Goal: Task Accomplishment & Management: Manage account settings

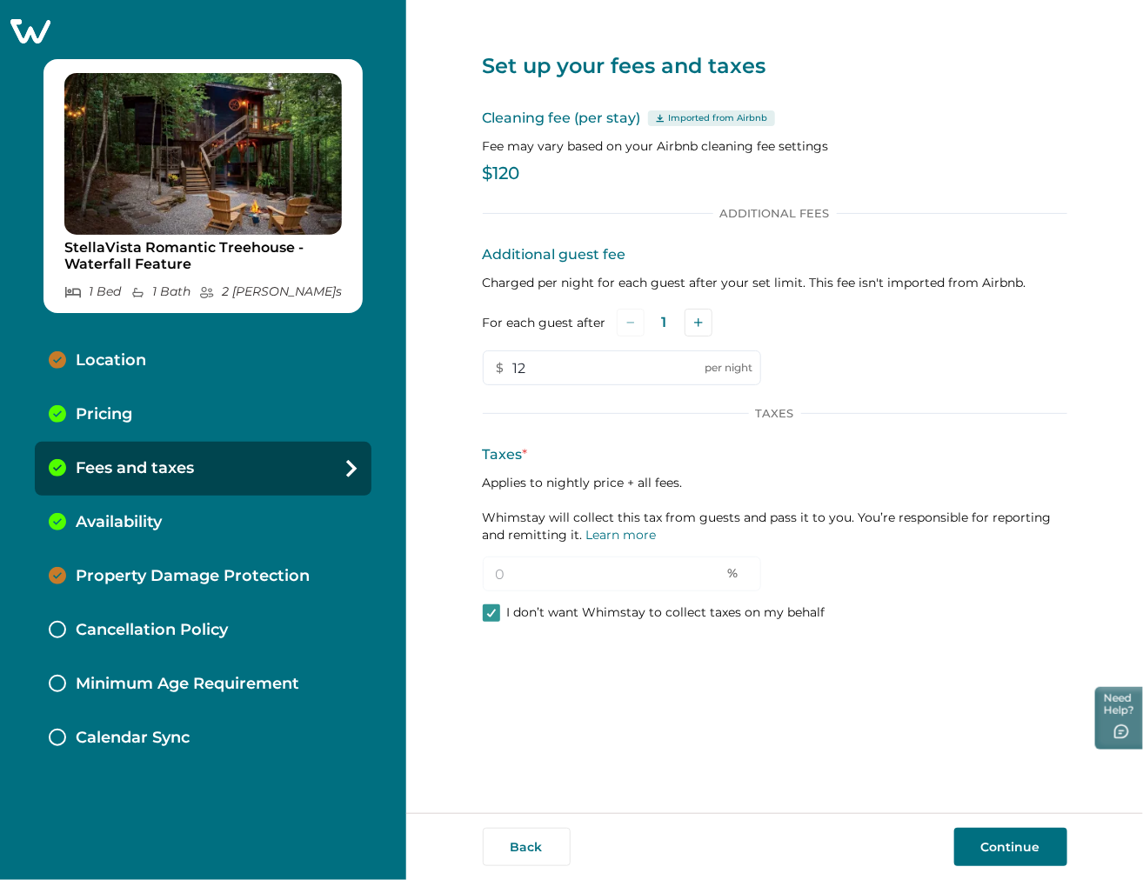
click at [41, 29] on icon at bounding box center [30, 30] width 43 height 27
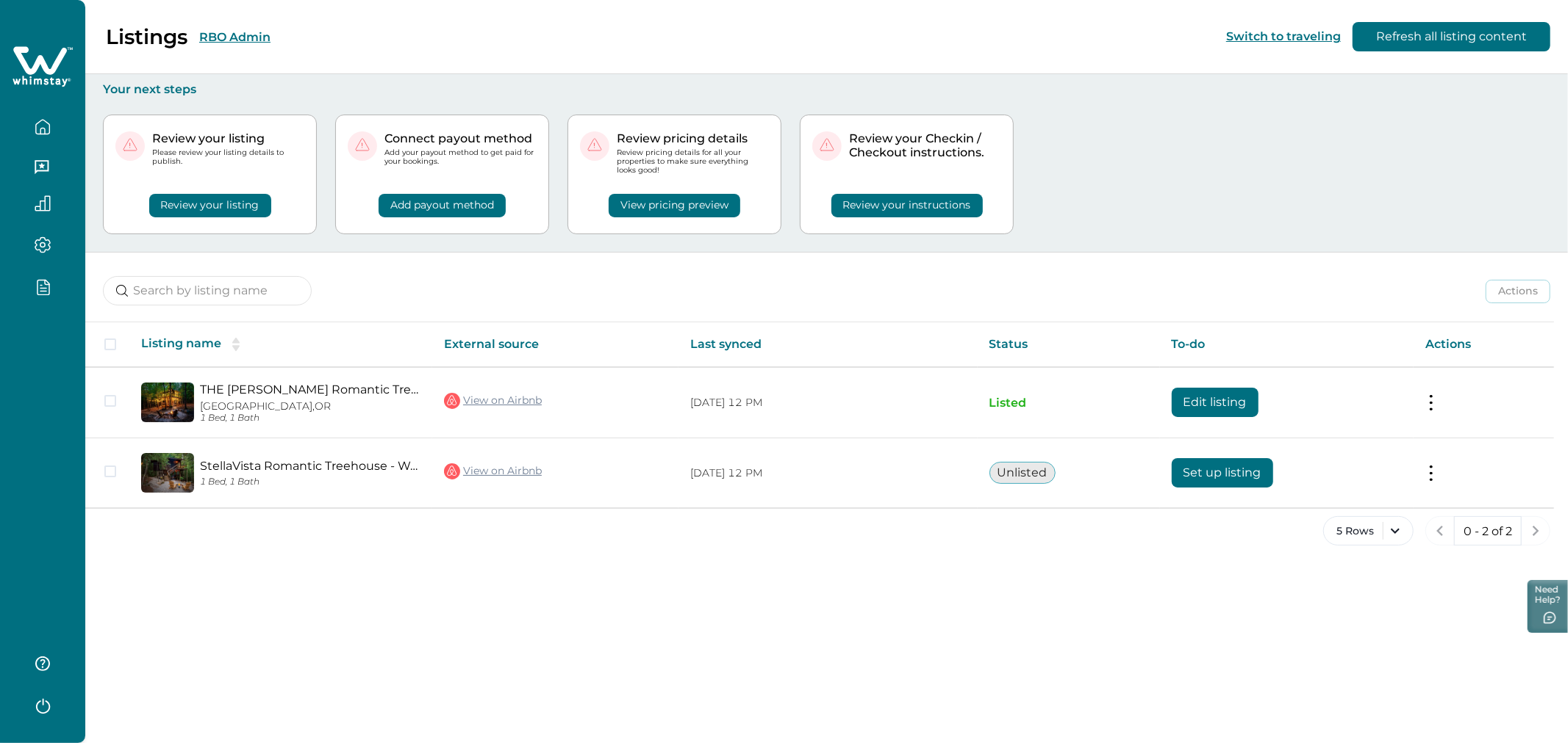
click at [233, 40] on button "RBO Admin" at bounding box center [235, 37] width 71 height 14
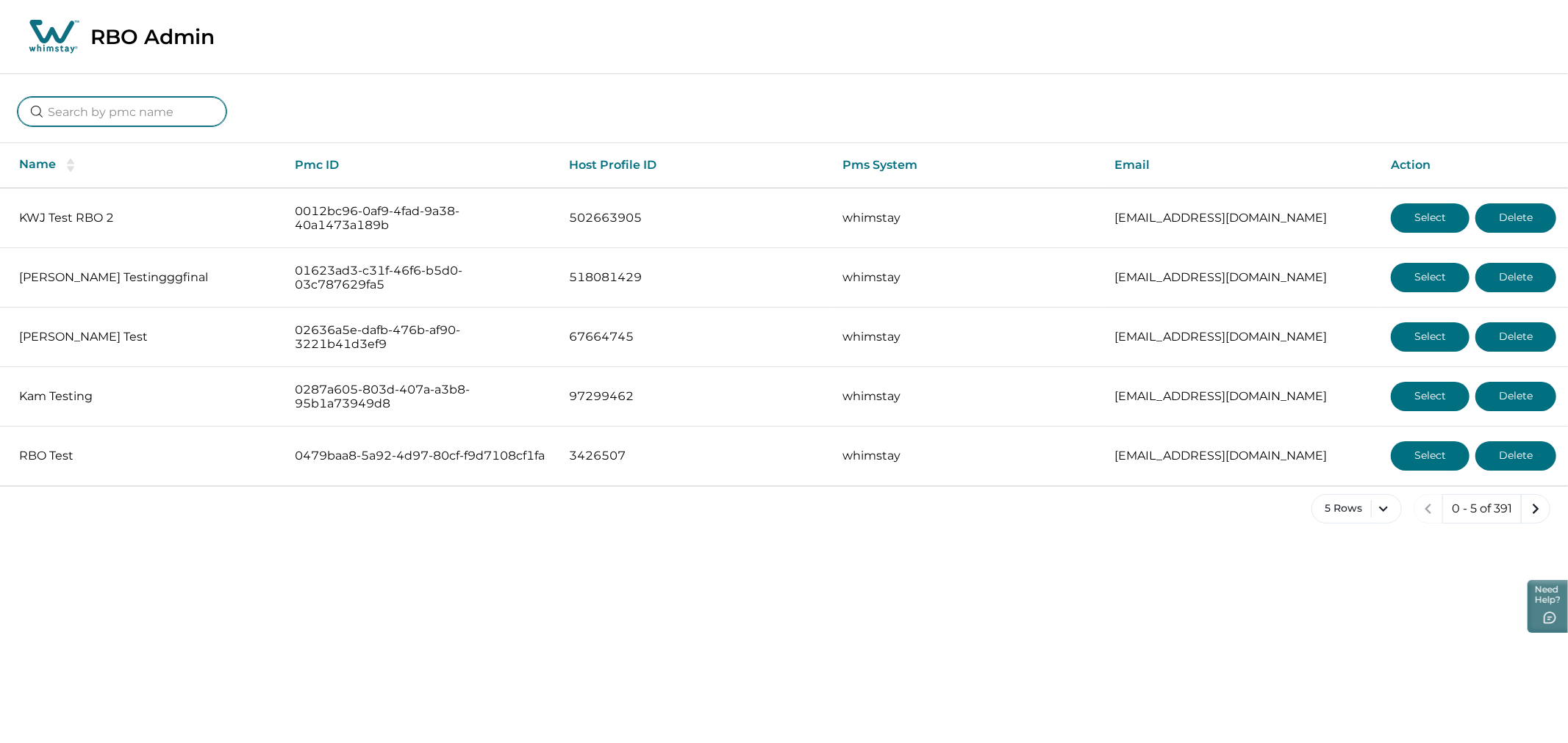
click at [155, 114] on input at bounding box center [122, 111] width 209 height 30
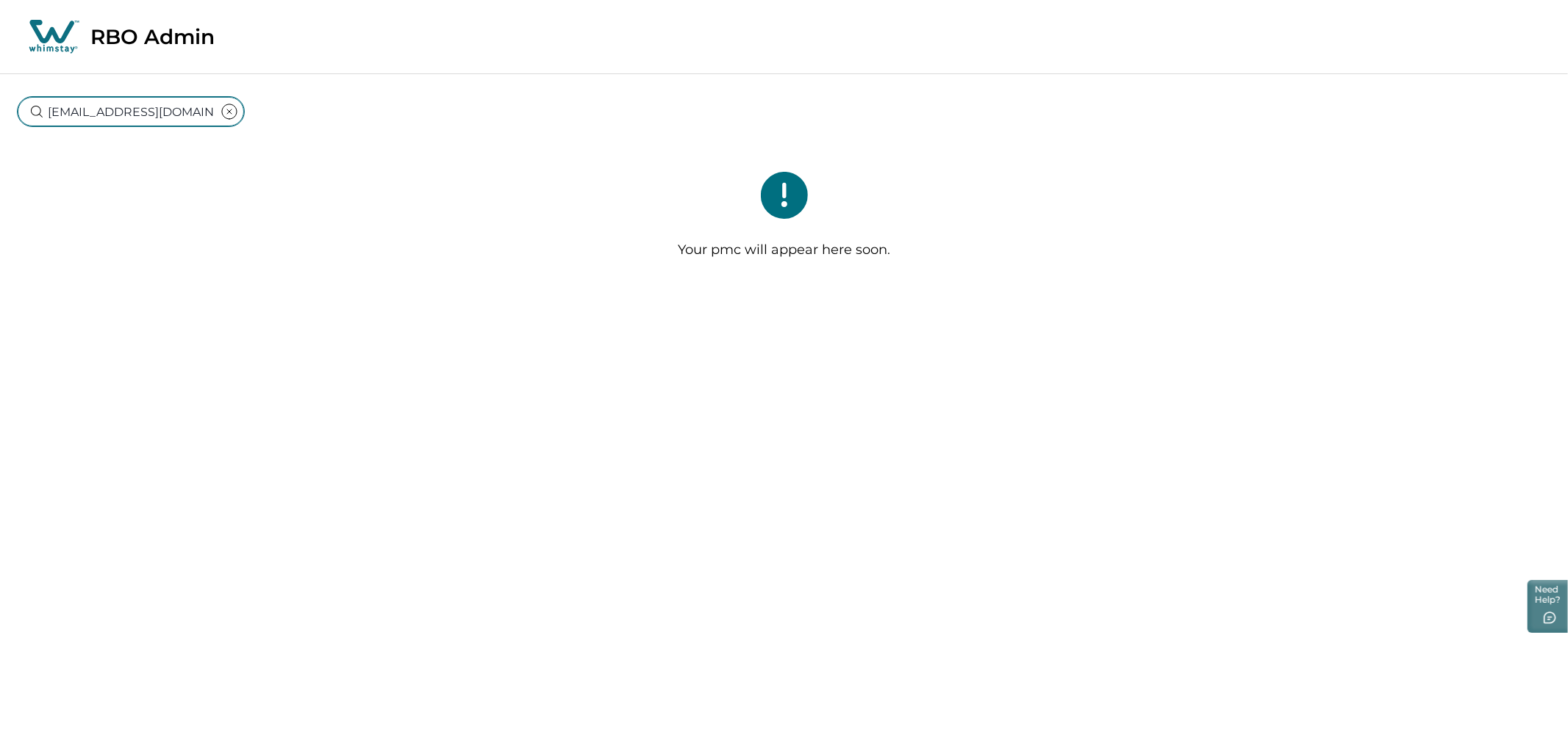
type input "rbo7312"
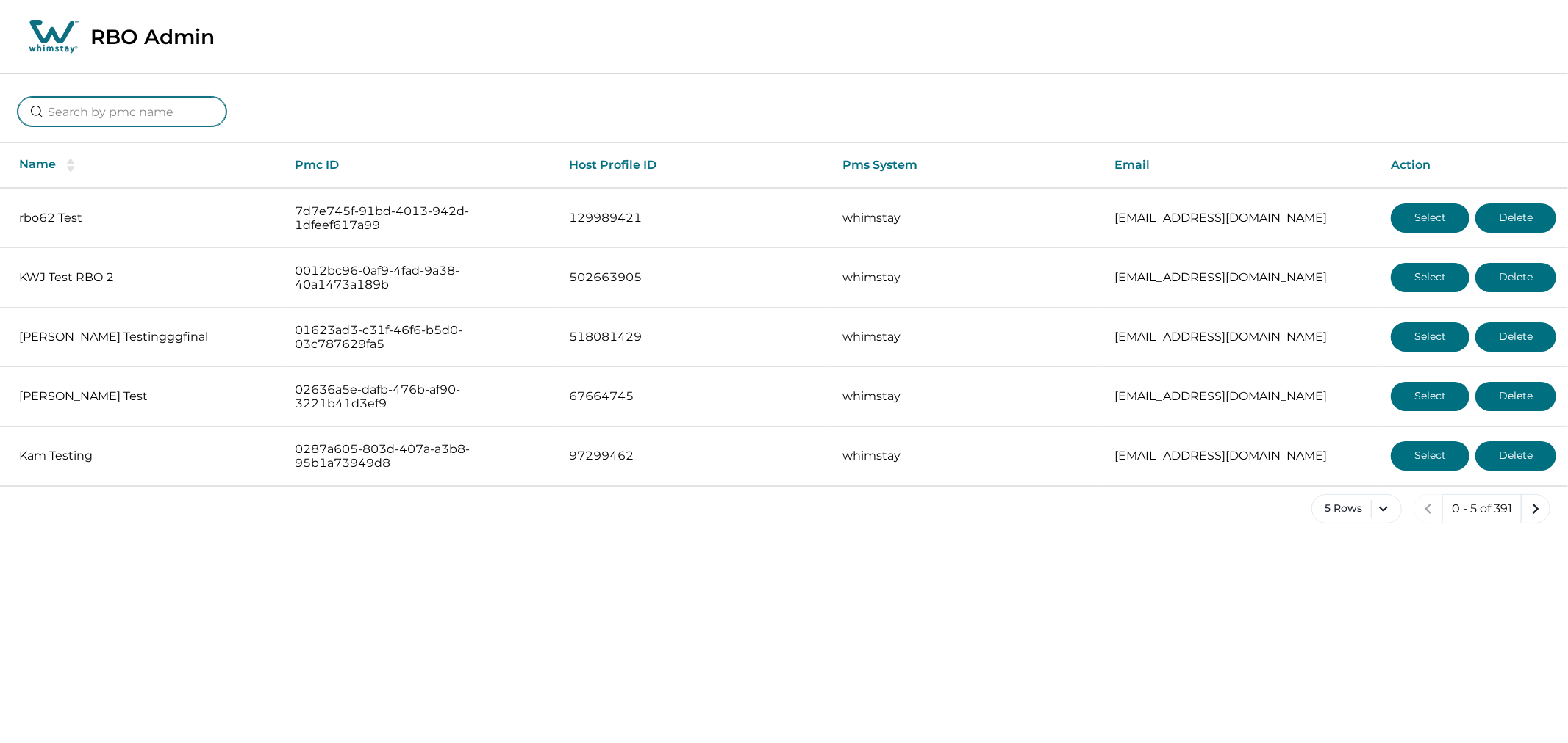
click at [136, 119] on input at bounding box center [122, 111] width 209 height 30
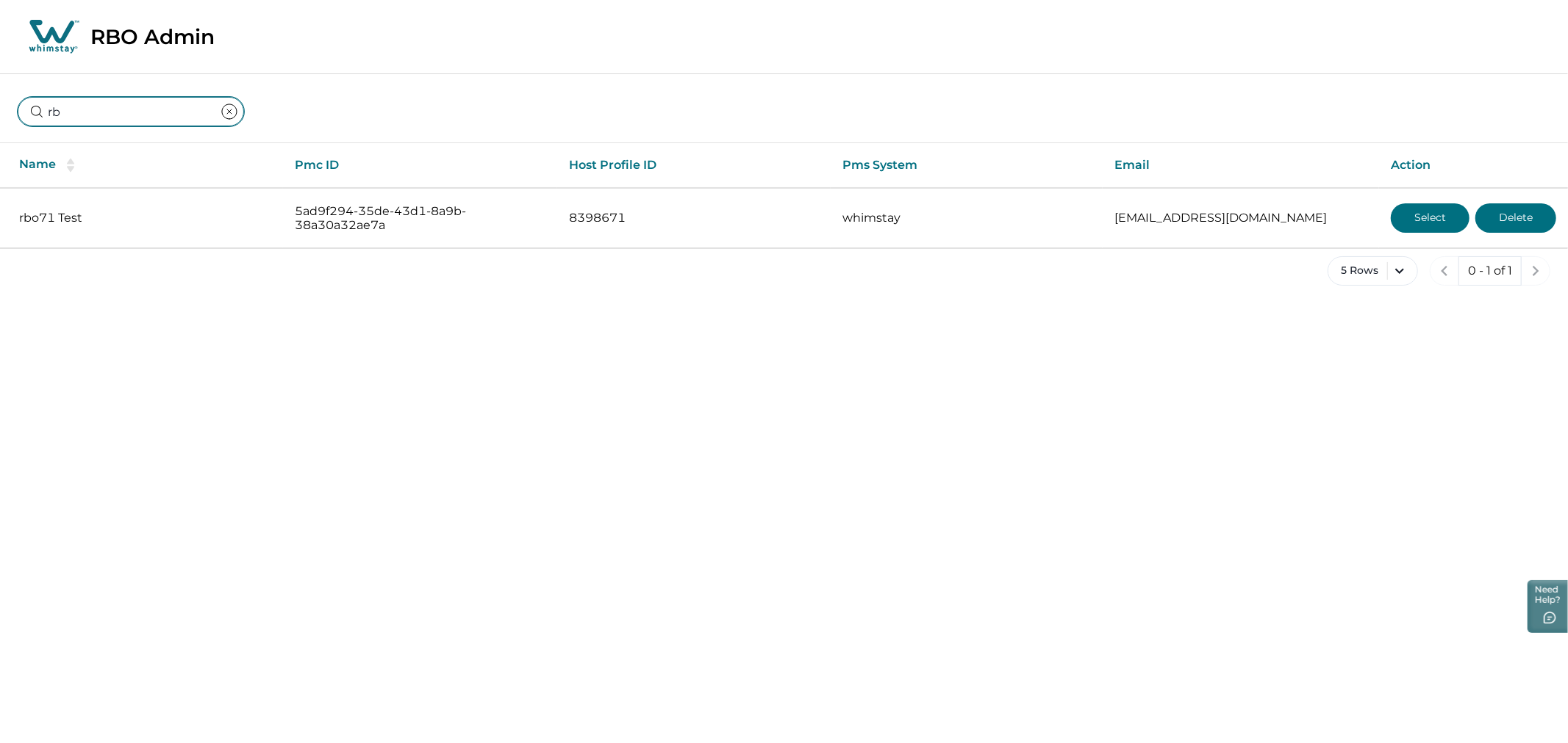
type input "r"
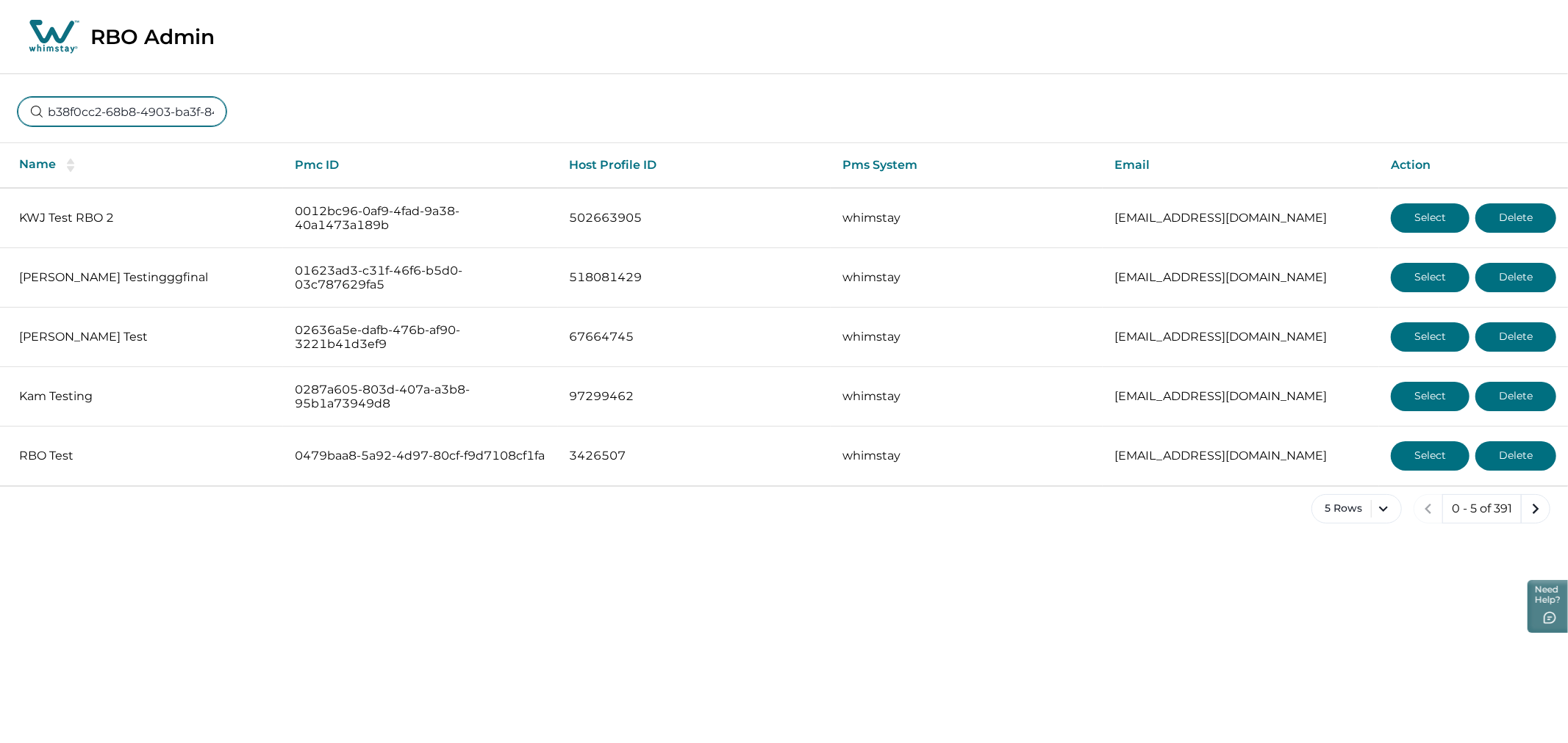
scroll to position [0, 82]
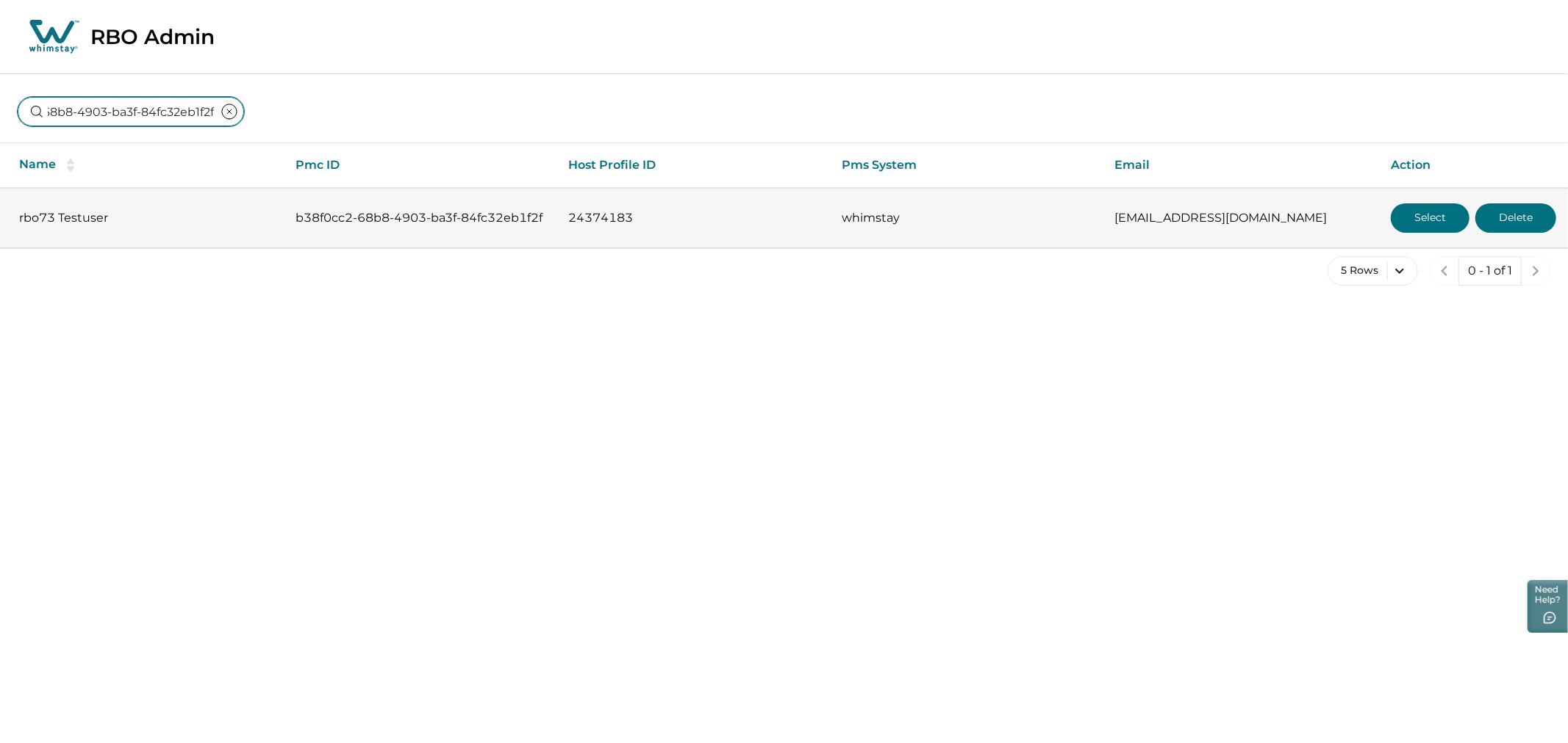
type input "b38f0cc2-68b8-4903-ba3f-84fc32eb1f2f"
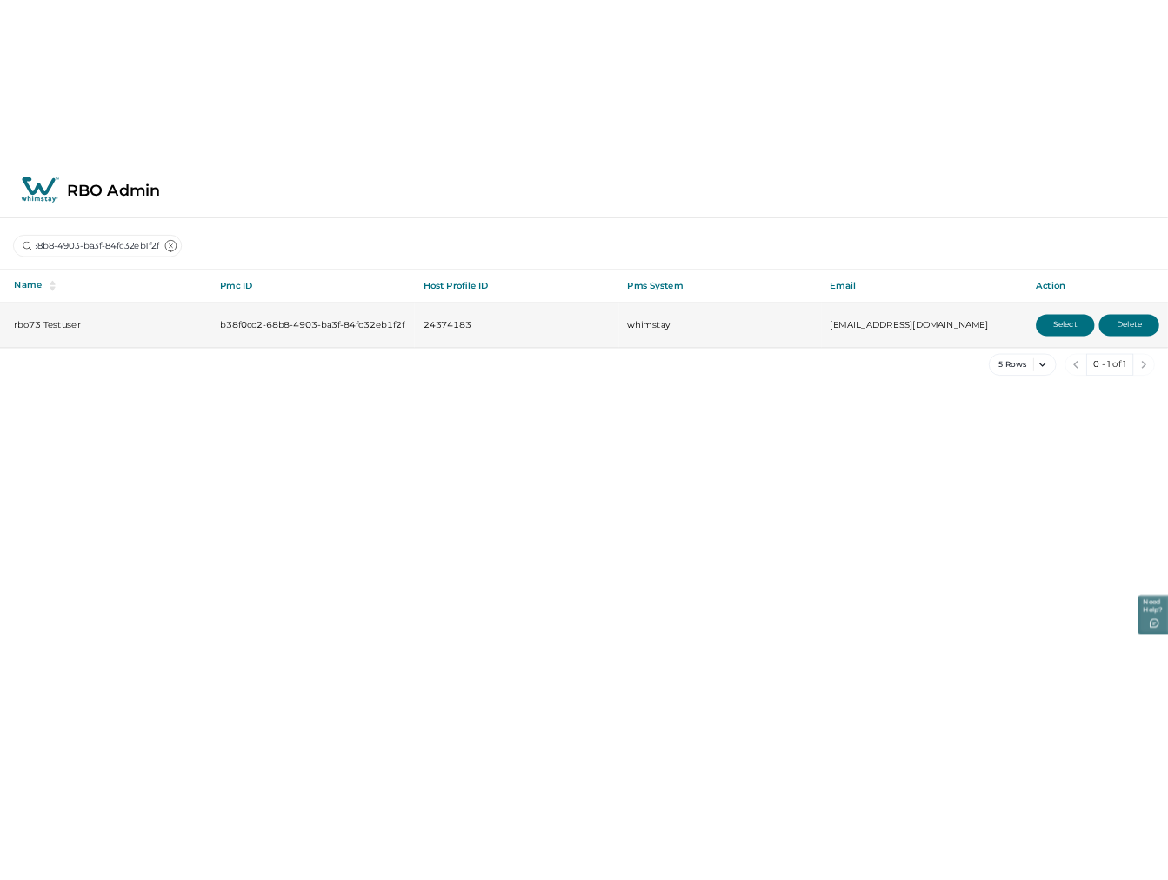
scroll to position [0, 0]
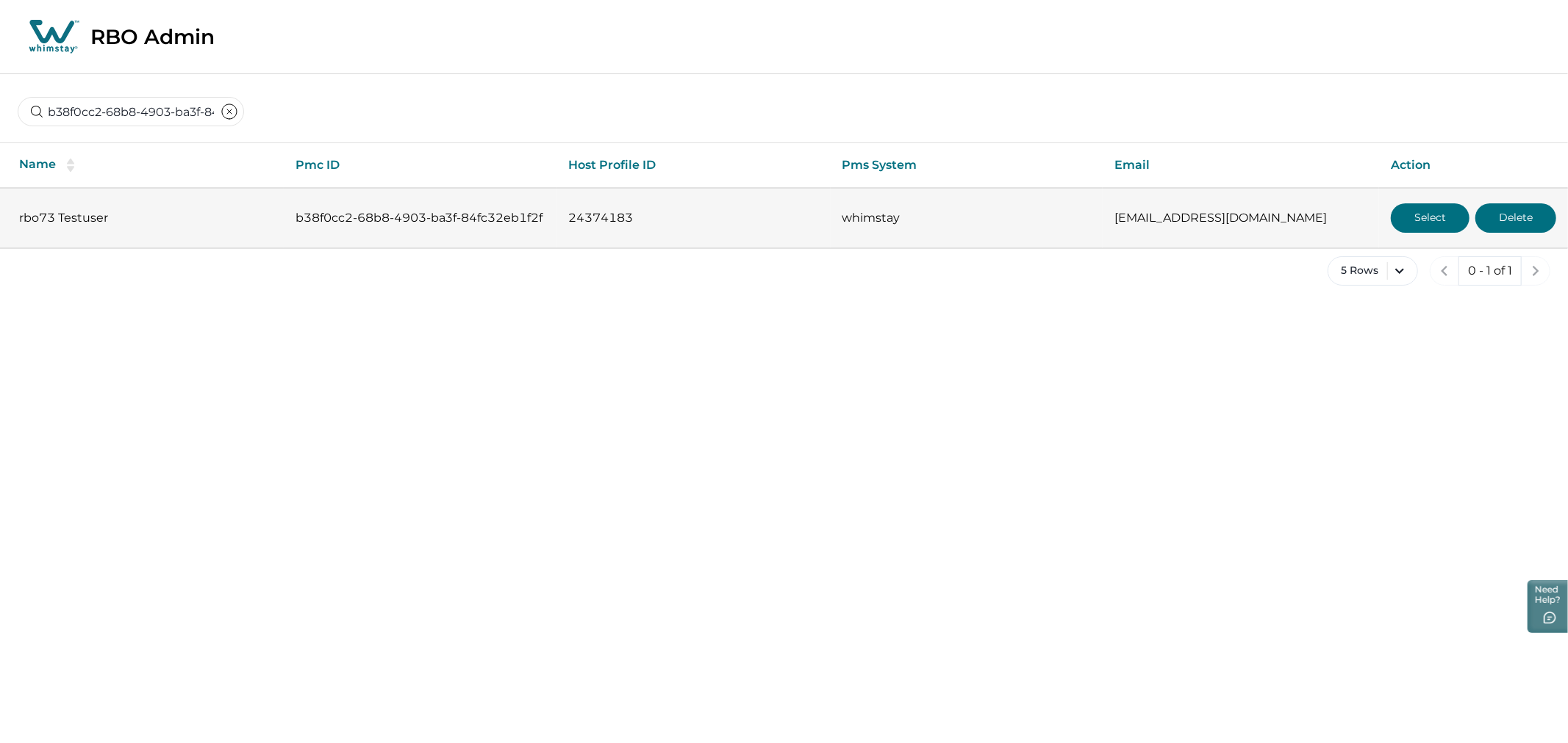
click at [1407, 207] on button "Select" at bounding box center [1429, 218] width 79 height 30
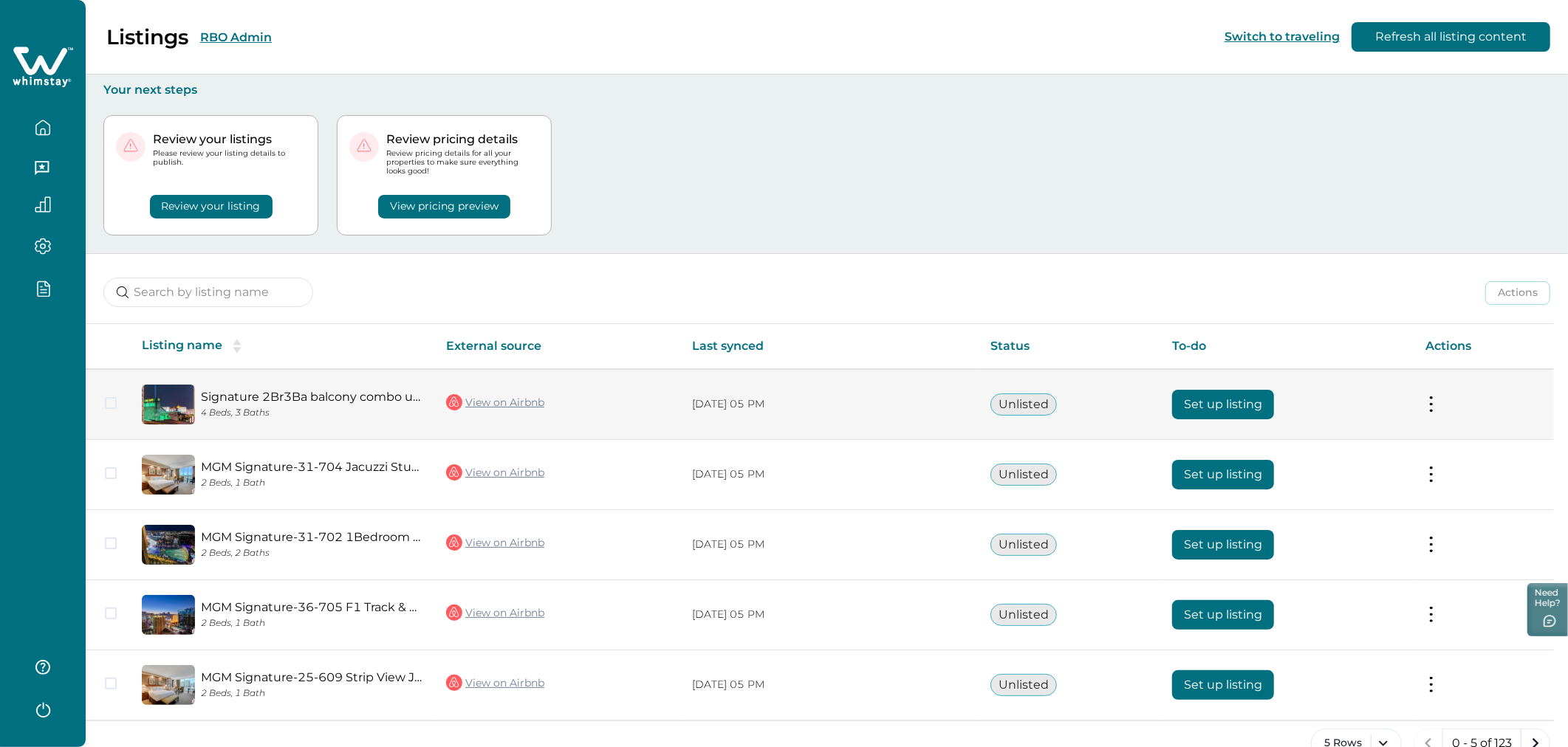
click at [481, 400] on link "View on Airbnb" at bounding box center [495, 402] width 98 height 20
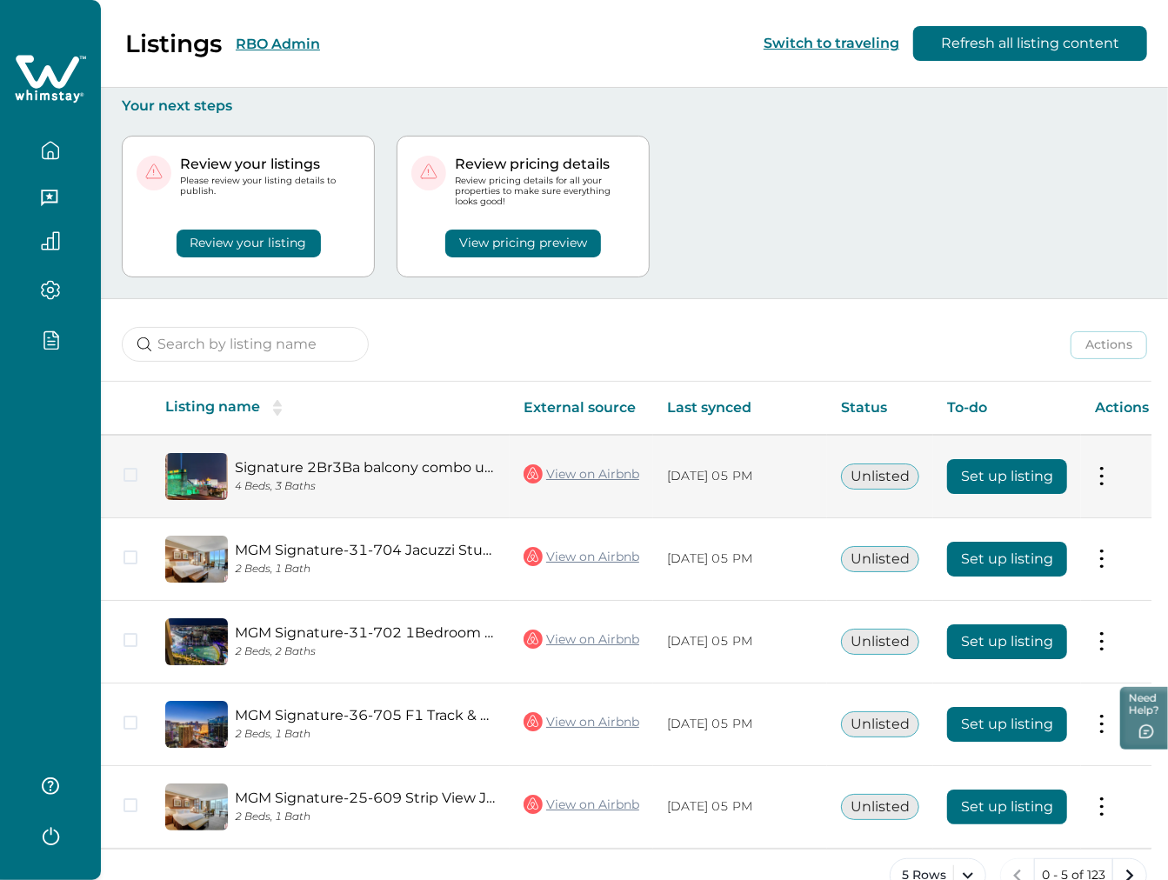
click at [989, 457] on td "Set up listing" at bounding box center [1007, 477] width 148 height 84
click at [1010, 478] on button "Set up listing" at bounding box center [1007, 476] width 120 height 35
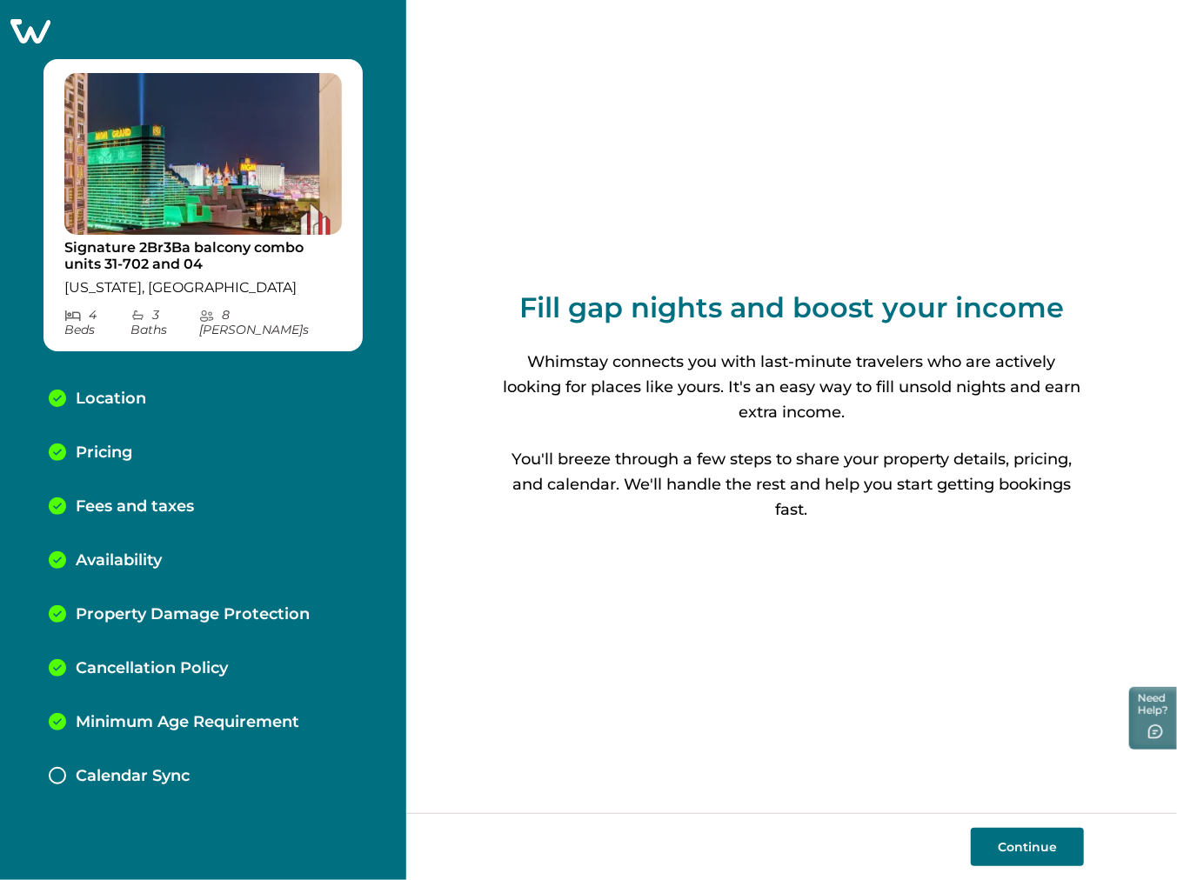
click at [35, 22] on icon at bounding box center [30, 31] width 40 height 24
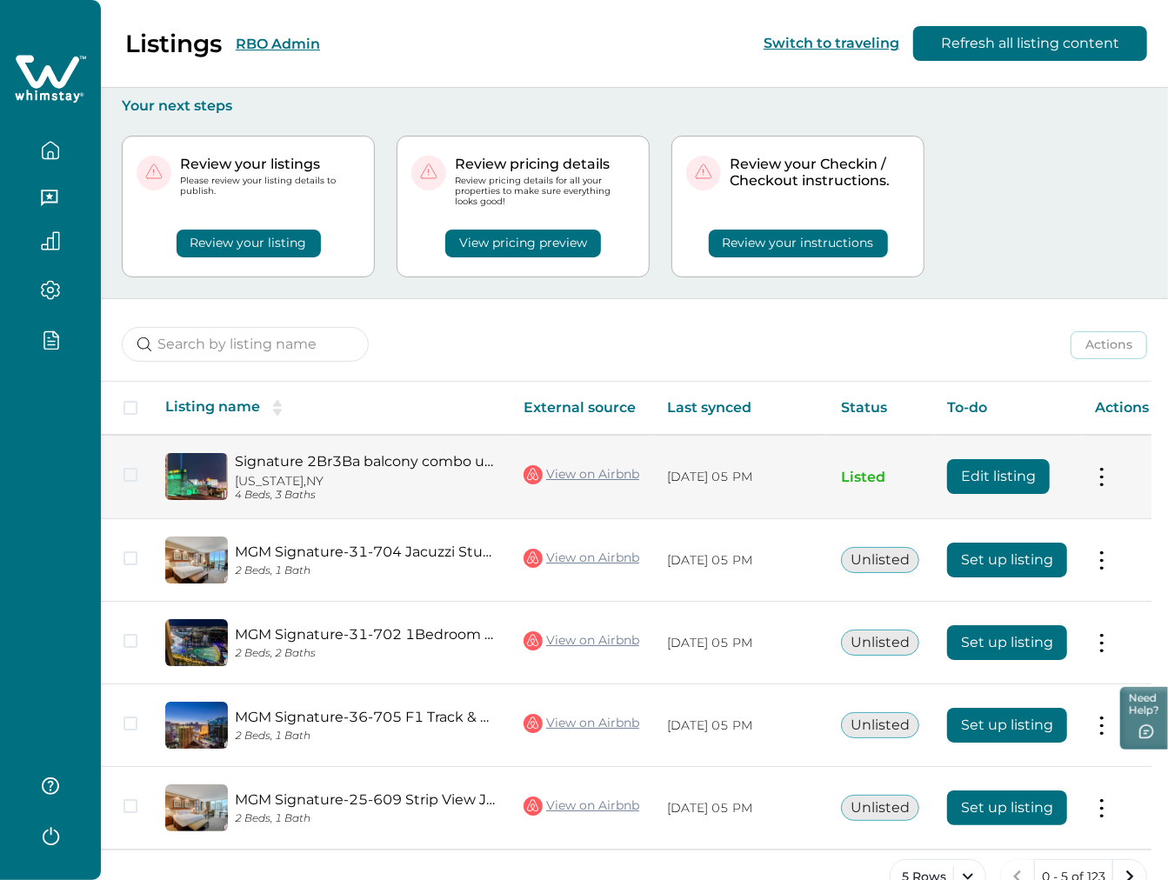
click at [971, 484] on button "Edit listing" at bounding box center [998, 476] width 103 height 35
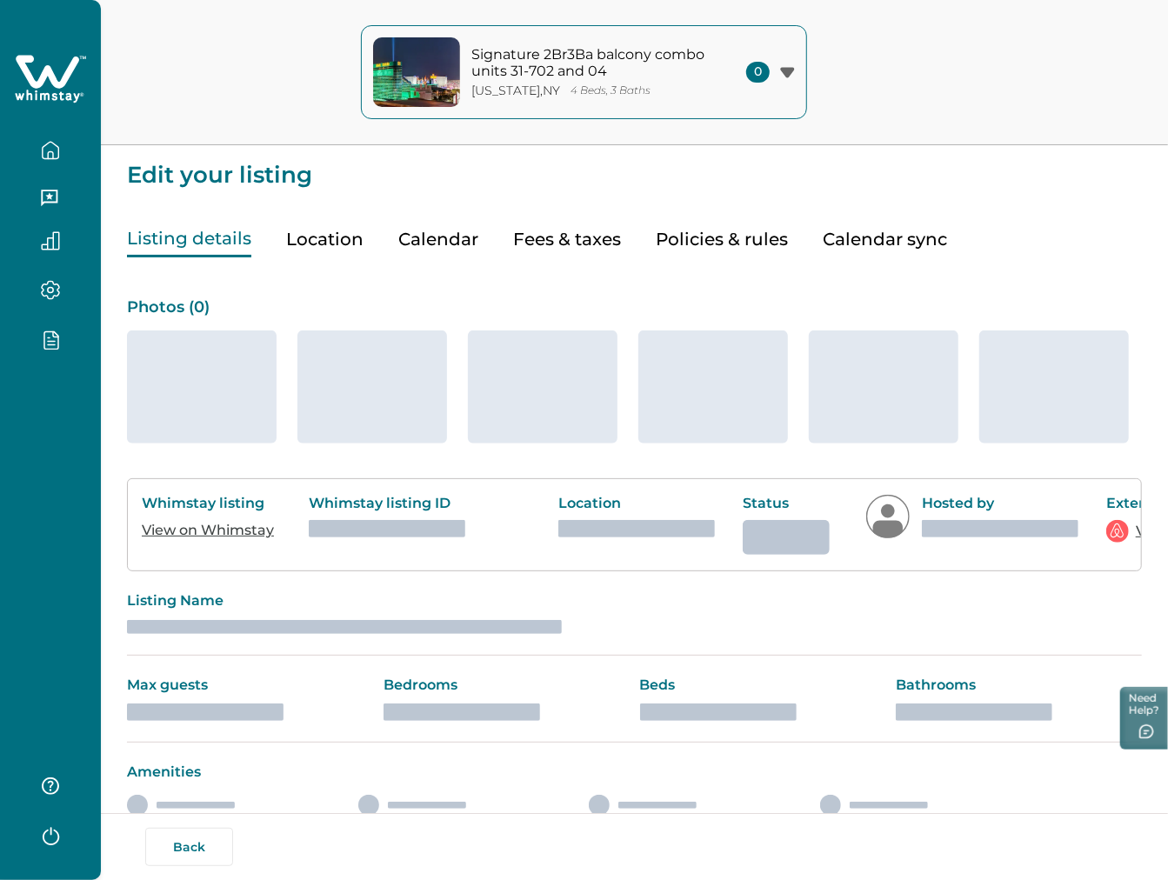
click at [565, 237] on button "Fees & taxes" at bounding box center [567, 240] width 108 height 36
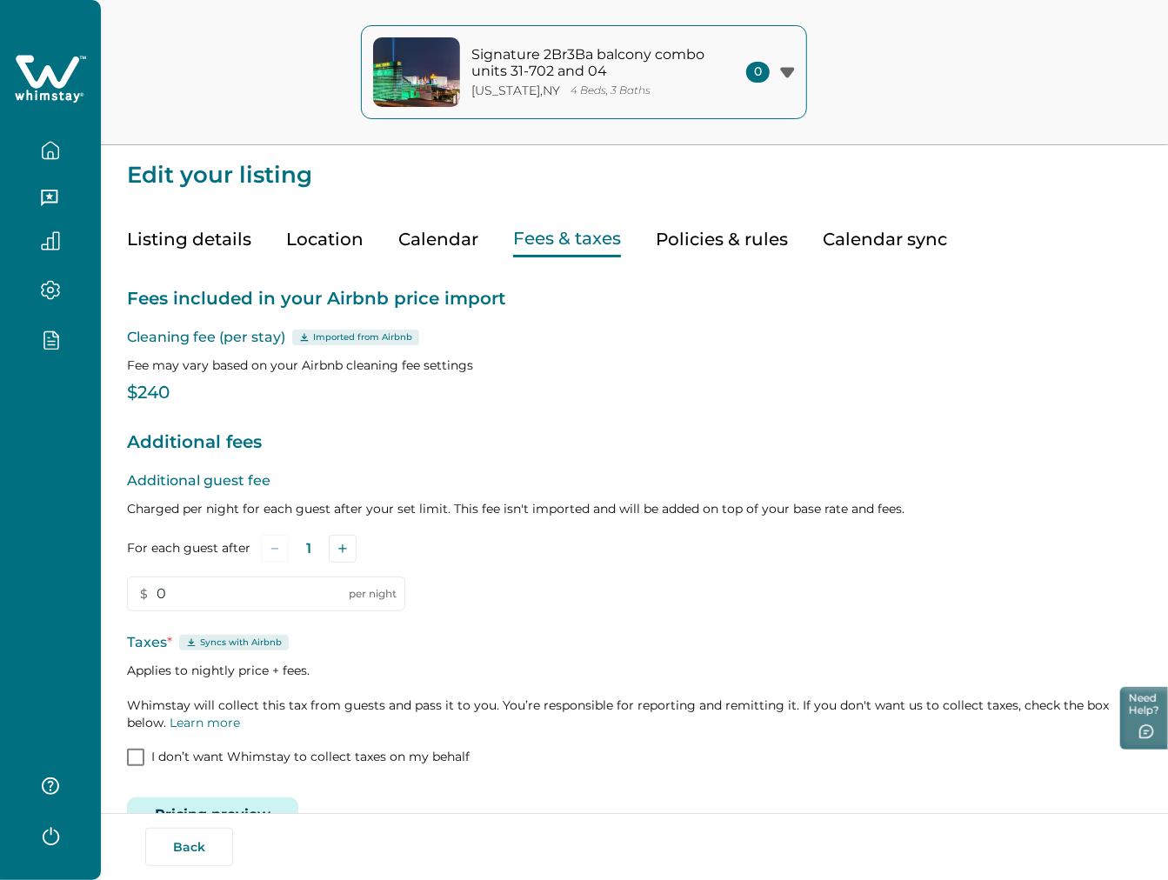
type input "0"
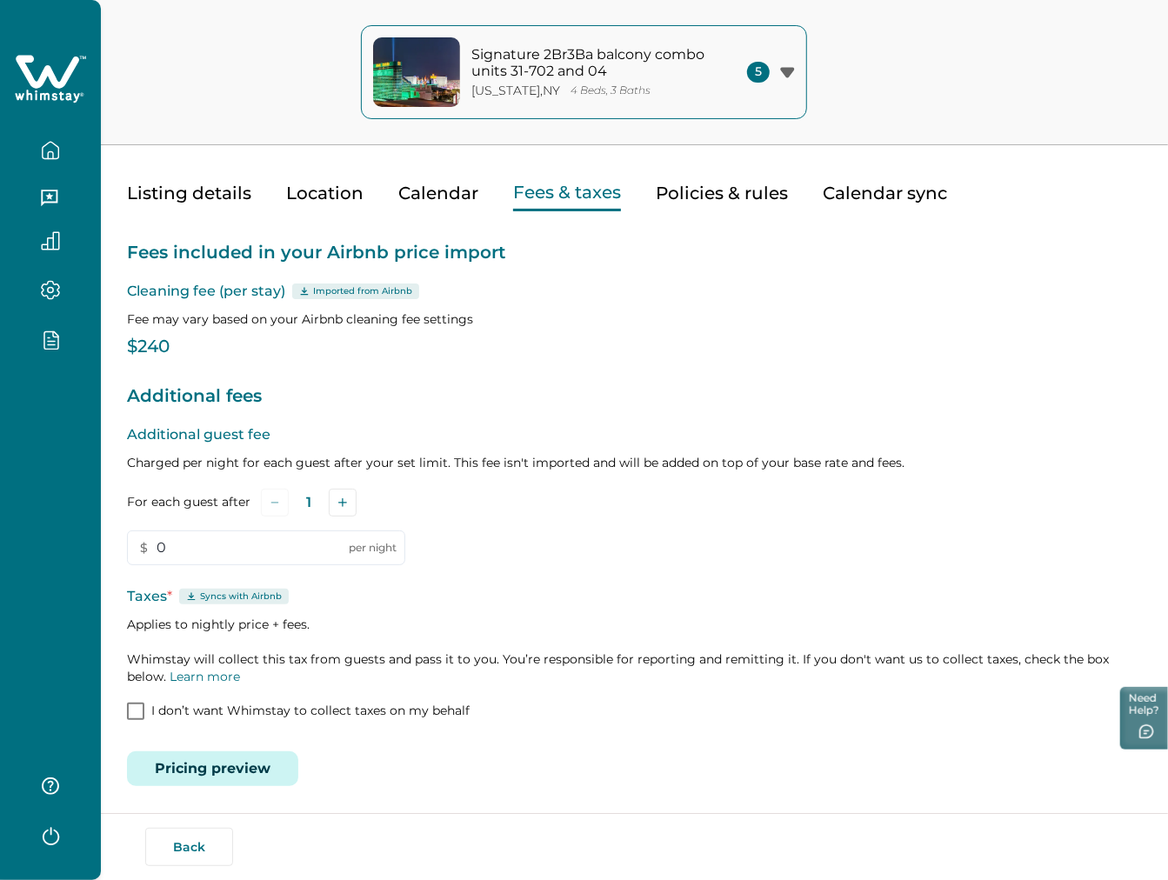
scroll to position [48, 0]
click at [272, 754] on button "Pricing preview" at bounding box center [212, 767] width 171 height 35
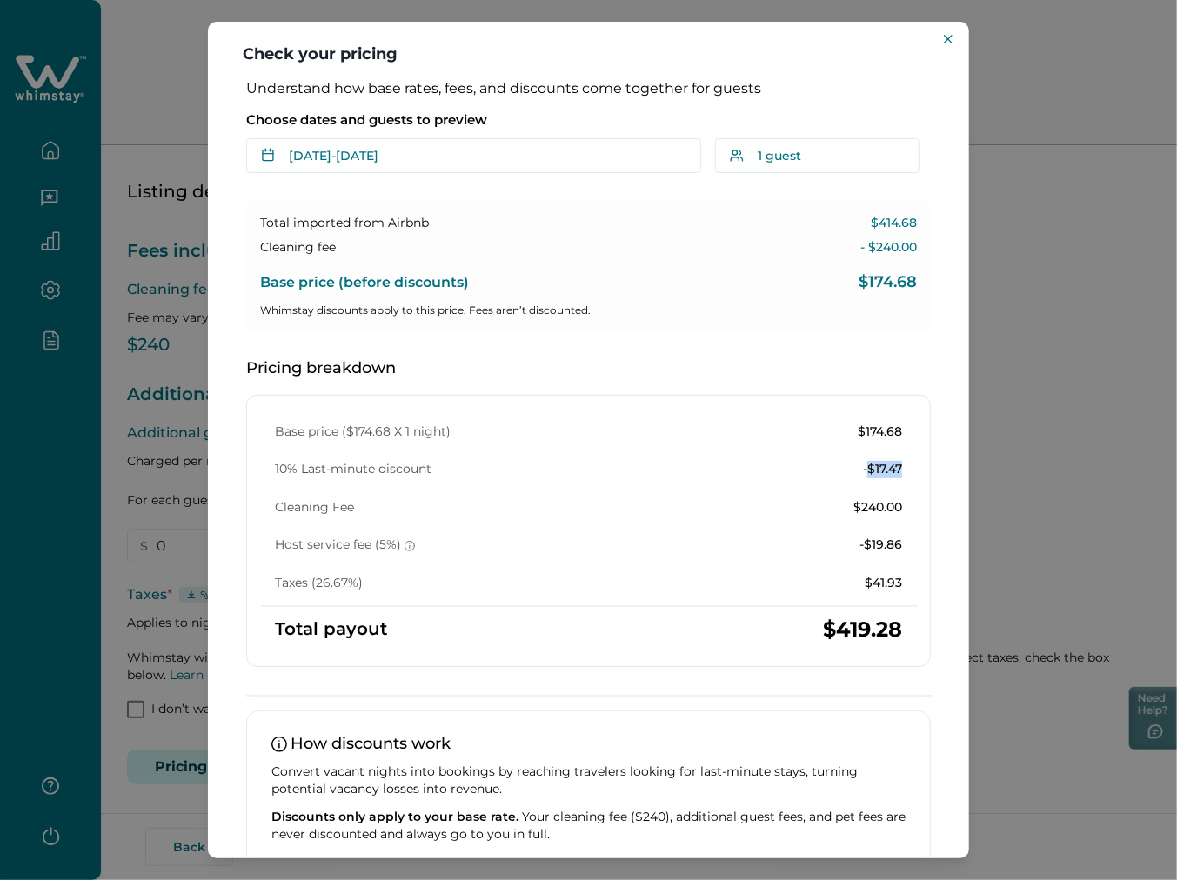
drag, startPoint x: 857, startPoint y: 467, endPoint x: 922, endPoint y: 465, distance: 65.3
click at [917, 463] on div "Base price ($174.68 X 1 night) $174.68 10% Last-minute discount -$17.47 Cleanin…" at bounding box center [588, 531] width 685 height 272
drag, startPoint x: 318, startPoint y: 581, endPoint x: 350, endPoint y: 579, distance: 32.3
click at [350, 579] on p "Taxes (26.67%)" at bounding box center [319, 583] width 88 height 17
drag, startPoint x: 848, startPoint y: 432, endPoint x: 945, endPoint y: 438, distance: 96.8
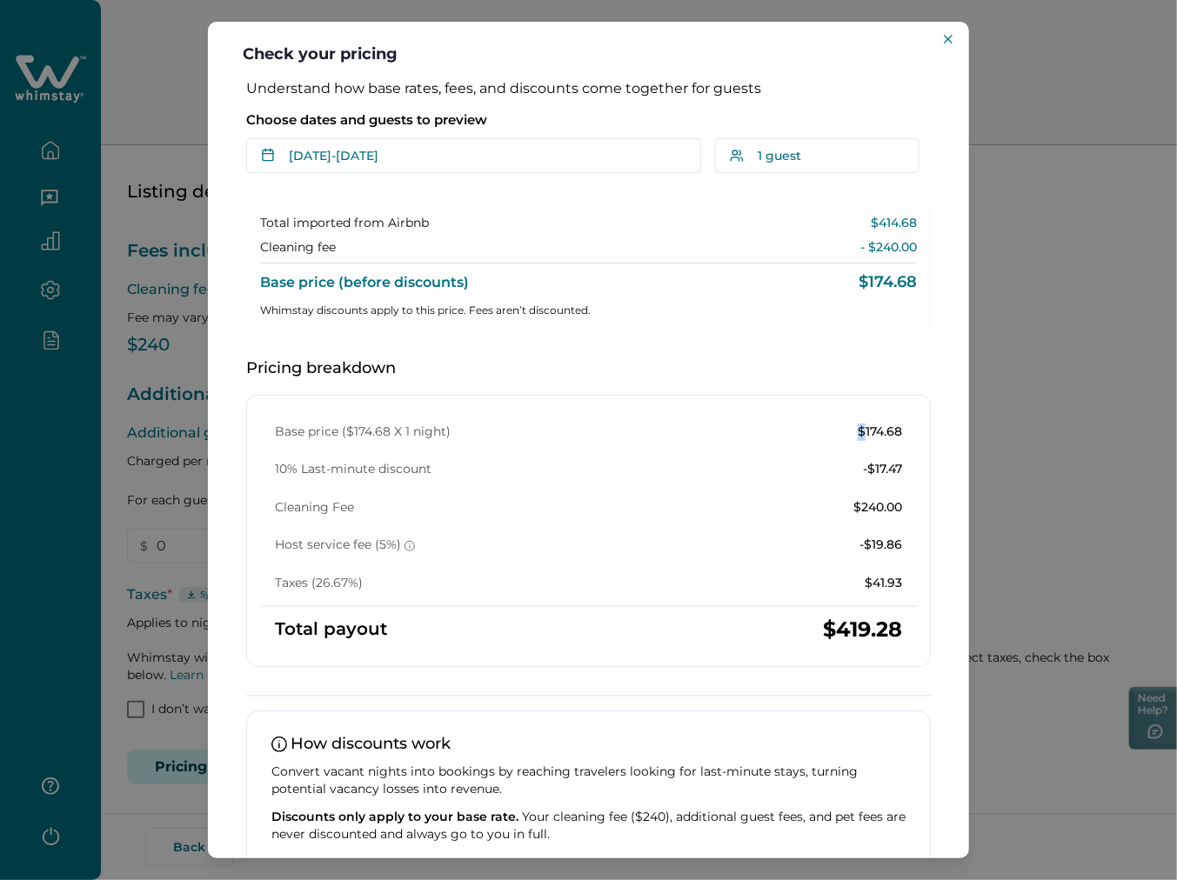
click at [924, 438] on div "Understand how base rates, fees, and discounts come together for guests Choose …" at bounding box center [588, 505] width 719 height 851
click at [941, 39] on button "Close" at bounding box center [948, 39] width 21 height 21
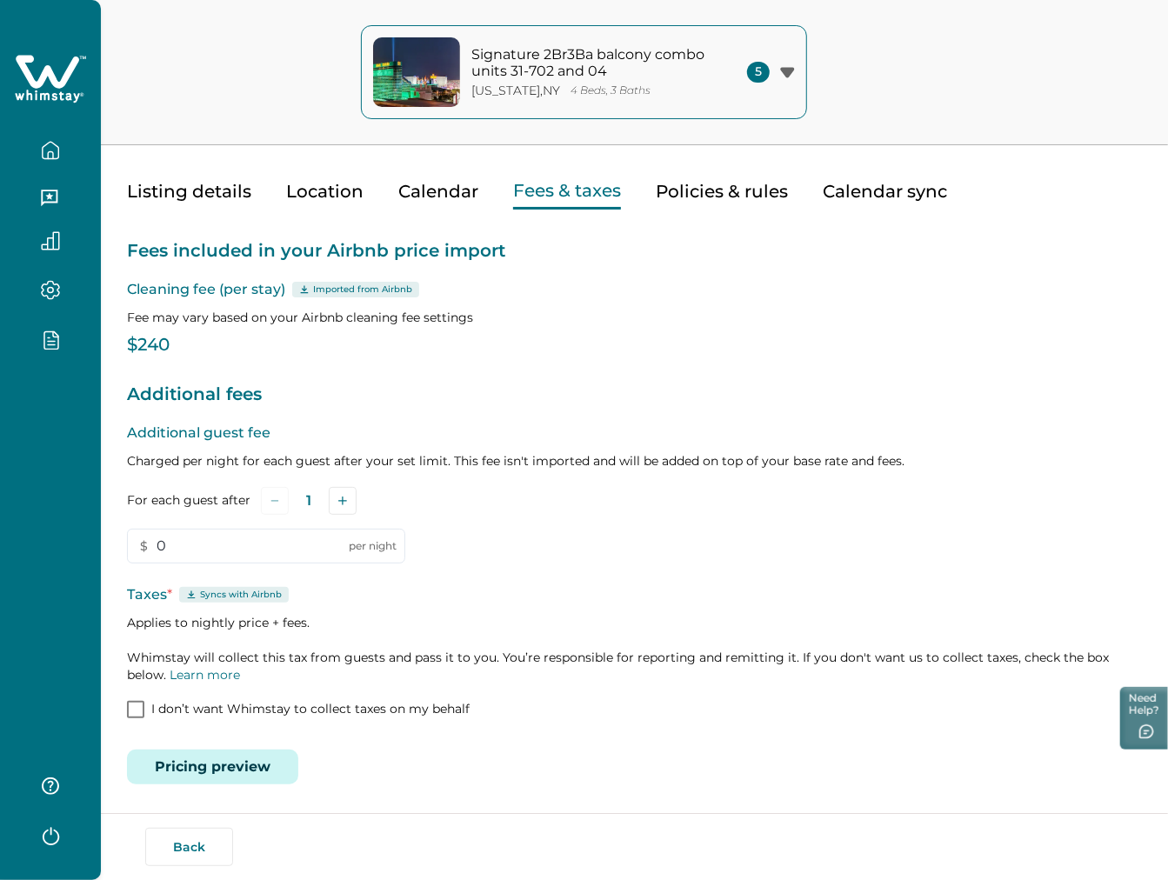
click at [177, 200] on button "Listing details" at bounding box center [189, 192] width 124 height 36
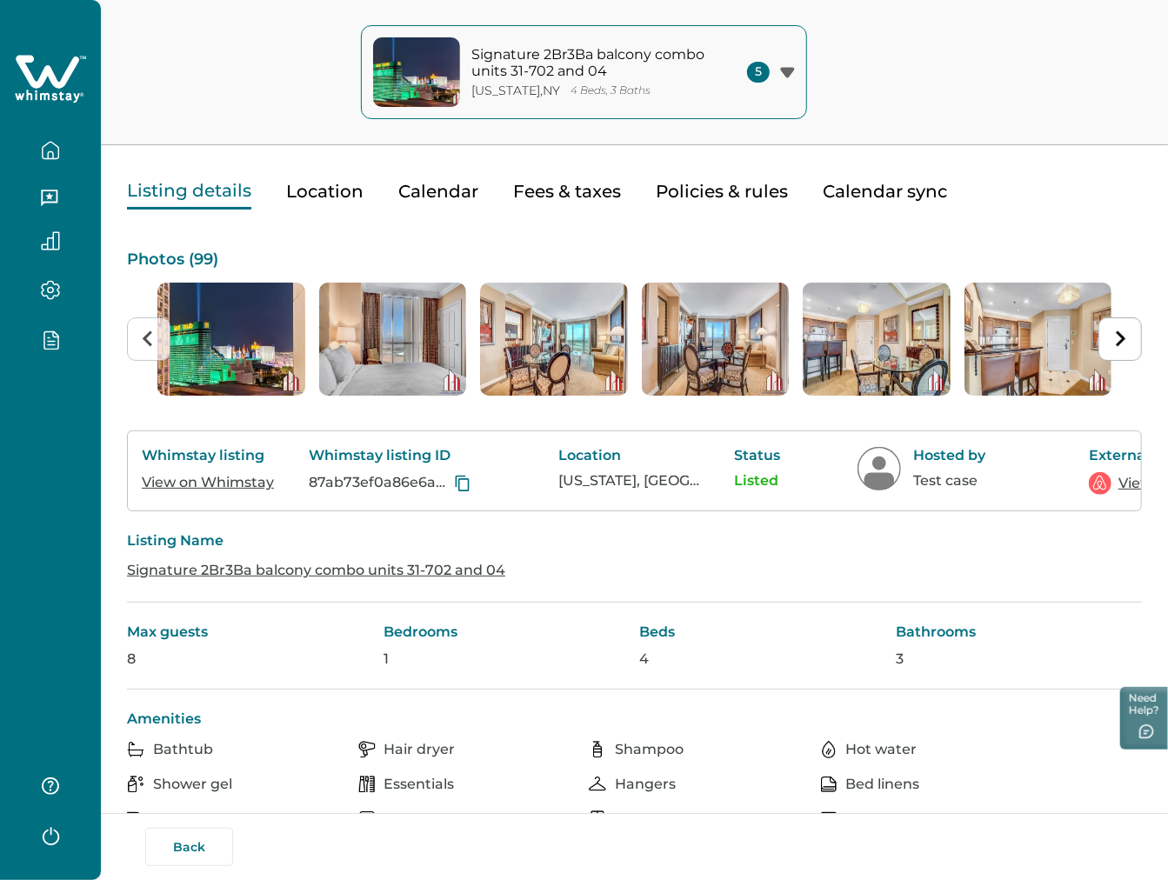
click at [244, 481] on link "View on Whimstay" at bounding box center [208, 482] width 132 height 17
click at [339, 197] on div "Listing details Location Calendar Fees & taxes Policies & rules Calendar sync" at bounding box center [634, 174] width 1015 height 70
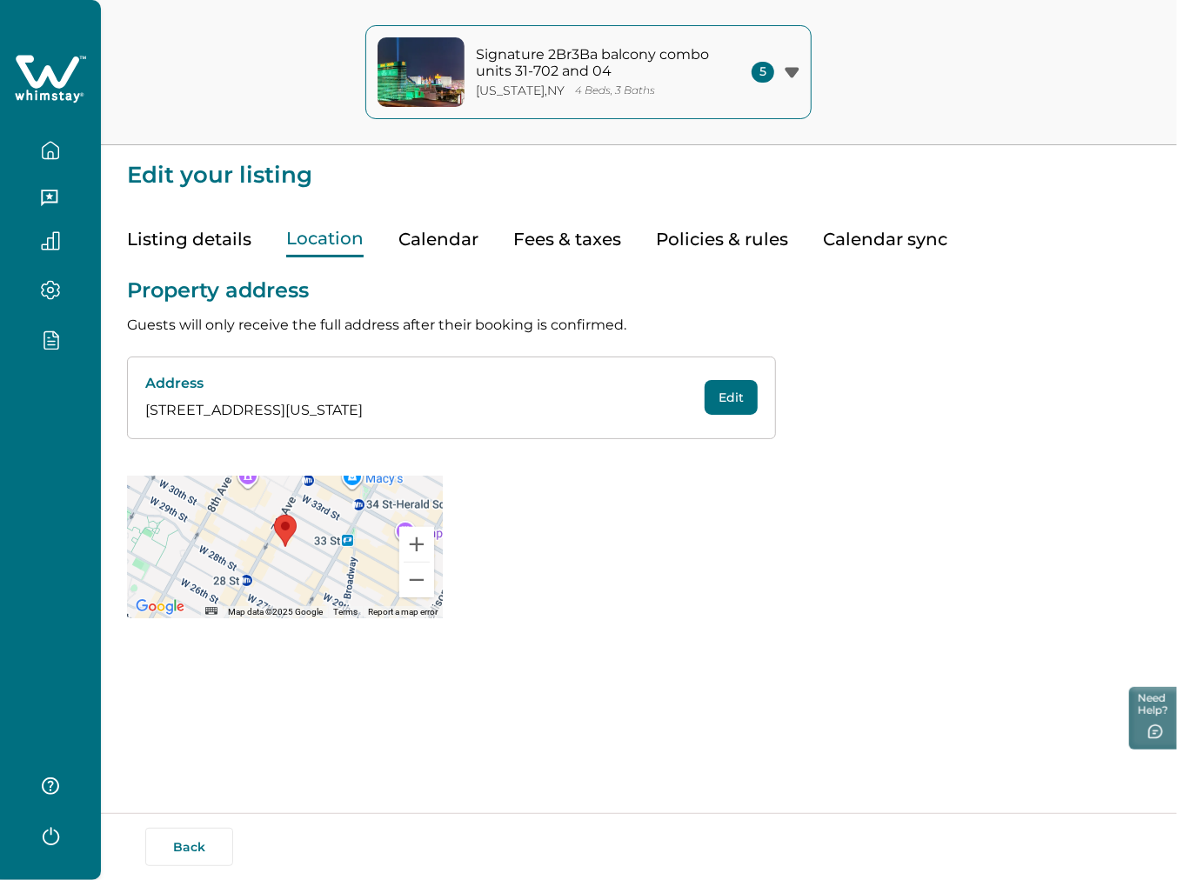
click at [194, 238] on button "Listing details" at bounding box center [189, 240] width 124 height 36
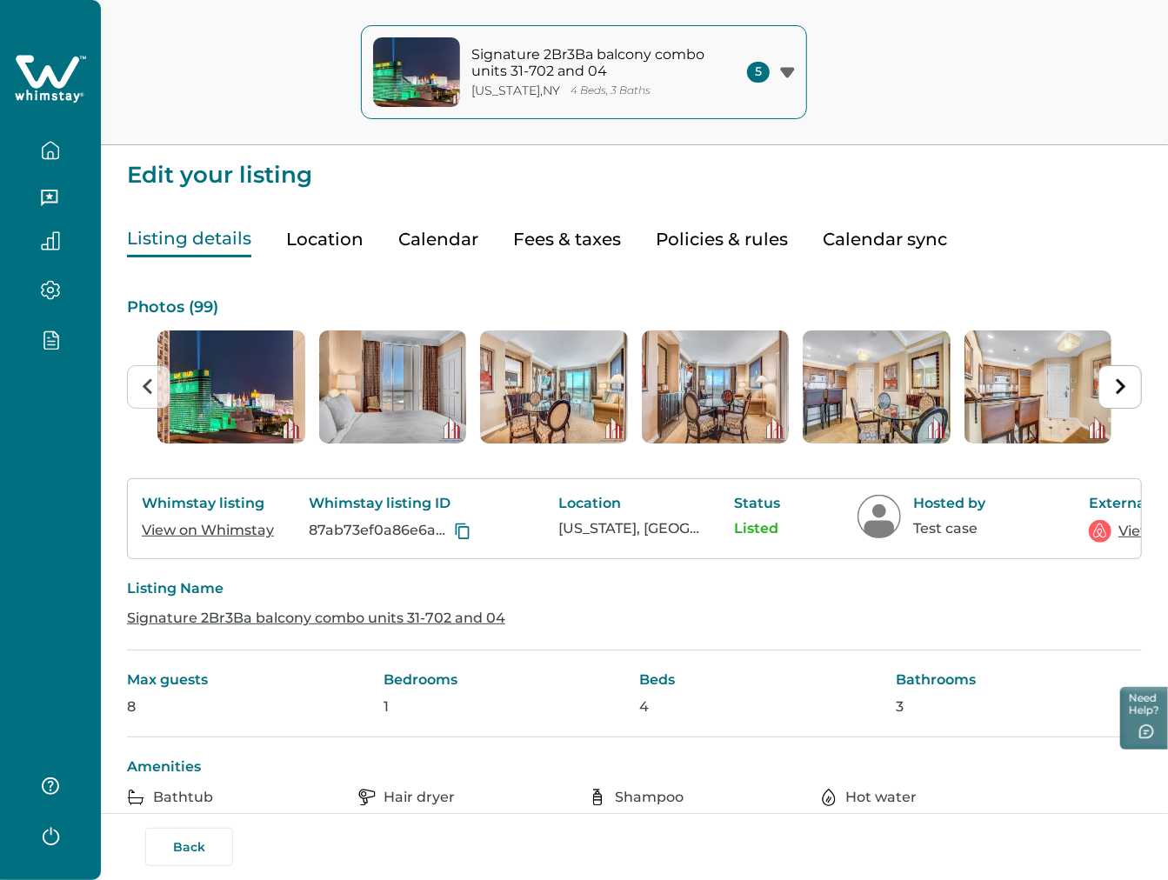
click at [604, 240] on button "Fees & taxes" at bounding box center [567, 240] width 108 height 36
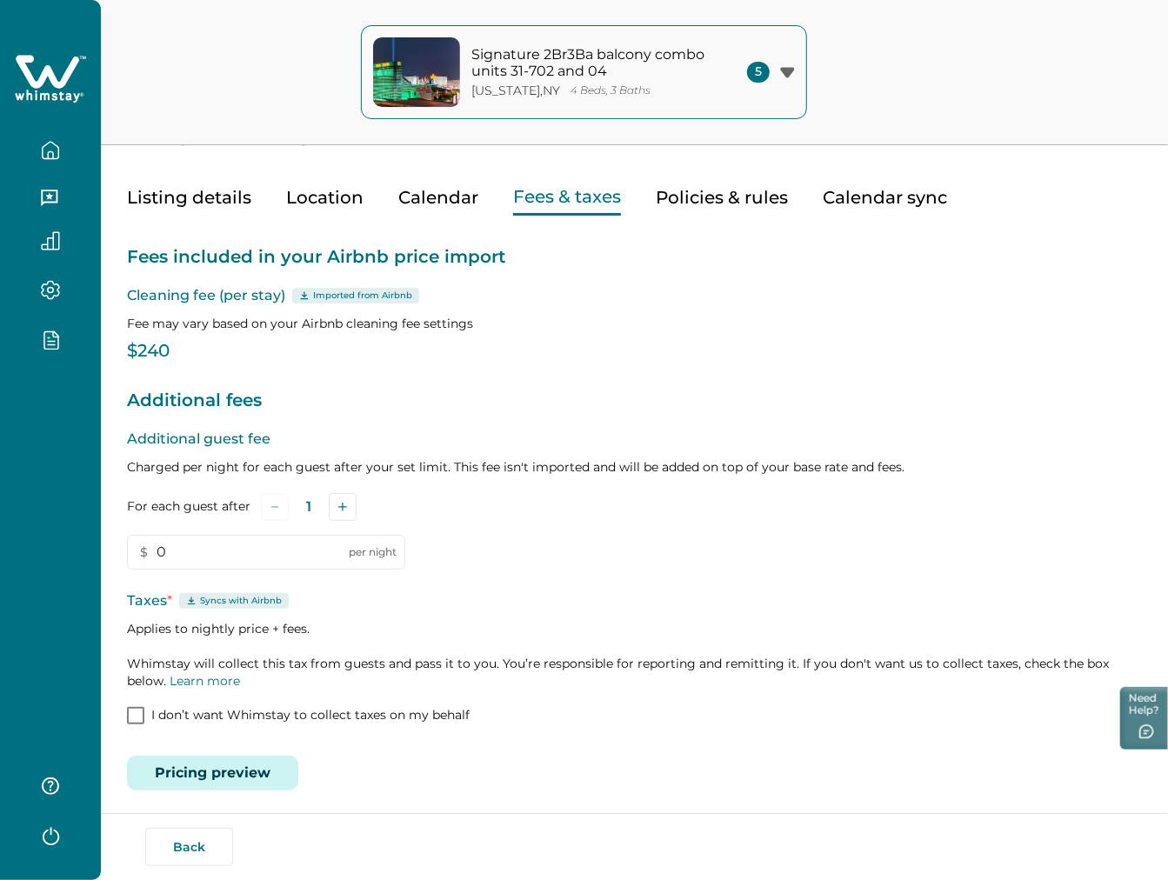
scroll to position [48, 0]
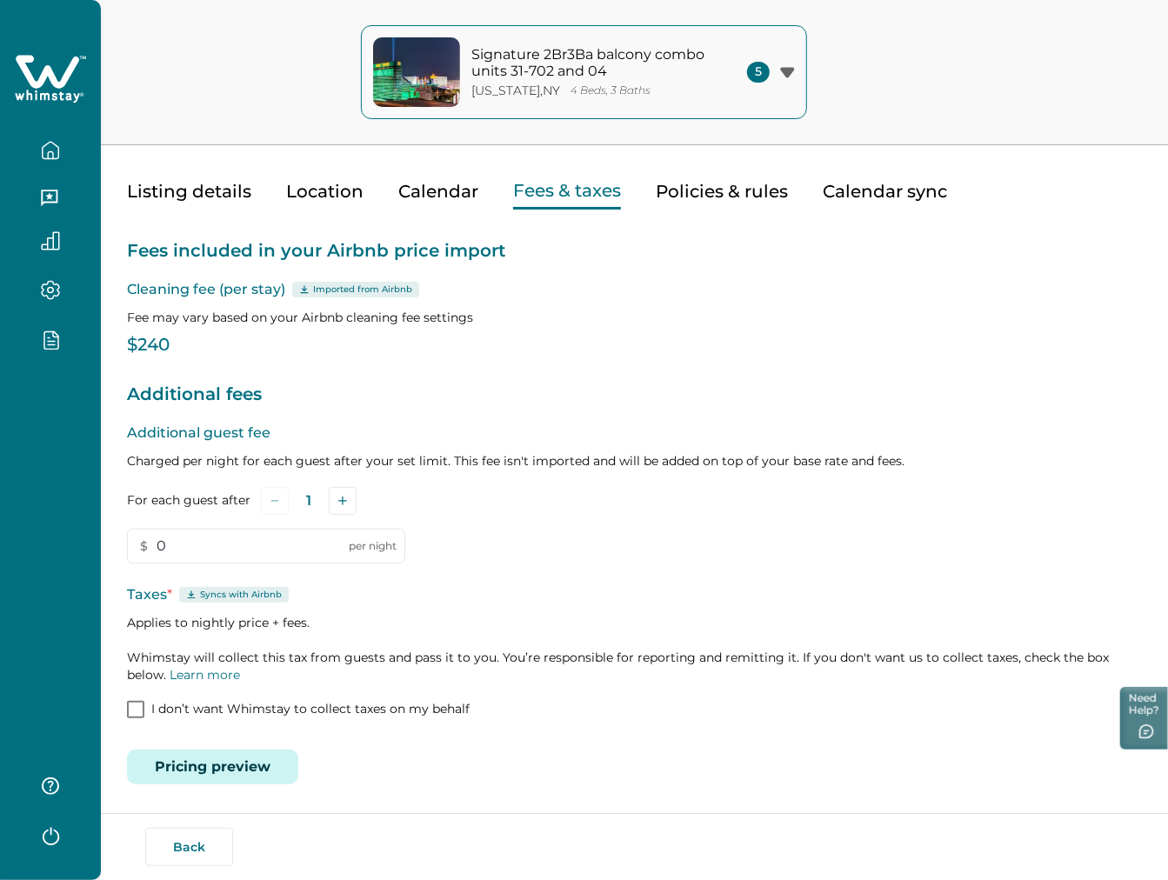
click at [210, 764] on button "Pricing preview" at bounding box center [212, 767] width 171 height 35
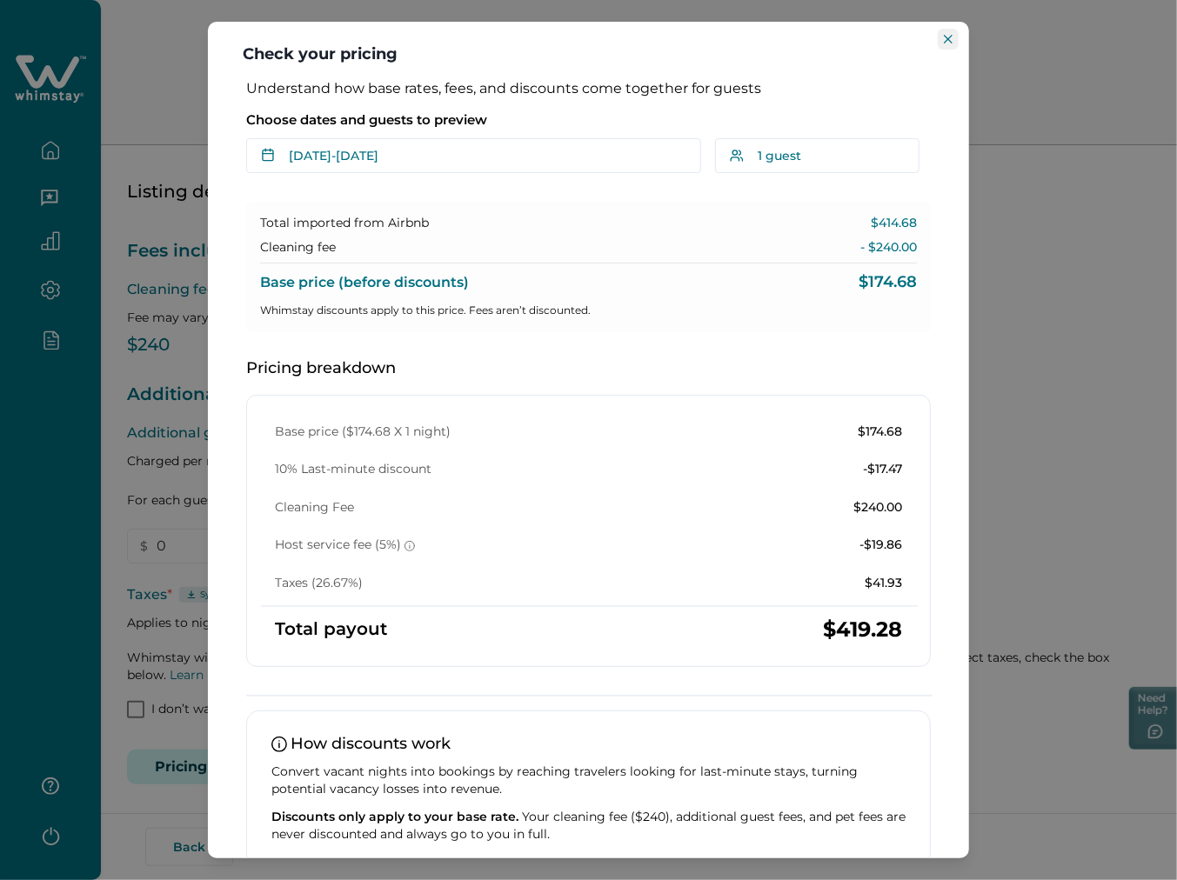
click at [958, 41] on button "Close" at bounding box center [948, 39] width 21 height 21
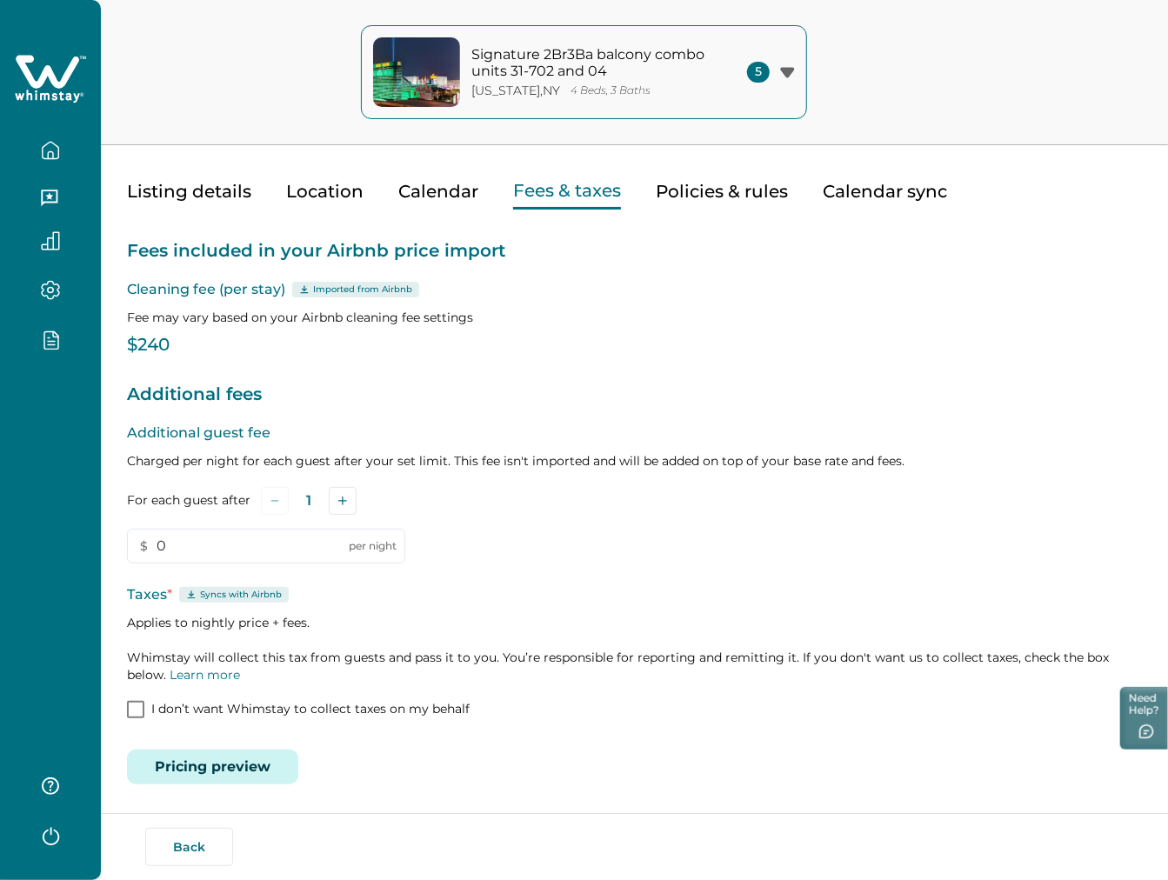
click at [232, 778] on button "Pricing preview" at bounding box center [212, 767] width 171 height 35
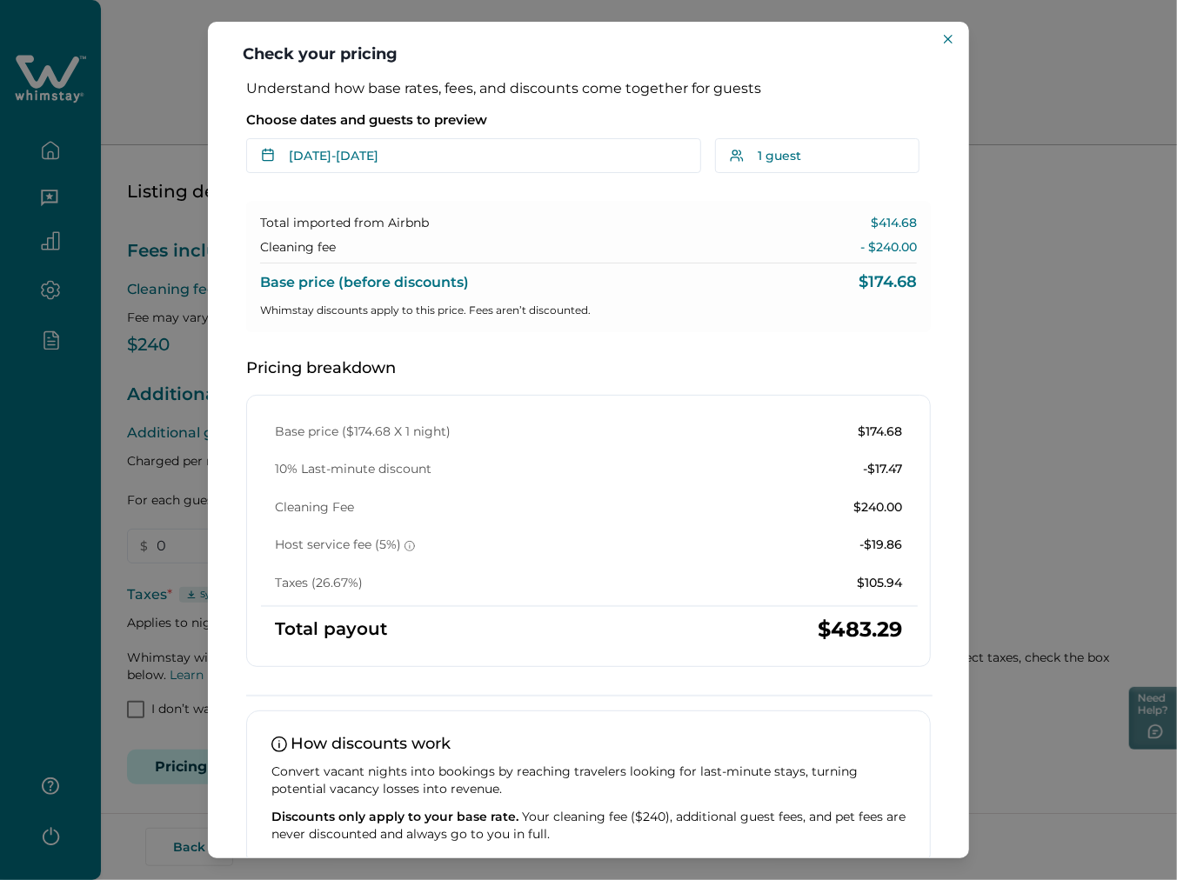
click at [883, 589] on p "$105.94" at bounding box center [879, 583] width 45 height 17
click at [712, 480] on div "Base price ($174.68 X 1 night) $174.68 10% Last-minute discount -$17.47 Cleanin…" at bounding box center [588, 508] width 655 height 169
click at [952, 38] on icon "Close" at bounding box center [948, 39] width 9 height 9
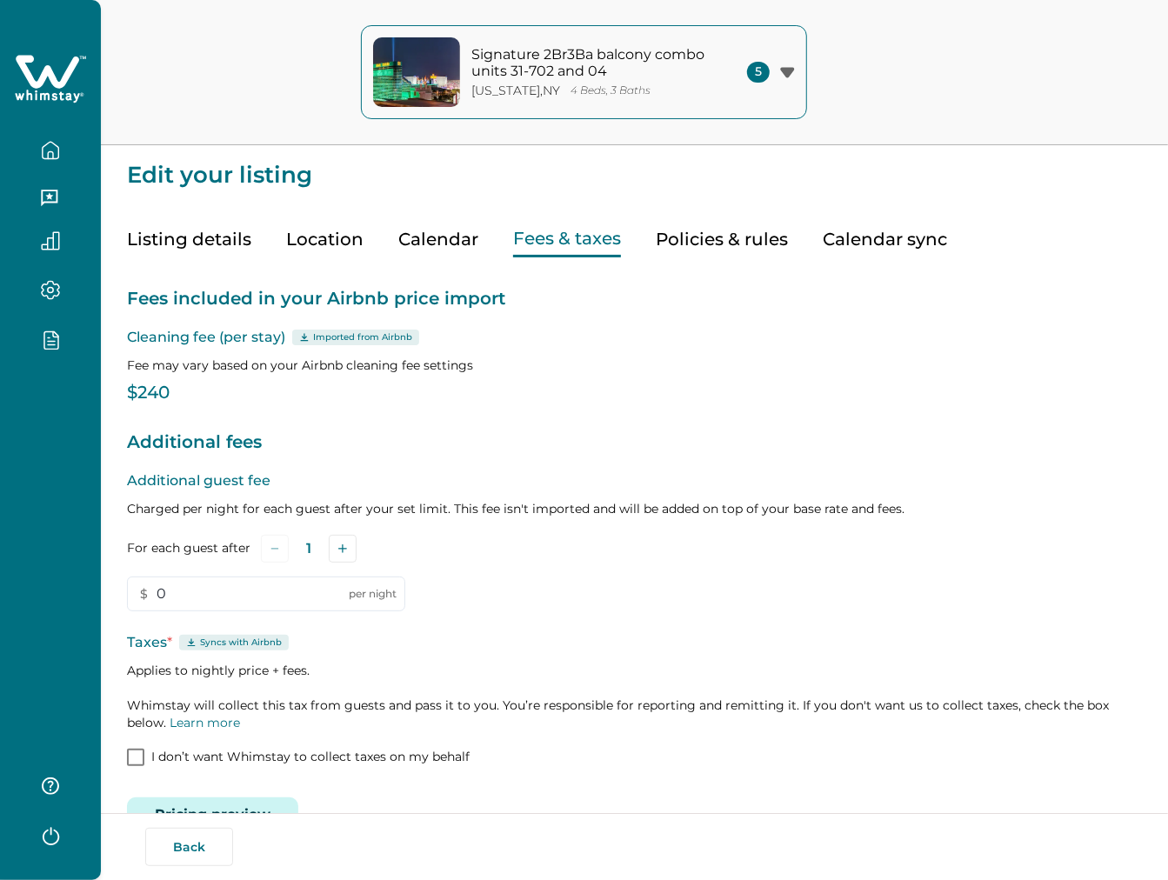
scroll to position [48, 0]
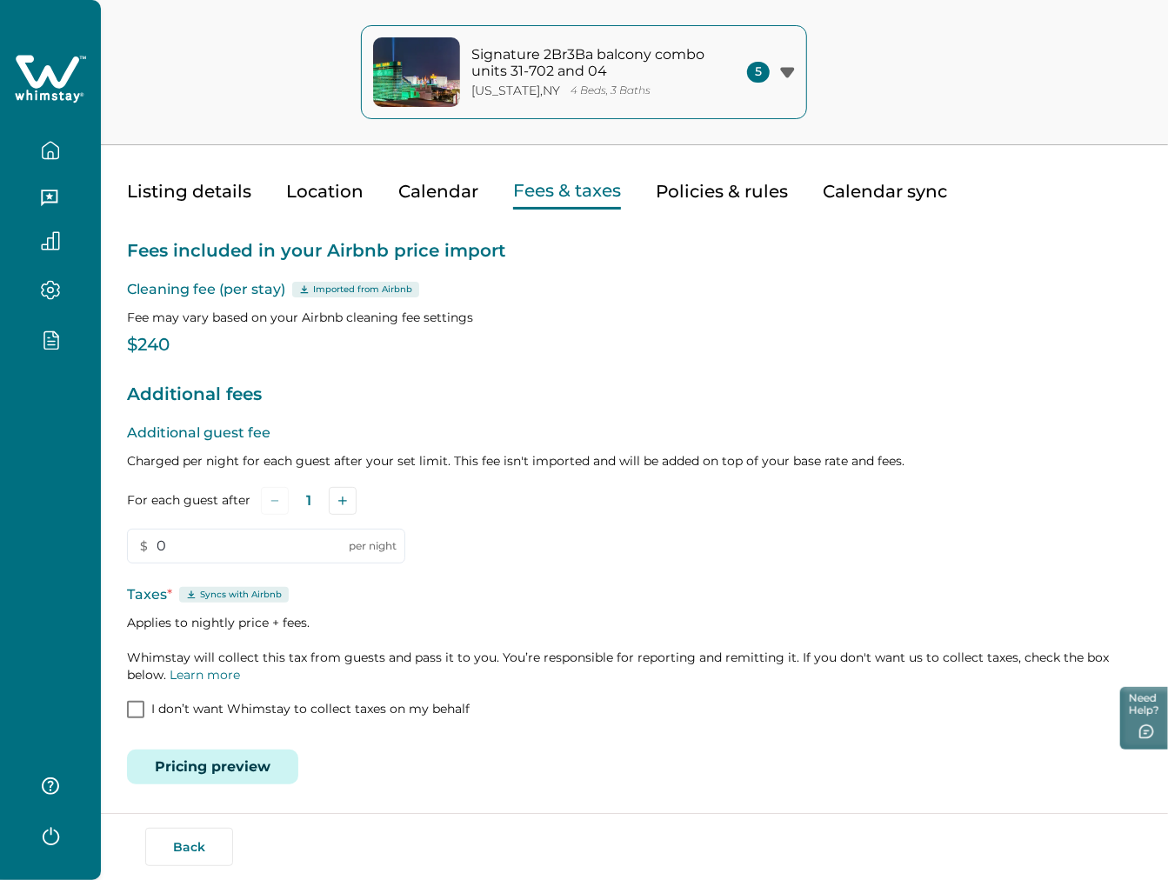
click at [264, 758] on button "Pricing preview" at bounding box center [212, 767] width 171 height 35
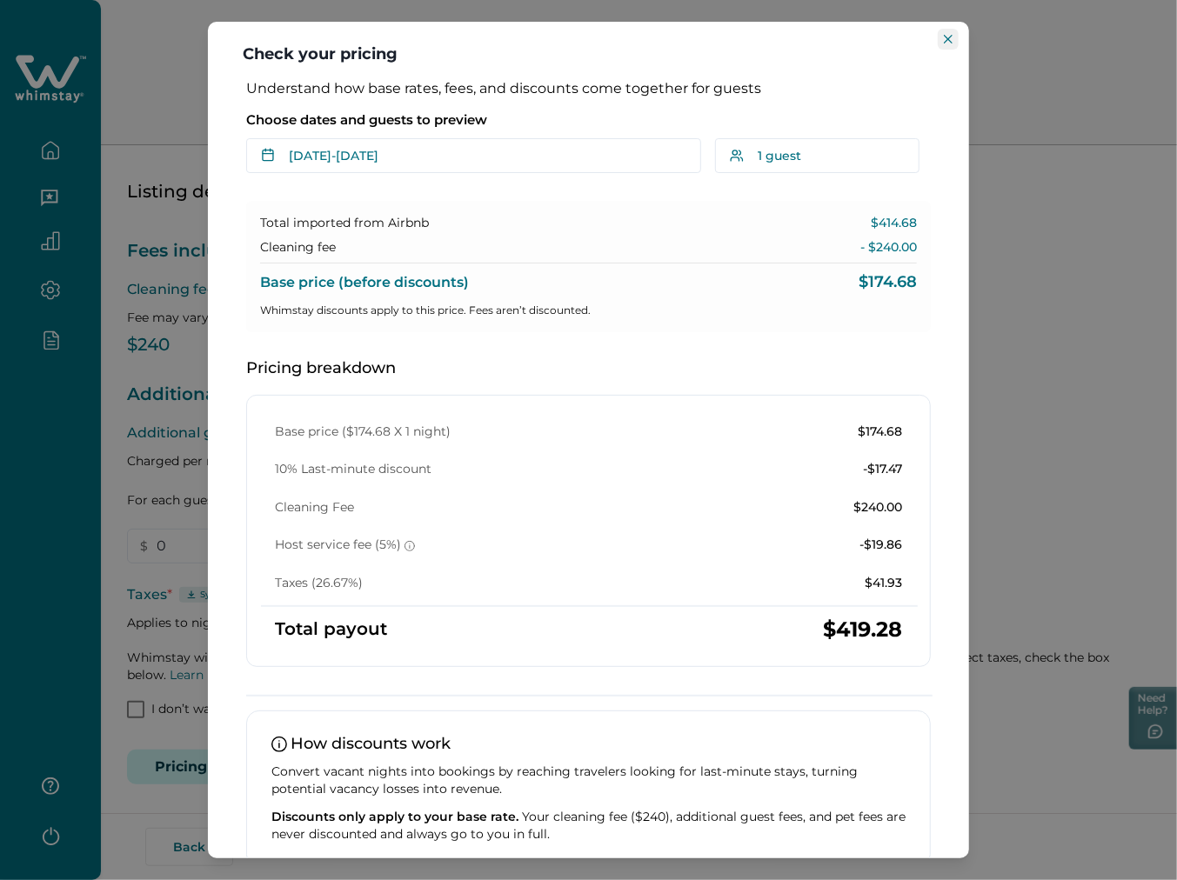
click at [944, 45] on button "Close" at bounding box center [948, 39] width 21 height 21
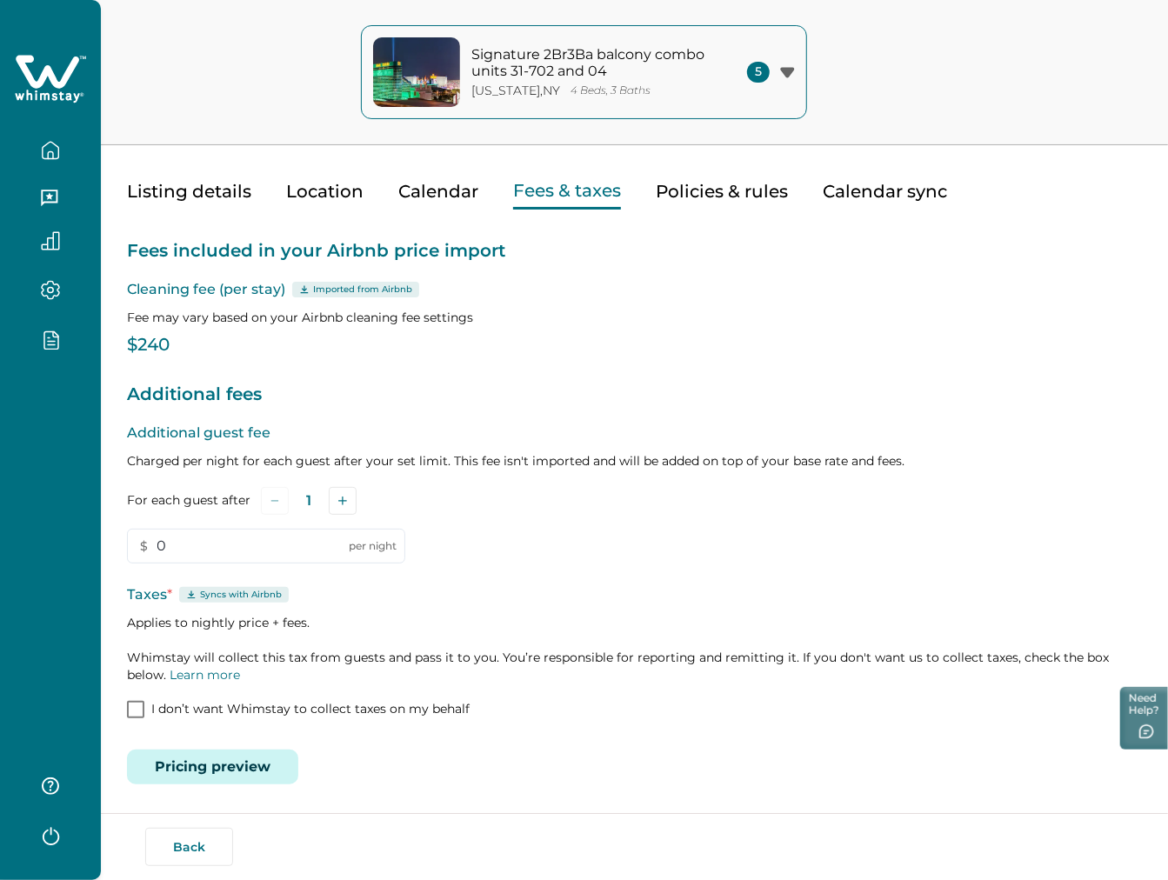
click at [49, 151] on icon "button" at bounding box center [50, 154] width 5 height 7
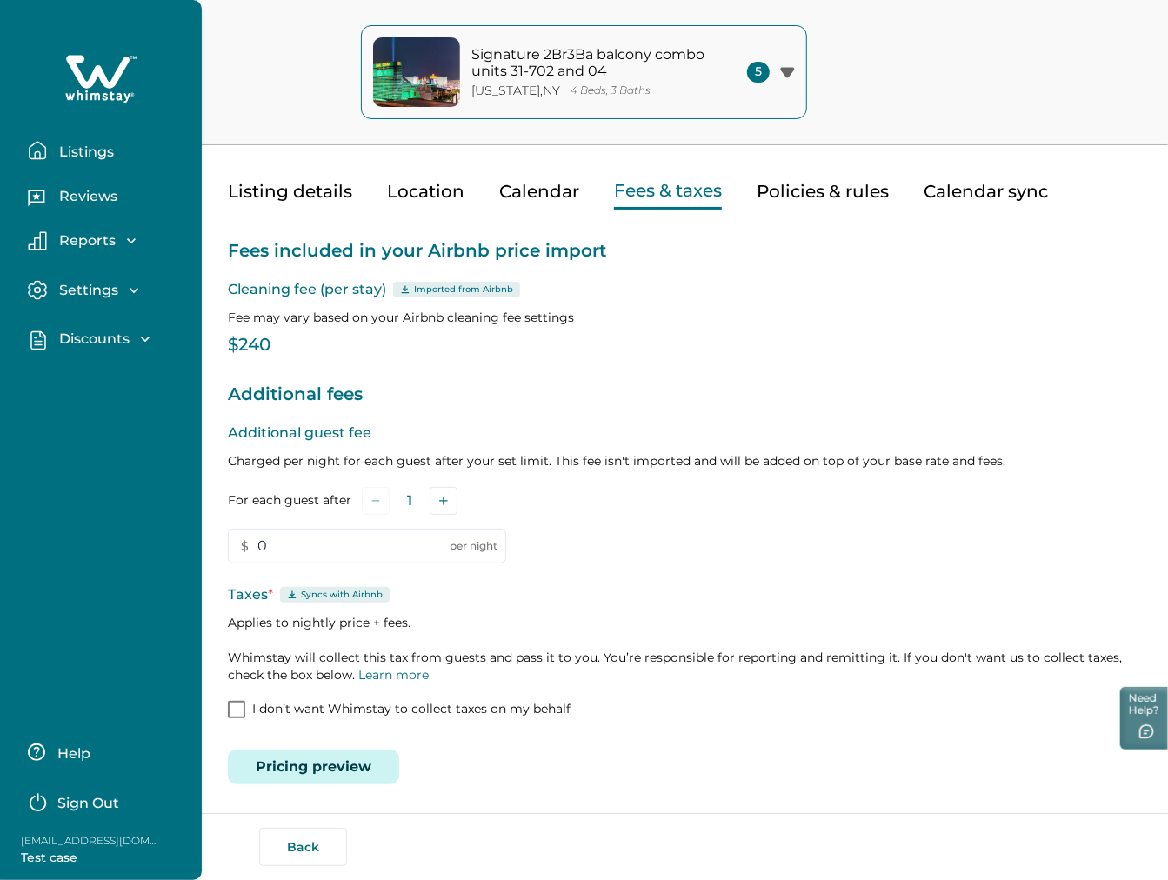
click at [49, 151] on button "Listings" at bounding box center [108, 150] width 160 height 35
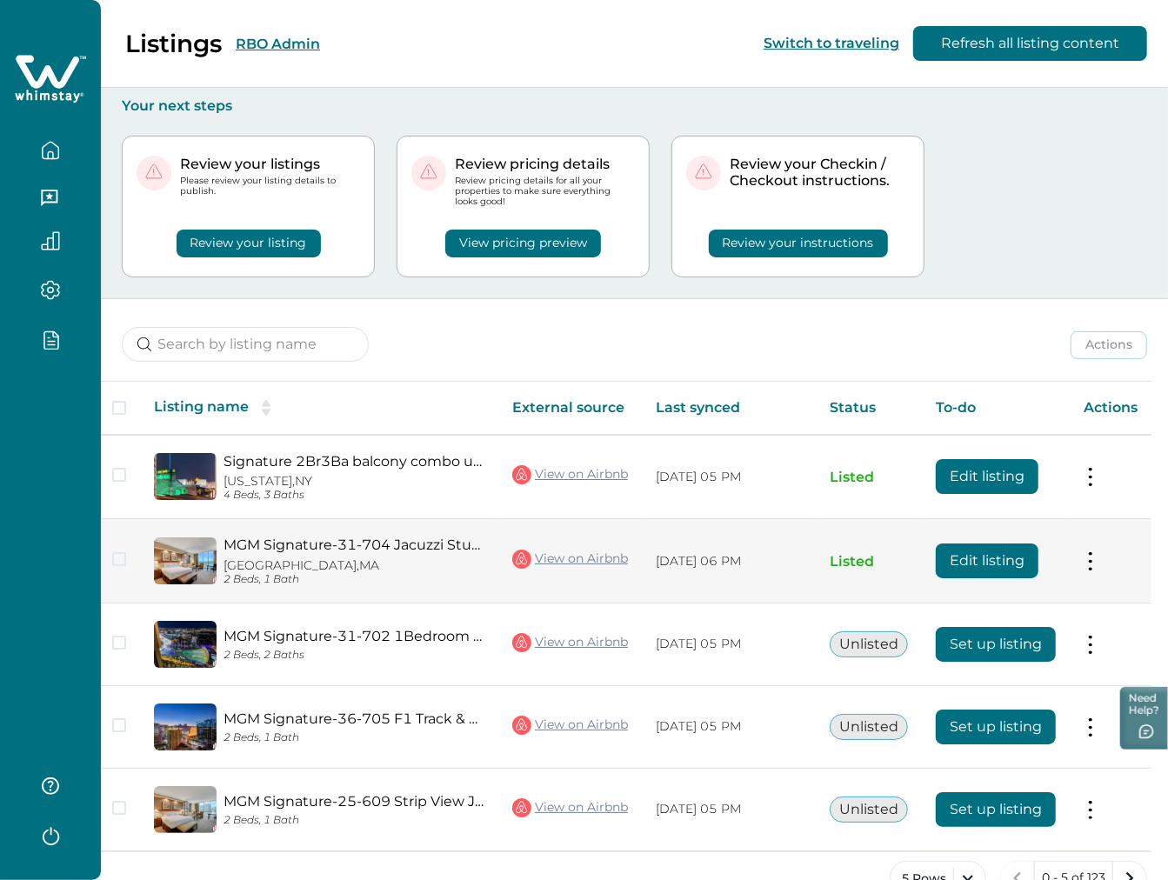
scroll to position [0, 18]
click at [1014, 558] on button "Edit listing" at bounding box center [987, 561] width 103 height 35
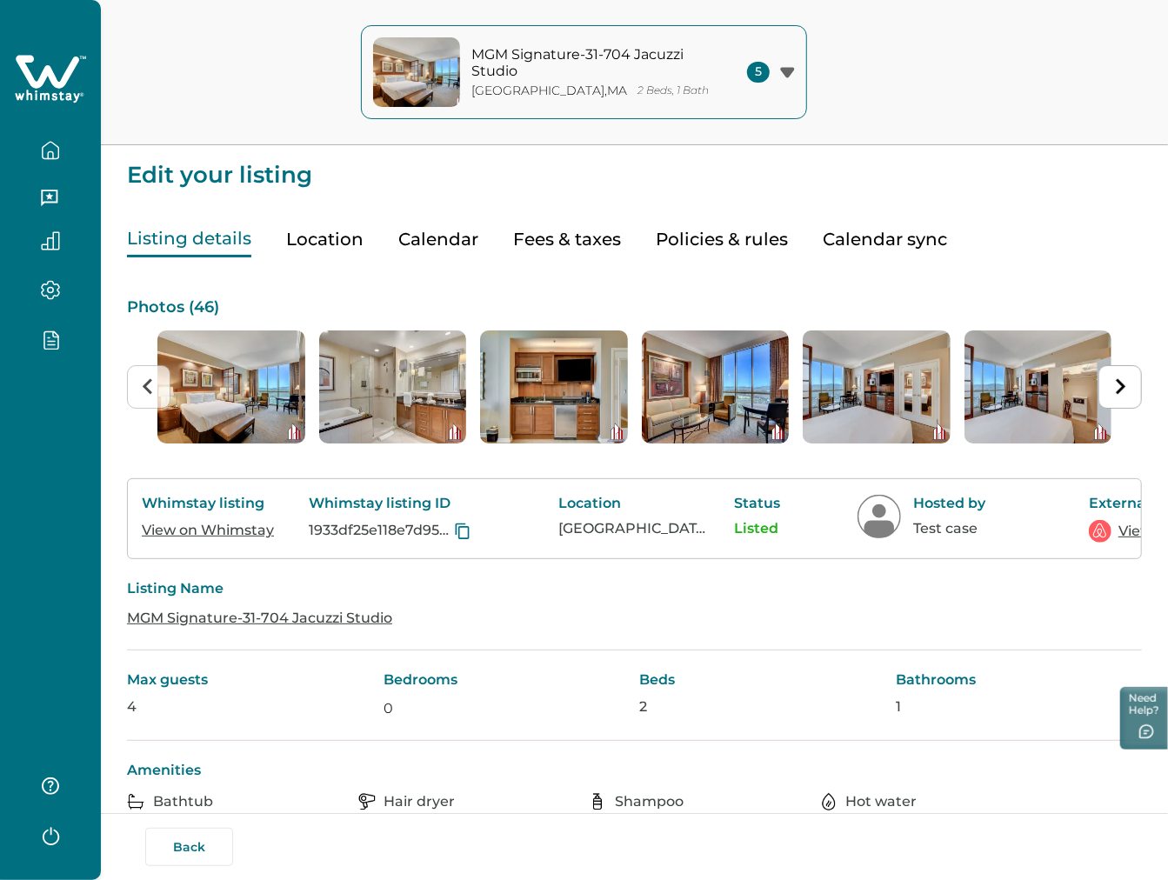
click at [539, 245] on button "Fees & taxes" at bounding box center [567, 240] width 108 height 36
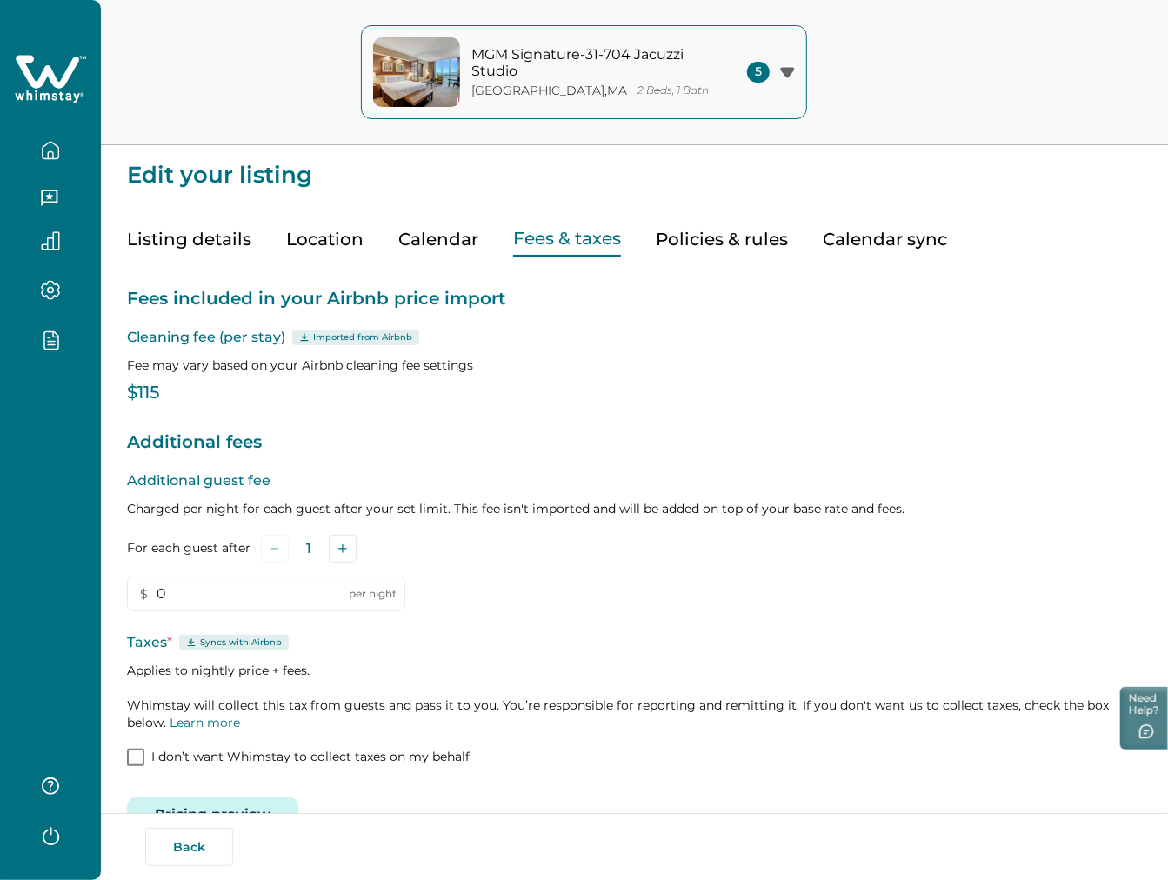
scroll to position [48, 0]
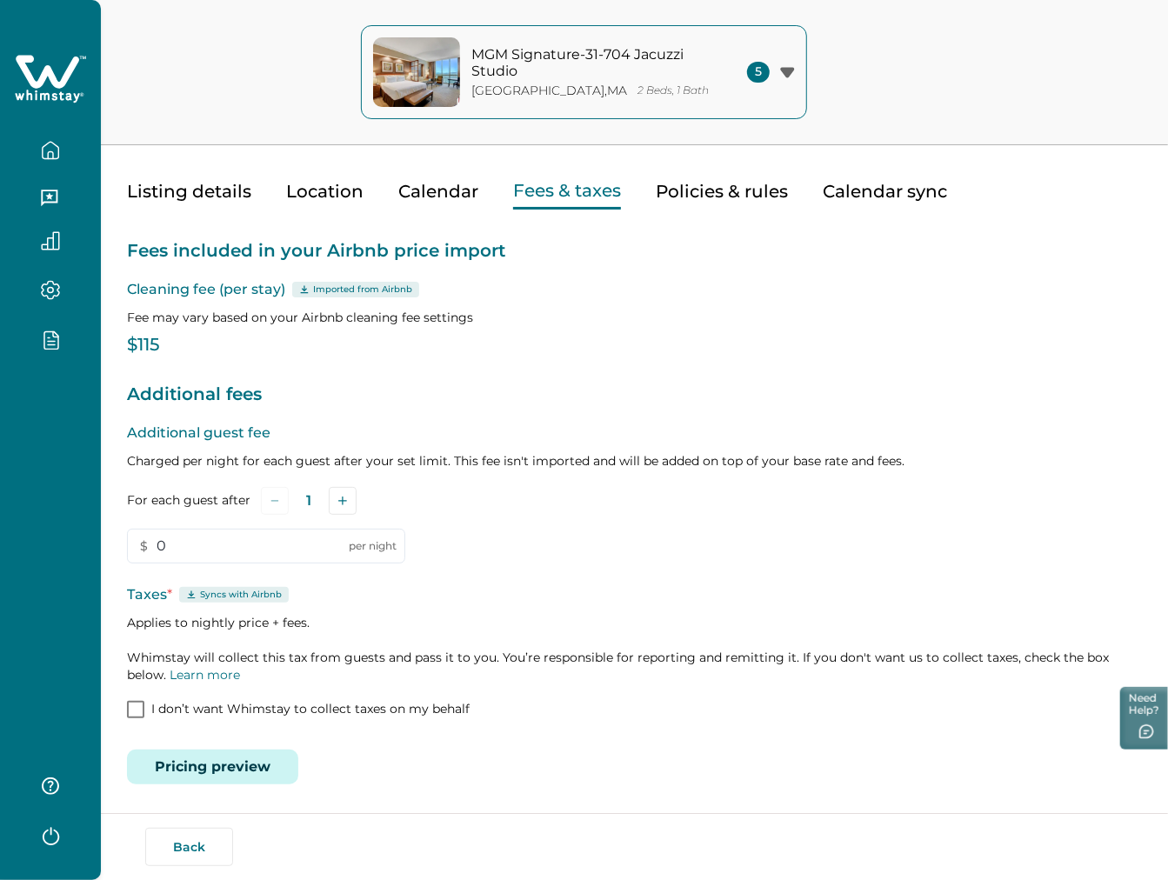
click at [274, 754] on button "Pricing preview" at bounding box center [212, 767] width 171 height 35
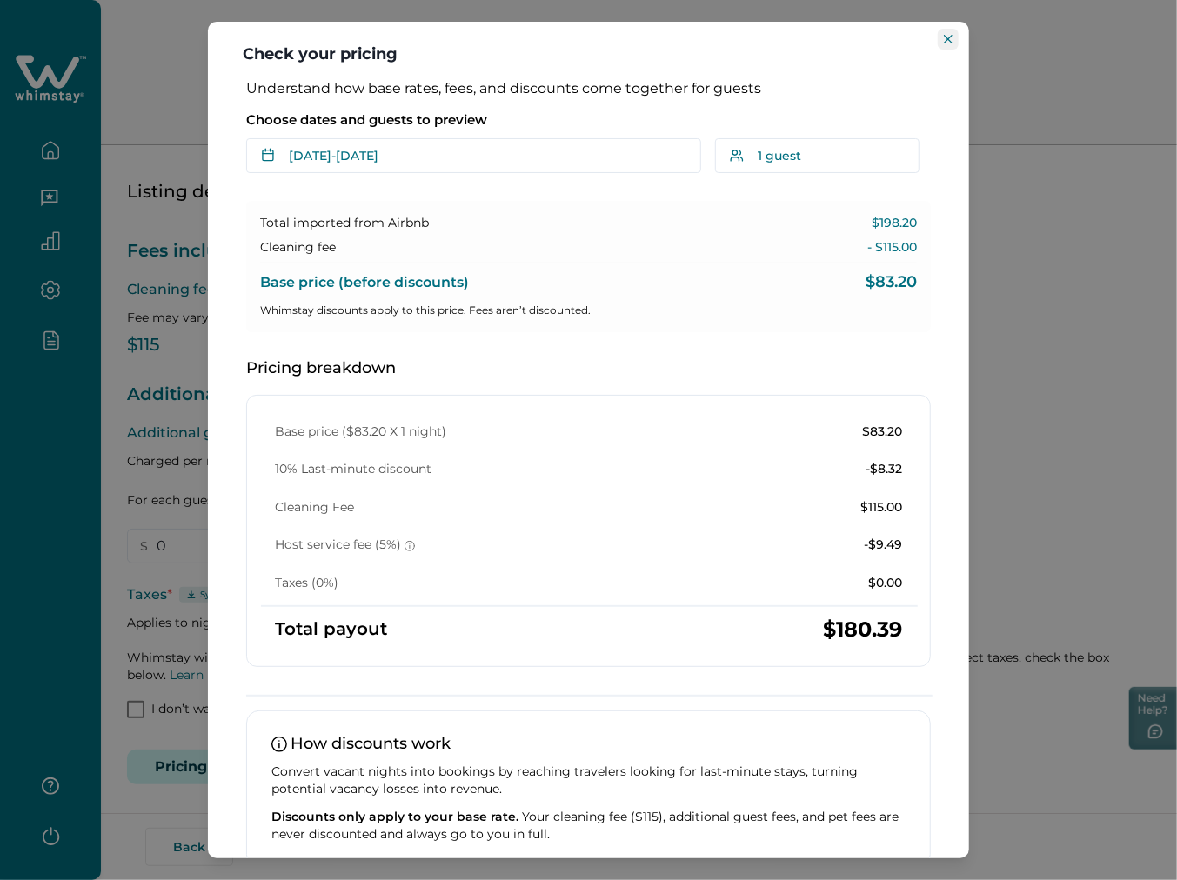
click at [952, 43] on icon "Close" at bounding box center [948, 39] width 9 height 9
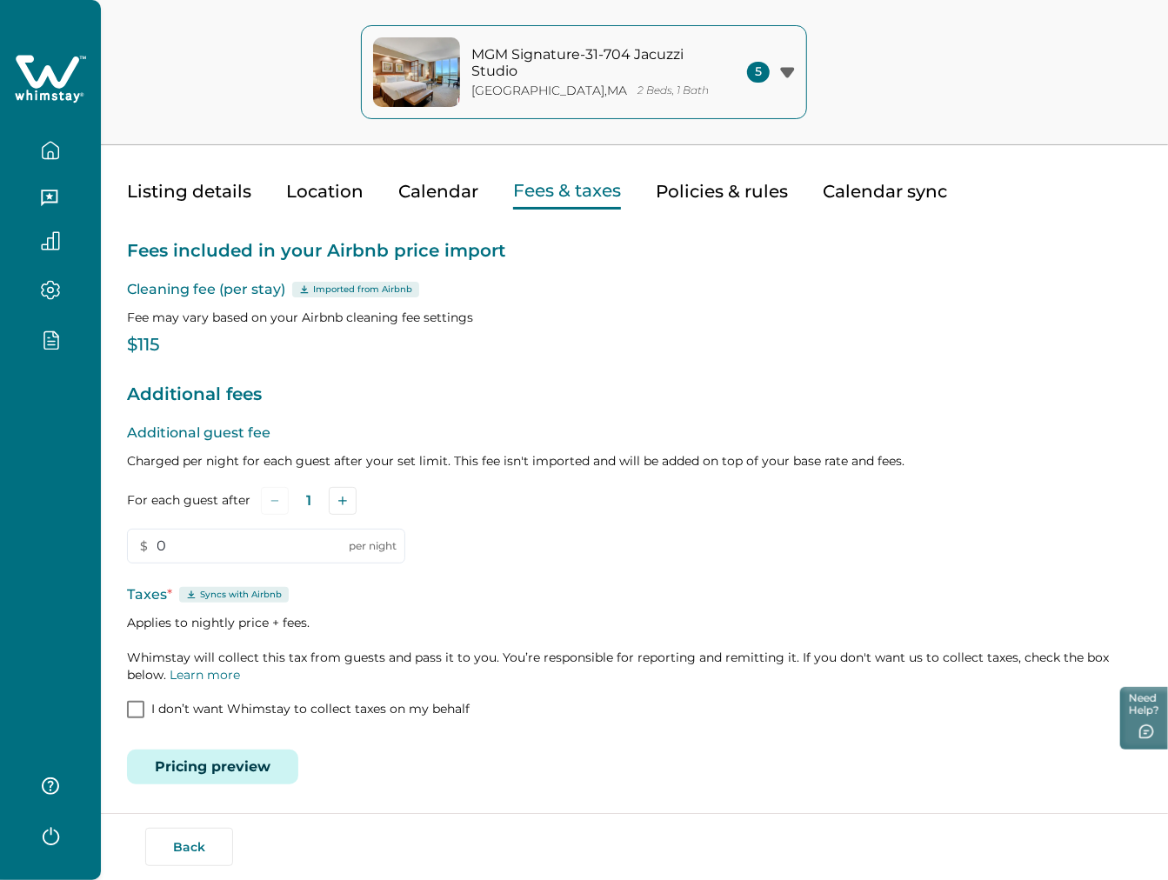
click at [49, 152] on icon "button" at bounding box center [50, 150] width 19 height 19
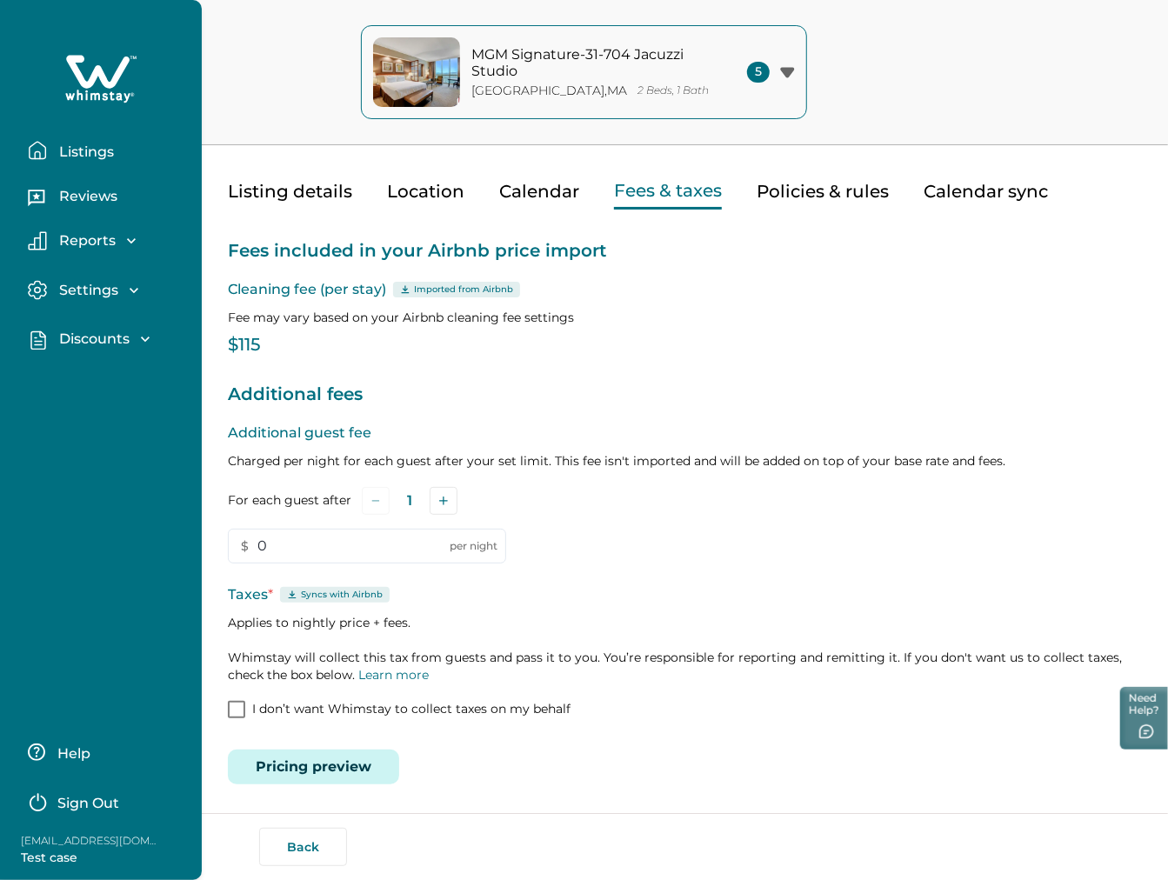
click at [124, 160] on button "Listings" at bounding box center [108, 150] width 160 height 35
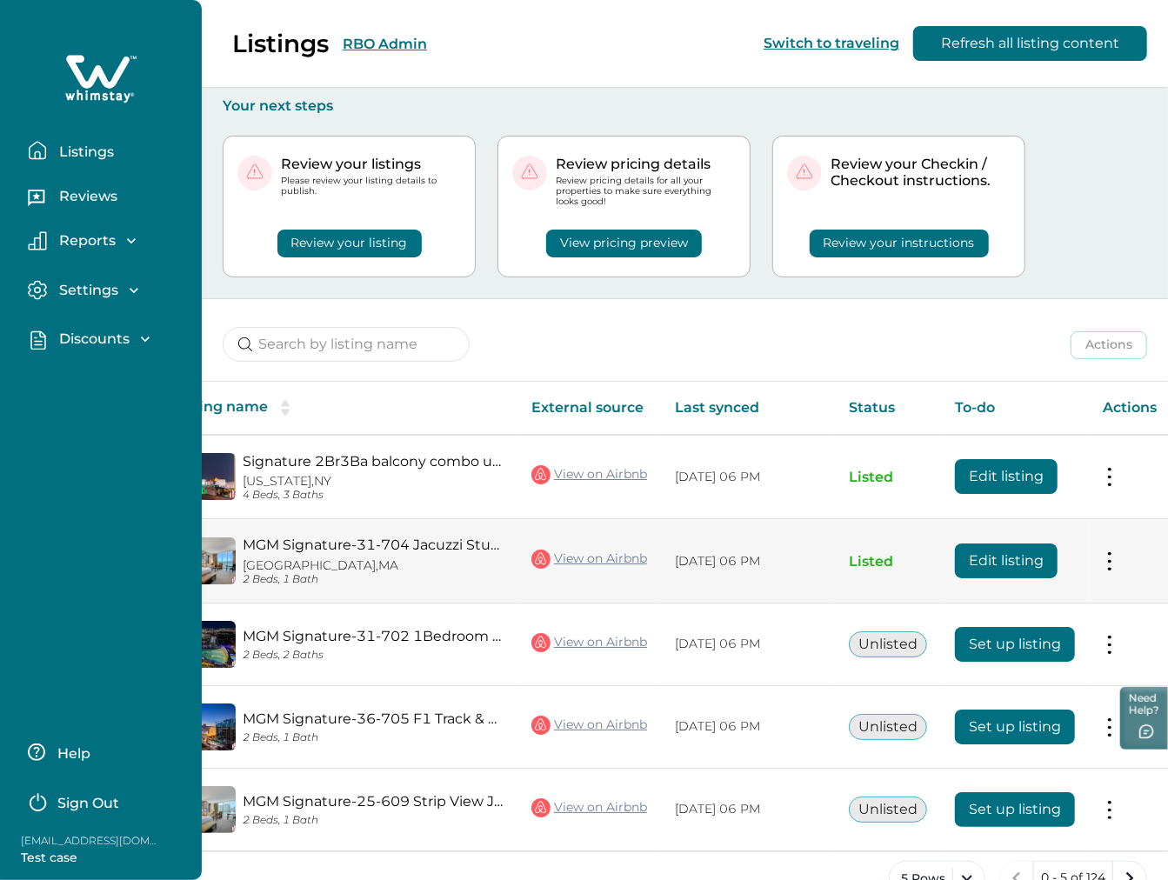
scroll to position [0, 18]
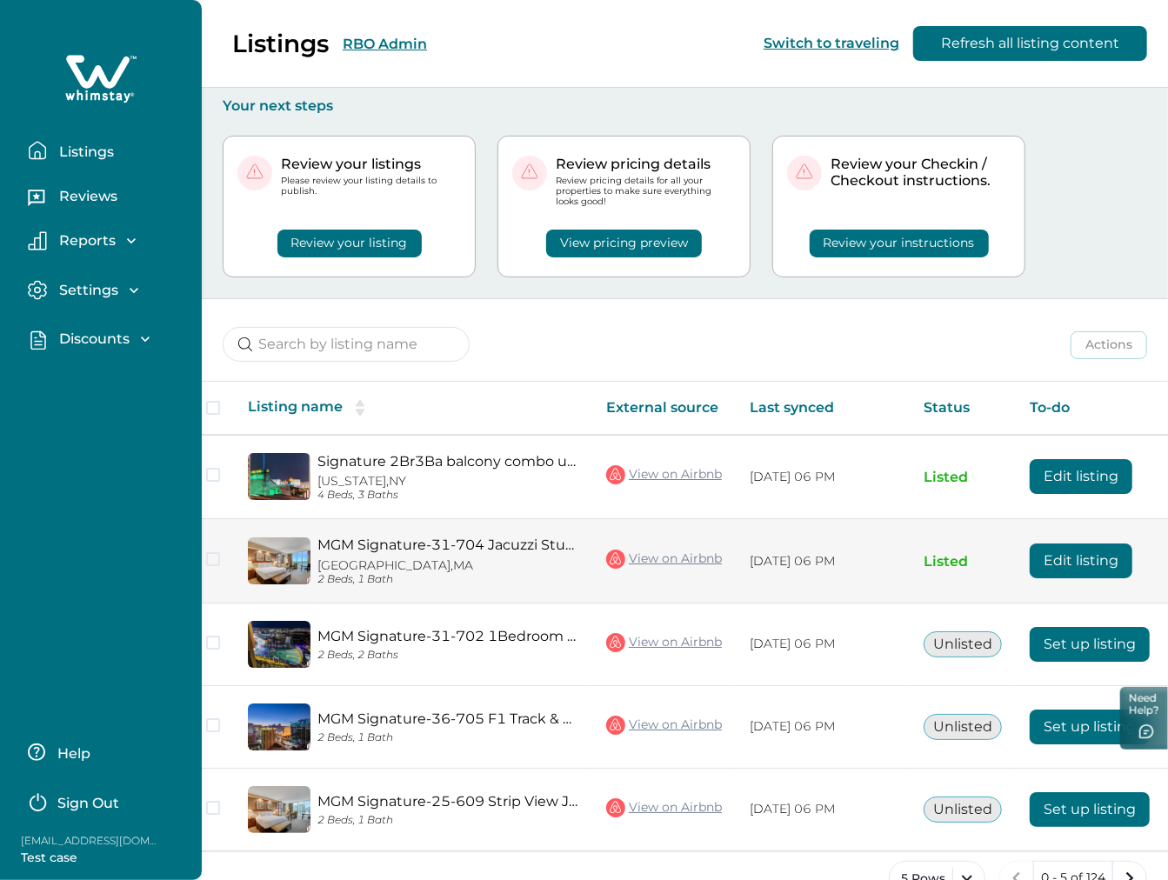
click at [1030, 565] on button "Edit listing" at bounding box center [1081, 561] width 103 height 35
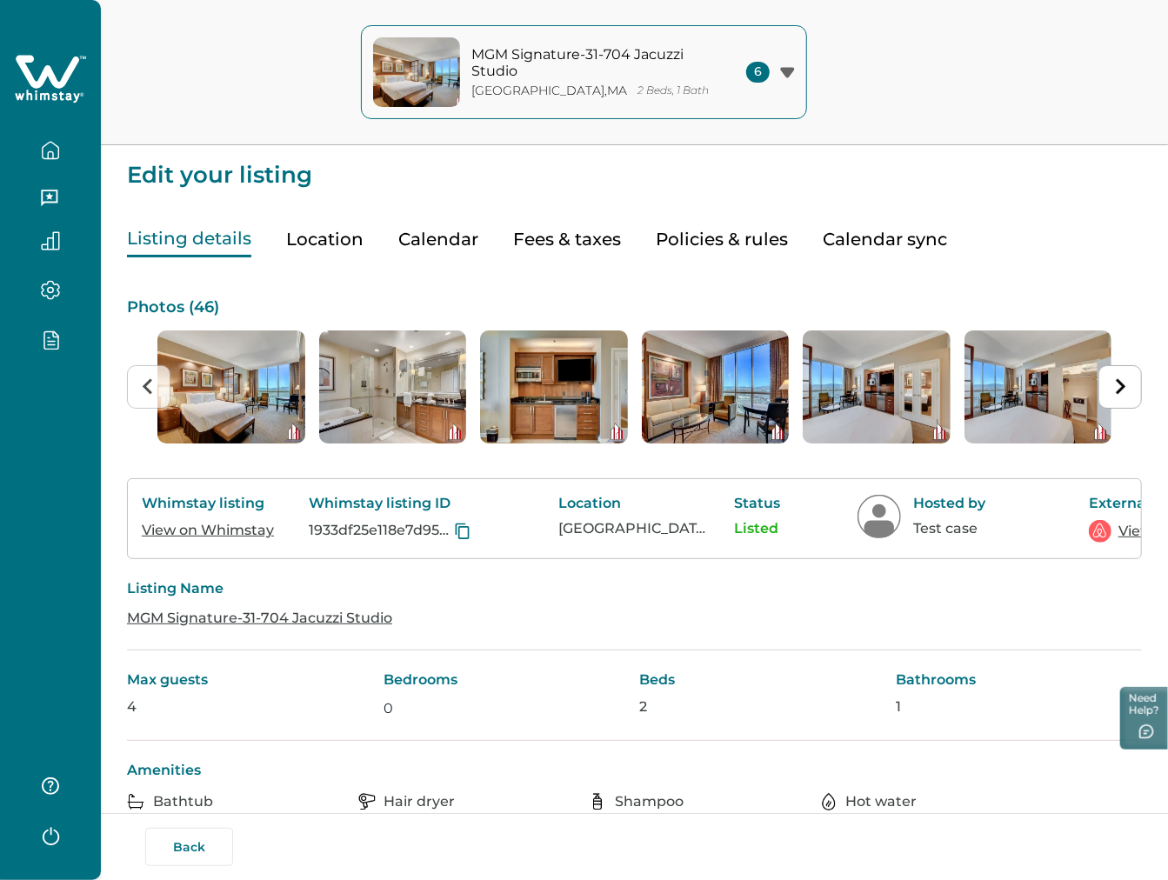
click at [215, 526] on link "View on Whimstay" at bounding box center [208, 530] width 132 height 17
click at [431, 233] on button "Calendar" at bounding box center [438, 240] width 80 height 36
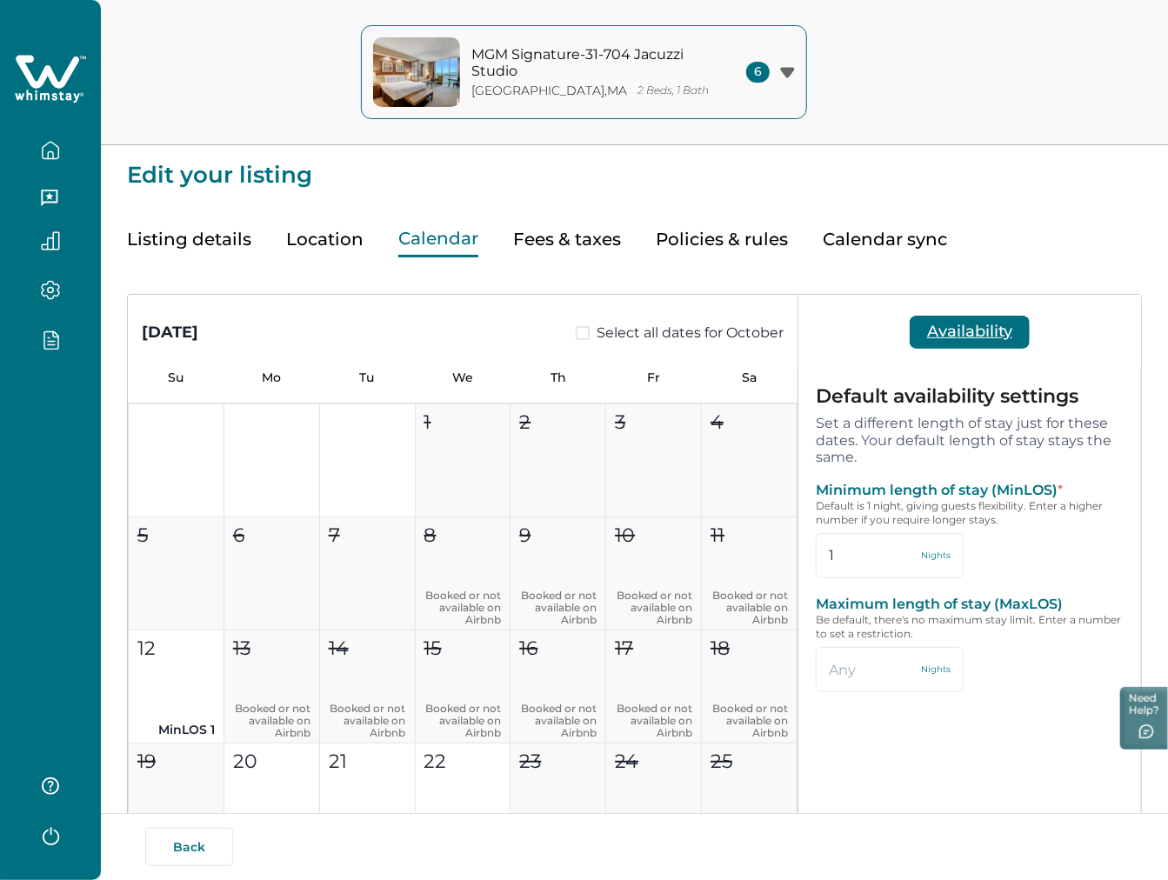
click at [576, 235] on button "Fees & taxes" at bounding box center [567, 240] width 108 height 36
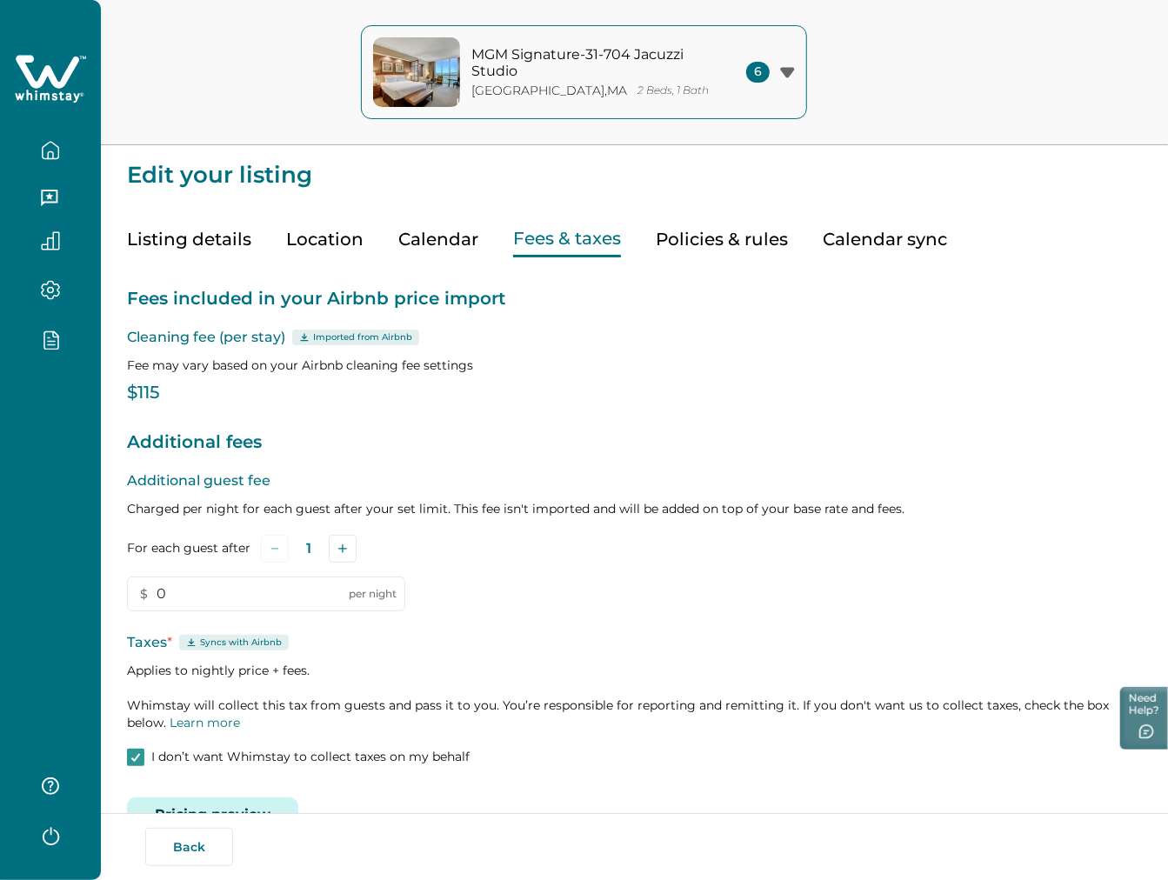
scroll to position [48, 0]
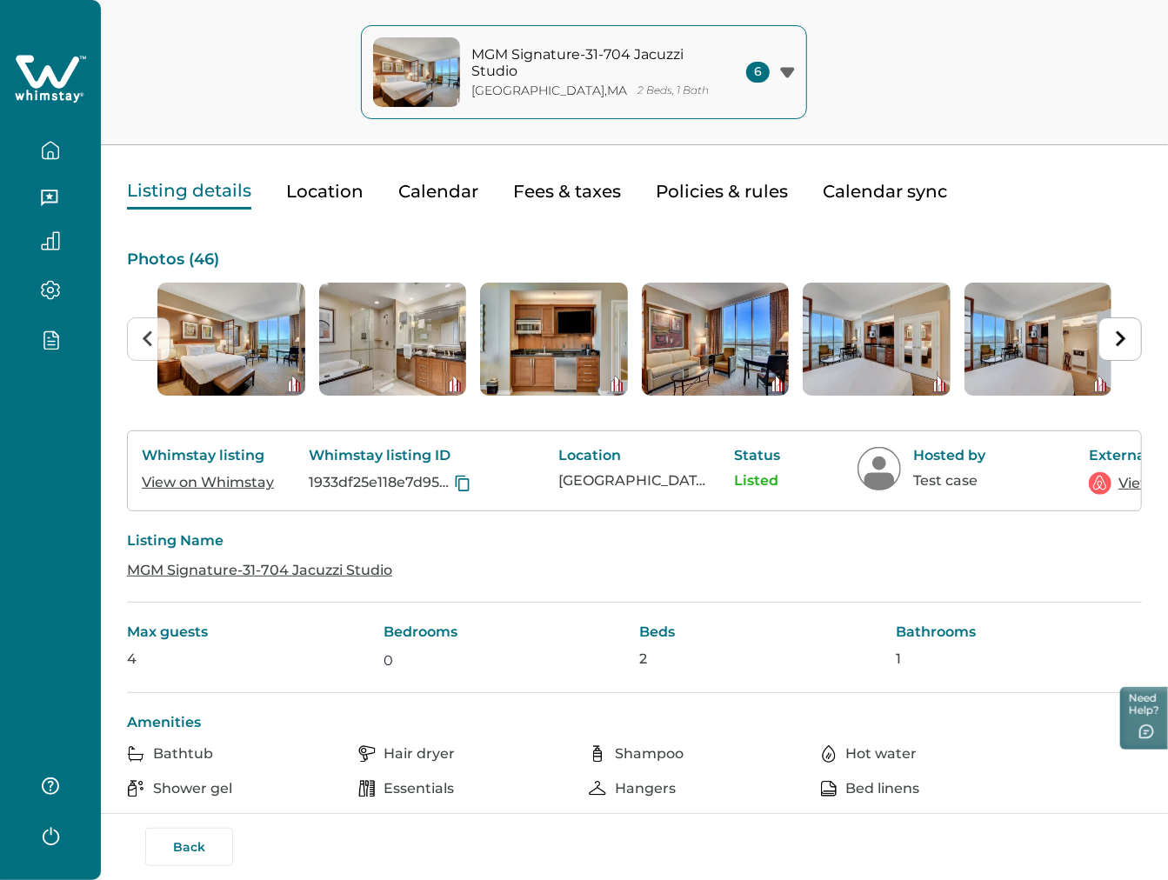
click at [179, 193] on button "Listing details" at bounding box center [189, 192] width 124 height 36
click at [61, 152] on button "button" at bounding box center [50, 150] width 73 height 35
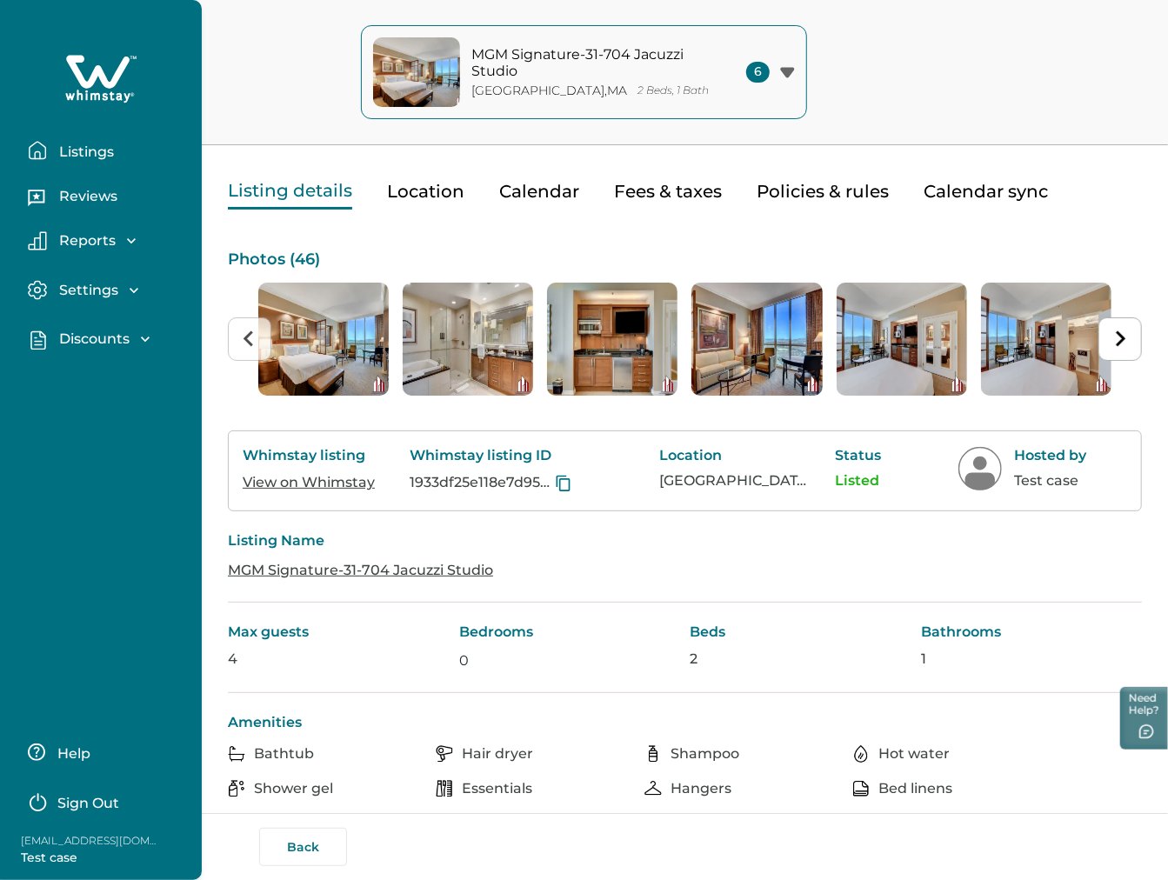
click at [61, 152] on p "Listings" at bounding box center [84, 152] width 60 height 17
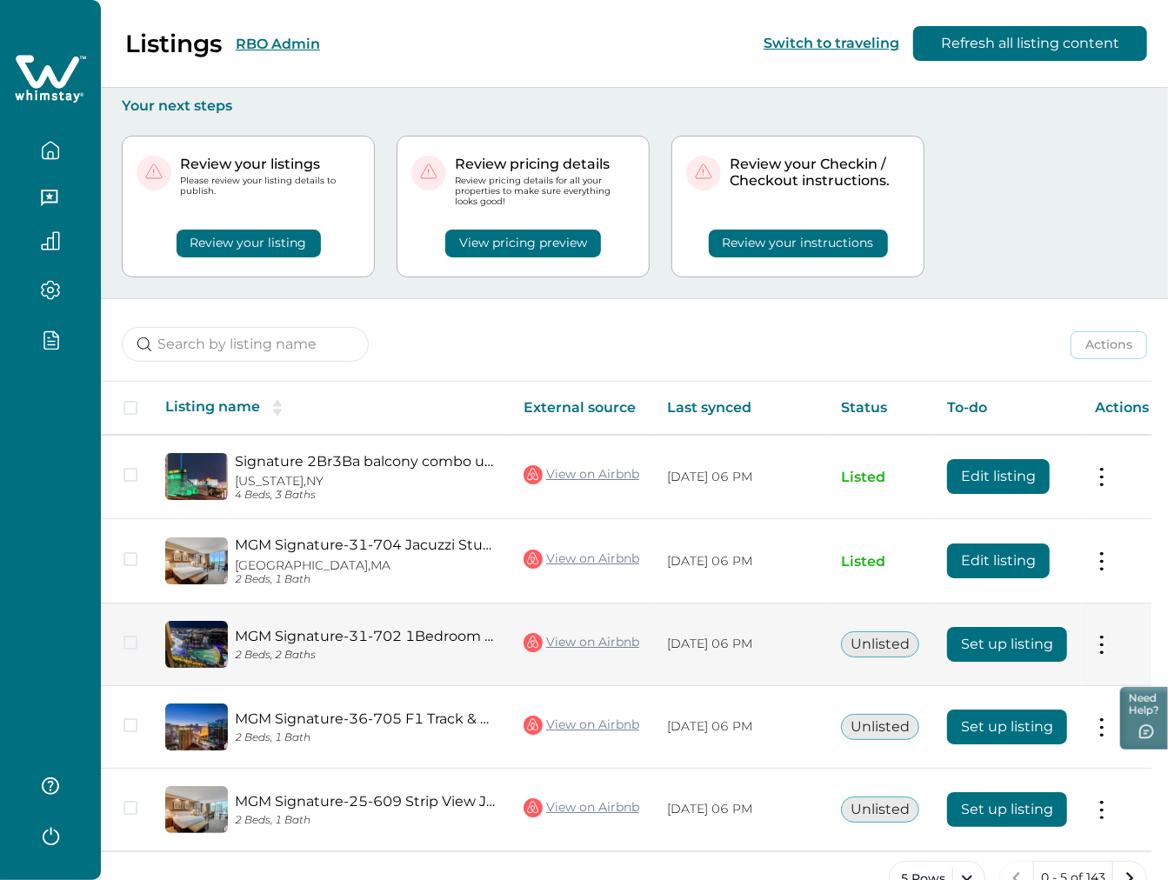
click at [1107, 647] on tr "MGM Signature-31-702 1Bedroom 2Bath Balcony Suite 2 Beds, 2 Baths View on Airbn…" at bounding box center [632, 645] width 1062 height 83
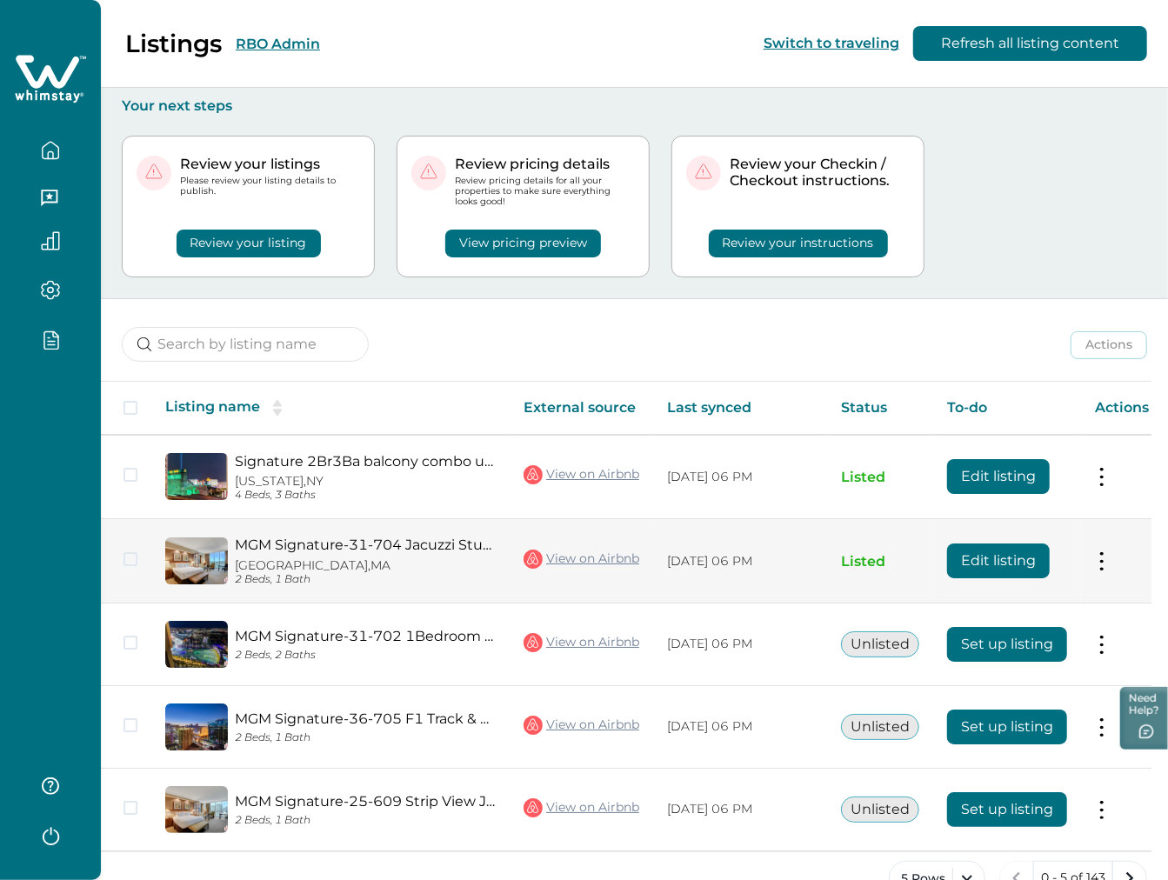
click at [1002, 570] on button "Edit listing" at bounding box center [998, 561] width 103 height 35
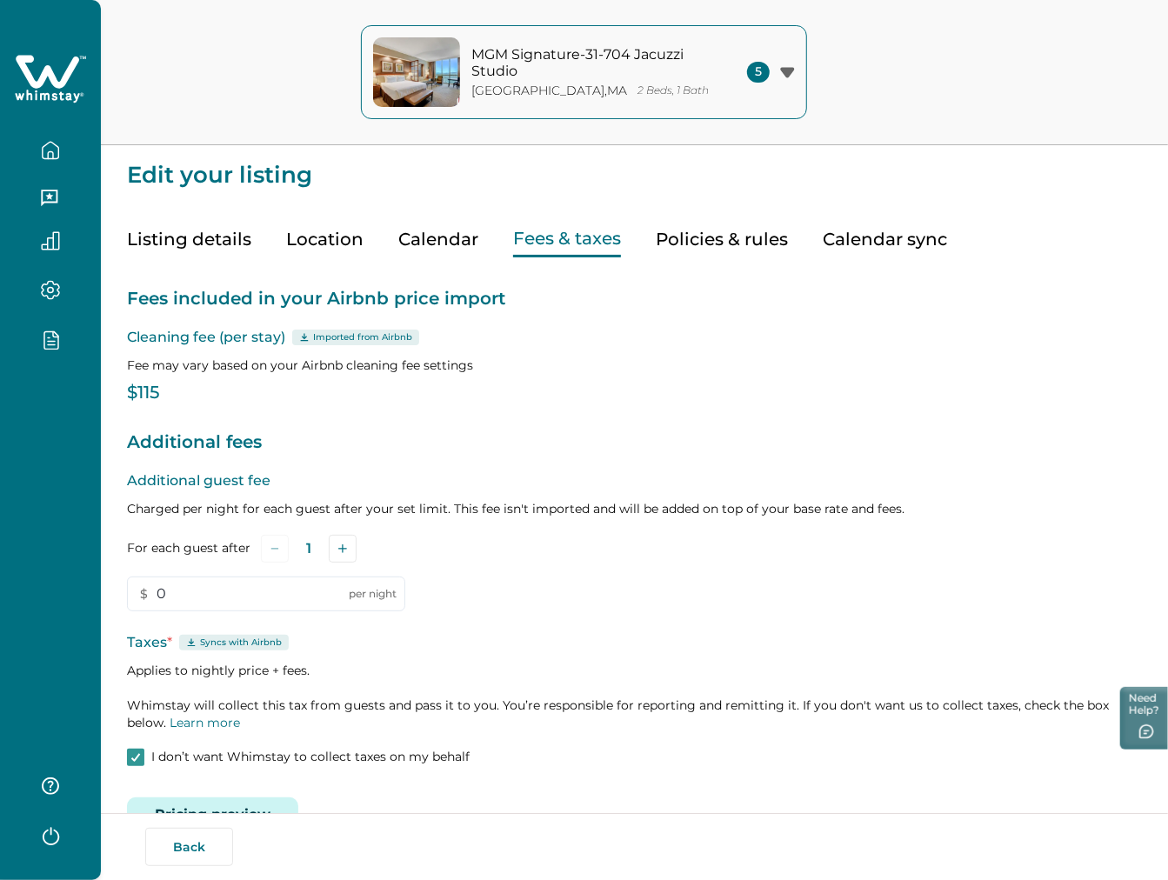
click at [559, 248] on button "Fees & taxes" at bounding box center [567, 240] width 108 height 36
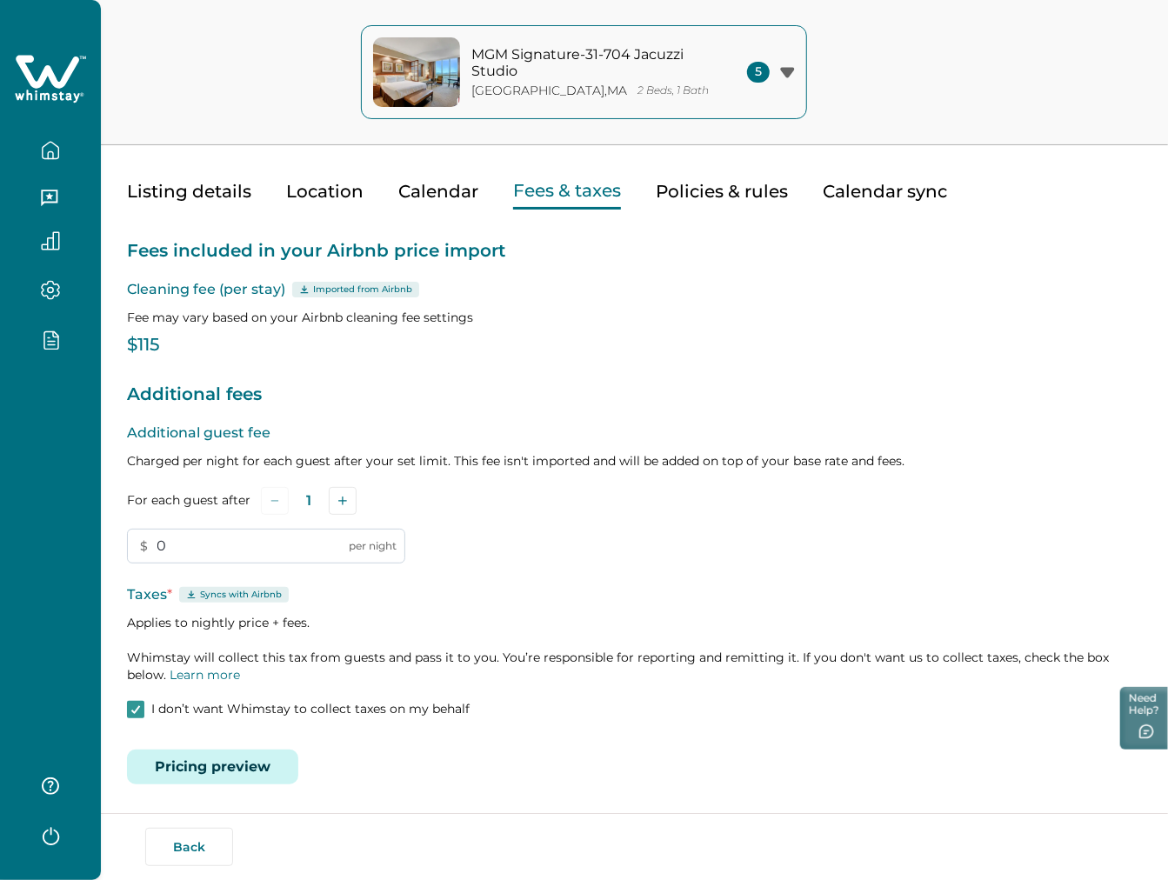
click at [314, 536] on input "0" at bounding box center [266, 546] width 278 height 35
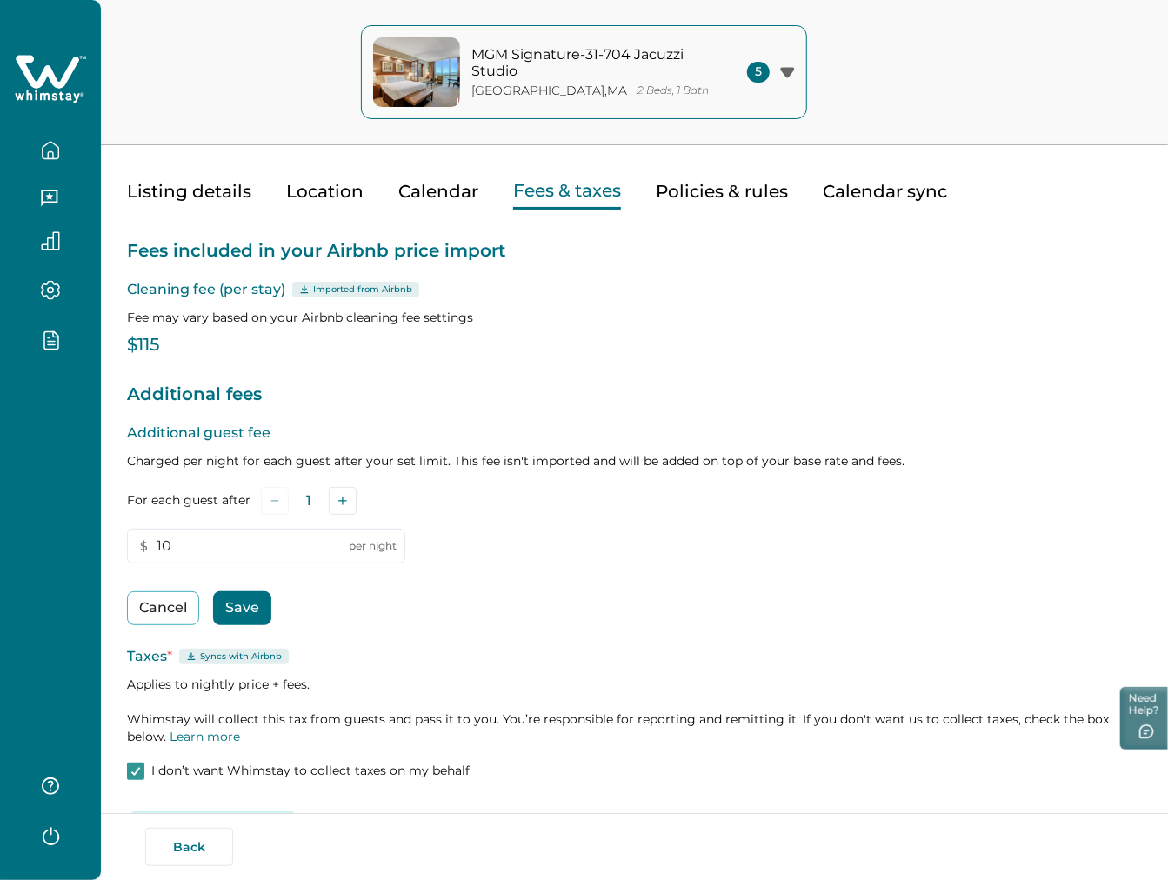
click at [265, 599] on button "Save" at bounding box center [242, 609] width 58 height 34
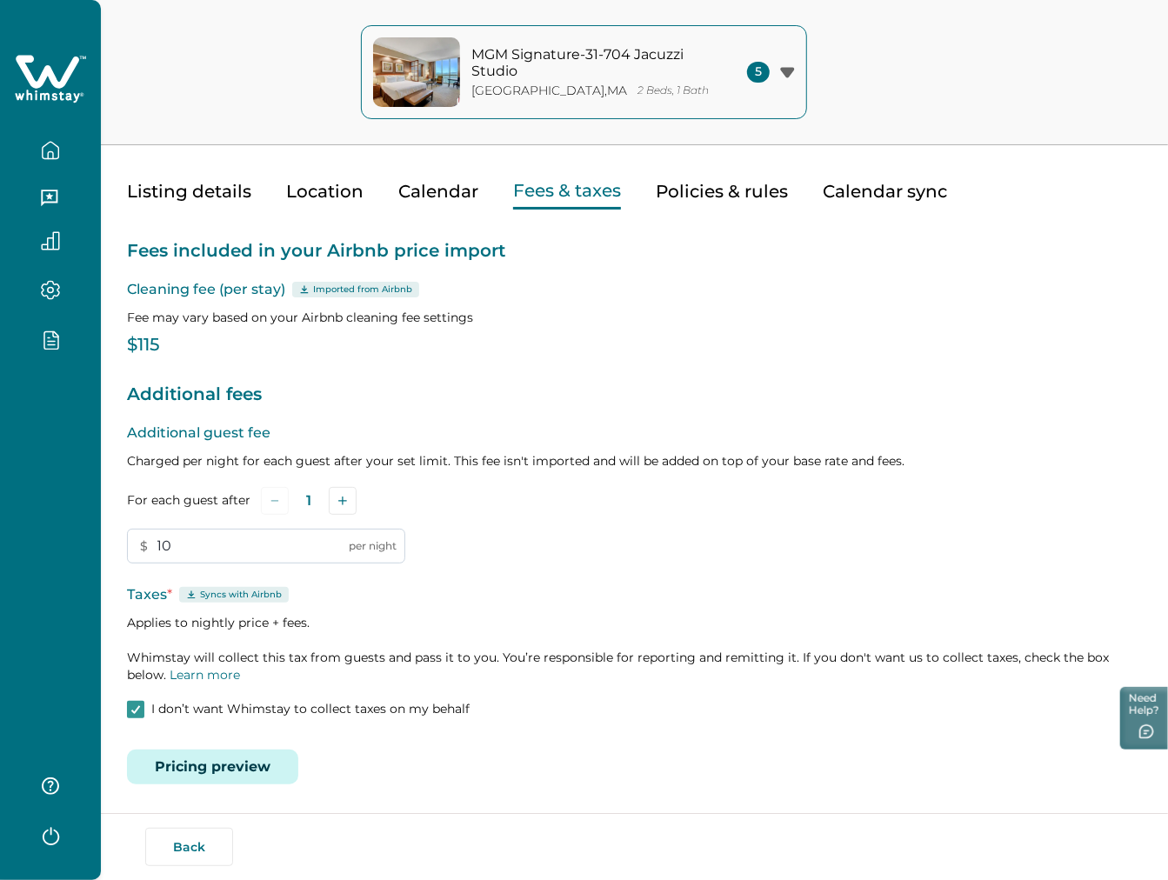
click at [273, 548] on input "10" at bounding box center [266, 546] width 278 height 35
type input "1"
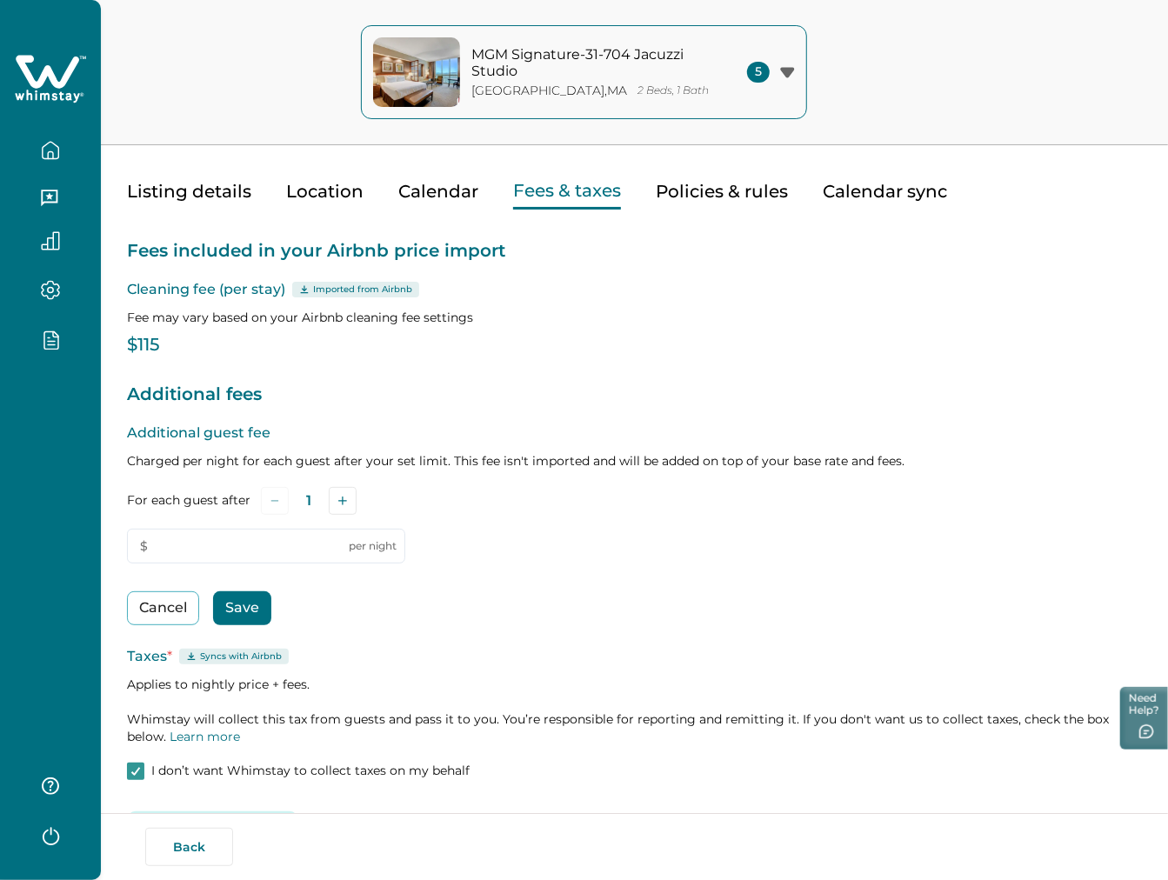
click at [250, 602] on button "Save" at bounding box center [242, 609] width 58 height 34
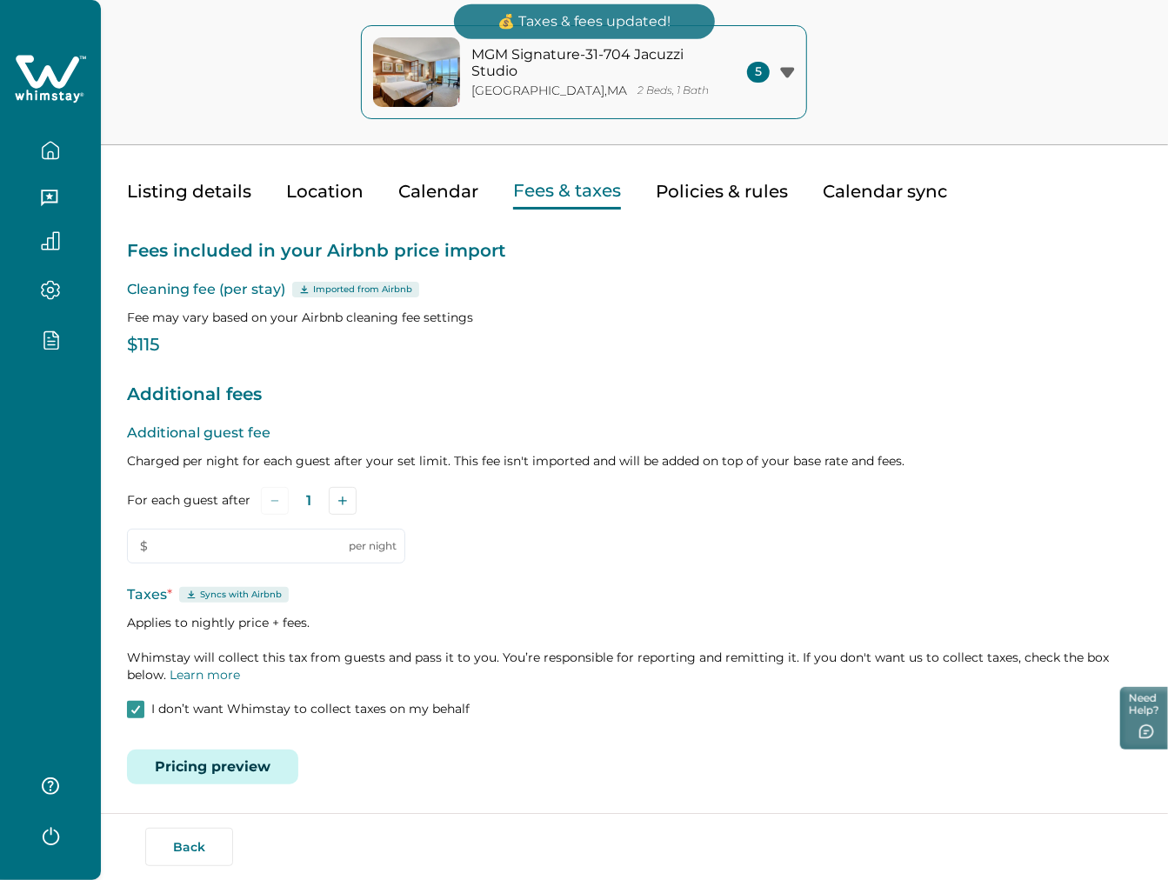
type input "0"
click at [44, 159] on icon "button" at bounding box center [50, 150] width 19 height 19
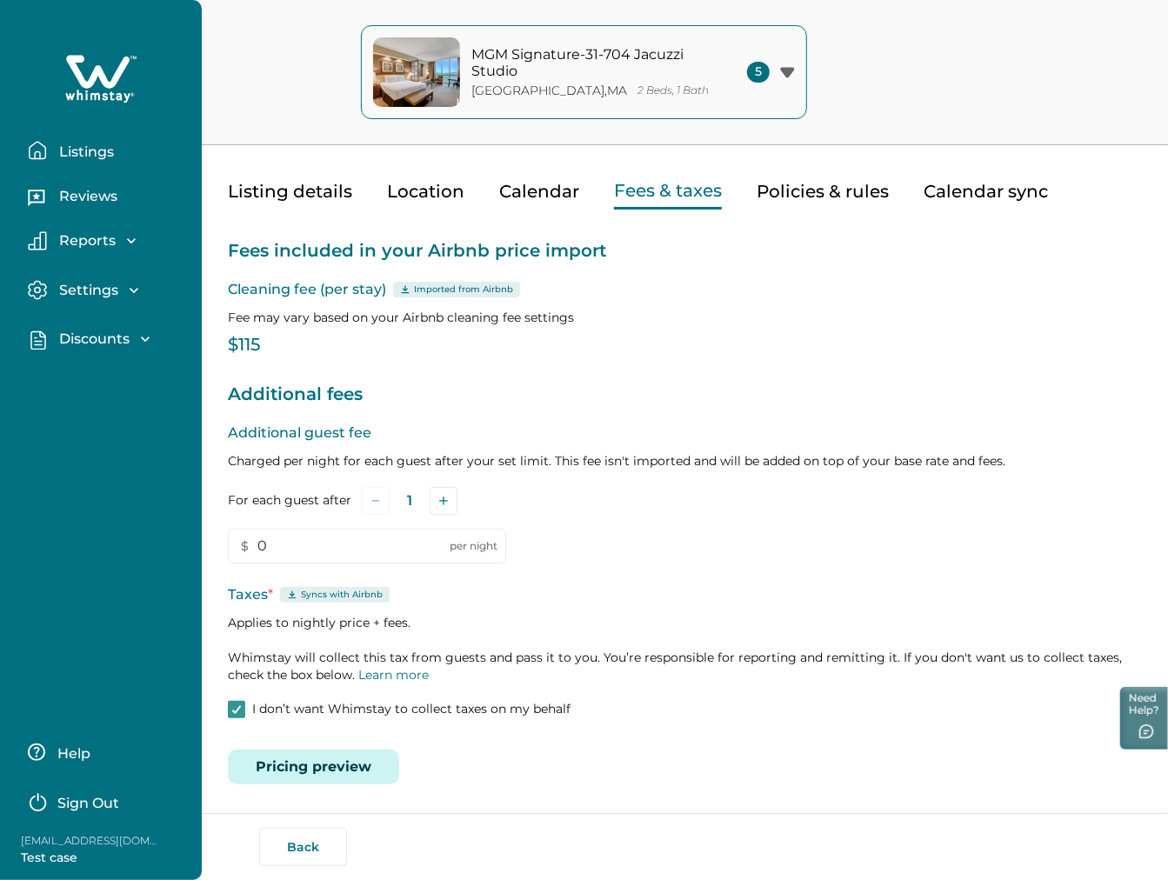
click at [44, 159] on icon "button" at bounding box center [37, 150] width 19 height 19
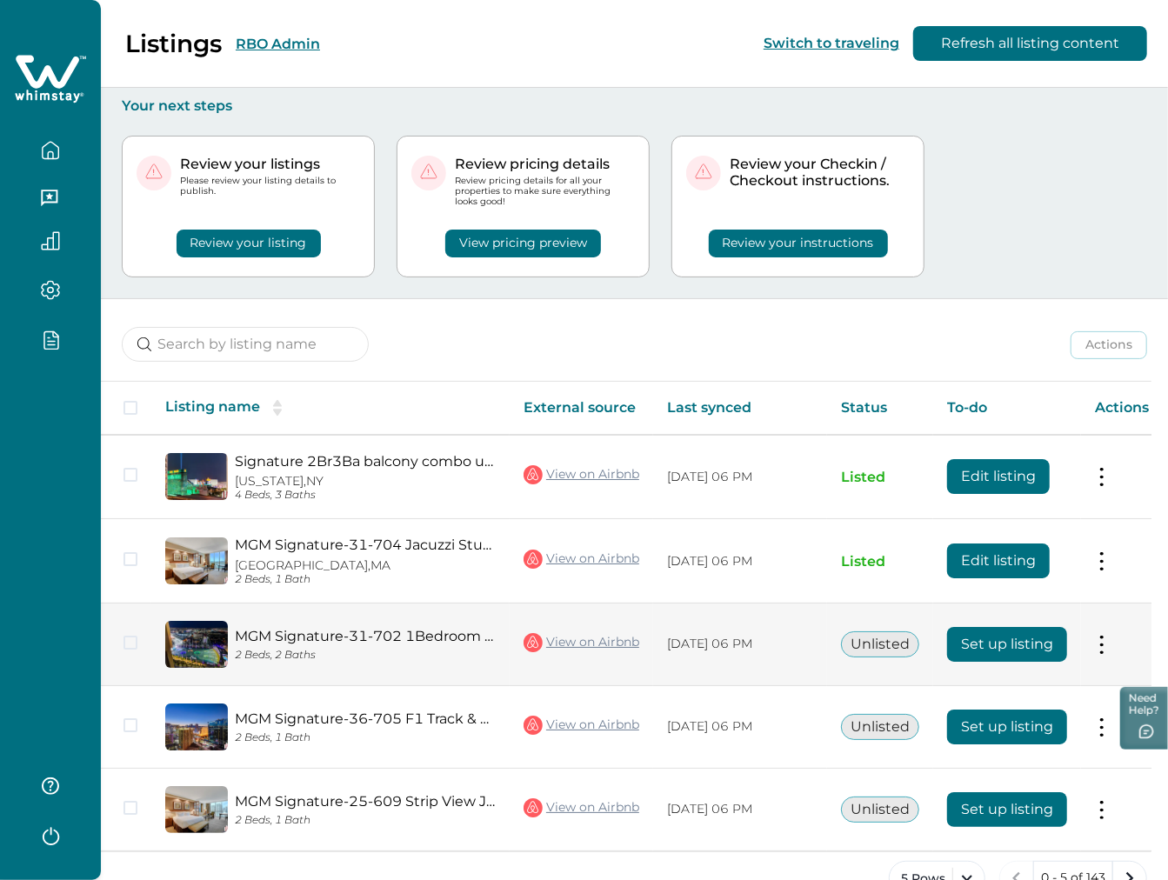
click at [1108, 635] on tr "MGM Signature-31-702 1Bedroom 2Bath Balcony Suite 2 Beds, 2 Baths View on Airbn…" at bounding box center [632, 645] width 1062 height 83
click at [1009, 655] on button "Set up listing" at bounding box center [1007, 644] width 120 height 35
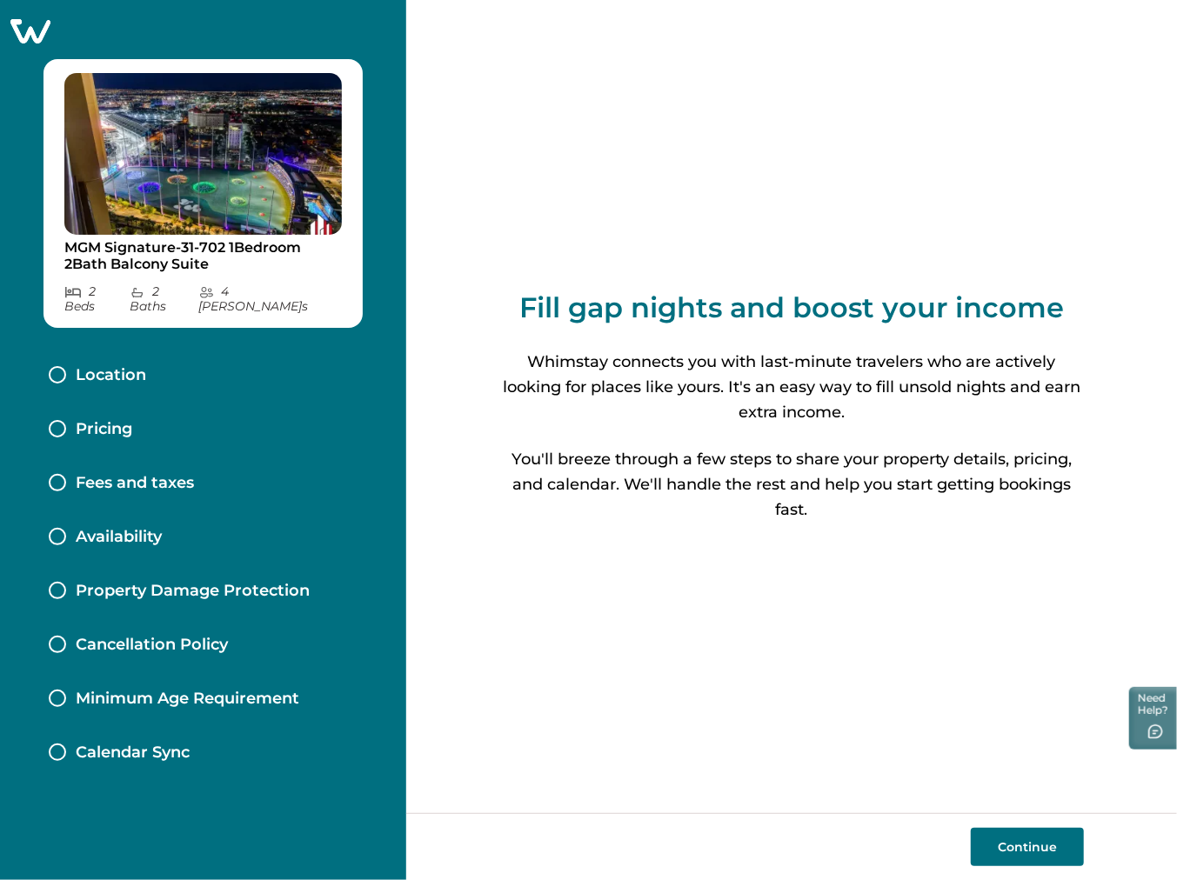
click at [263, 403] on div "Pricing" at bounding box center [203, 430] width 337 height 54
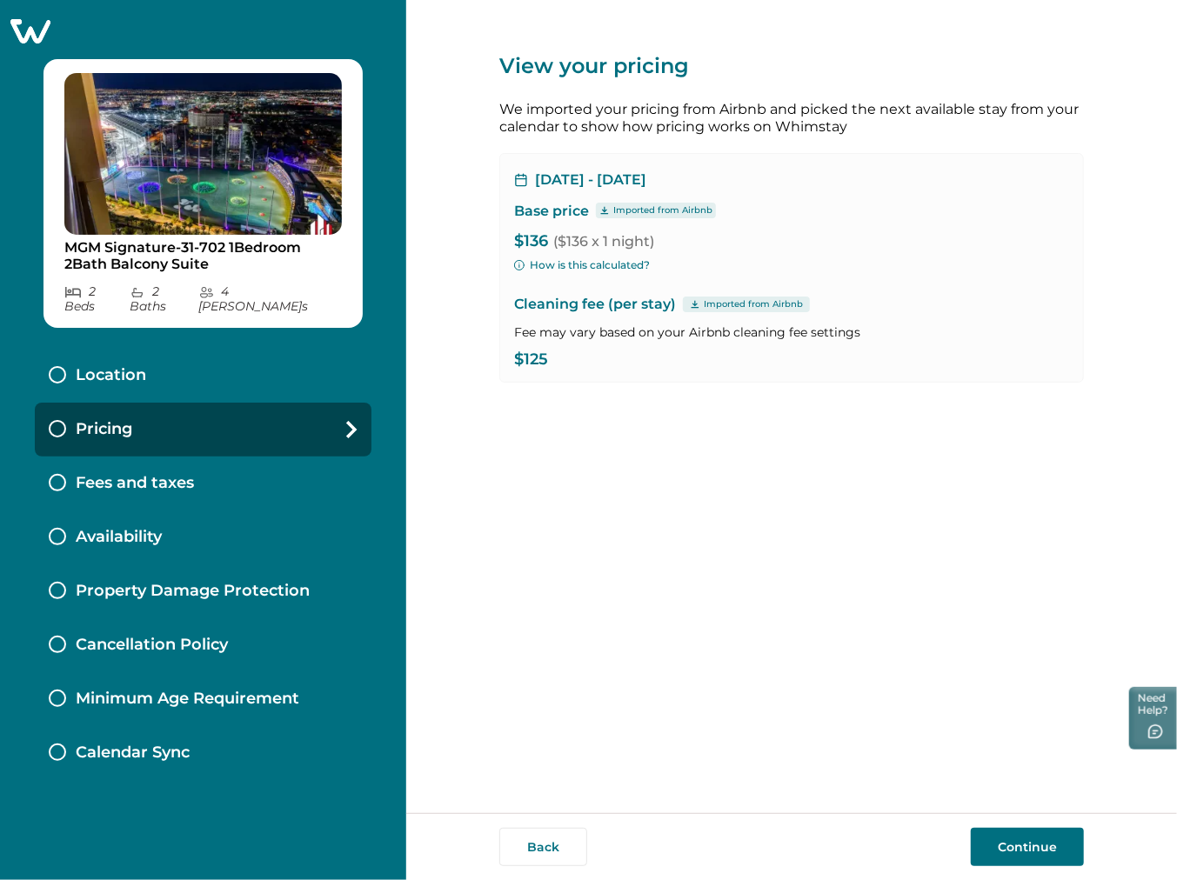
click at [233, 465] on div "Fees and taxes" at bounding box center [203, 484] width 337 height 54
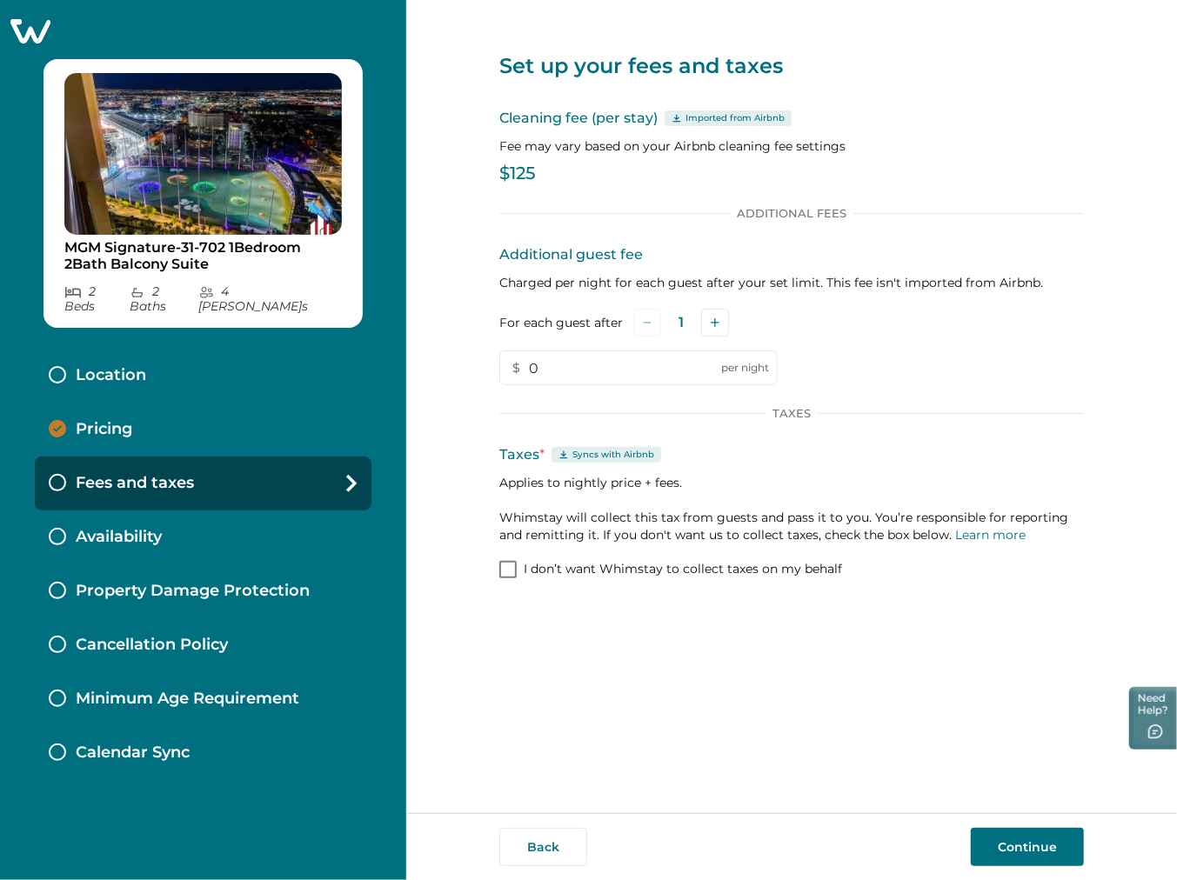
click at [1034, 837] on button "Continue" at bounding box center [1027, 847] width 113 height 38
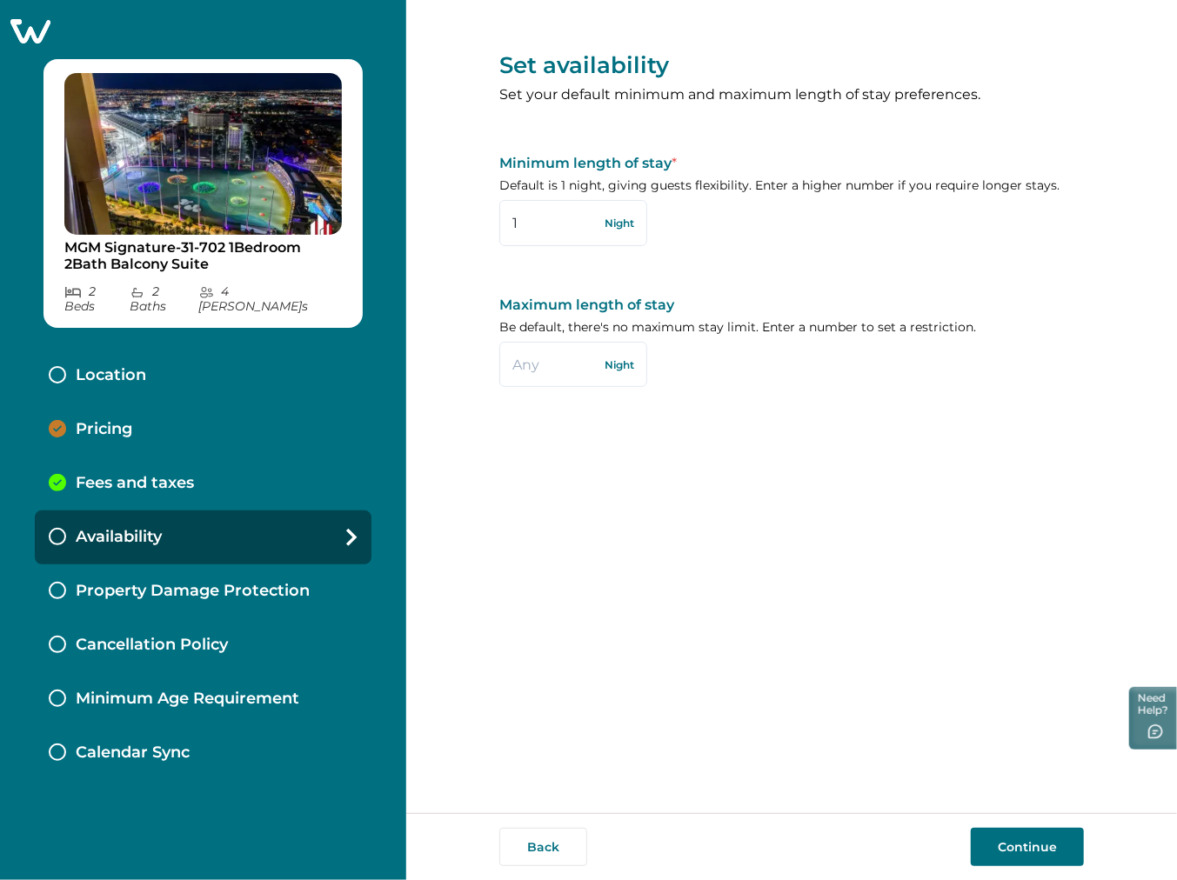
click at [251, 403] on div "Pricing" at bounding box center [203, 430] width 337 height 54
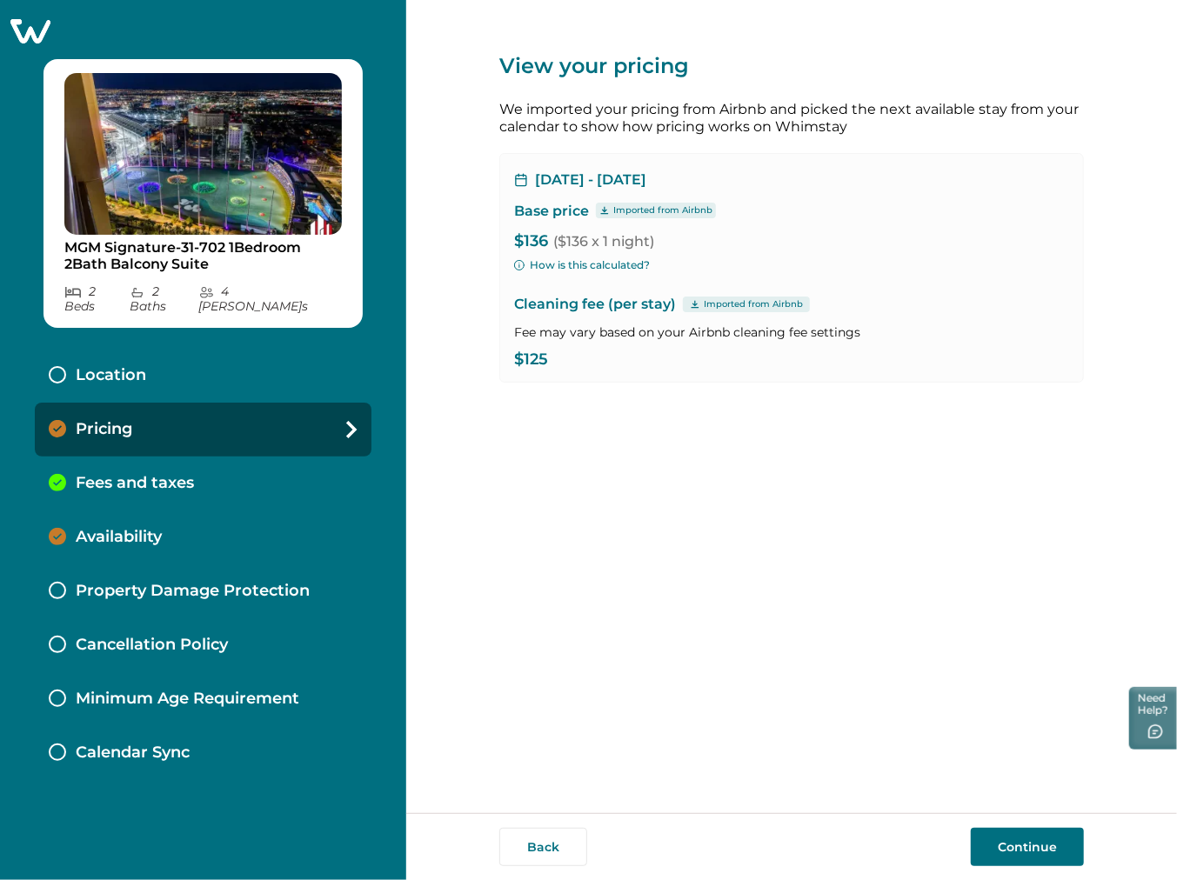
click at [1007, 853] on button "Continue" at bounding box center [1027, 847] width 113 height 38
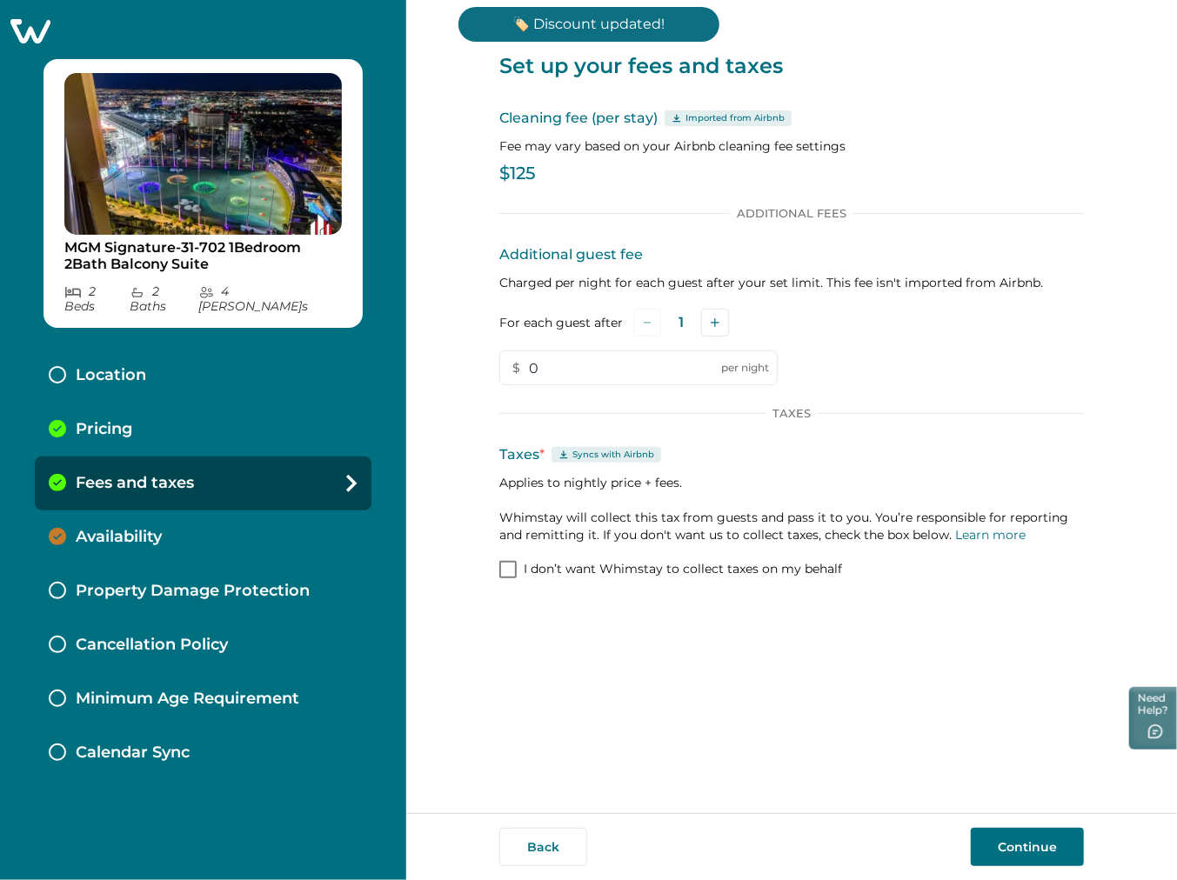
click at [261, 380] on div "Location" at bounding box center [203, 376] width 337 height 54
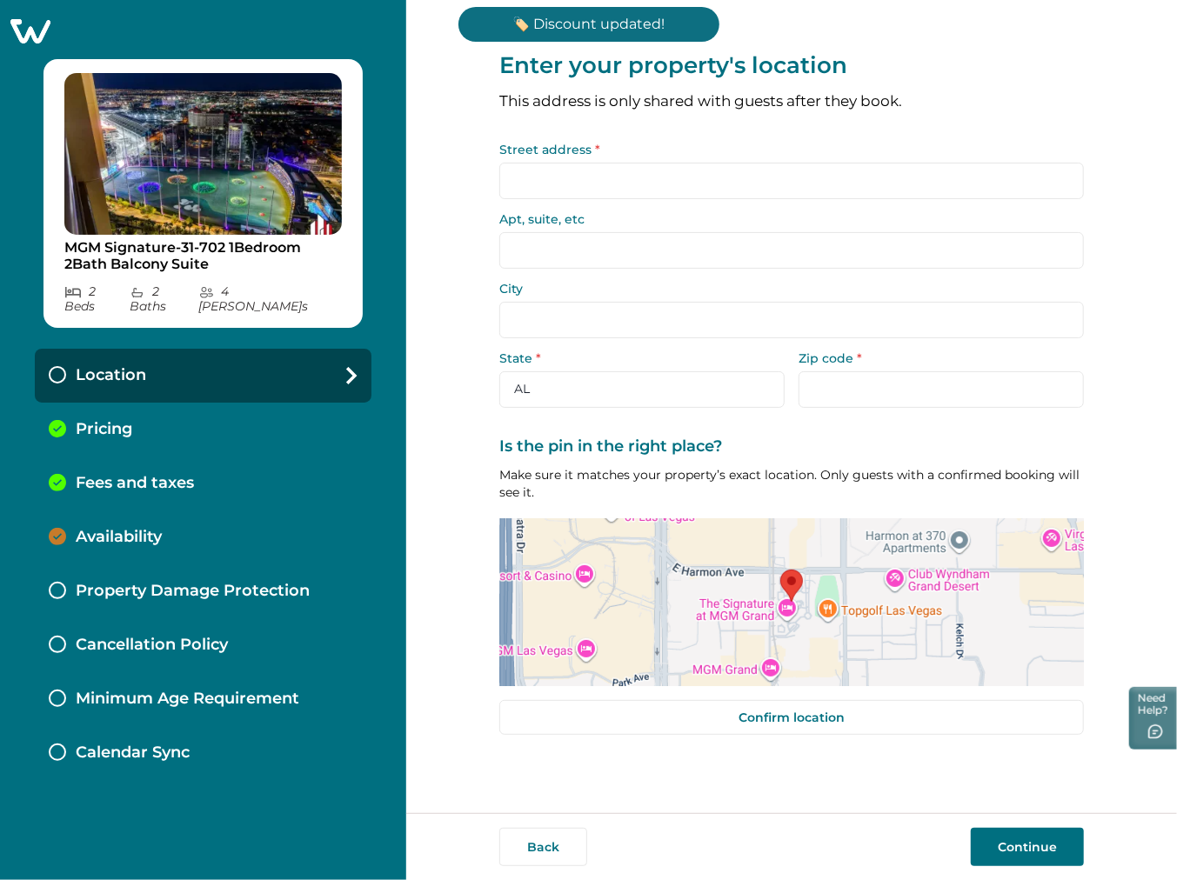
click at [568, 174] on input "Street address *" at bounding box center [791, 181] width 585 height 37
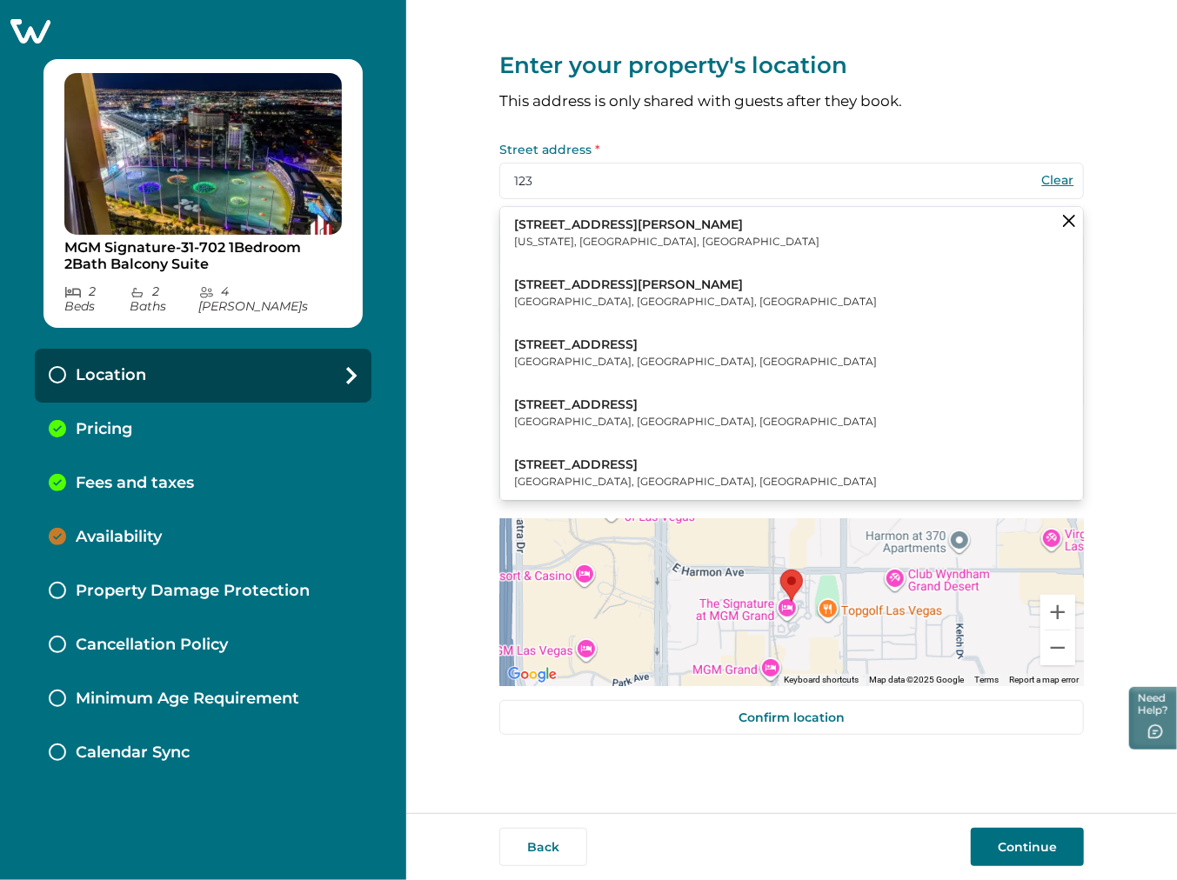
type input "123"
click at [1000, 846] on button "Continue" at bounding box center [1027, 847] width 113 height 38
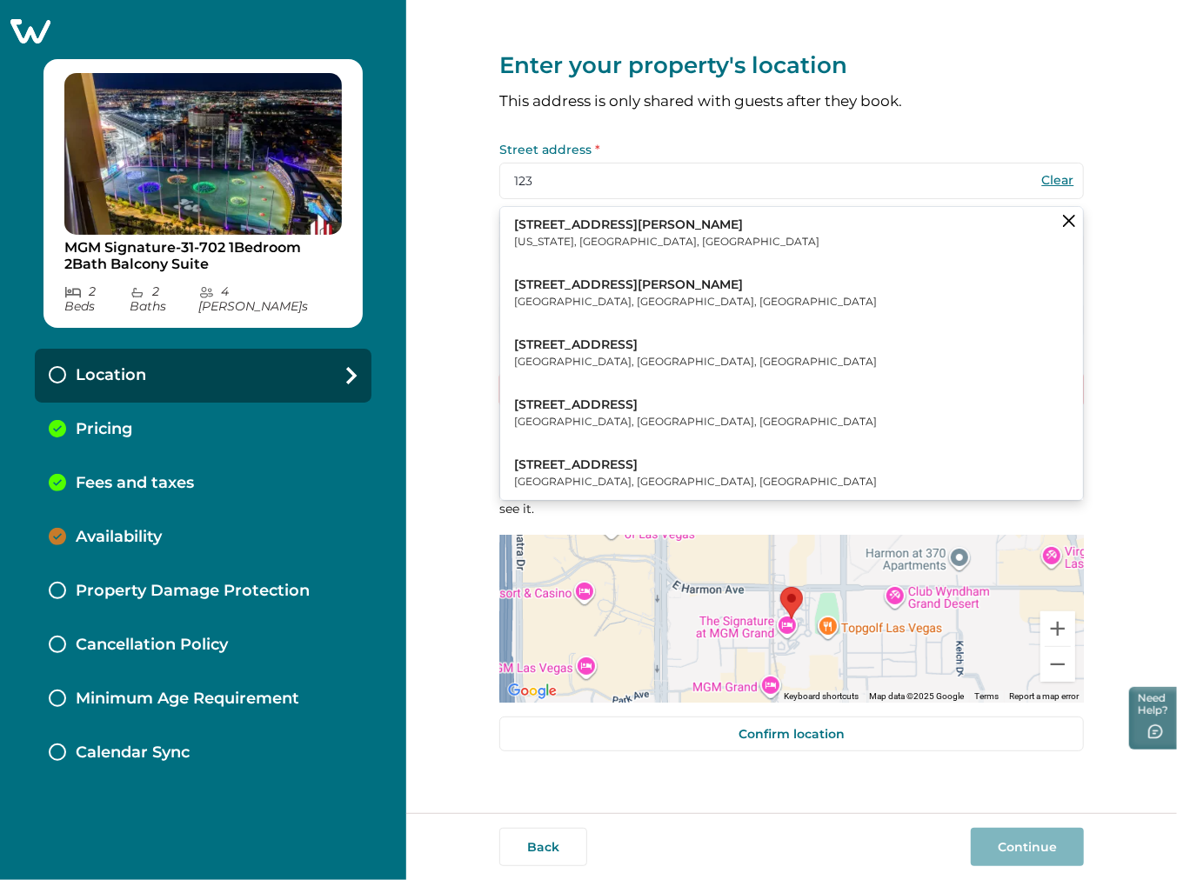
click at [739, 191] on input "123" at bounding box center [791, 181] width 585 height 37
click at [746, 247] on button "123 William Street New York, NY, USA" at bounding box center [791, 233] width 583 height 53
type input "123 William St"
type input "[US_STATE]"
select select "NY"
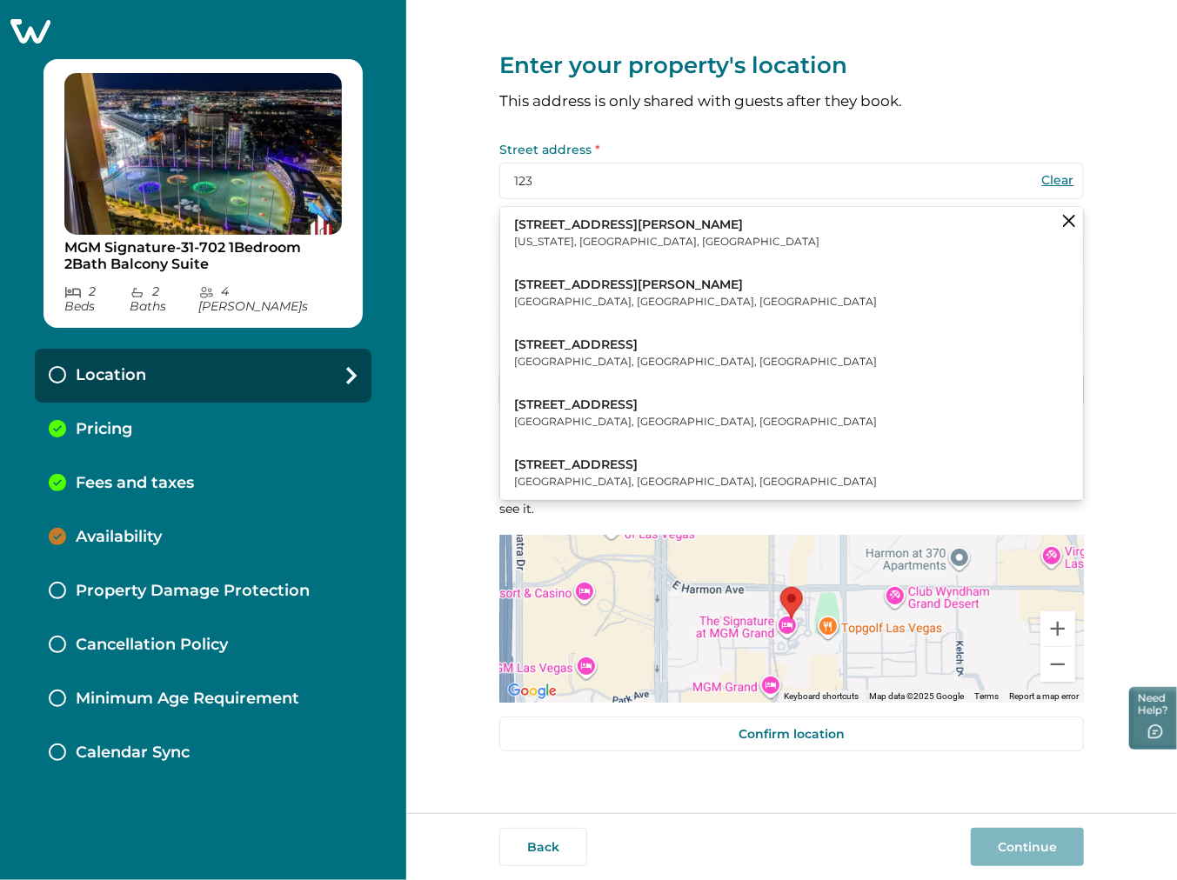
type input "10038"
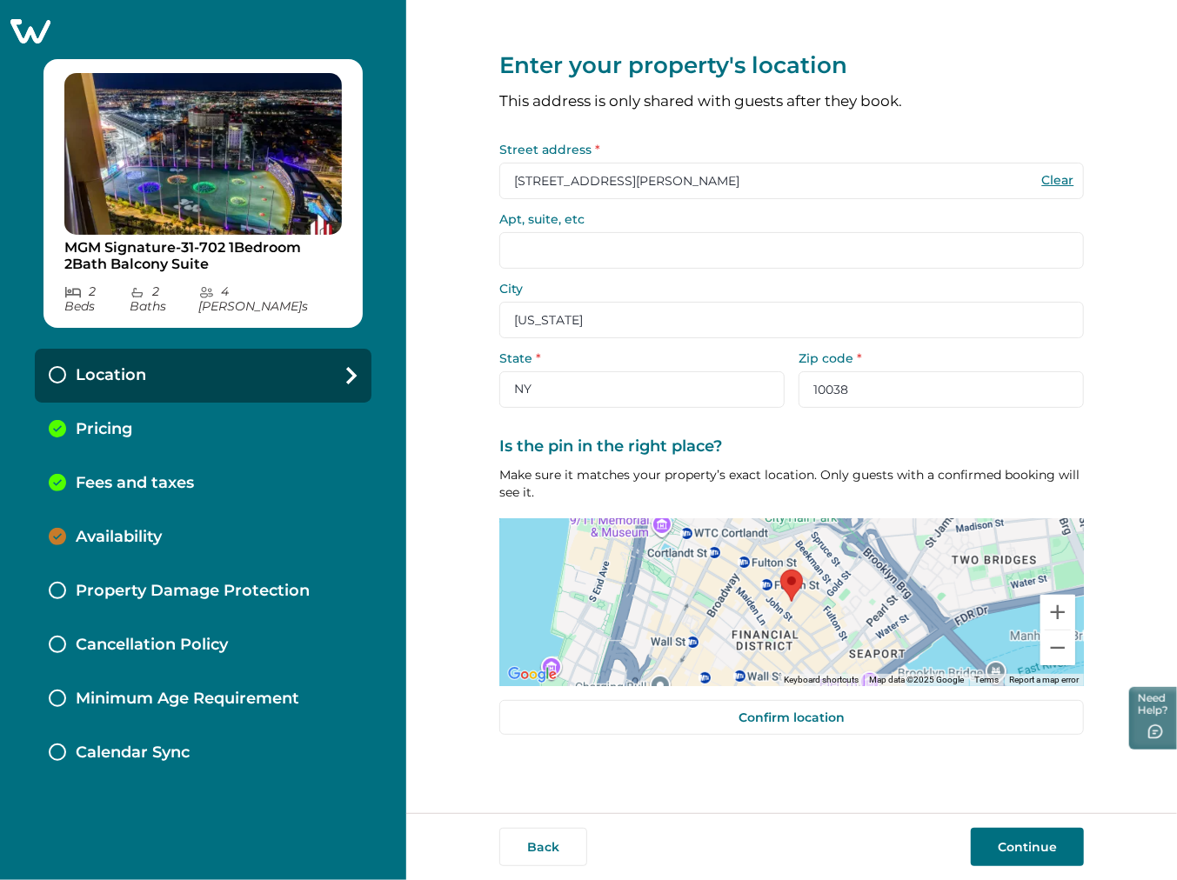
click at [224, 516] on div "Availability" at bounding box center [203, 538] width 337 height 54
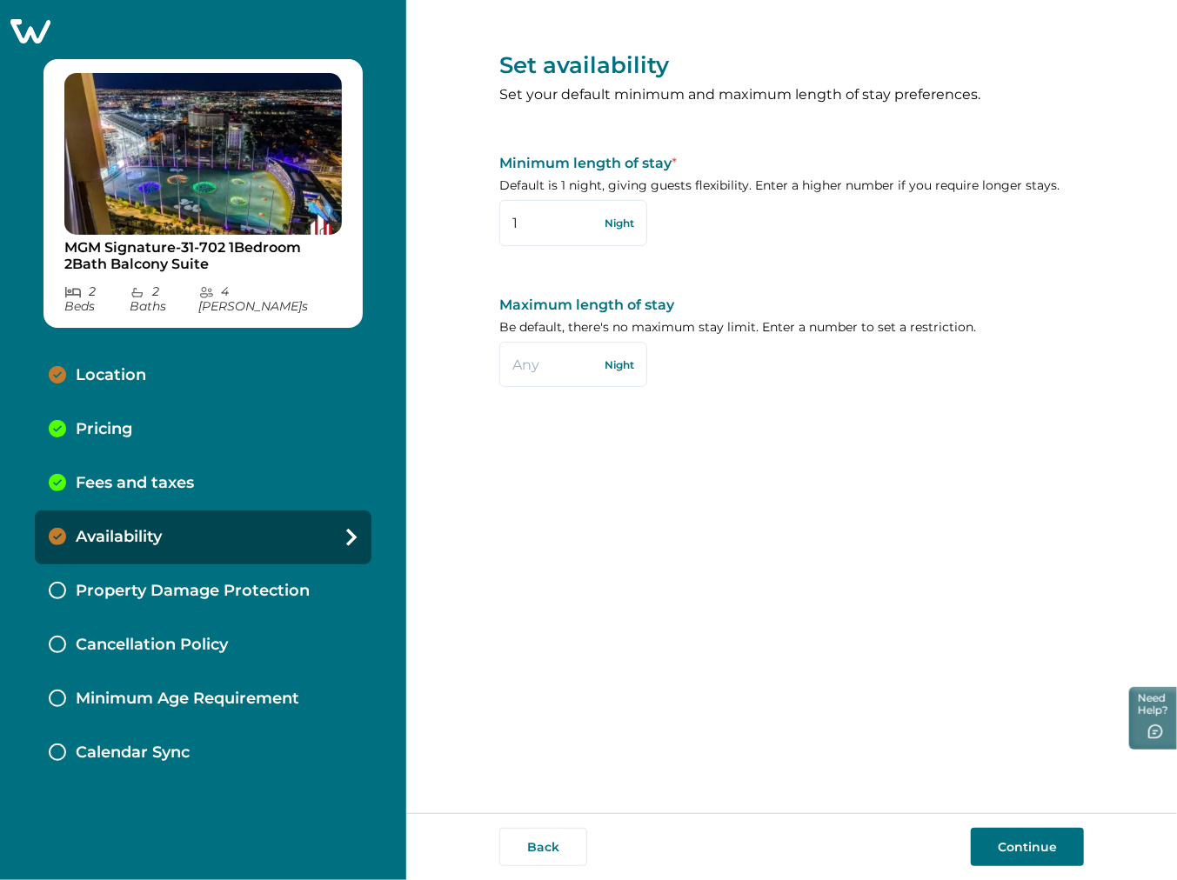
click at [1020, 855] on button "Continue" at bounding box center [1027, 847] width 113 height 38
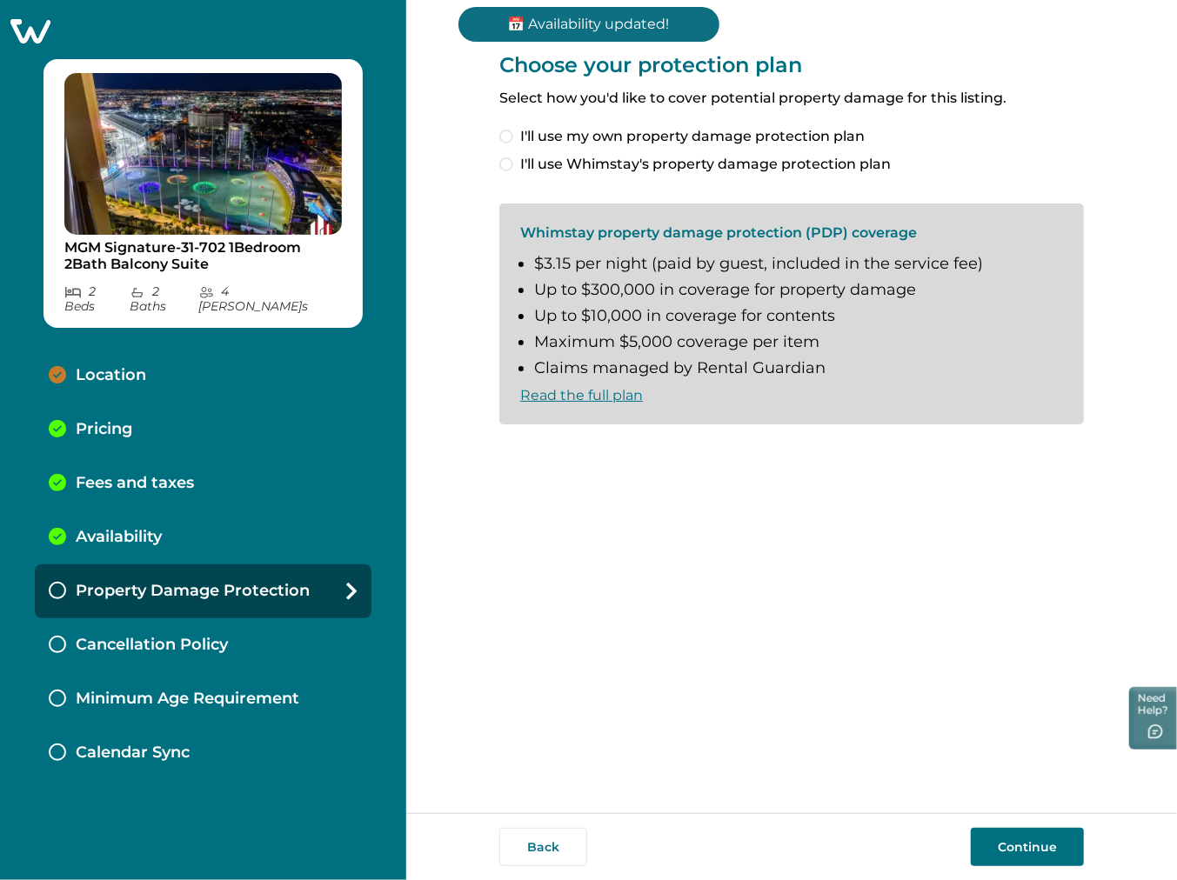
click at [793, 137] on span "I'll use my own property damage protection plan" at bounding box center [692, 136] width 345 height 21
click at [1038, 840] on button "Continue" at bounding box center [1027, 847] width 113 height 38
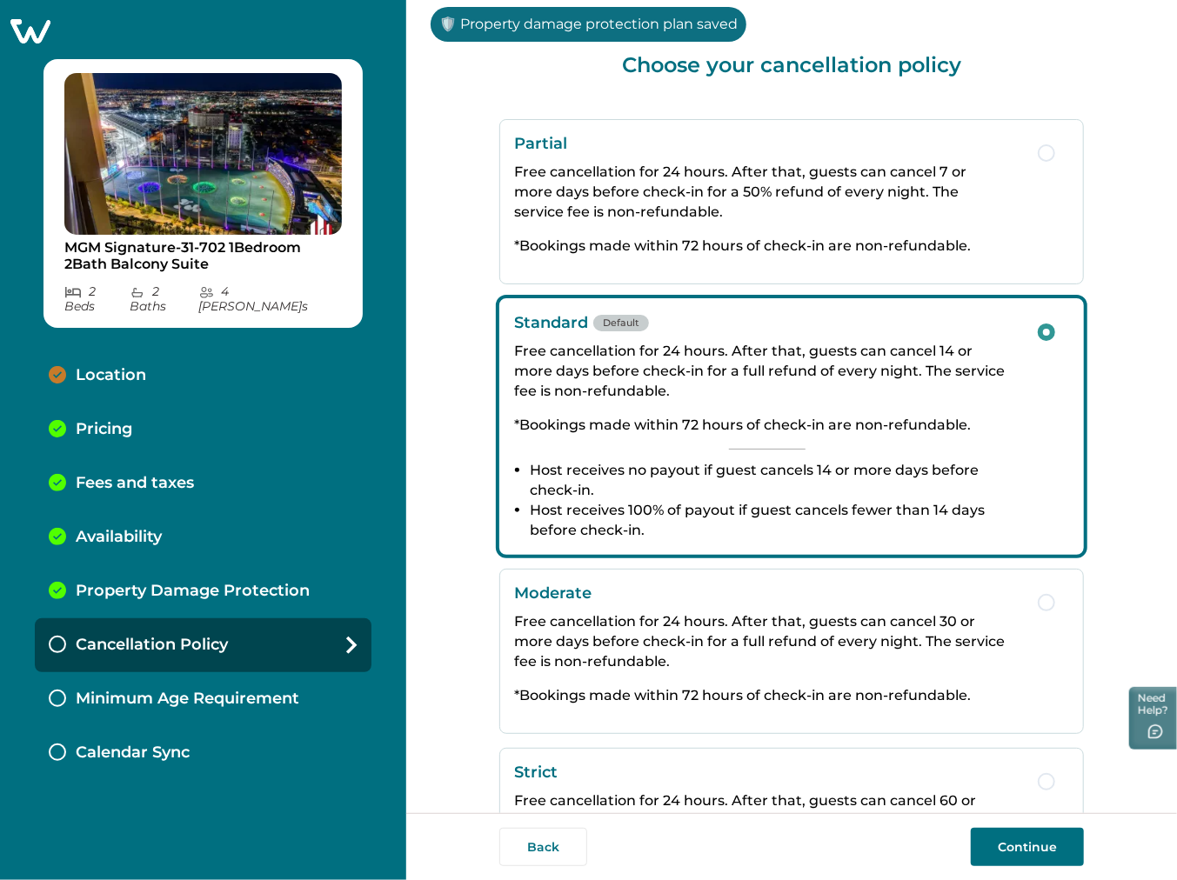
click at [1037, 831] on button "Continue" at bounding box center [1027, 847] width 113 height 38
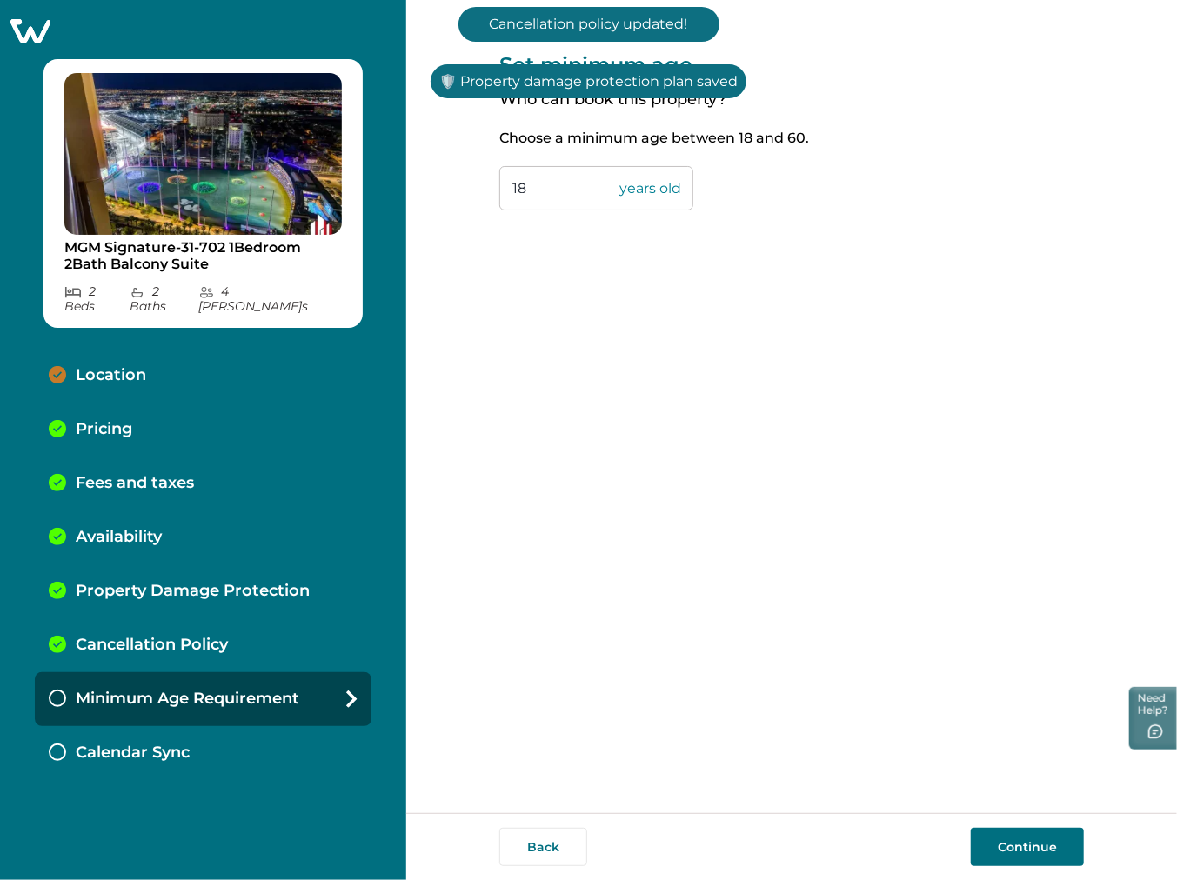
click at [1041, 847] on button "Continue" at bounding box center [1027, 847] width 113 height 38
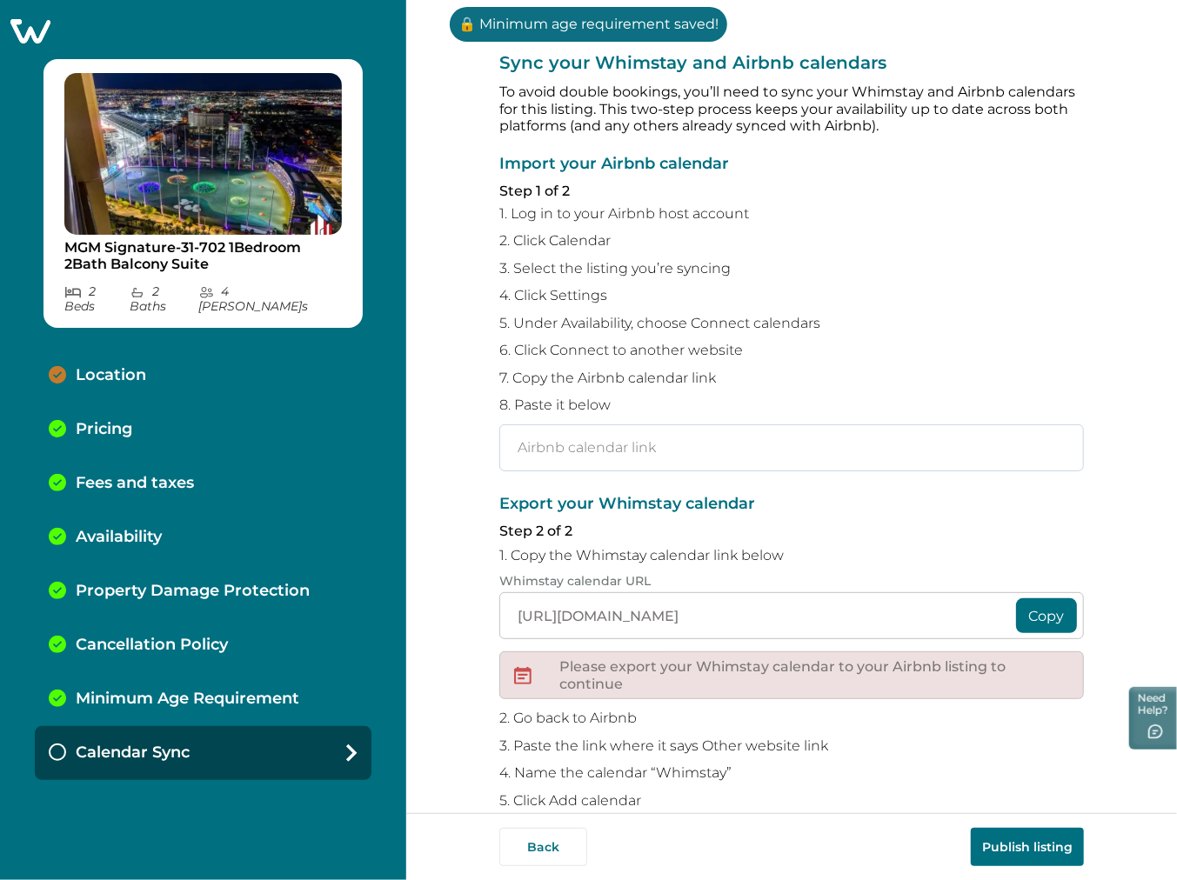
click at [661, 450] on input "text" at bounding box center [791, 448] width 585 height 47
paste input "https://www.airbnb.com/calendar/ical/1092019421665008674.ics?s=3e1deff4efe94ced…"
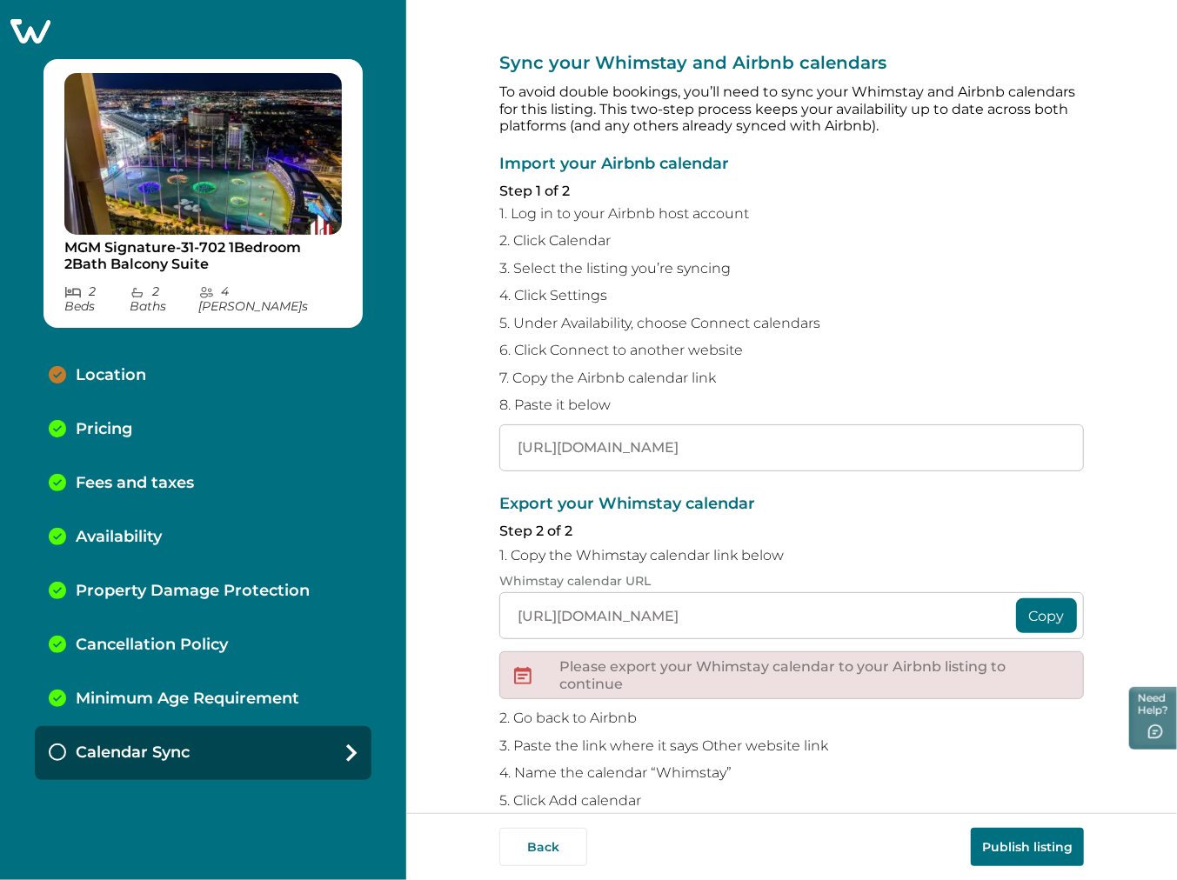
scroll to position [0, 181]
type input "https://www.airbnb.com/calendar/ical/1092019421665008674.ics?s=3e1deff4efe94ced…"
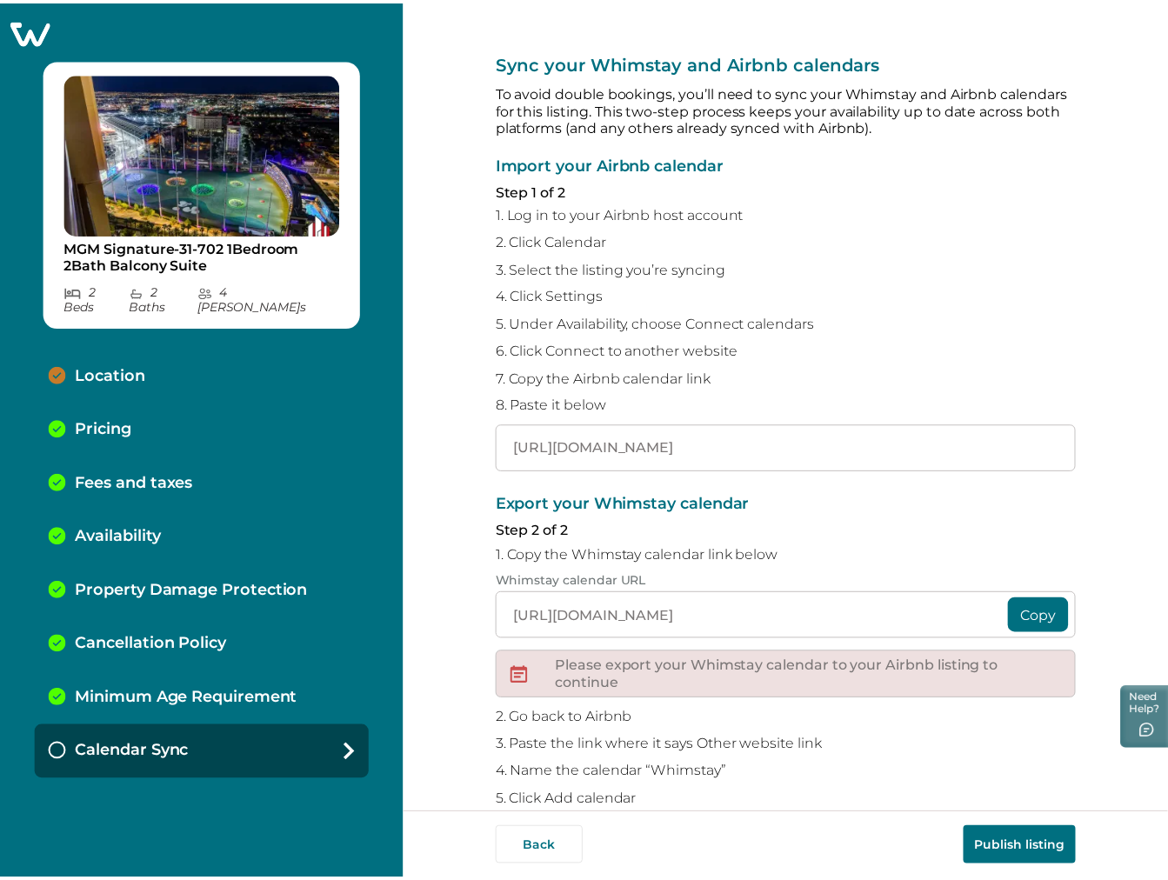
scroll to position [0, 0]
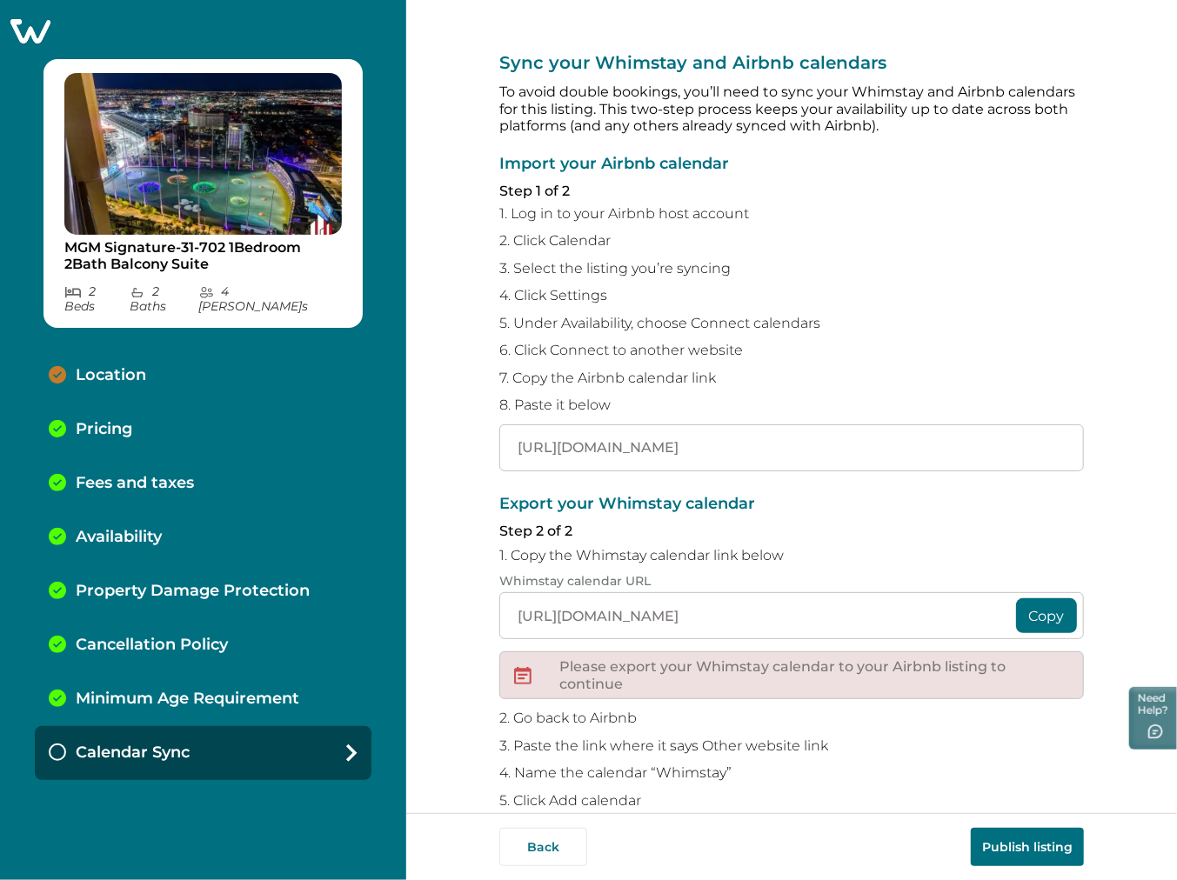
click at [198, 368] on div "Location" at bounding box center [203, 376] width 337 height 54
select select "NY"
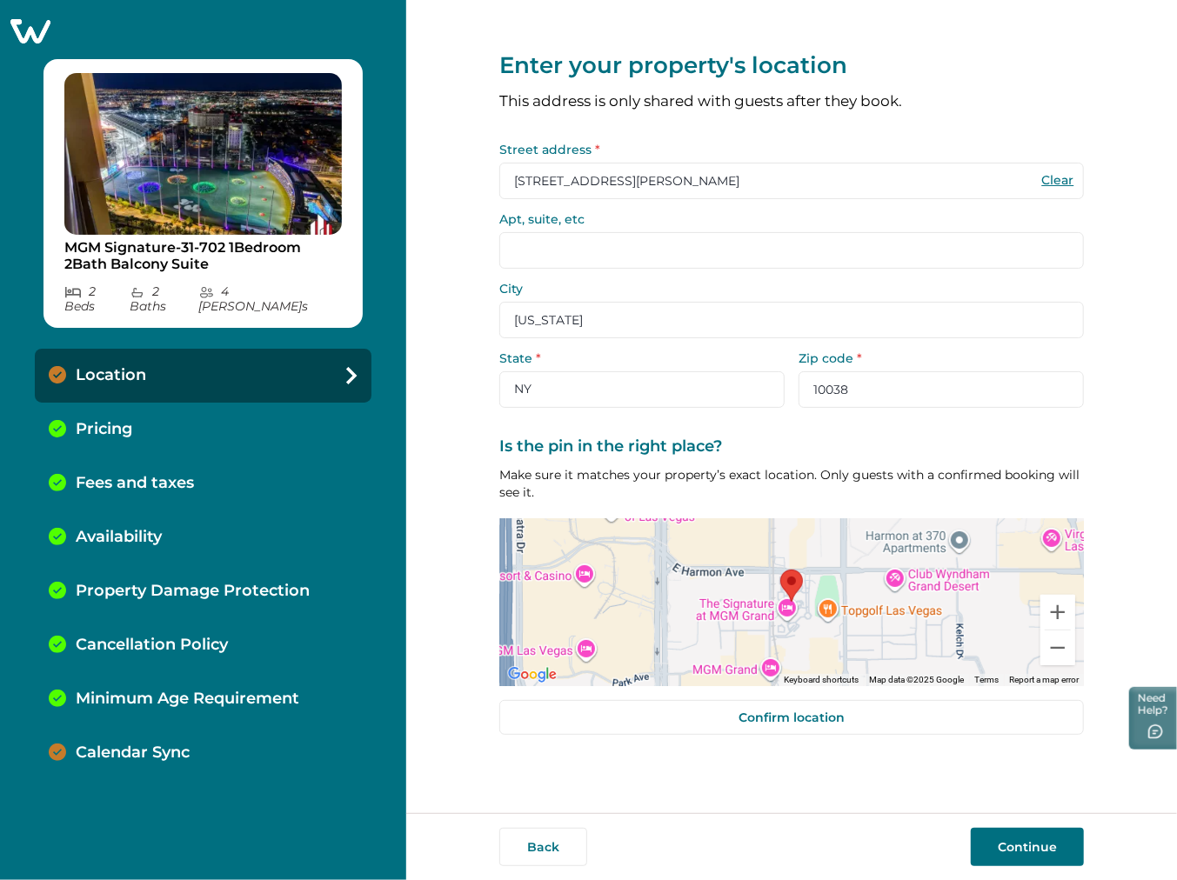
click at [654, 191] on input "123 William St" at bounding box center [791, 181] width 585 height 37
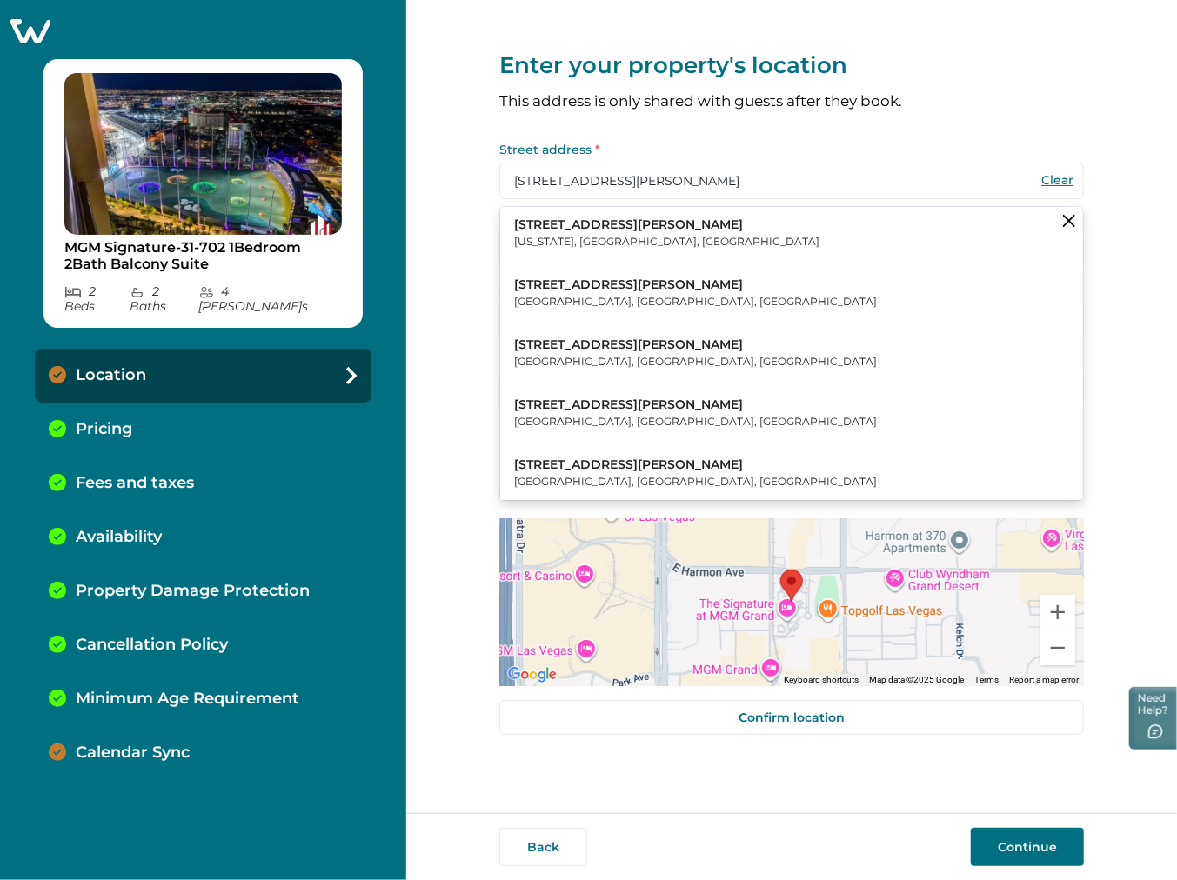
click at [720, 127] on div "Enter your property's location This address is only shared with guests after th…" at bounding box center [791, 379] width 585 height 759
click at [1044, 861] on button "Continue" at bounding box center [1027, 847] width 113 height 38
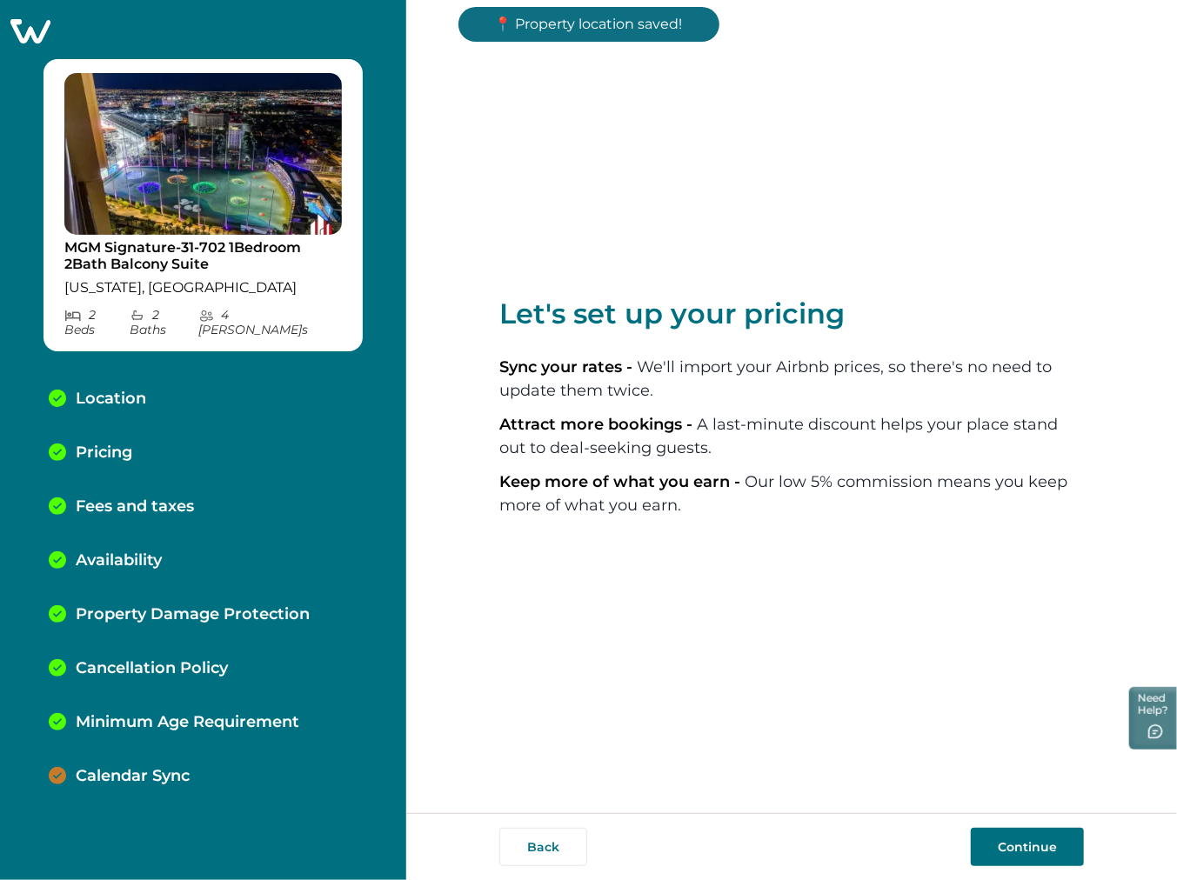
click at [157, 767] on p "Calendar Sync" at bounding box center [133, 776] width 114 height 19
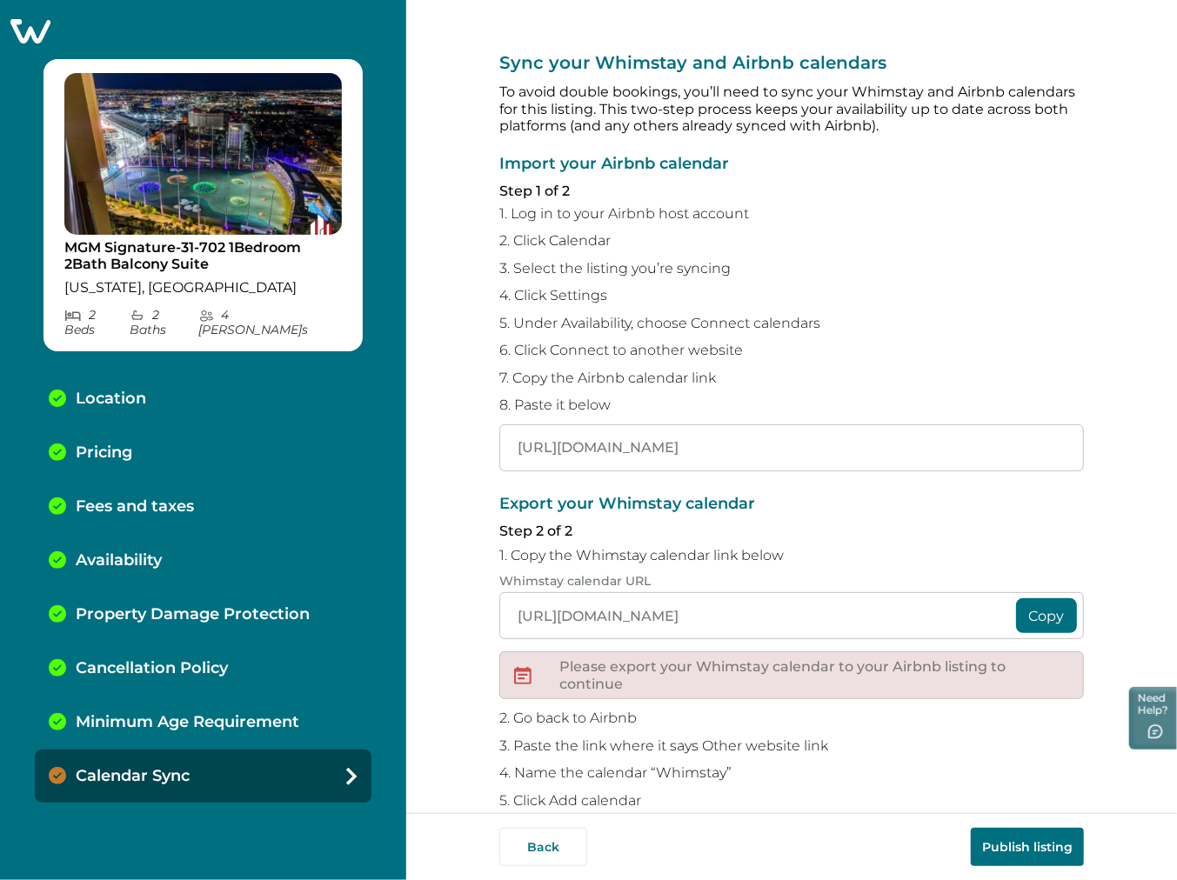
click at [1035, 838] on button "Publish listing" at bounding box center [1027, 847] width 113 height 38
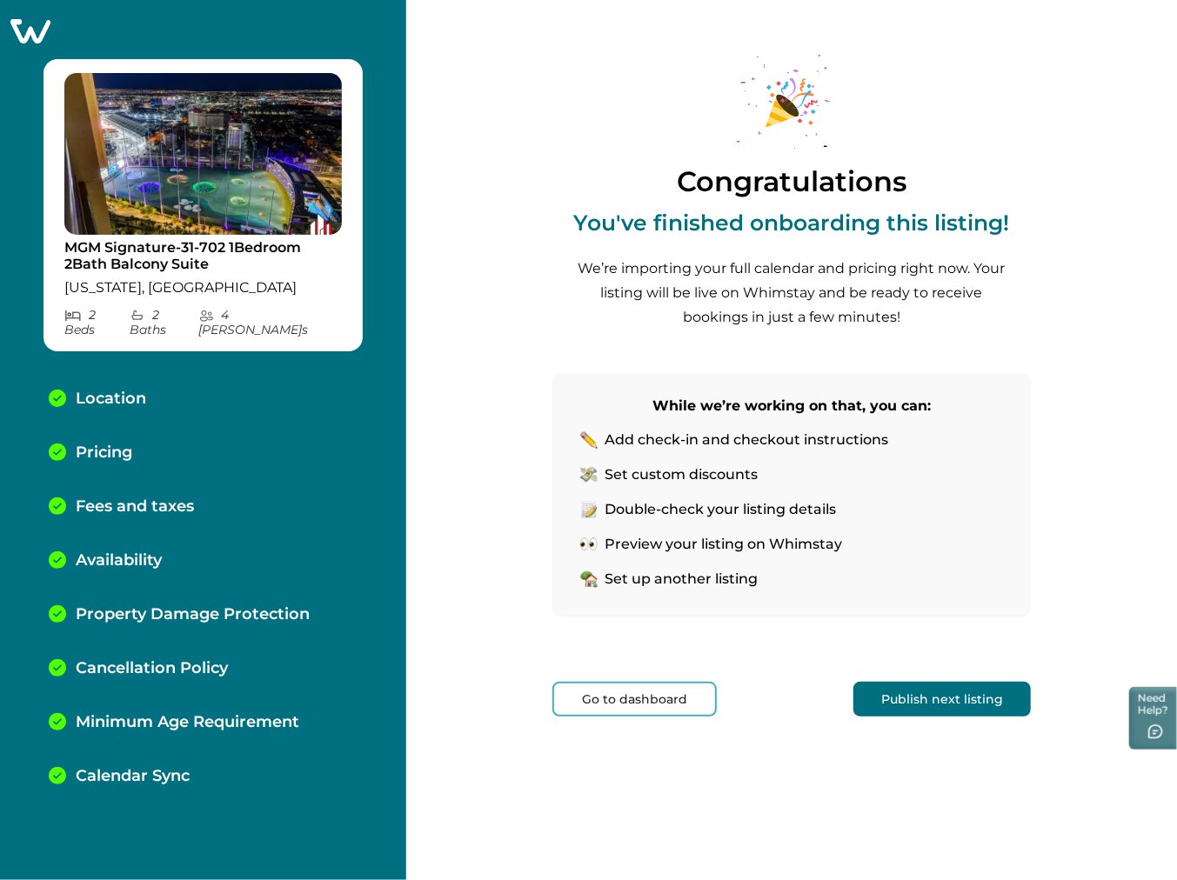
click at [29, 29] on icon at bounding box center [30, 30] width 43 height 27
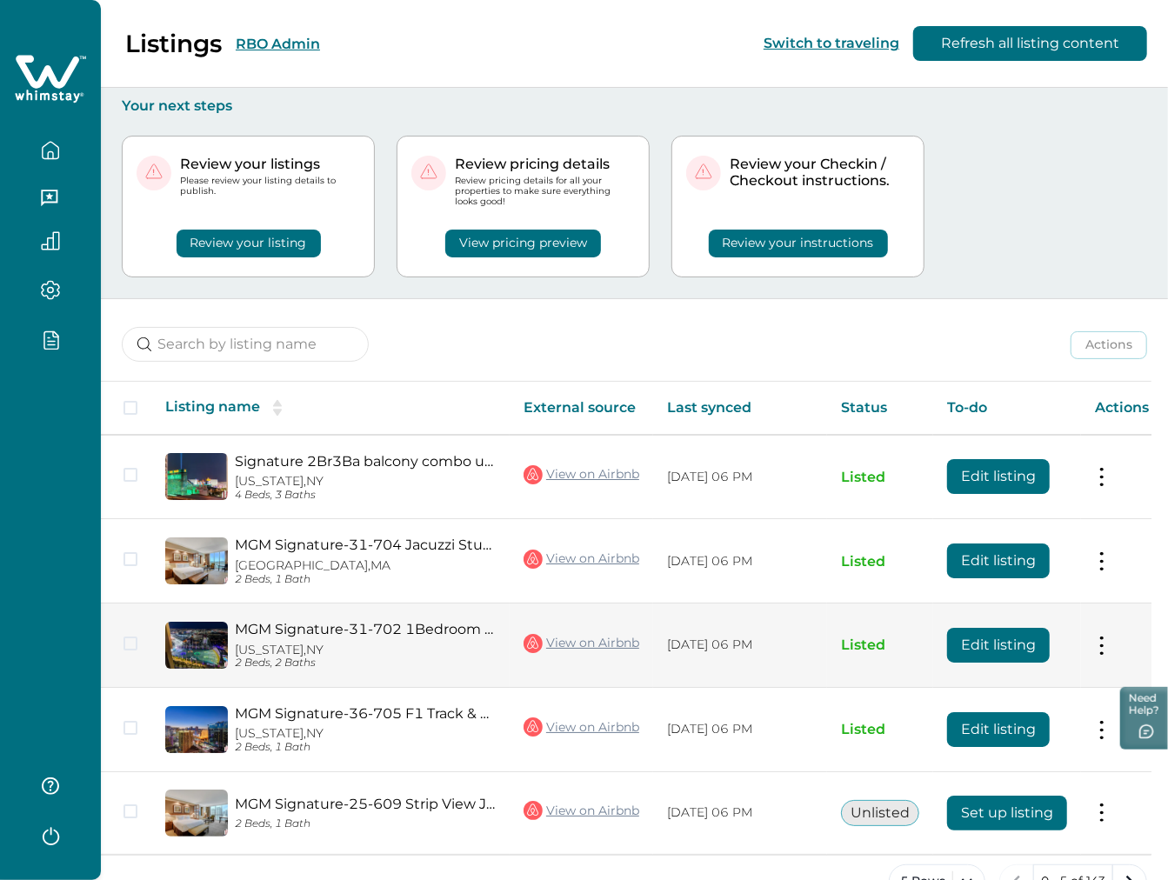
click at [967, 637] on button "Edit listing" at bounding box center [998, 645] width 103 height 35
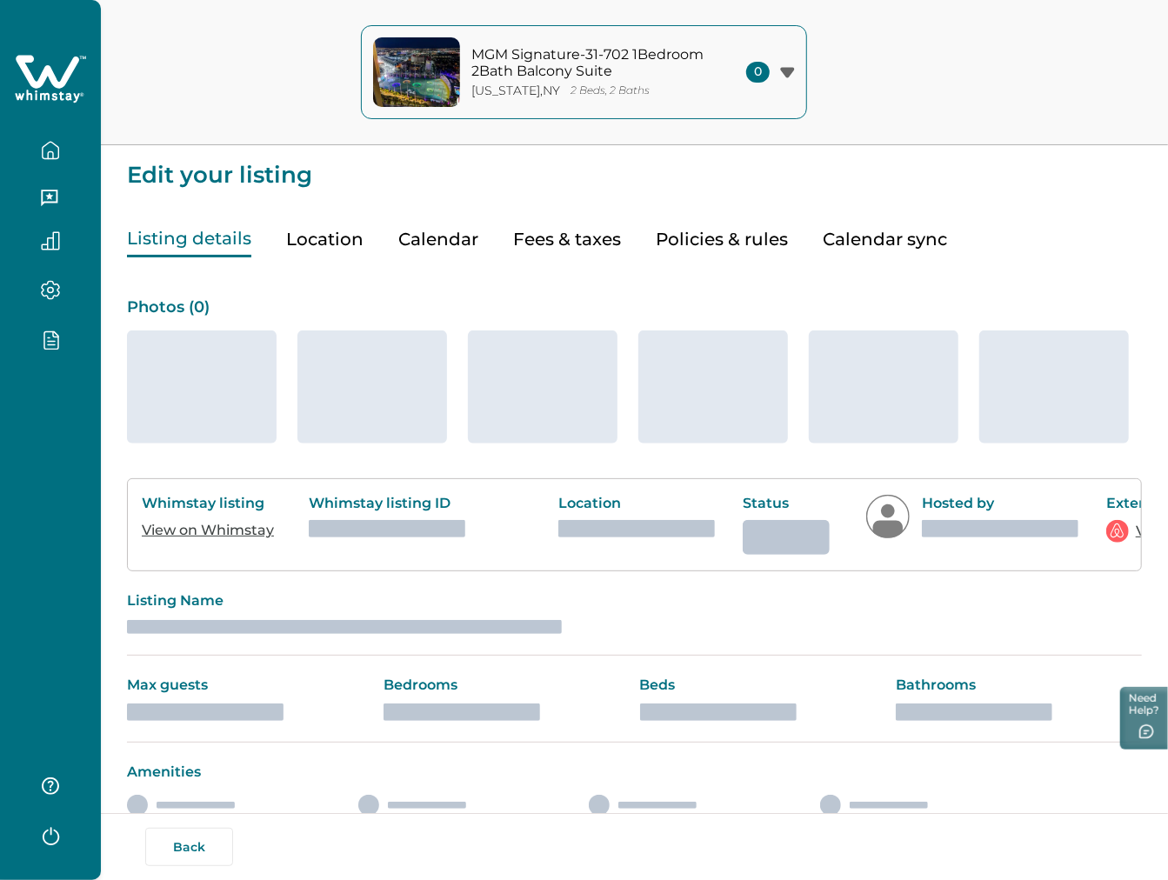
click at [574, 227] on button "Fees & taxes" at bounding box center [567, 240] width 108 height 36
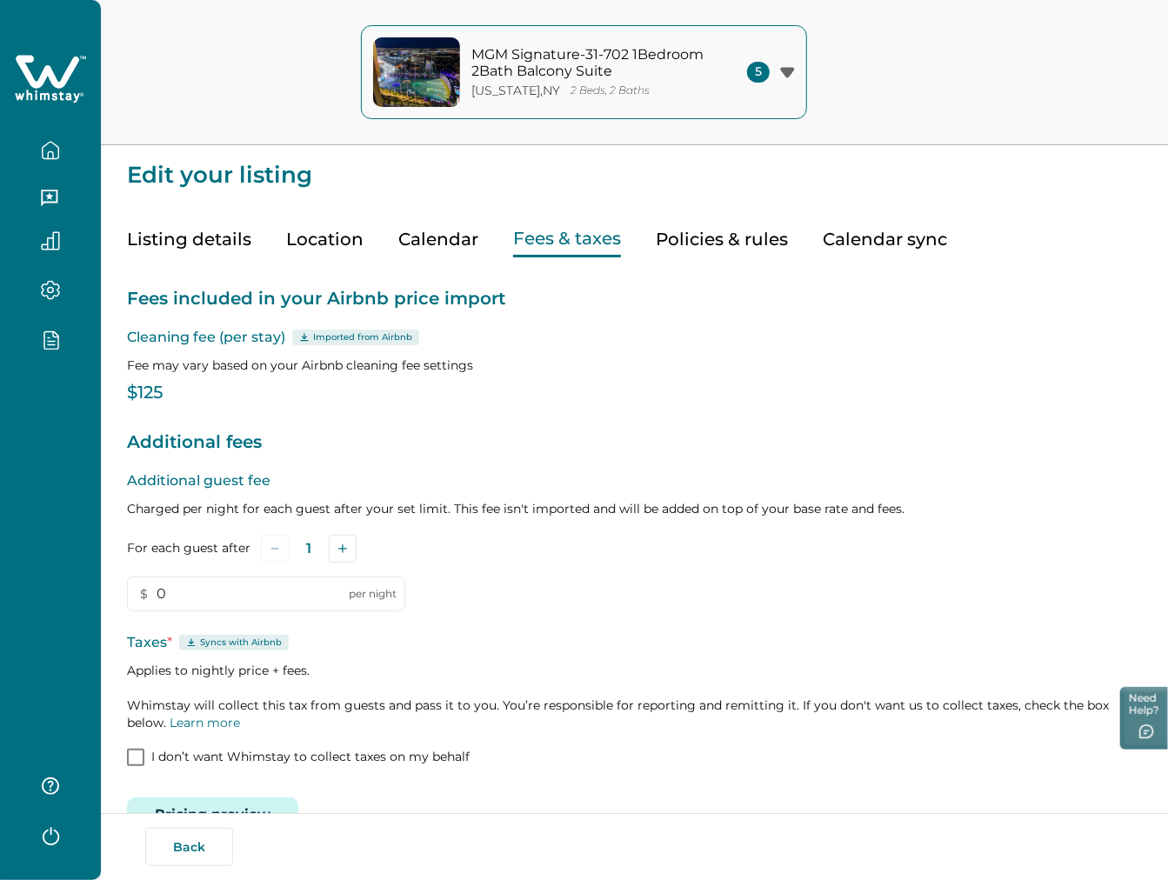
scroll to position [48, 0]
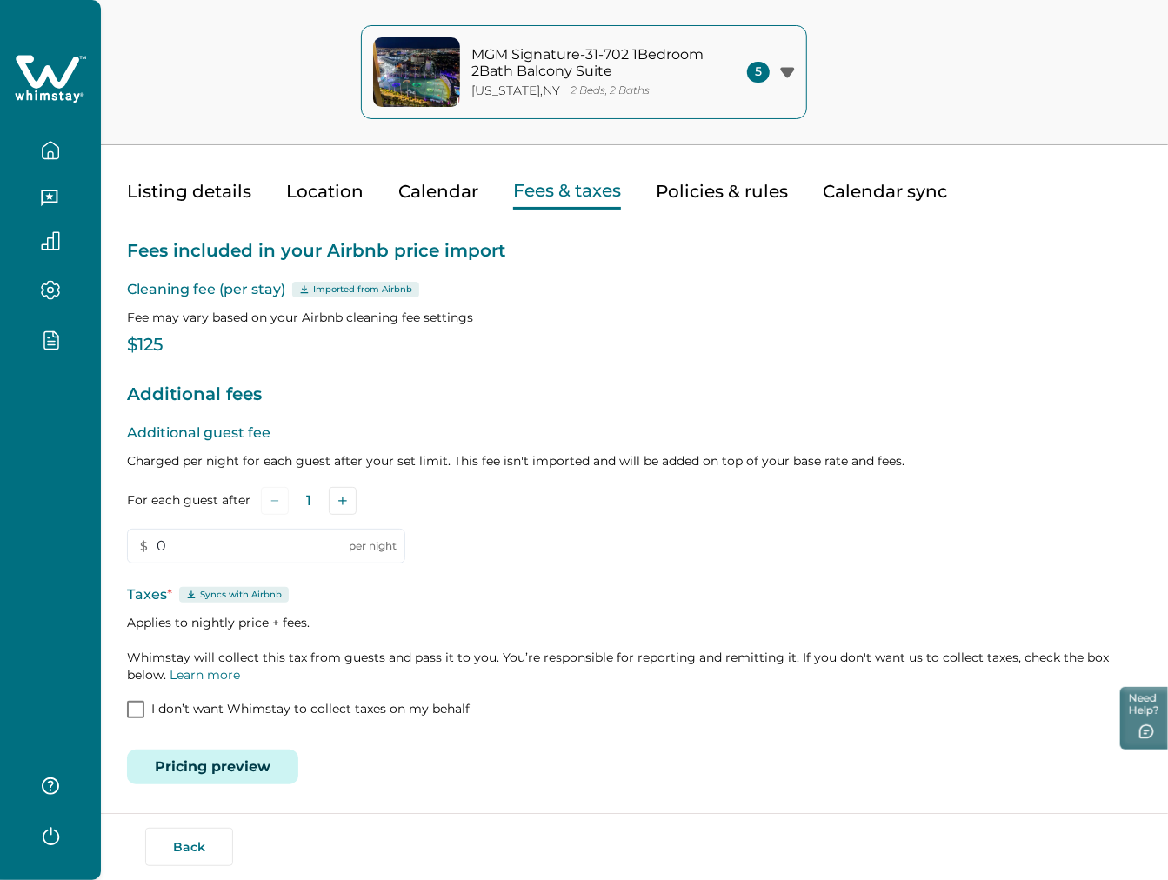
click at [248, 752] on button "Pricing preview" at bounding box center [212, 767] width 171 height 35
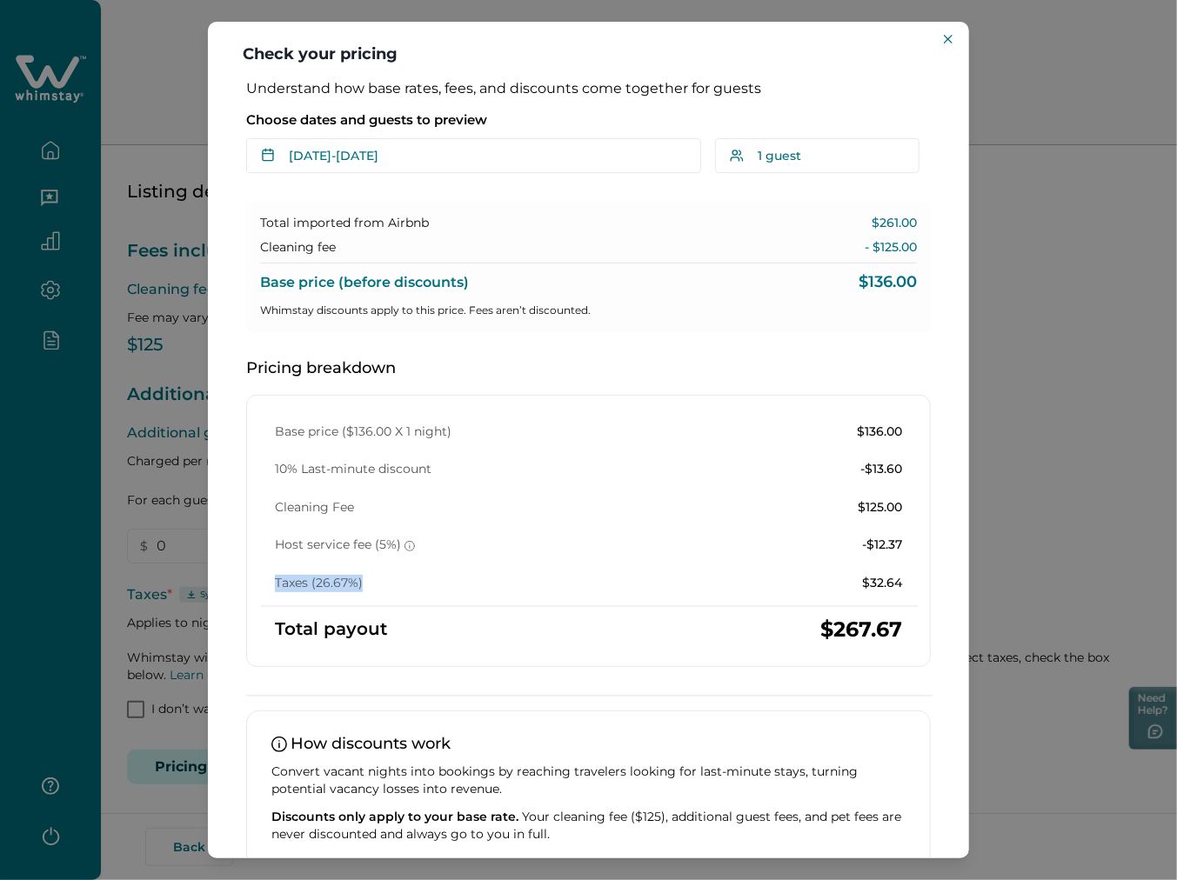
drag, startPoint x: 379, startPoint y: 589, endPoint x: 271, endPoint y: 586, distance: 107.9
click at [271, 586] on div "Base price ($136.00 X 1 night) $136.00 10% Last-minute discount -$13.60 Cleanin…" at bounding box center [588, 508] width 655 height 169
click at [883, 596] on div "Base price ($136.00 X 1 night) $136.00 10% Last-minute discount -$13.60 Cleanin…" at bounding box center [588, 531] width 685 height 272
click at [950, 38] on icon "Close" at bounding box center [948, 39] width 9 height 9
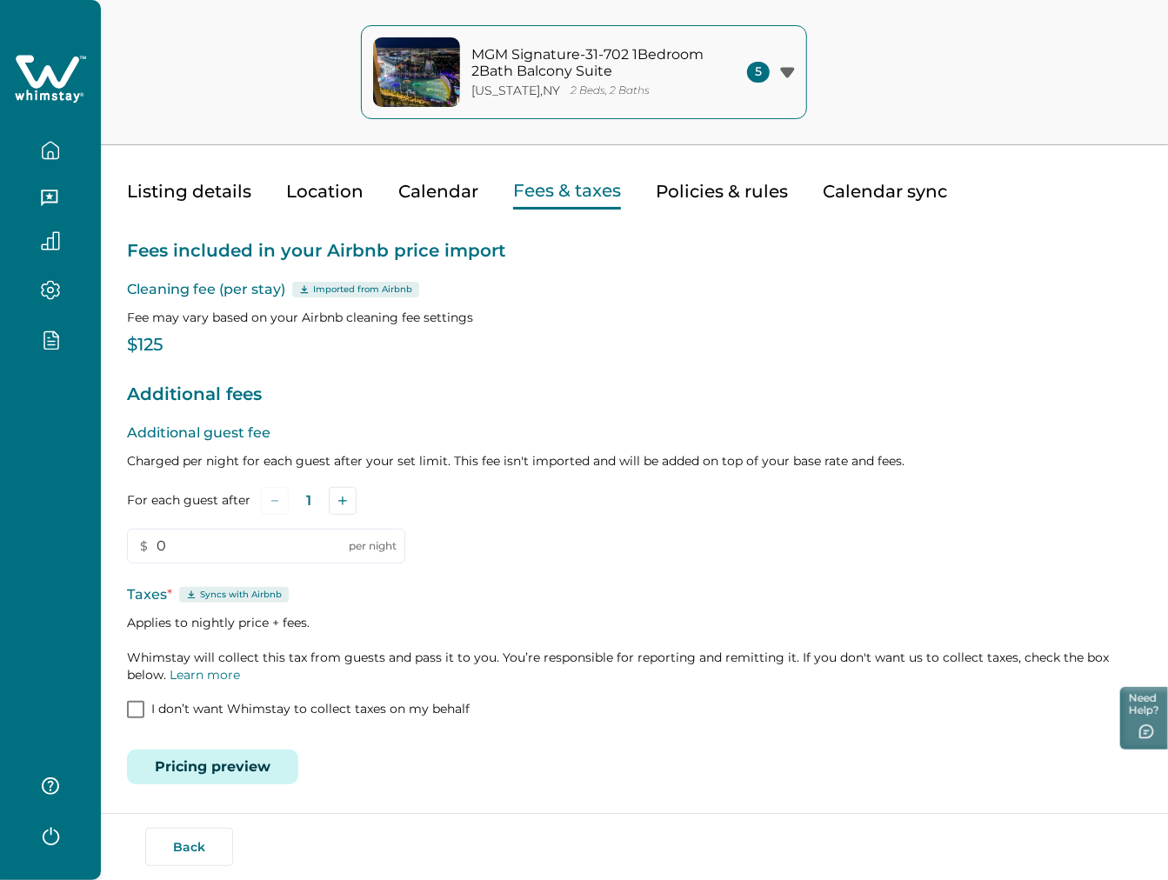
scroll to position [0, 0]
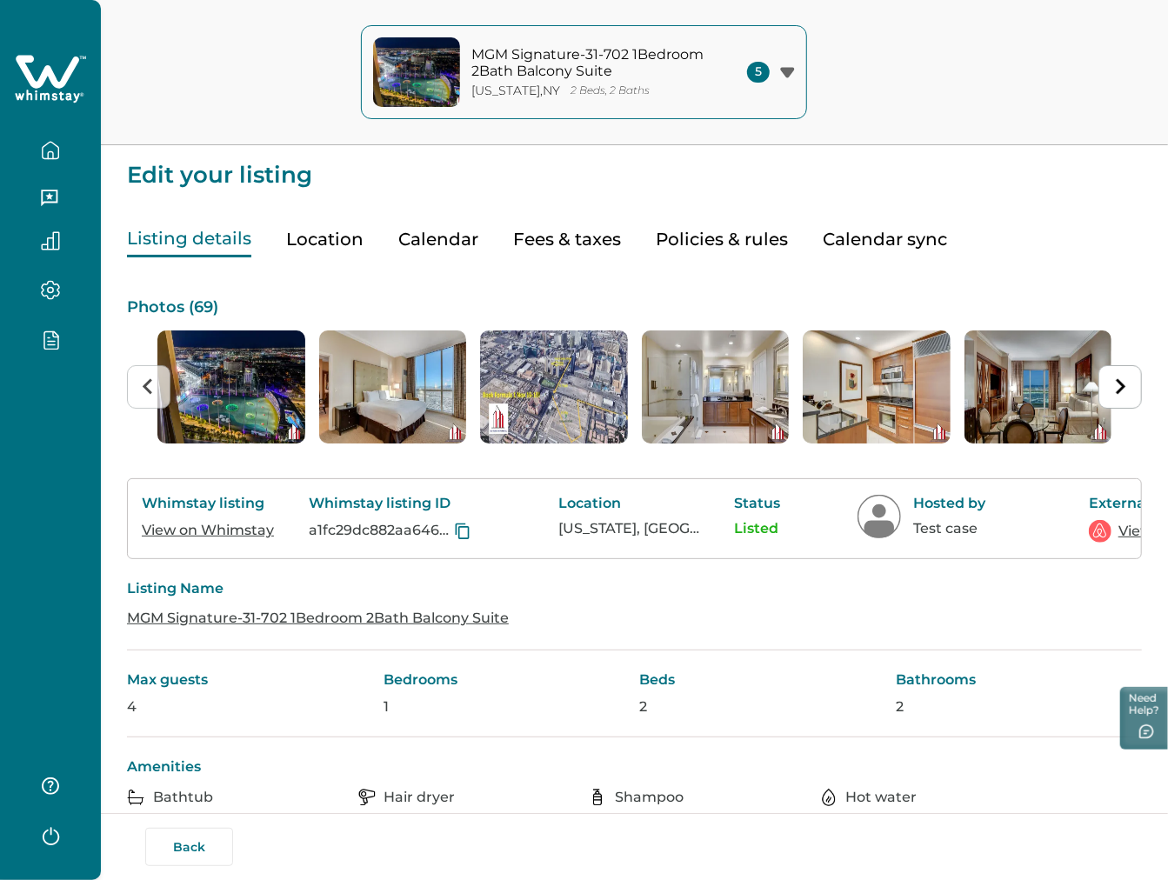
click at [209, 228] on button "Listing details" at bounding box center [189, 240] width 124 height 36
click at [219, 533] on link "View on Whimstay" at bounding box center [208, 530] width 132 height 17
click at [1127, 532] on link "View on Airbnb" at bounding box center [1173, 531] width 108 height 21
click at [567, 237] on button "Fees & taxes" at bounding box center [567, 240] width 108 height 36
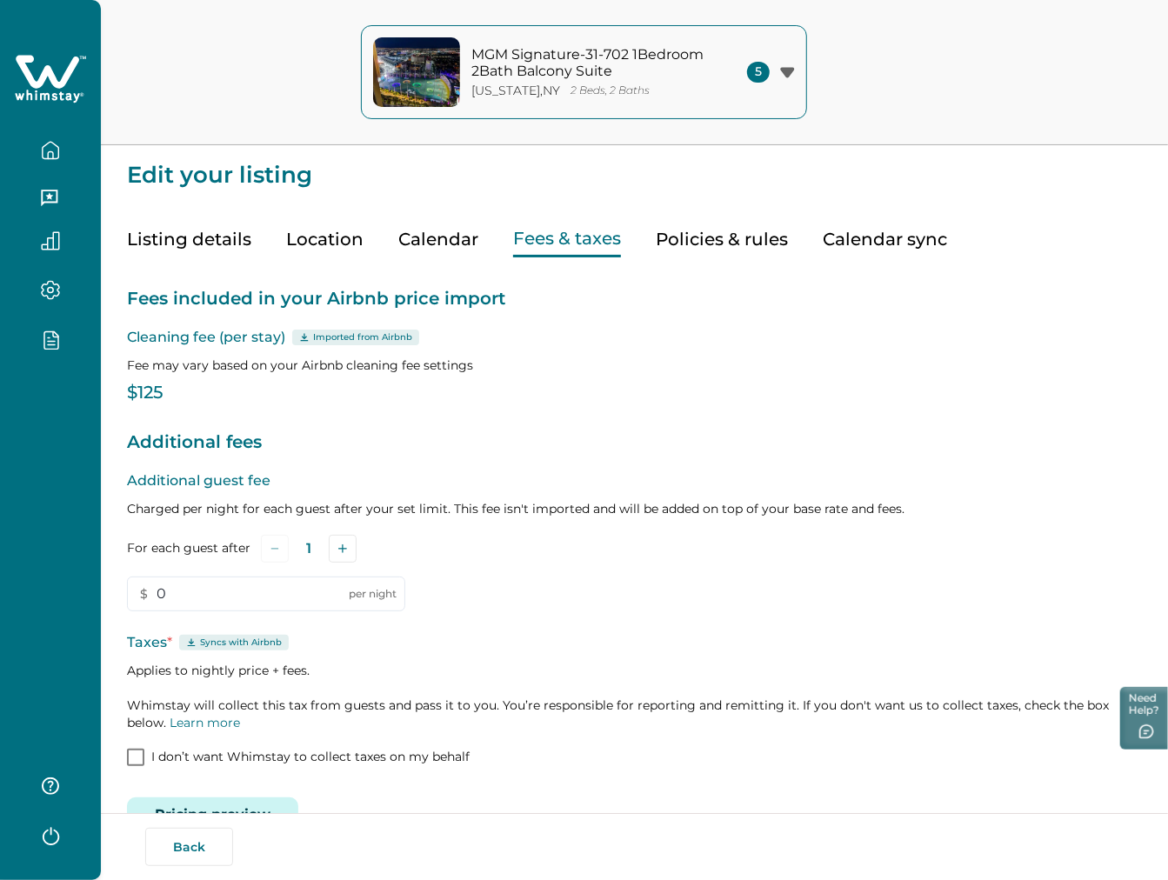
scroll to position [48, 0]
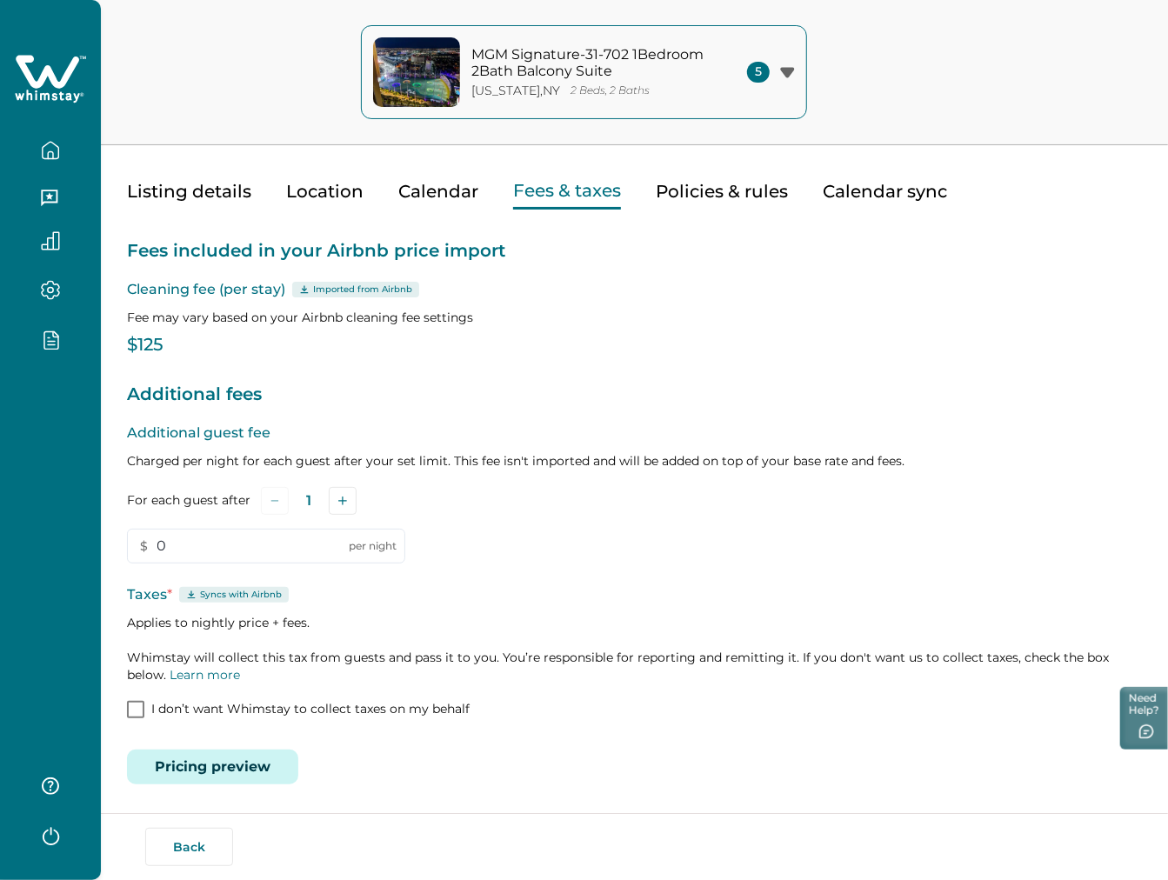
click at [266, 771] on button "Pricing preview" at bounding box center [212, 767] width 171 height 35
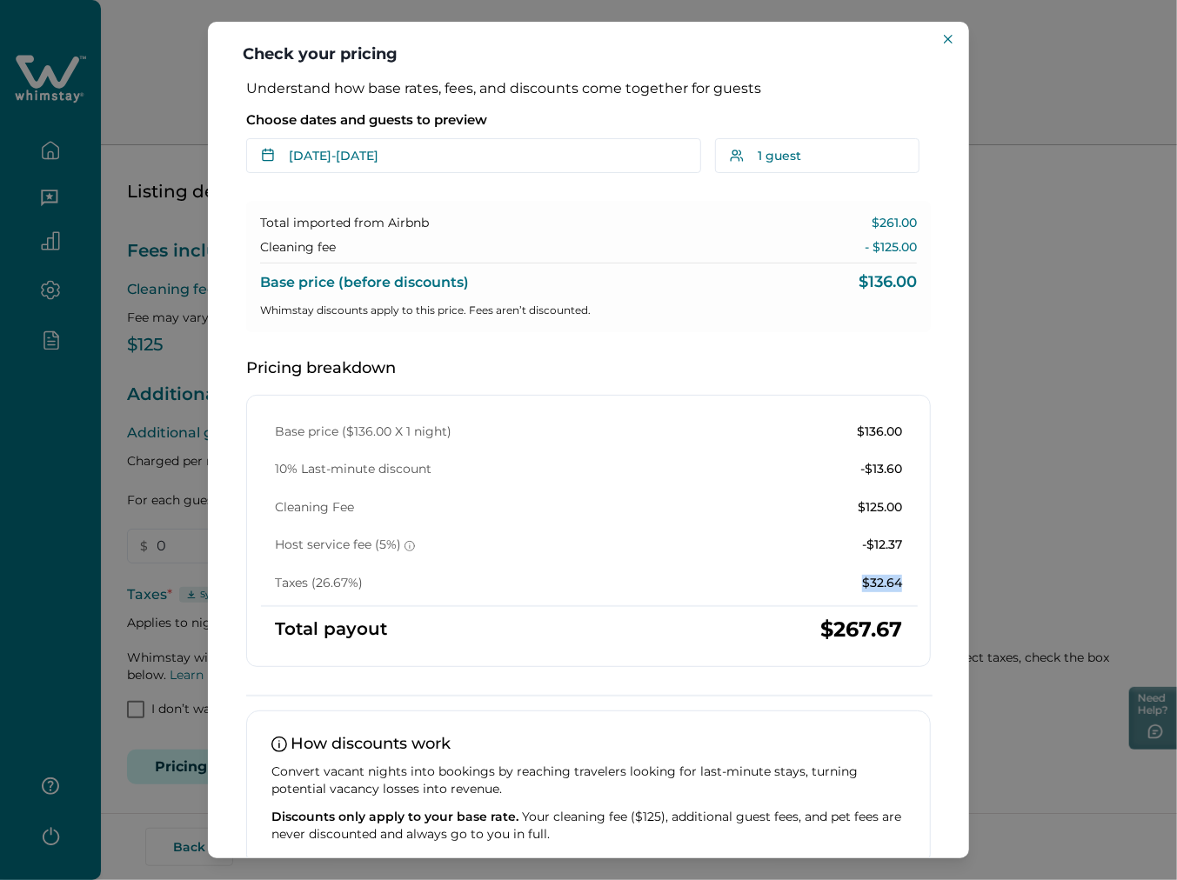
drag, startPoint x: 893, startPoint y: 576, endPoint x: 846, endPoint y: 578, distance: 47.9
click at [846, 578] on div "Base price ($136.00 X 1 night) $136.00 10% Last-minute discount -$13.60 Cleanin…" at bounding box center [588, 508] width 655 height 169
click at [947, 49] on button "Close" at bounding box center [948, 39] width 21 height 21
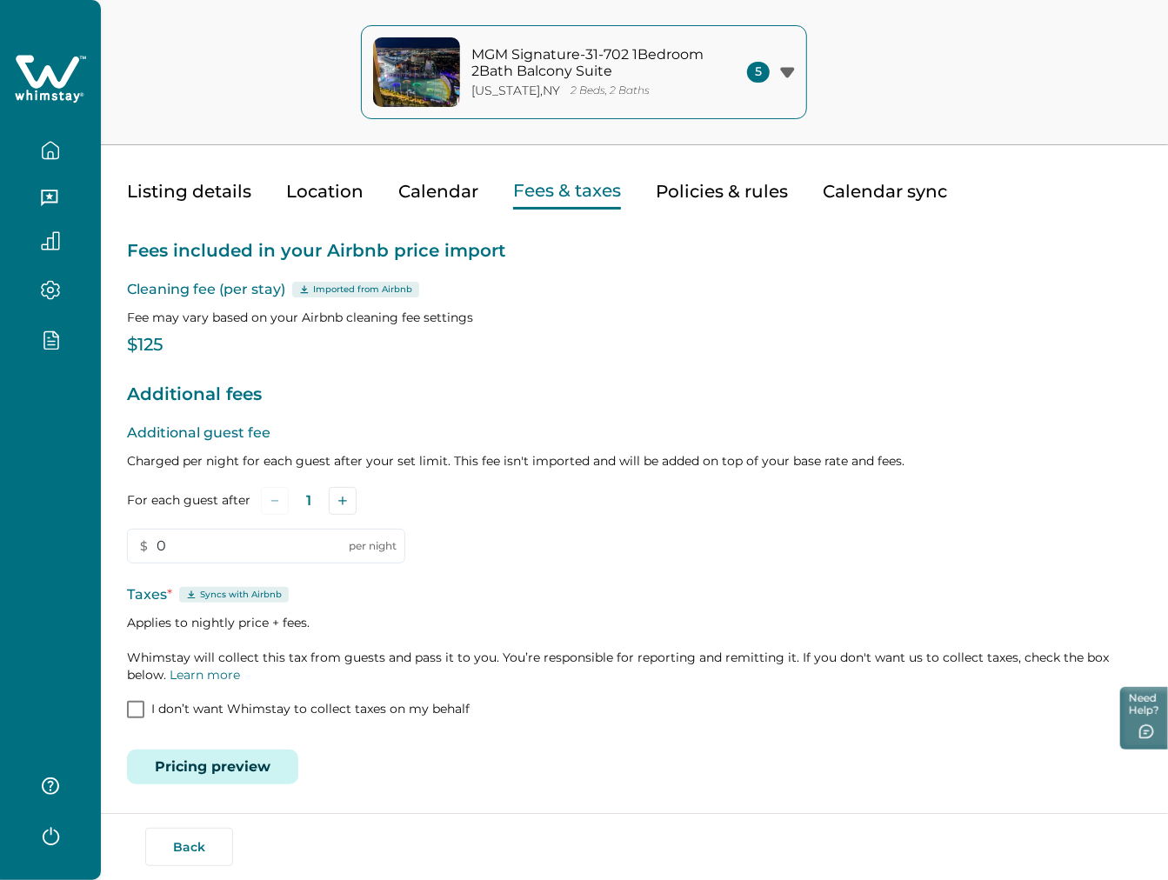
click at [204, 201] on button "Listing details" at bounding box center [189, 192] width 124 height 36
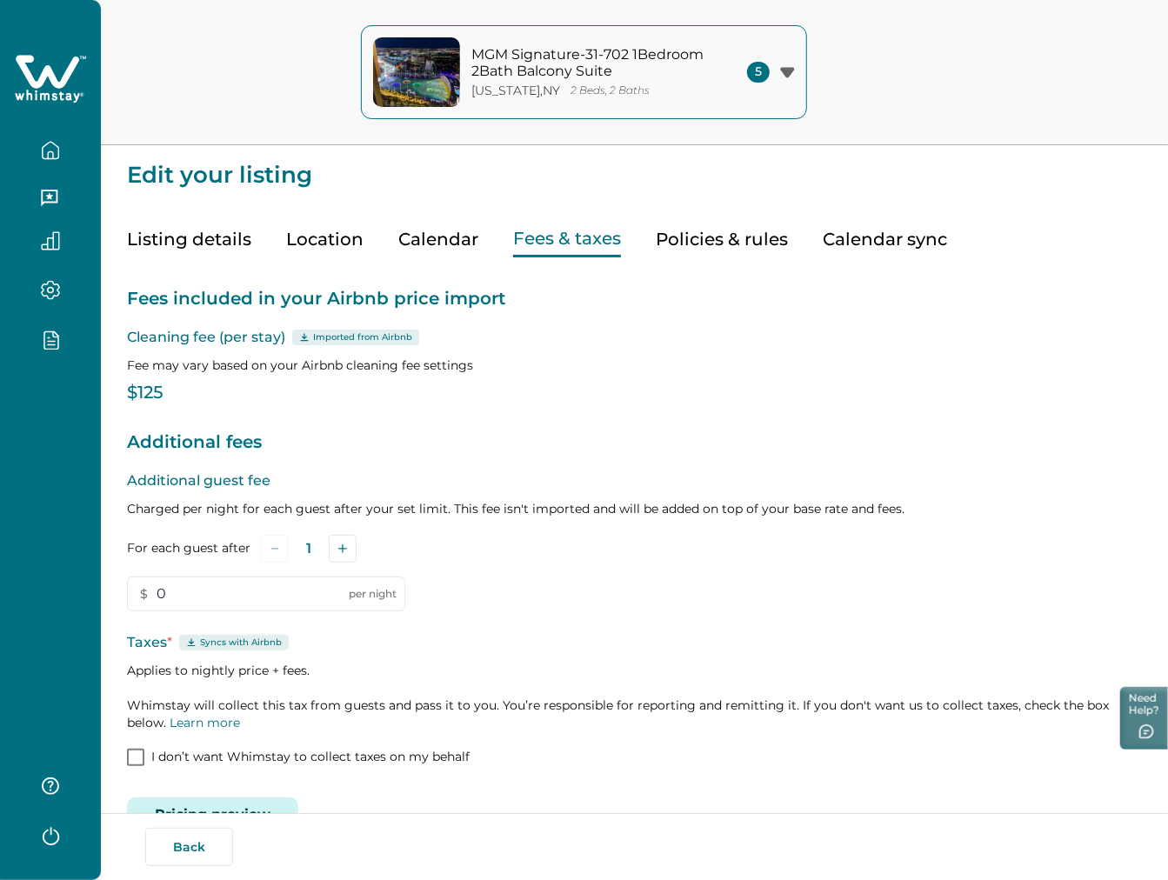
click at [536, 229] on button "Fees & taxes" at bounding box center [567, 240] width 108 height 36
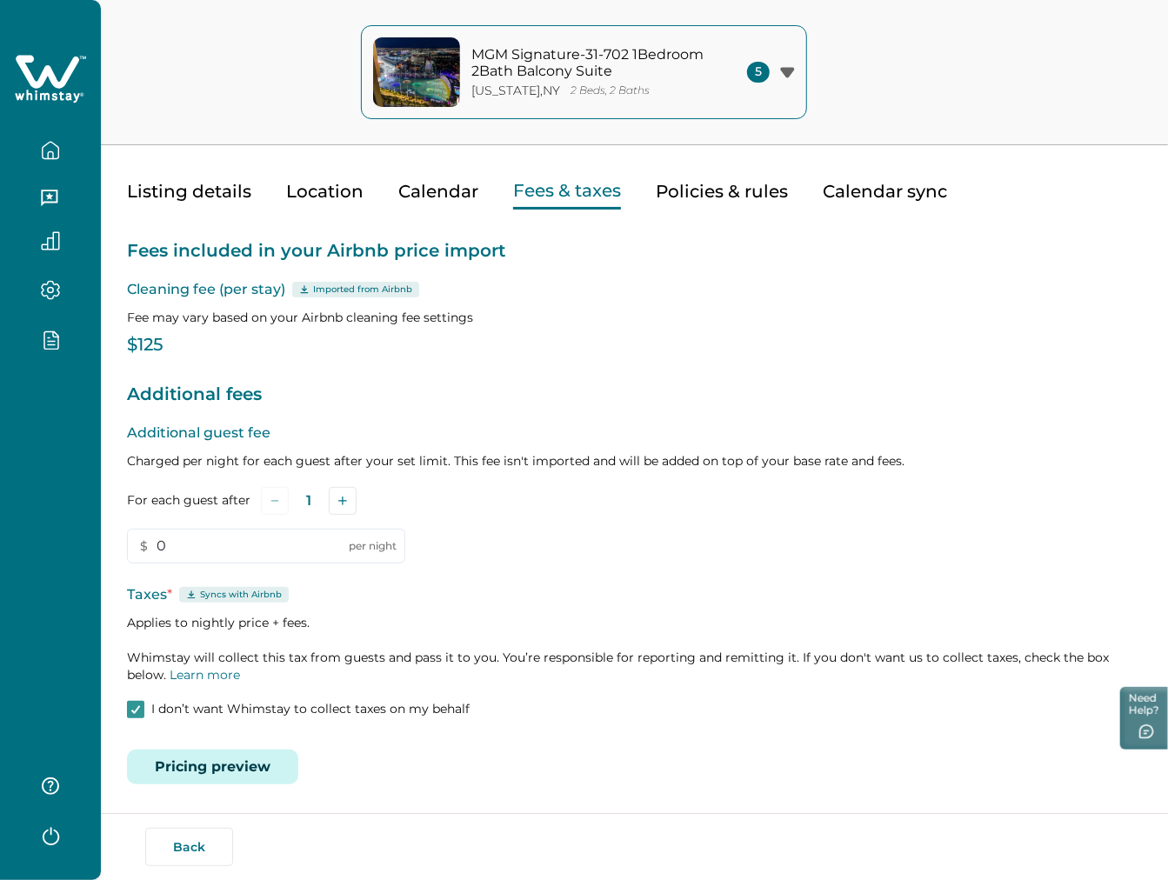
click at [205, 714] on p "I don’t want Whimstay to collect taxes on my behalf" at bounding box center [310, 709] width 318 height 17
click at [781, 570] on div "Additional guest fee Charged per night for each guest after your set limit. Thi…" at bounding box center [634, 572] width 1015 height 299
click at [38, 161] on button "button" at bounding box center [50, 150] width 73 height 35
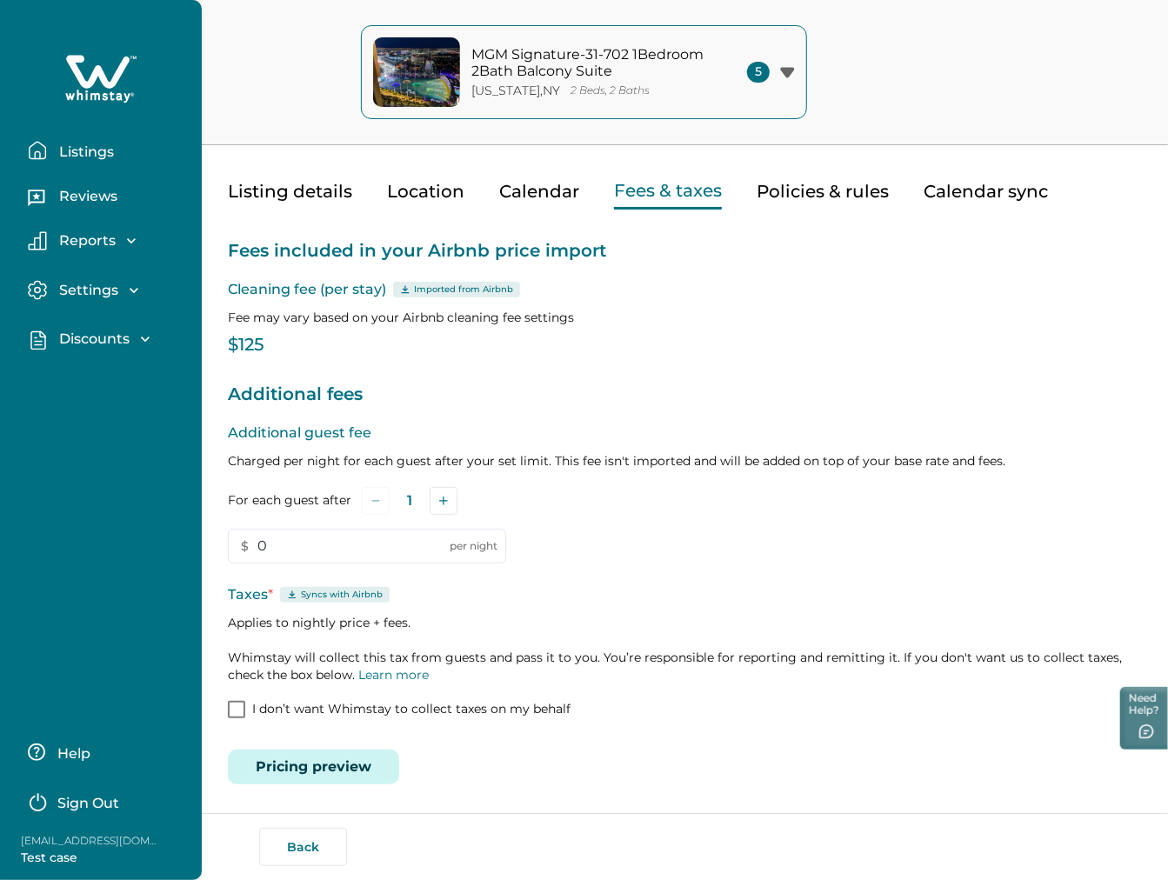
click at [38, 161] on button "Listings" at bounding box center [108, 150] width 160 height 35
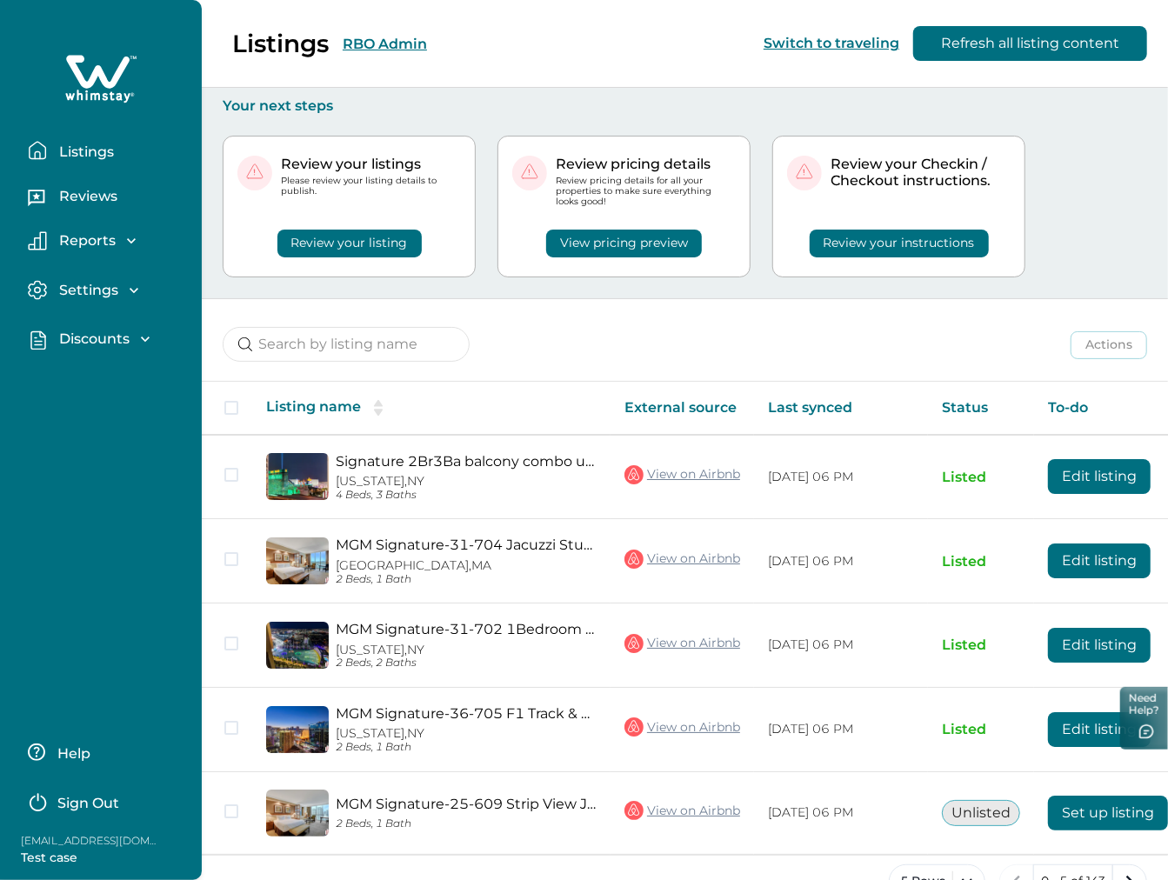
scroll to position [48, 0]
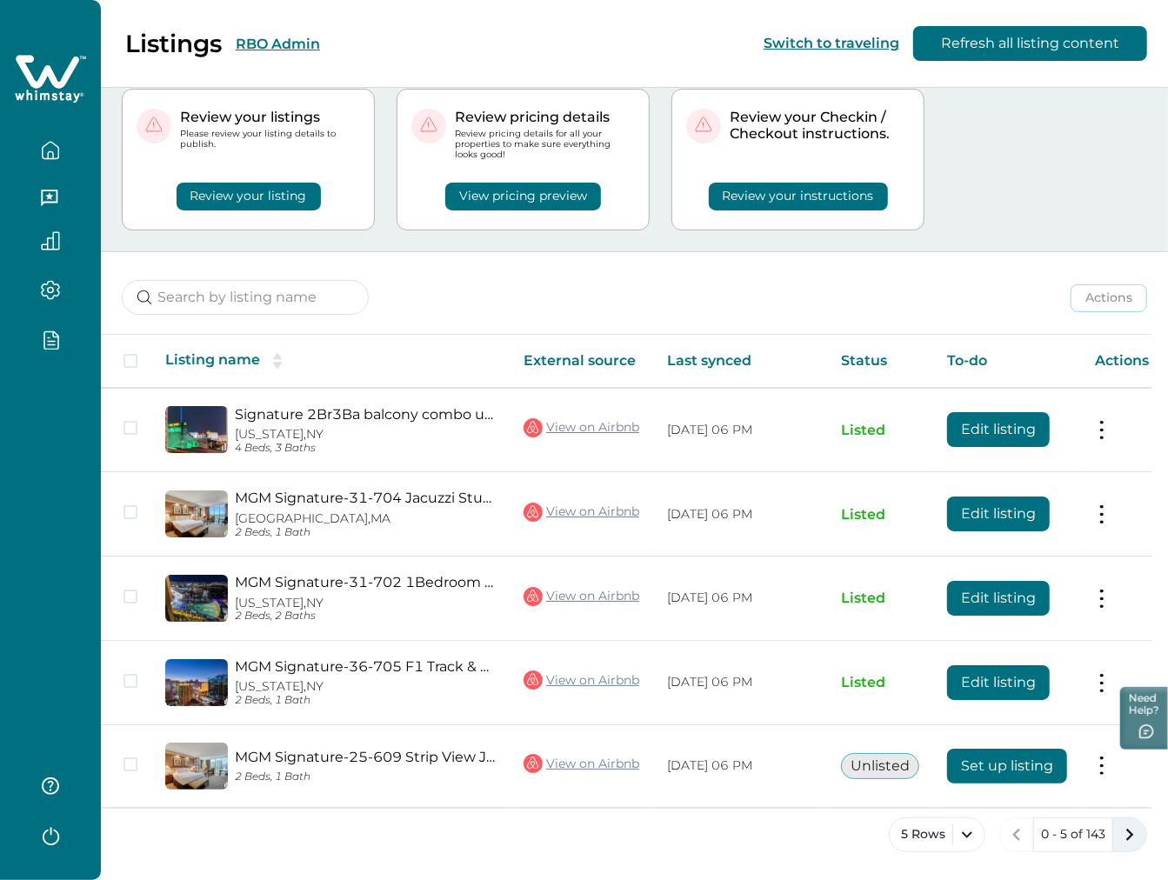
click at [1132, 842] on icon "next page" at bounding box center [1130, 835] width 24 height 24
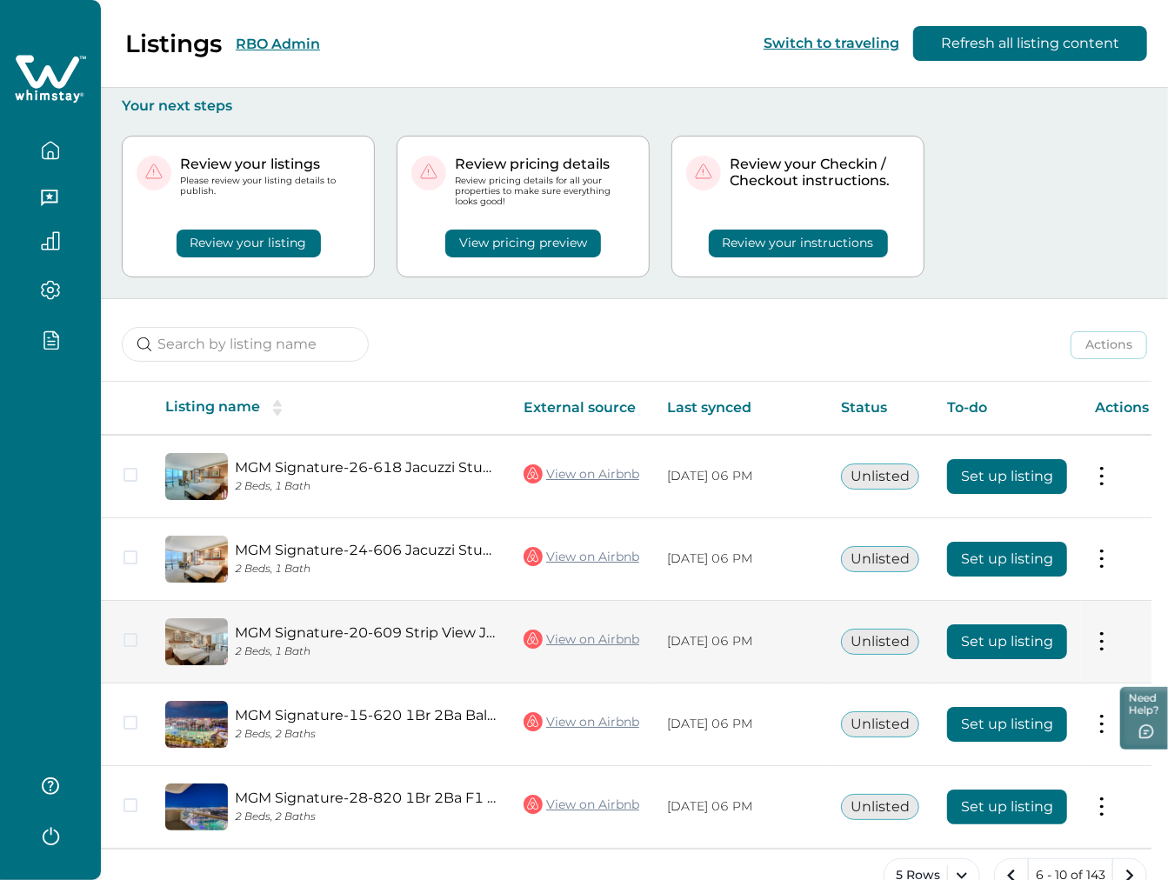
scroll to position [40, 0]
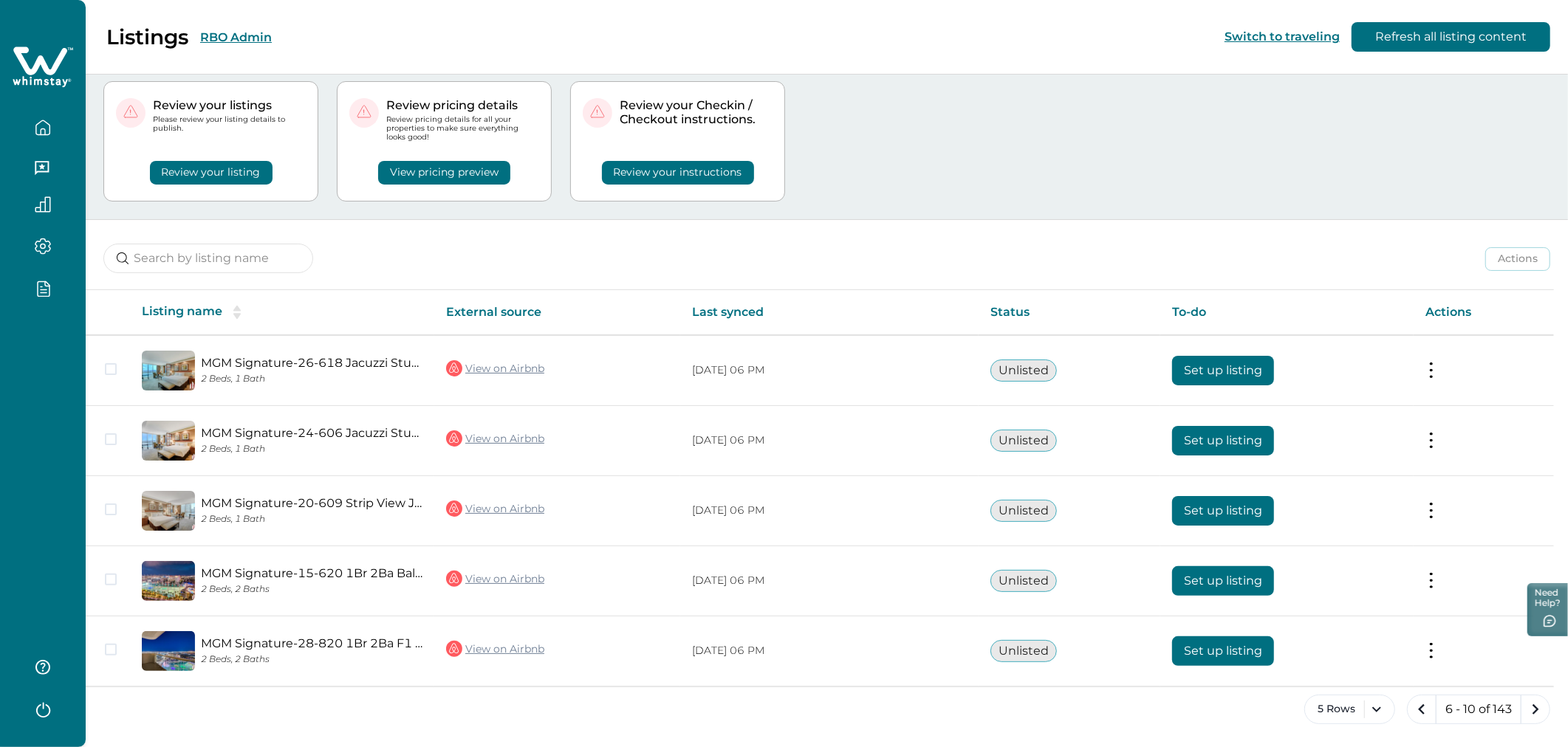
click at [988, 116] on div "Review your listings Please review your listing details to publish. Review your…" at bounding box center [827, 142] width 1447 height 156
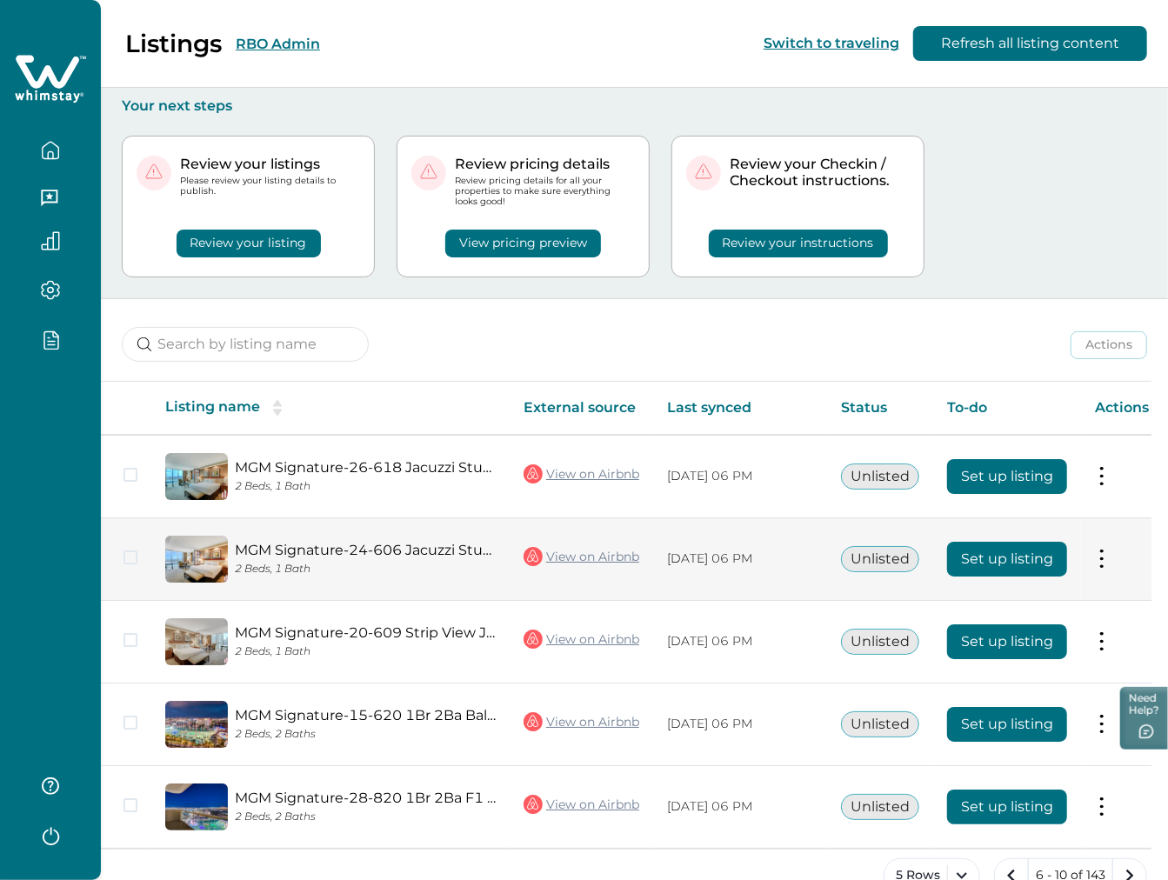
click at [1012, 544] on button "Set up listing" at bounding box center [1007, 559] width 120 height 35
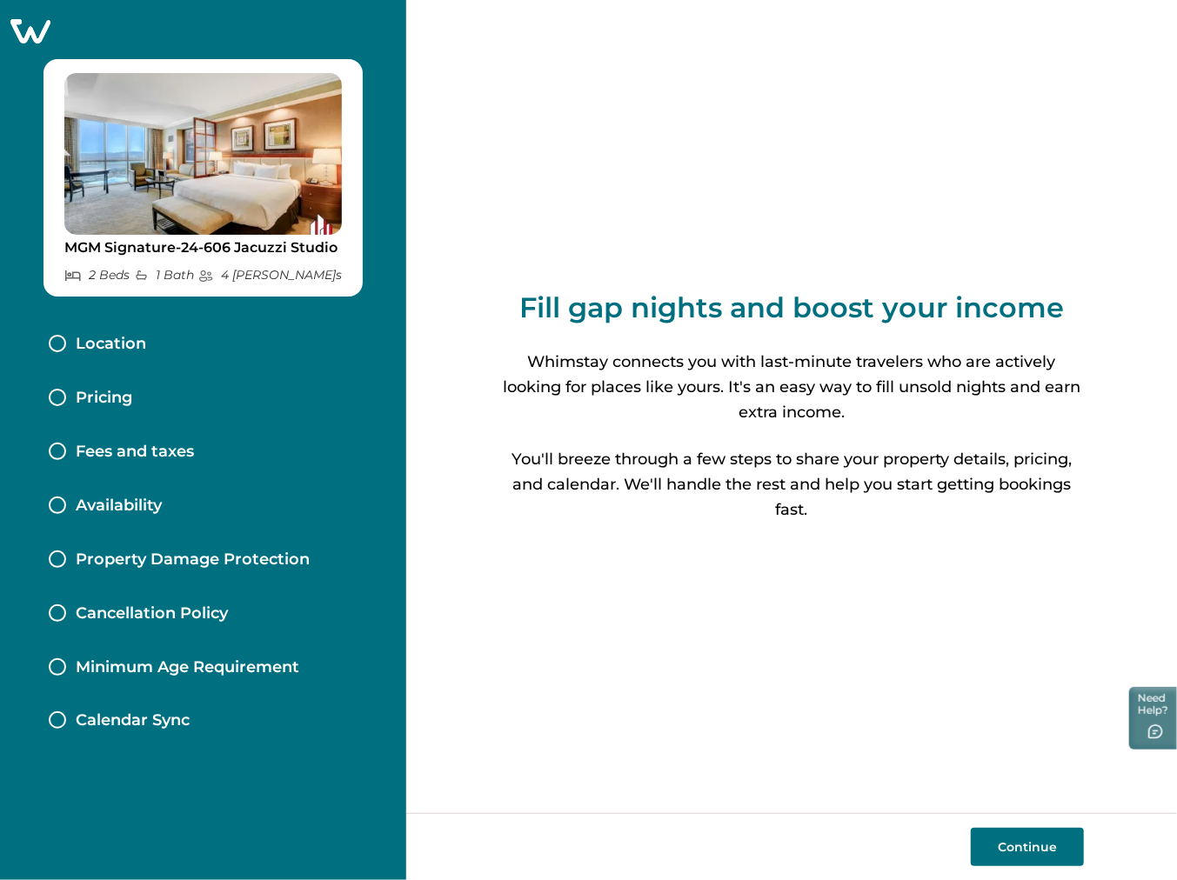
click at [184, 343] on div "Location" at bounding box center [203, 345] width 337 height 54
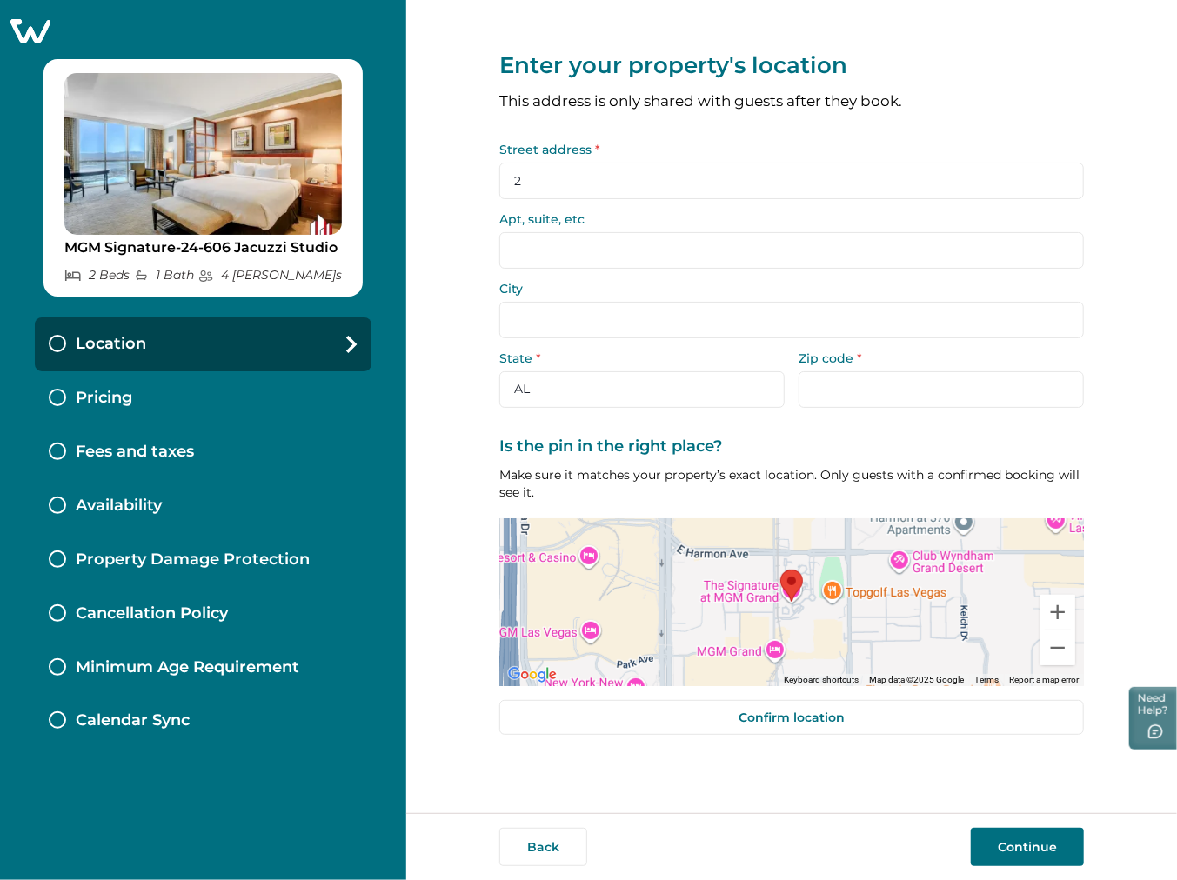
click at [597, 171] on input "2" at bounding box center [791, 181] width 585 height 37
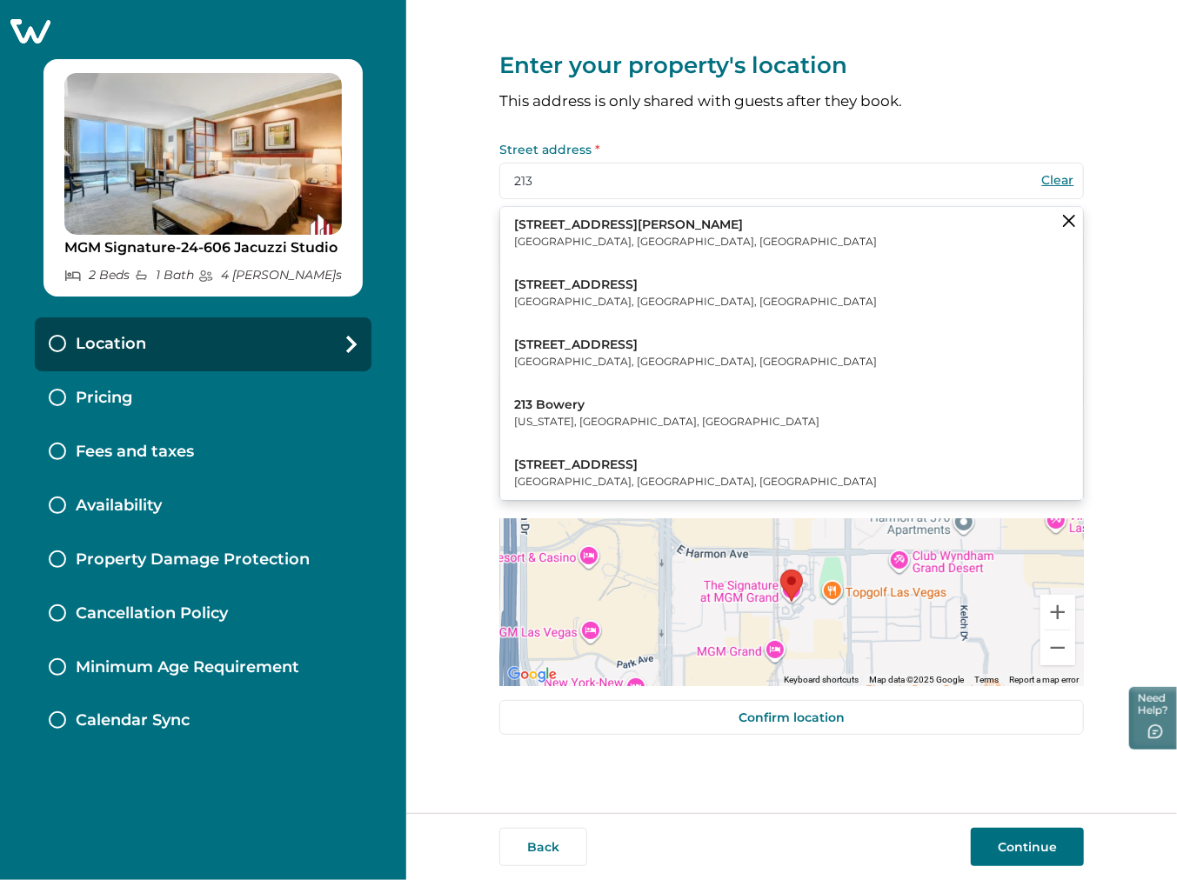
click at [636, 313] on button "[STREET_ADDRESS]" at bounding box center [791, 293] width 583 height 53
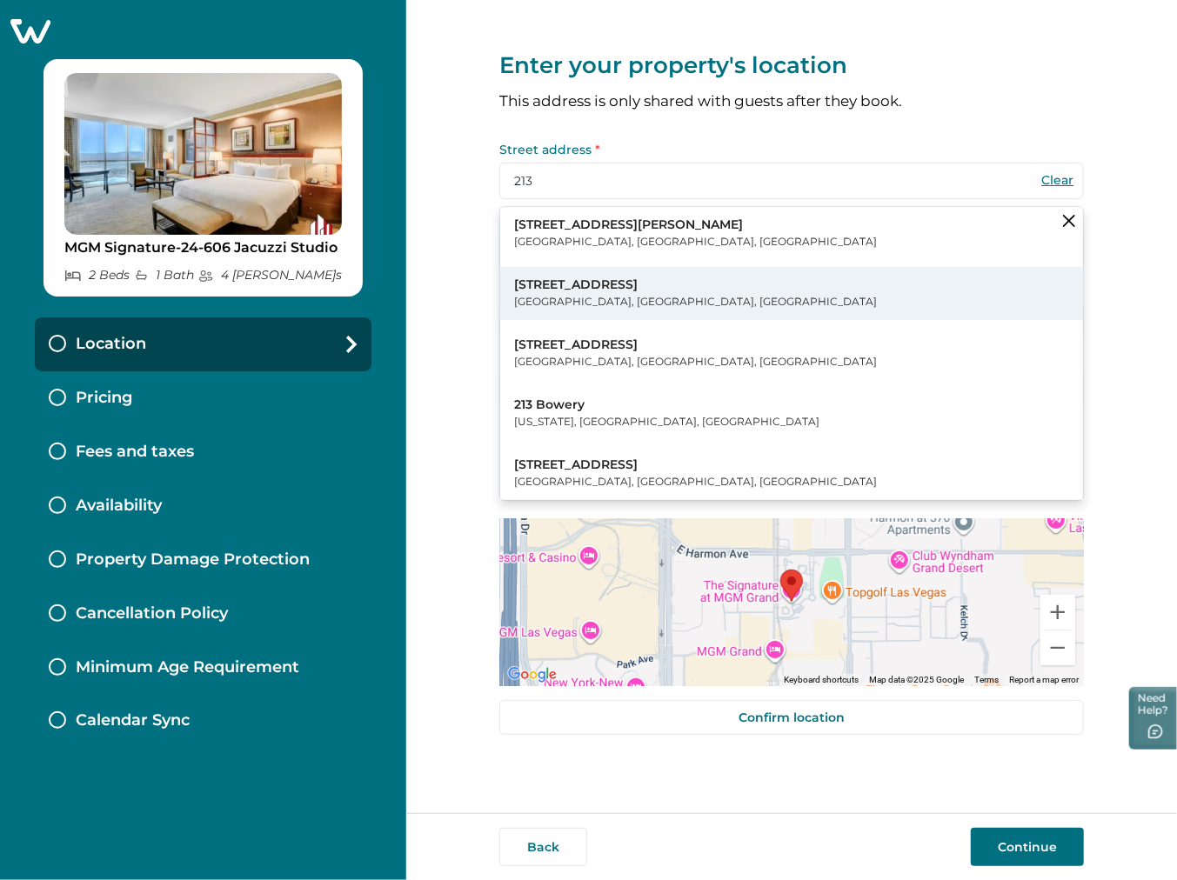
type input "[STREET_ADDRESS]"
type input "[GEOGRAPHIC_DATA]"
select select "IN"
type input "46507"
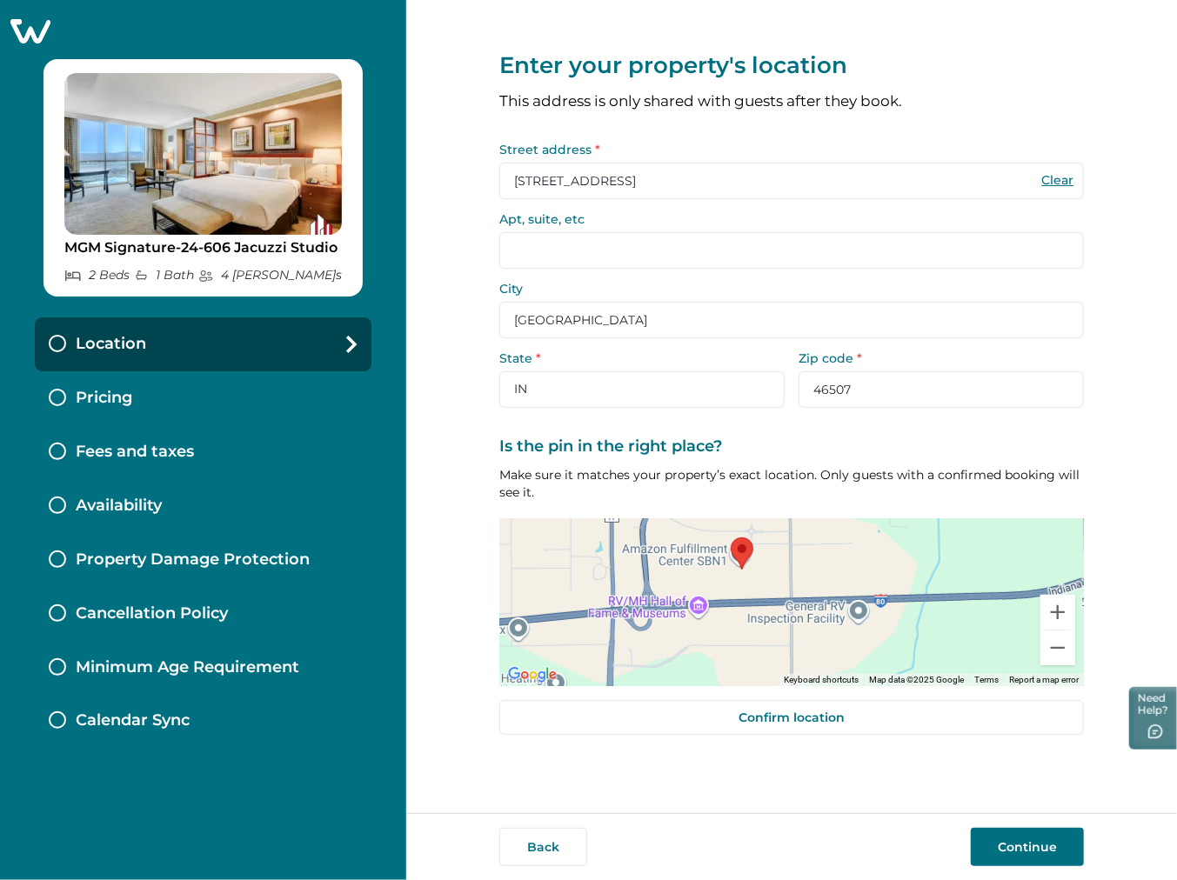
click at [996, 846] on button "Continue" at bounding box center [1027, 847] width 113 height 38
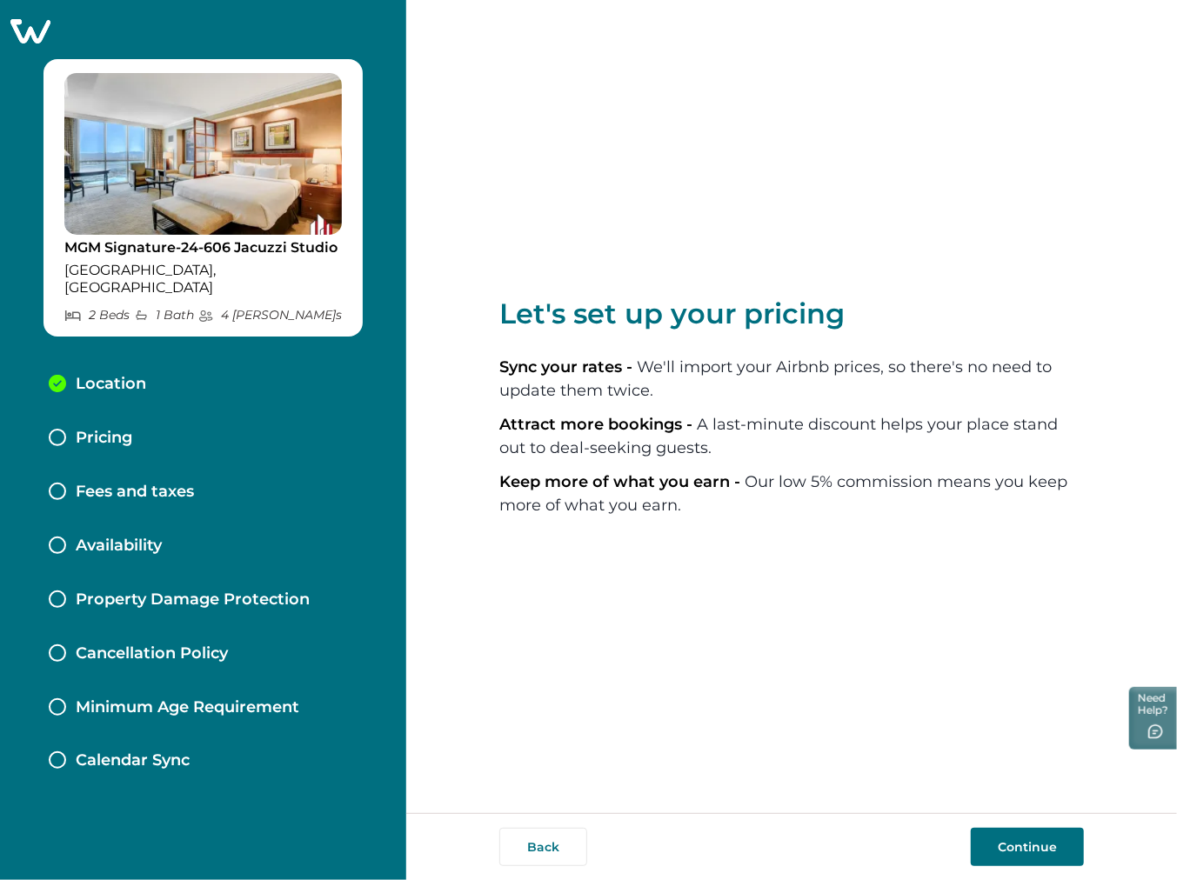
click at [987, 844] on button "Continue" at bounding box center [1027, 847] width 113 height 38
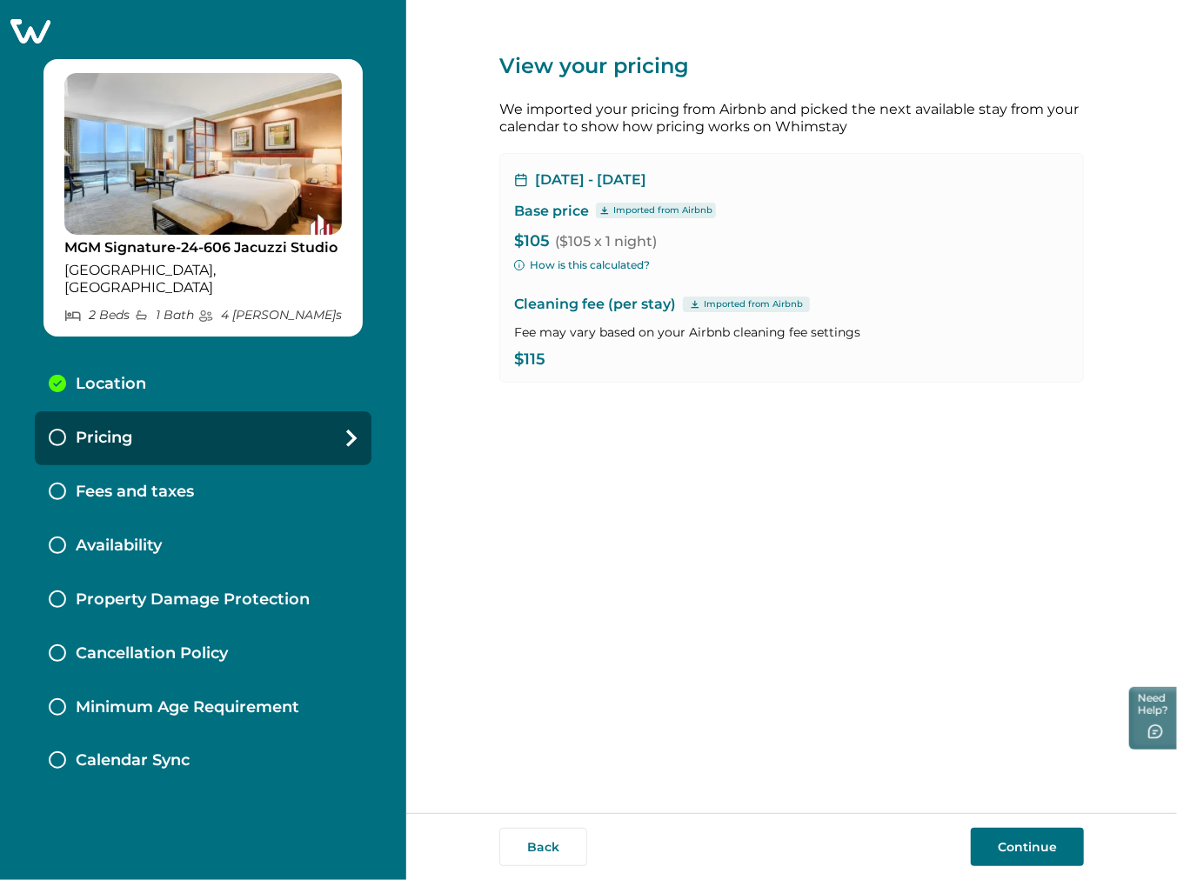
click at [987, 844] on button "Continue" at bounding box center [1027, 847] width 113 height 38
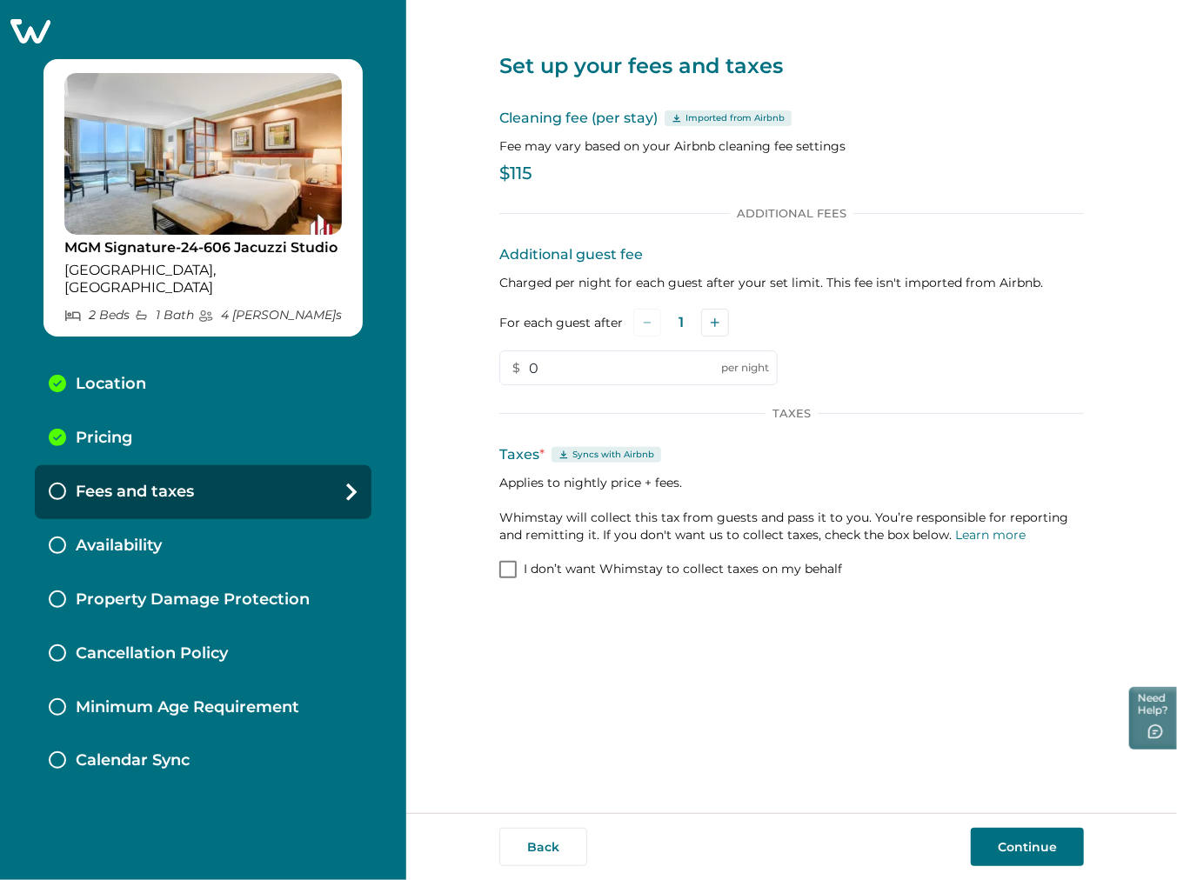
click at [1009, 854] on button "Continue" at bounding box center [1027, 847] width 113 height 38
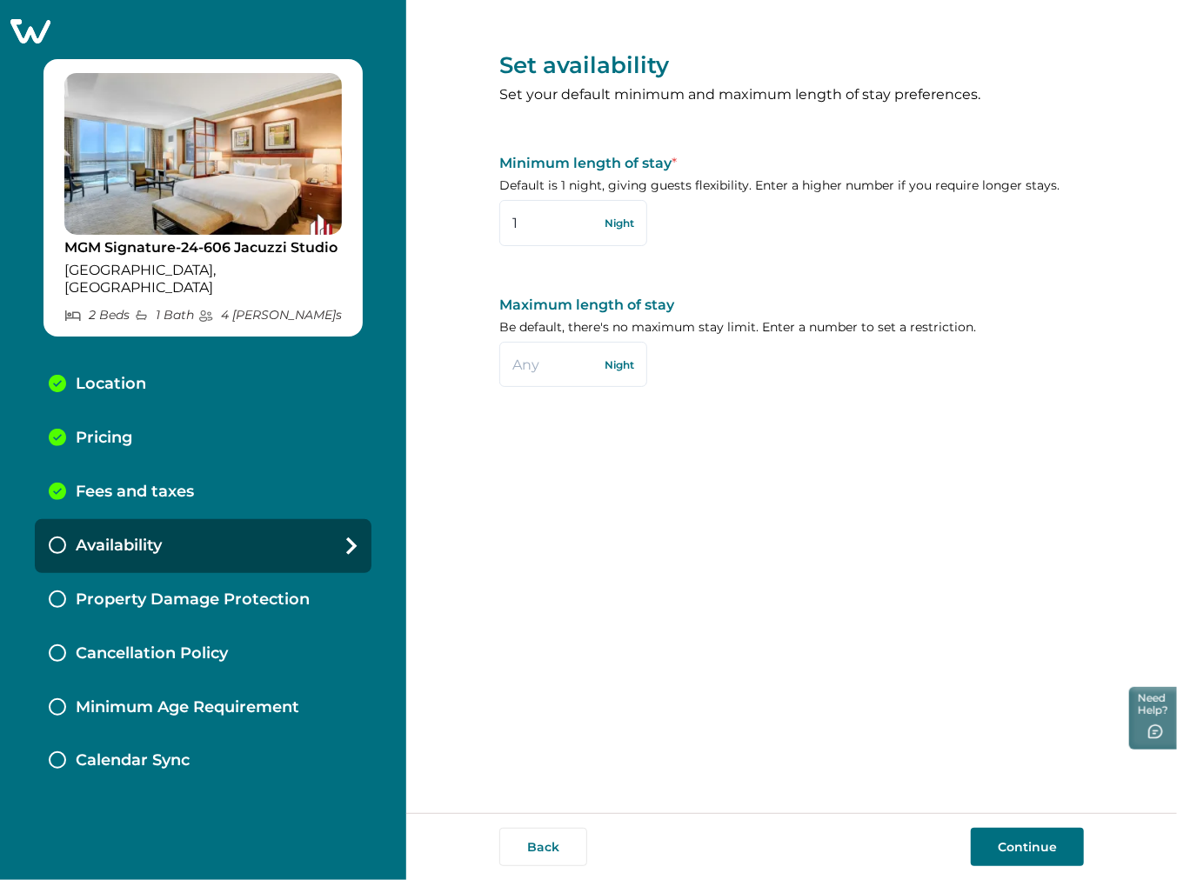
click at [1004, 833] on button "Continue" at bounding box center [1027, 847] width 113 height 38
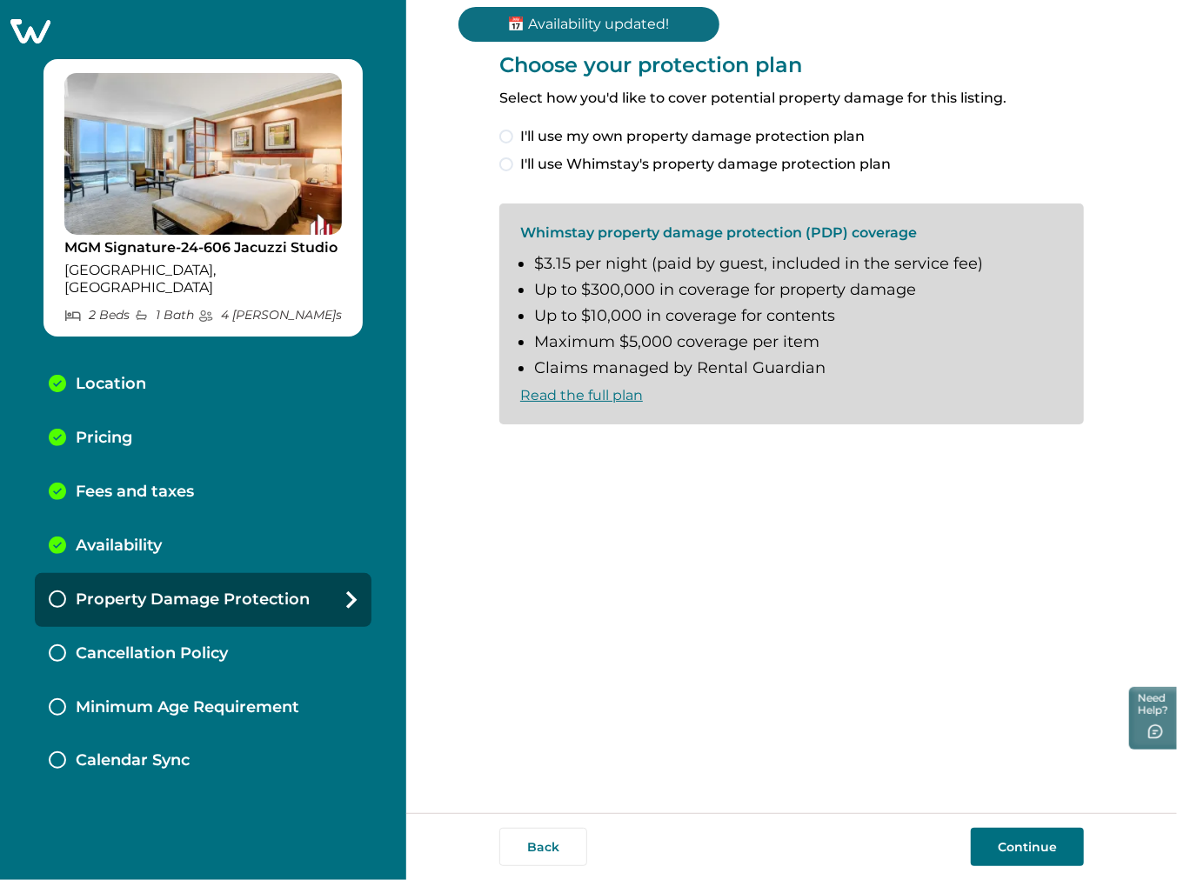
click at [772, 145] on span "I'll use my own property damage protection plan" at bounding box center [692, 136] width 345 height 21
click at [1019, 849] on button "Continue" at bounding box center [1027, 847] width 113 height 38
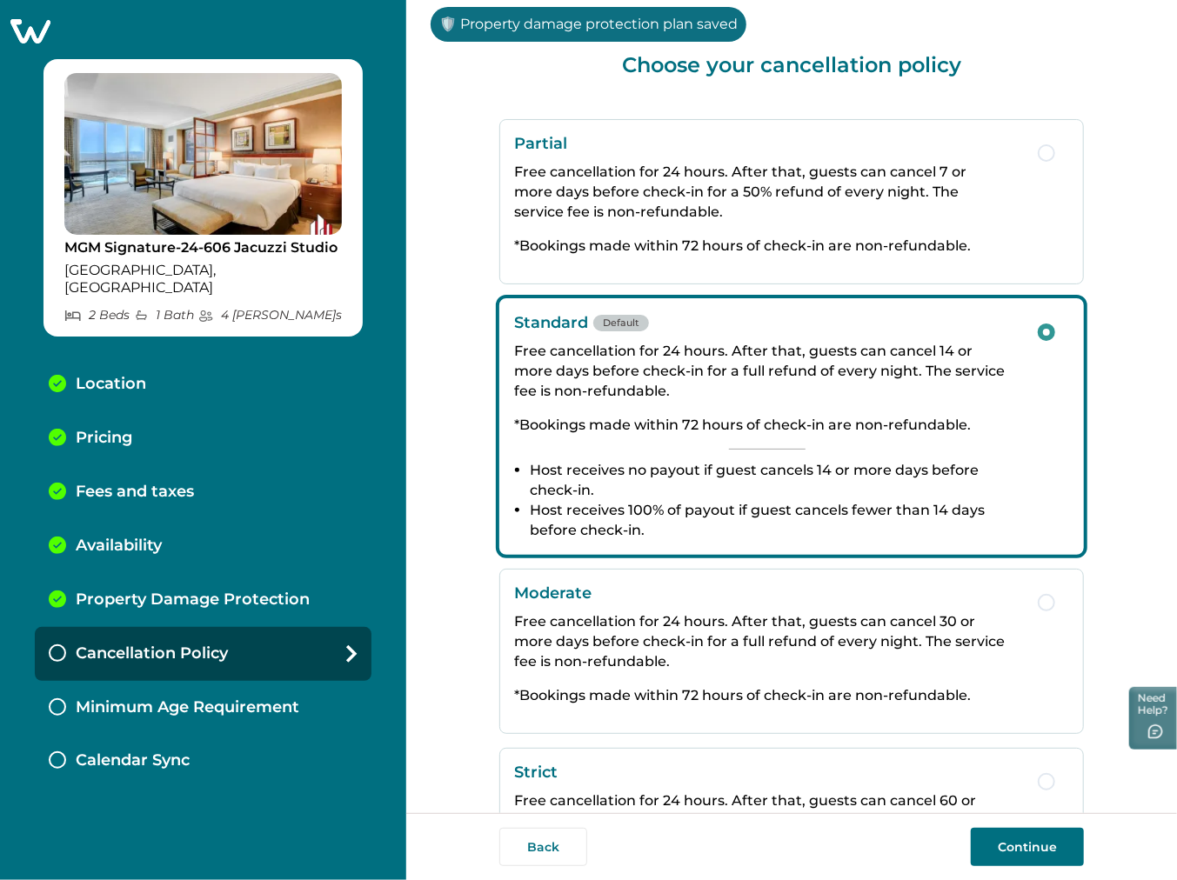
click at [1003, 844] on button "Continue" at bounding box center [1027, 847] width 113 height 38
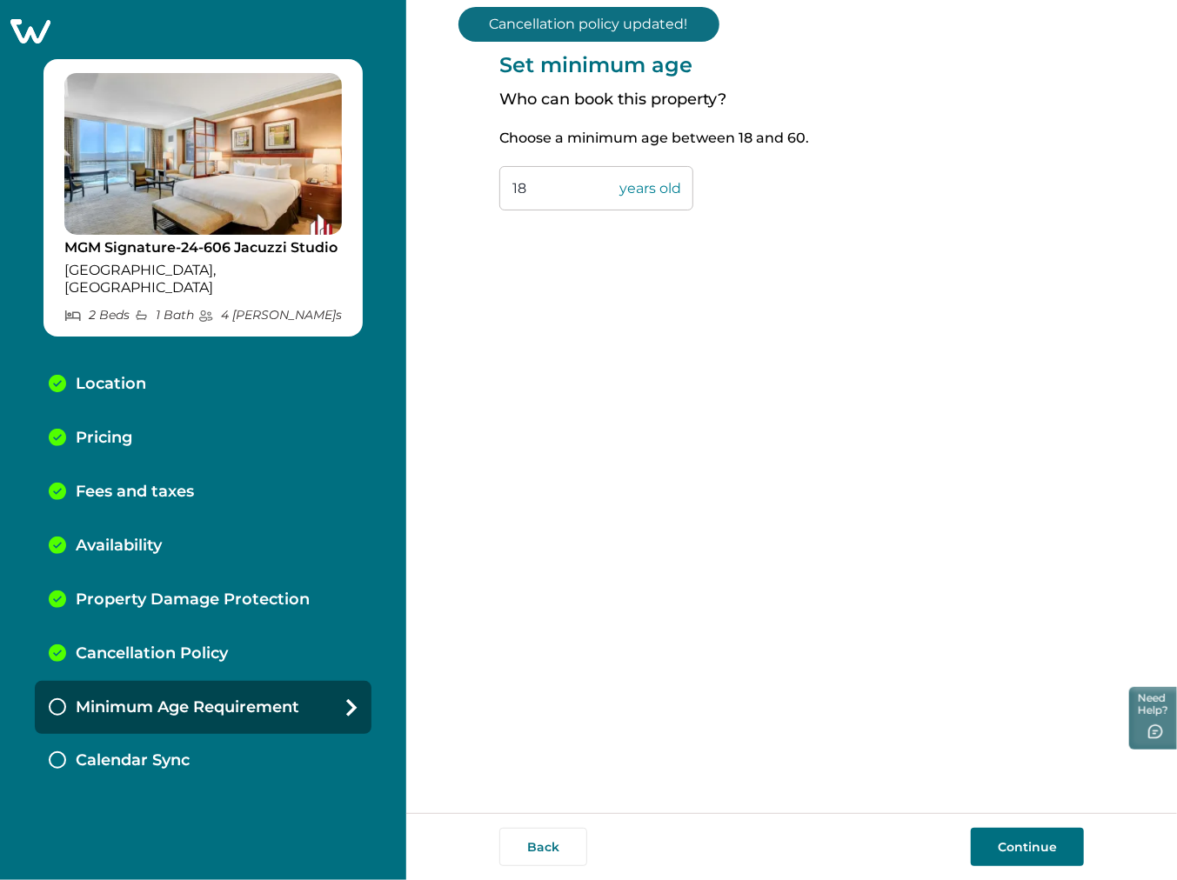
click at [1003, 844] on button "Continue" at bounding box center [1027, 847] width 113 height 38
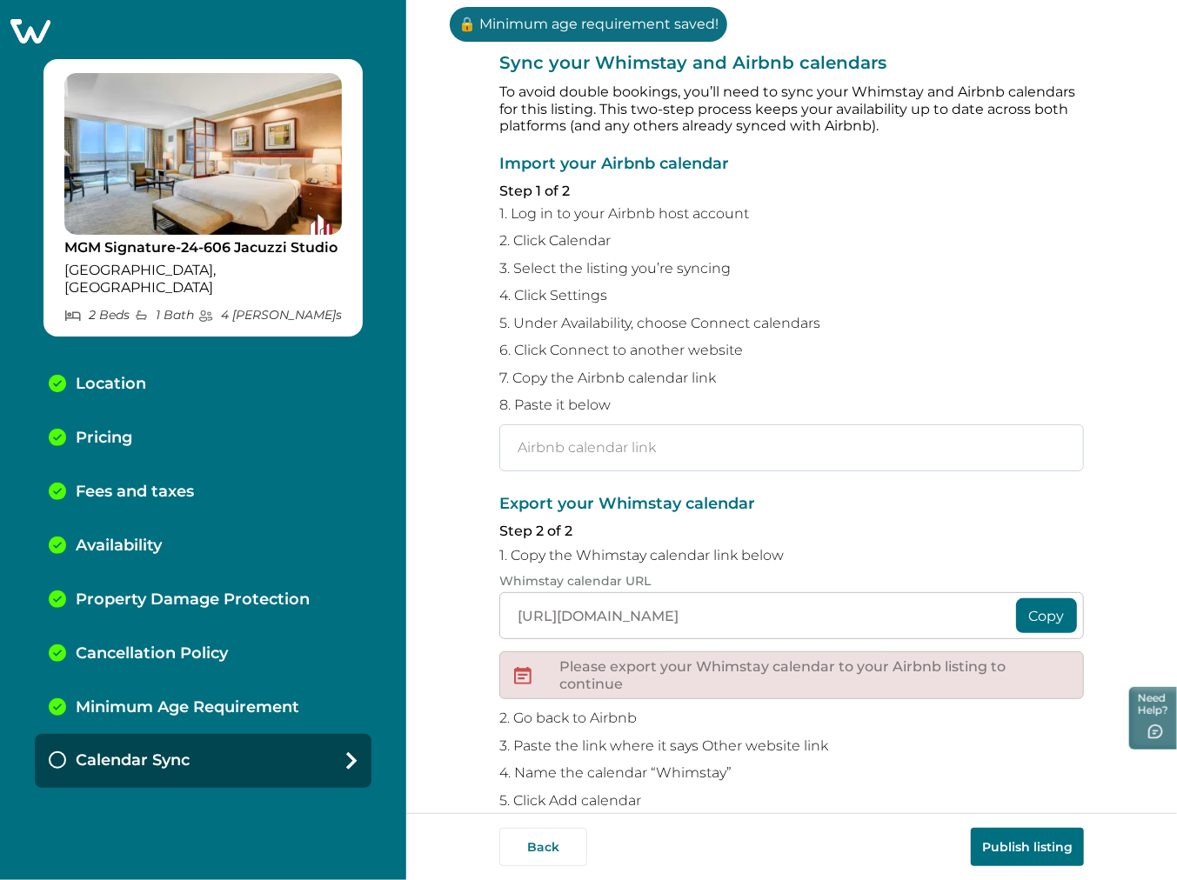
click at [752, 464] on input "text" at bounding box center [791, 448] width 585 height 47
paste input "[URL][DOMAIN_NAME]"
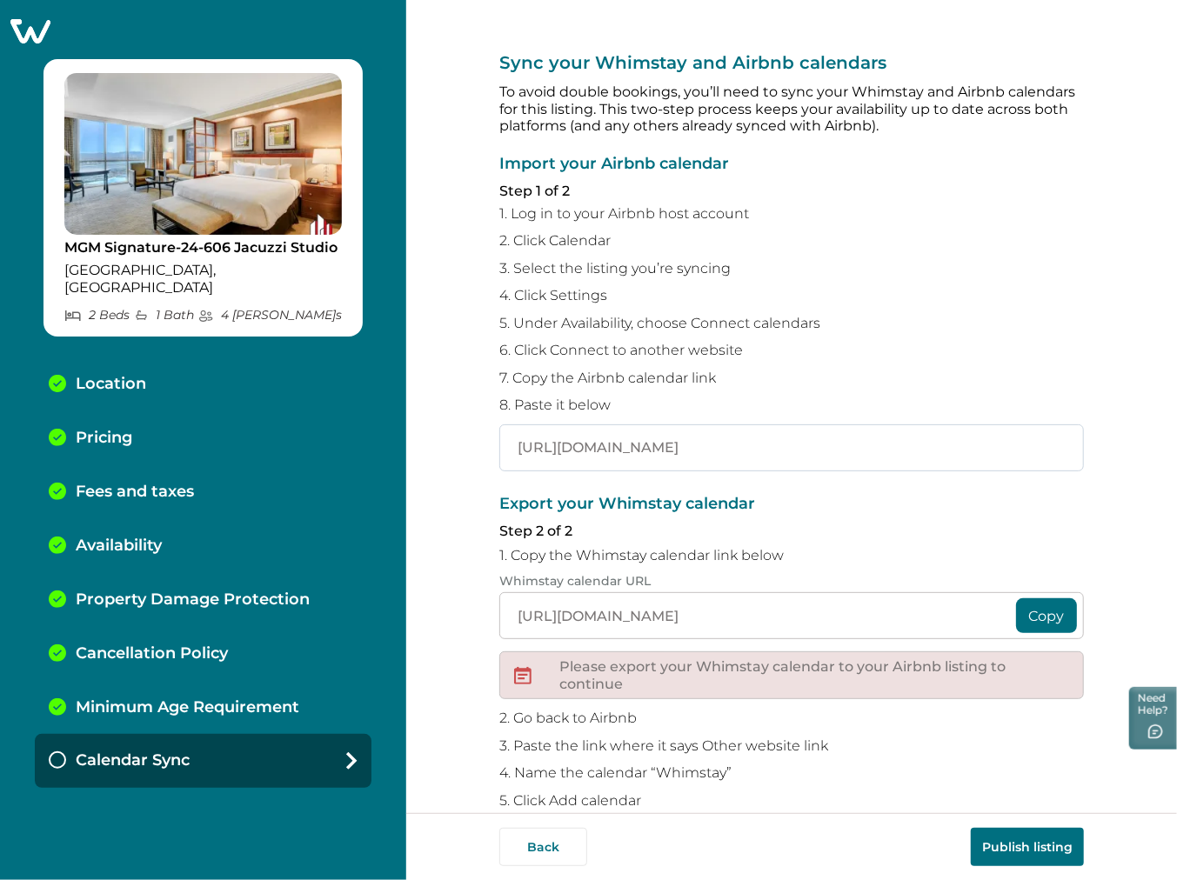
scroll to position [0, 181]
type input "[URL][DOMAIN_NAME]"
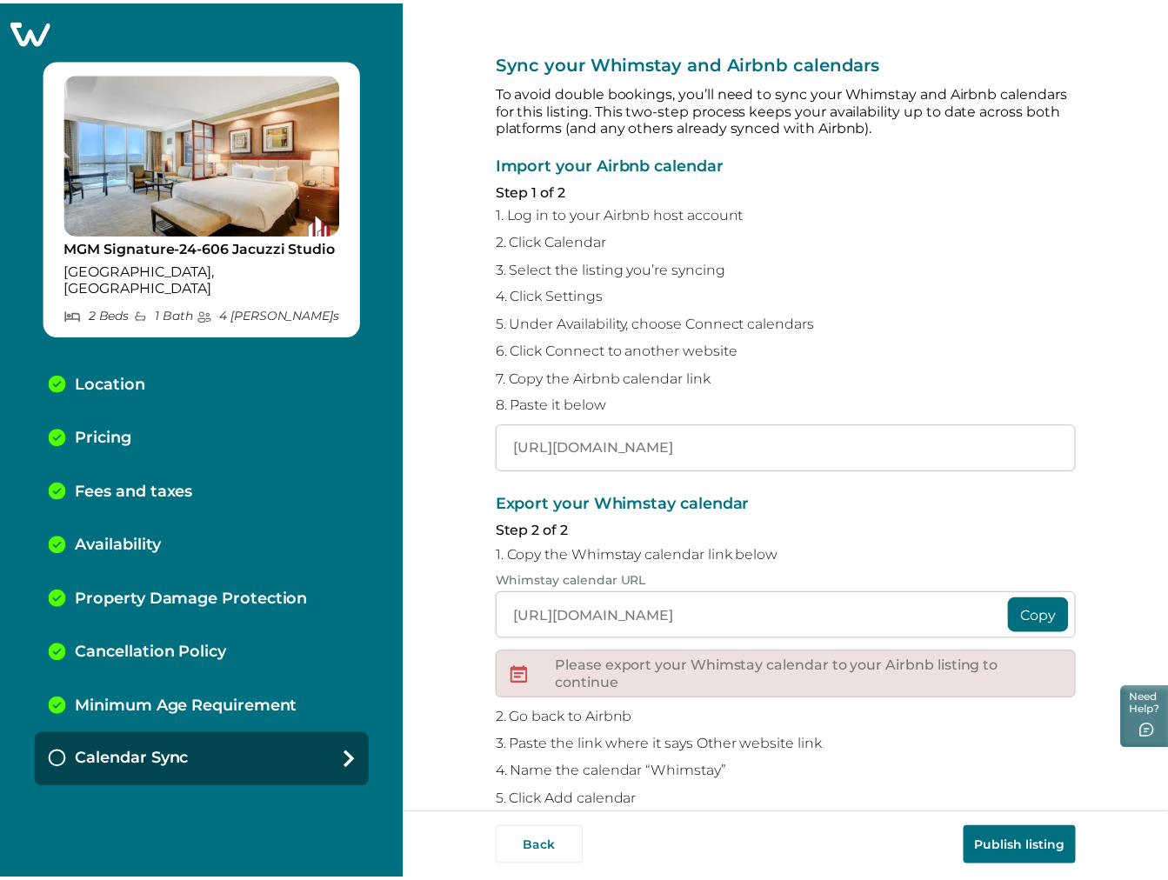
scroll to position [0, 0]
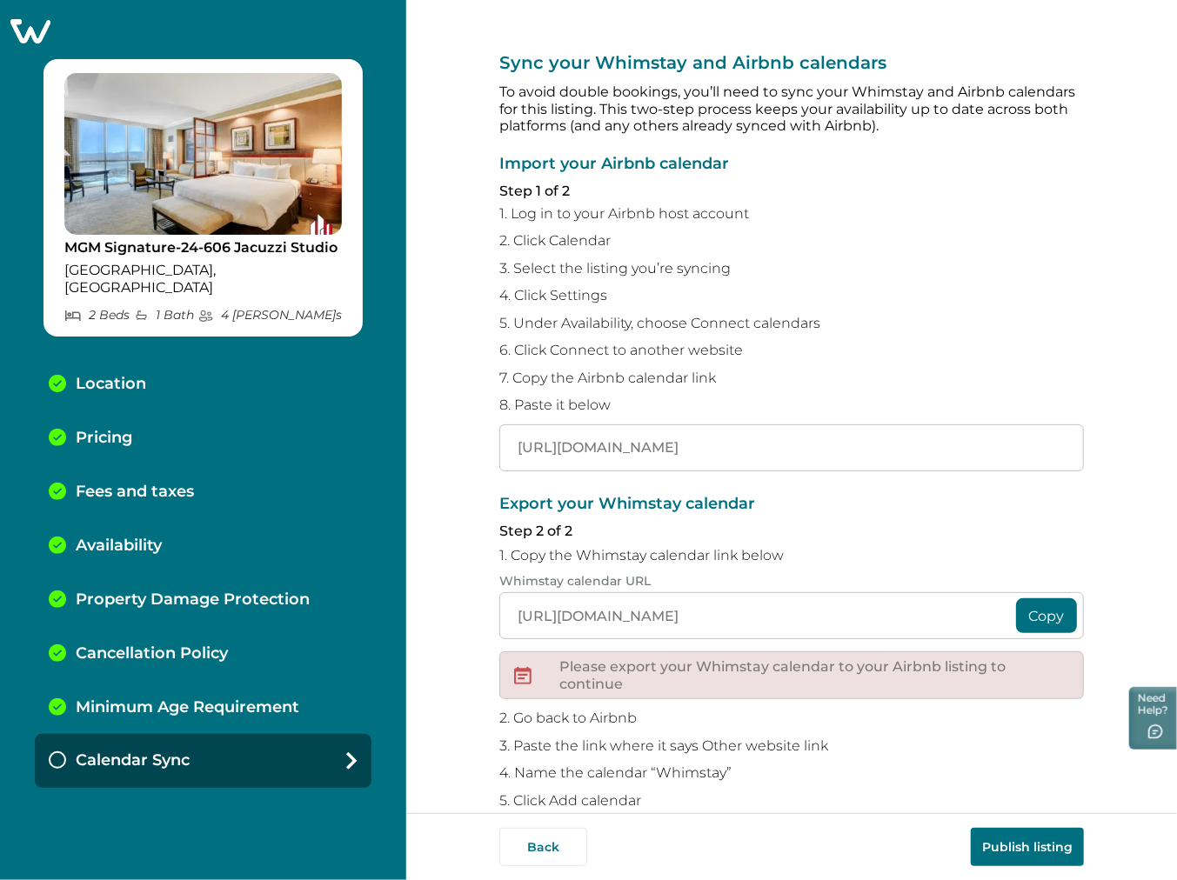
click at [820, 372] on p "7. Copy the Airbnb calendar link" at bounding box center [791, 378] width 585 height 17
click at [157, 422] on div "Pricing" at bounding box center [203, 439] width 337 height 54
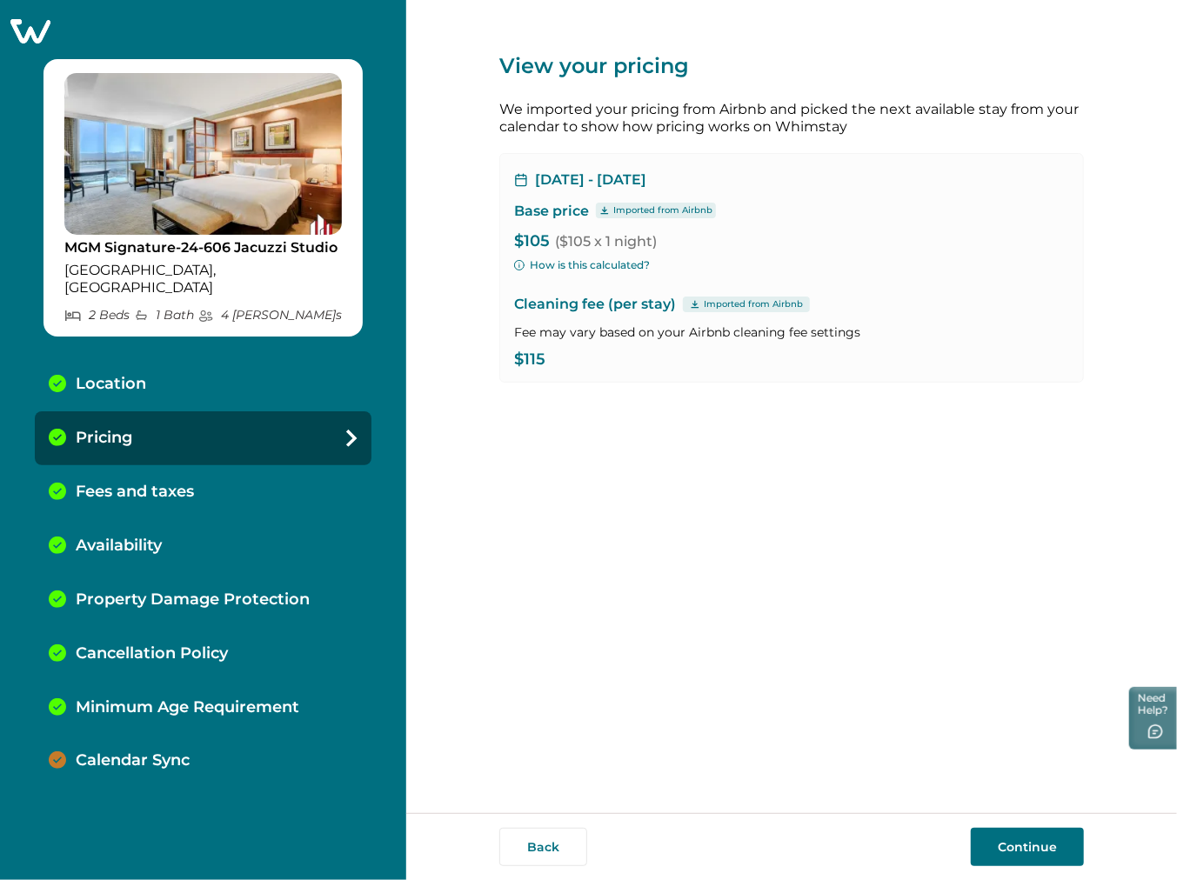
click at [206, 742] on div "Calendar Sync" at bounding box center [203, 761] width 337 height 54
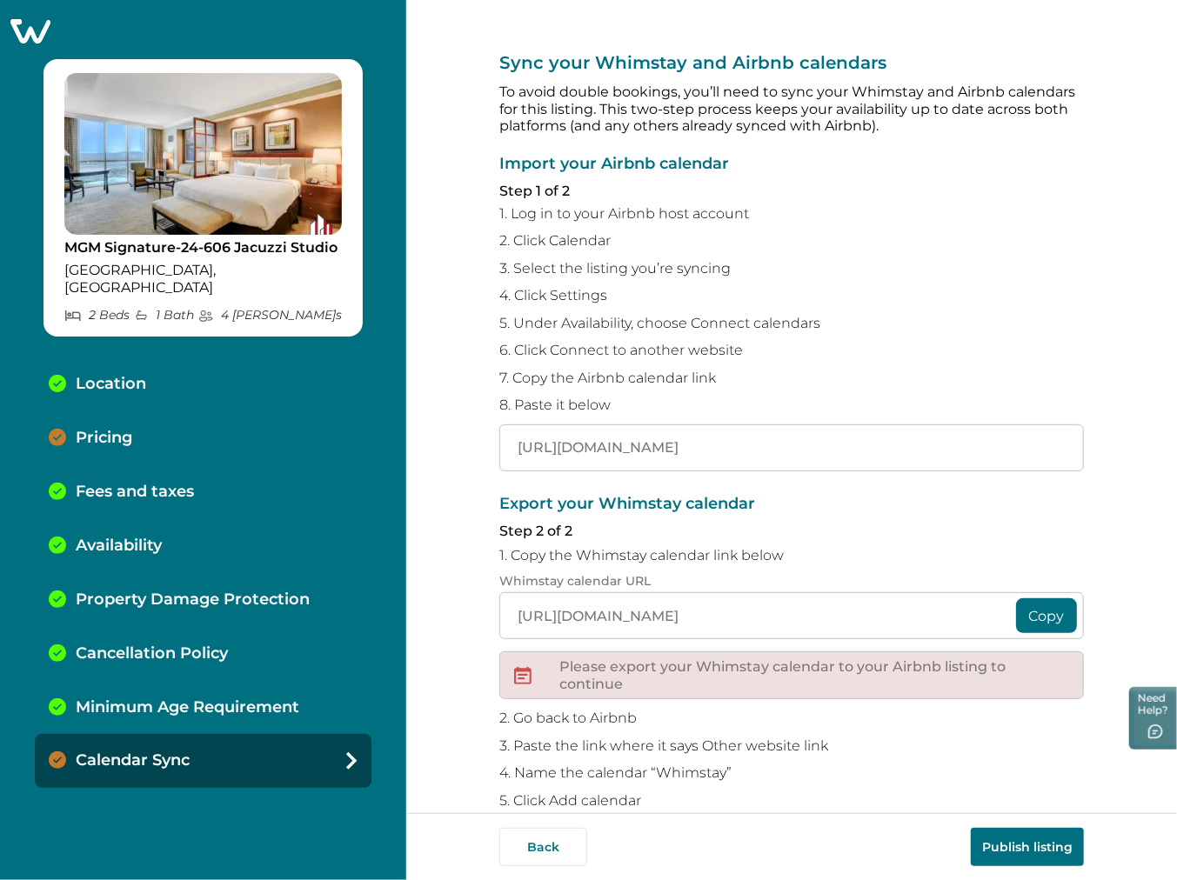
click at [1011, 839] on button "Publish listing" at bounding box center [1027, 847] width 113 height 38
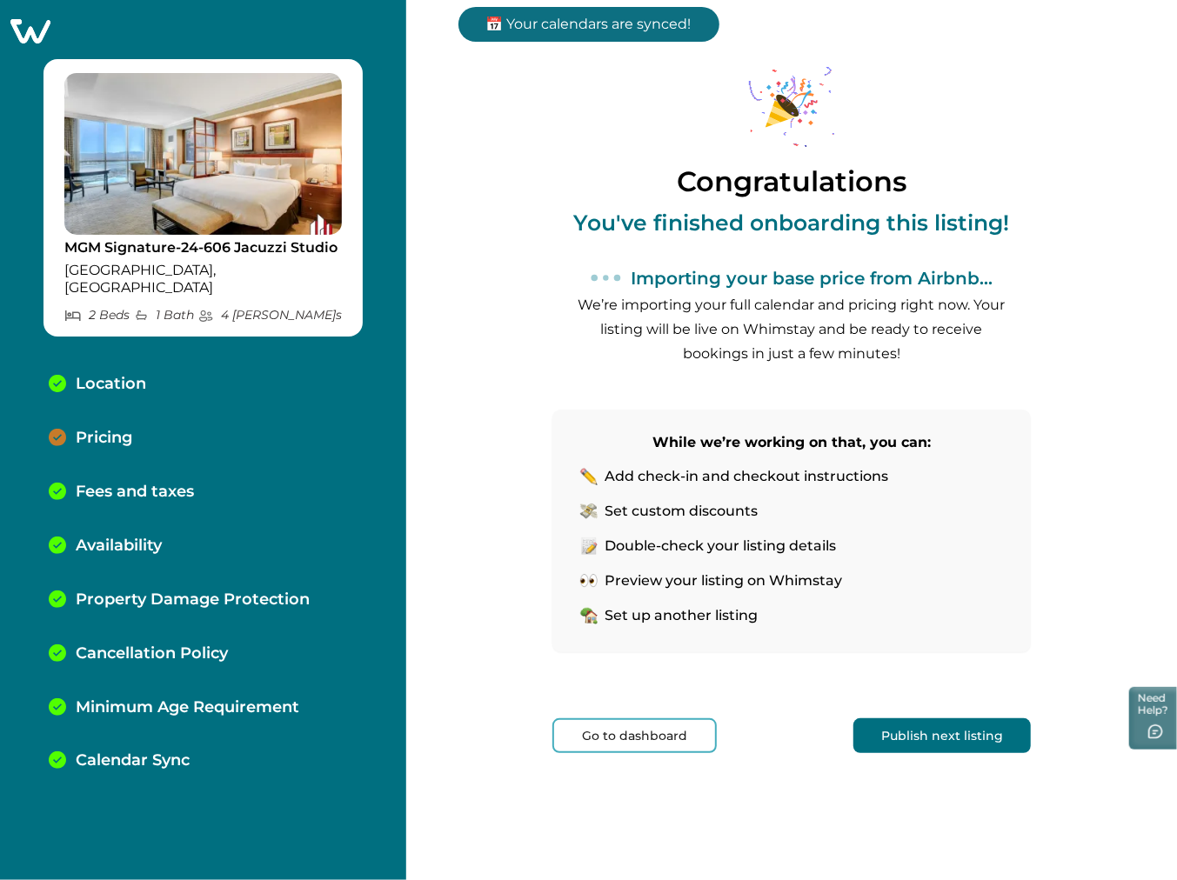
click at [153, 436] on div "Pricing" at bounding box center [203, 439] width 337 height 54
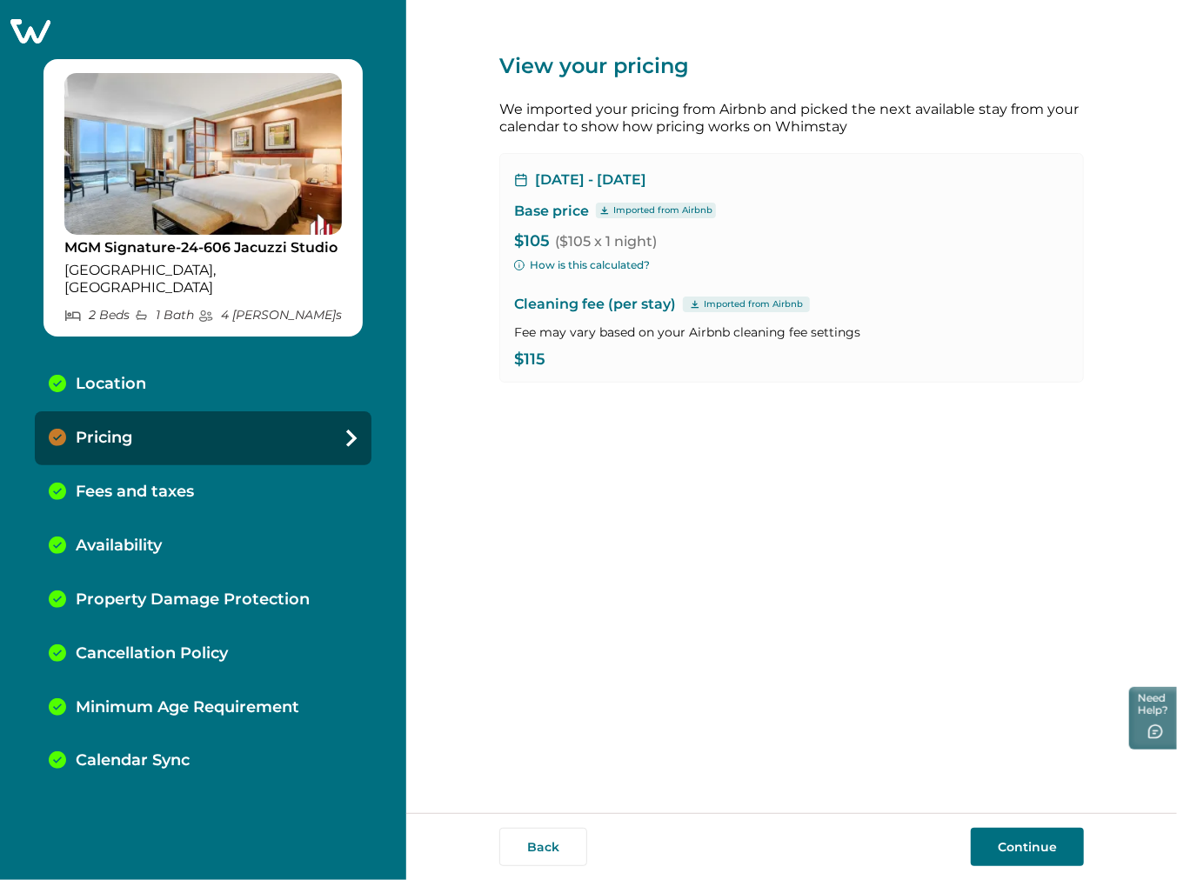
click at [1007, 833] on button "Continue" at bounding box center [1027, 847] width 113 height 38
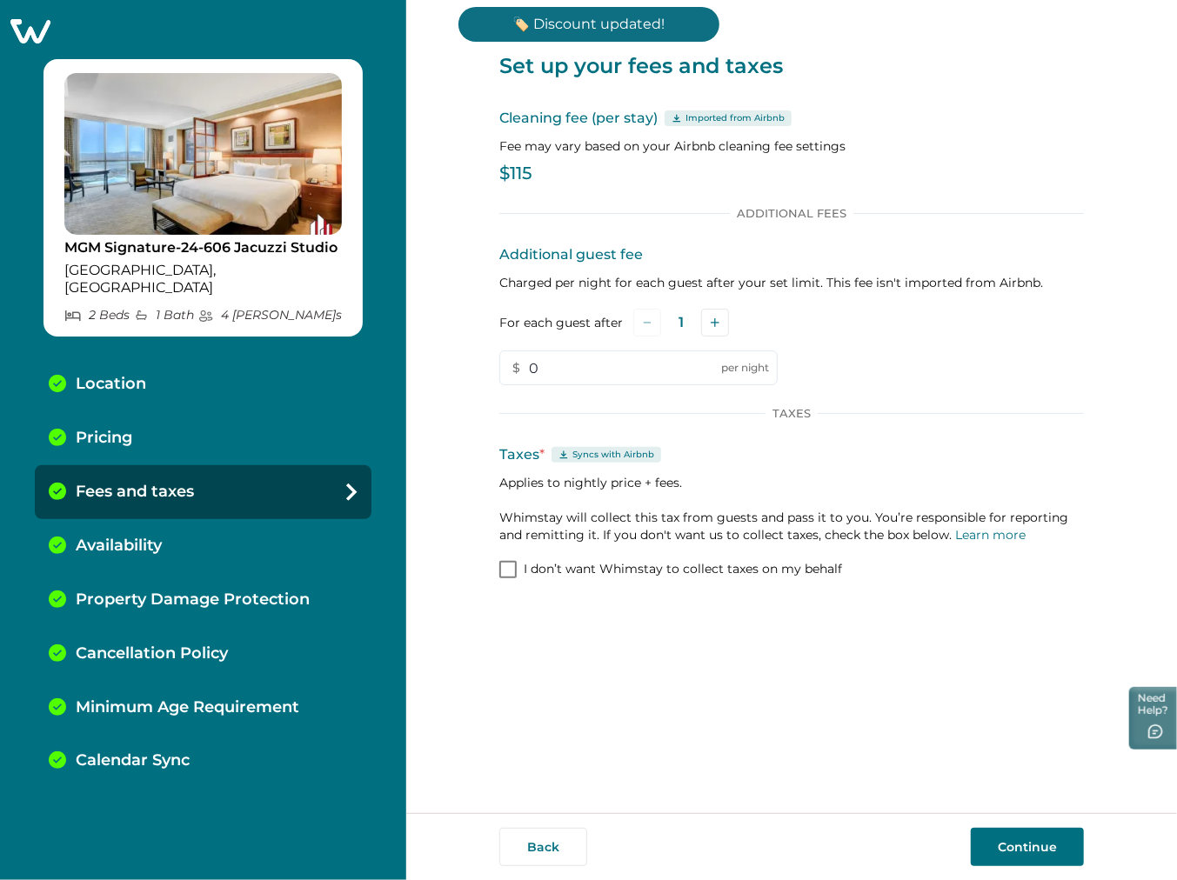
click at [137, 752] on p "Calendar Sync" at bounding box center [133, 761] width 114 height 19
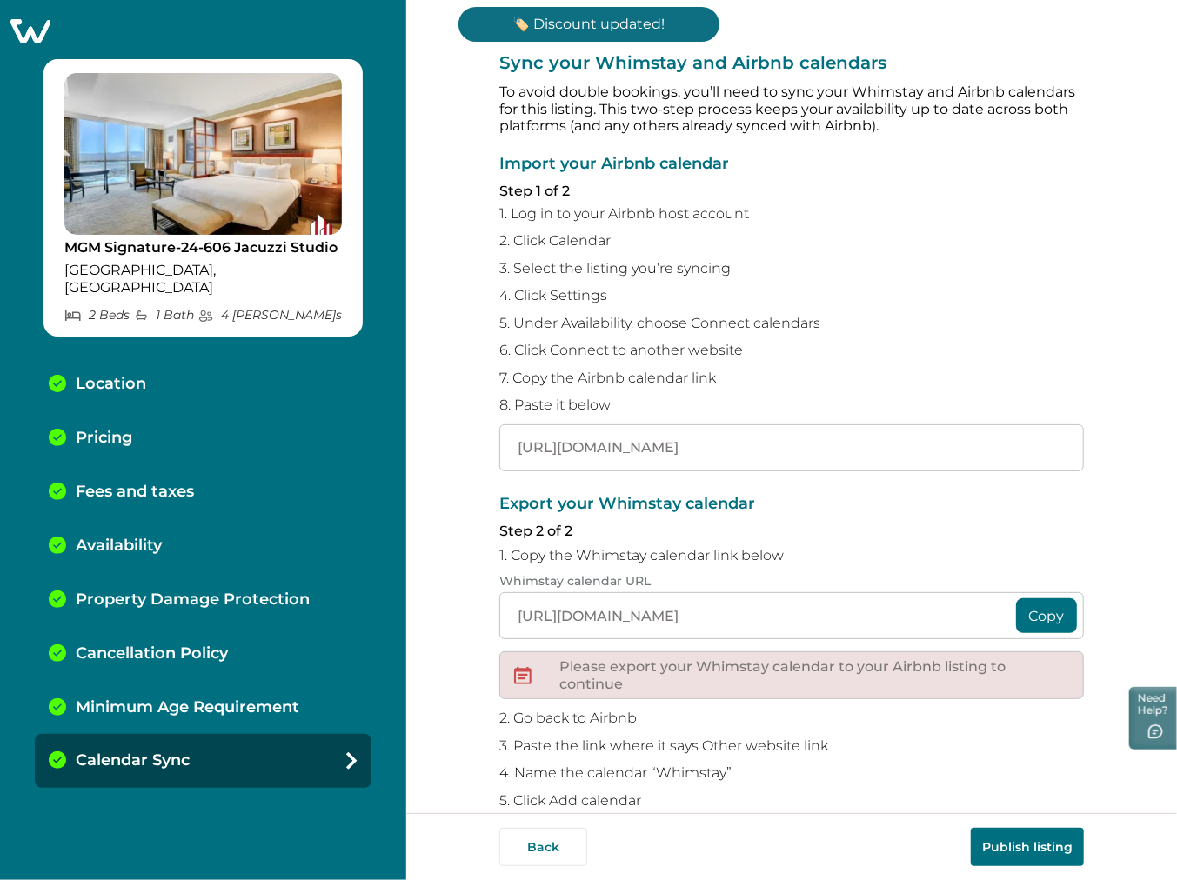
click at [1045, 850] on button "Publish listing" at bounding box center [1027, 847] width 113 height 38
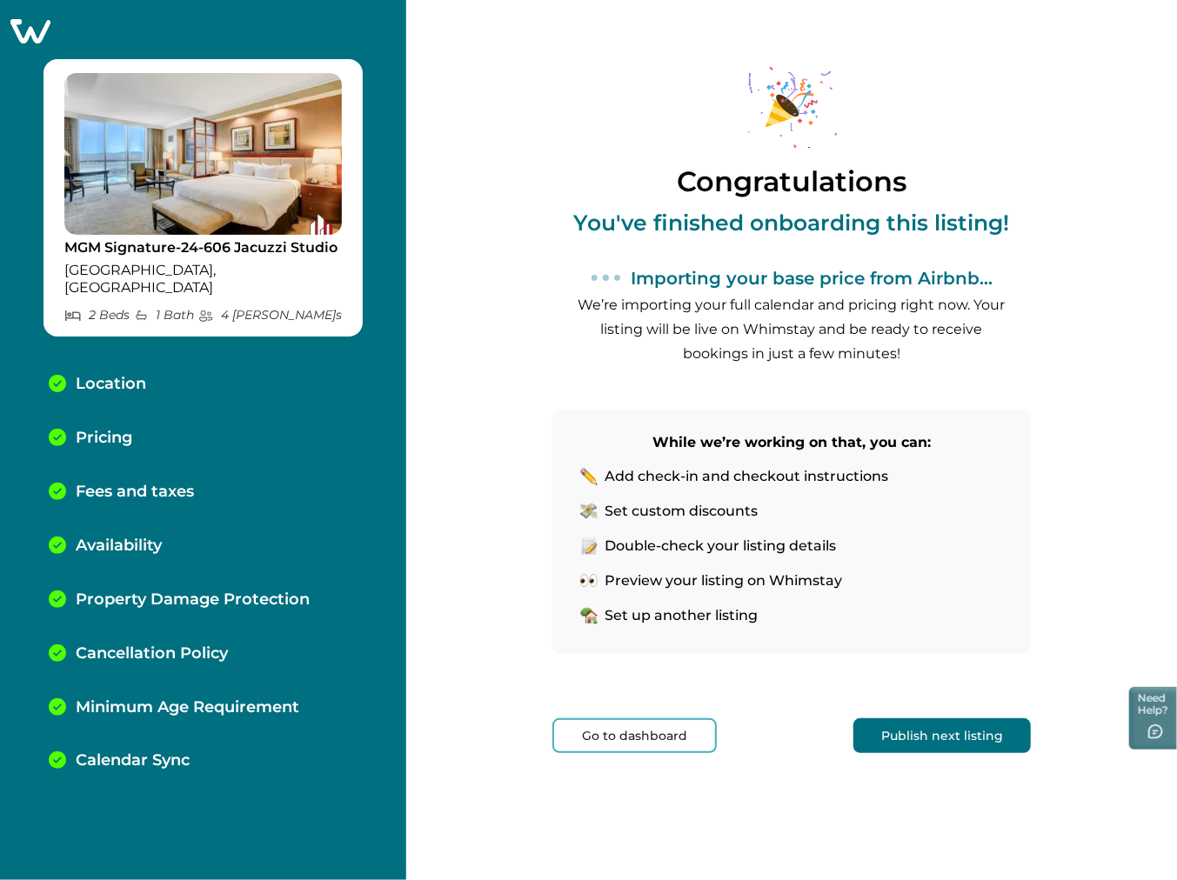
click at [726, 867] on div "Congratulations You've finished onboarding this listing! Importing your base pr…" at bounding box center [791, 440] width 585 height 880
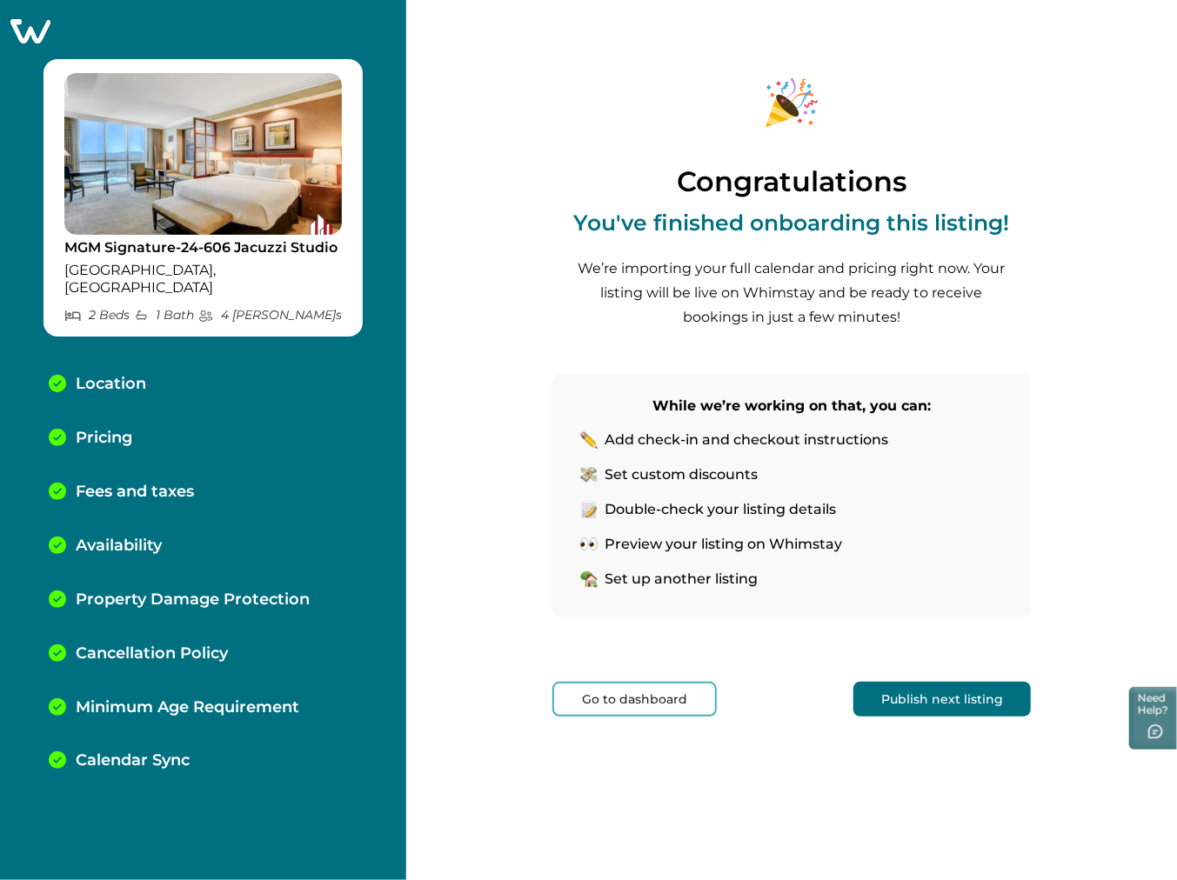
click at [622, 692] on button "Go to dashboard" at bounding box center [634, 699] width 164 height 35
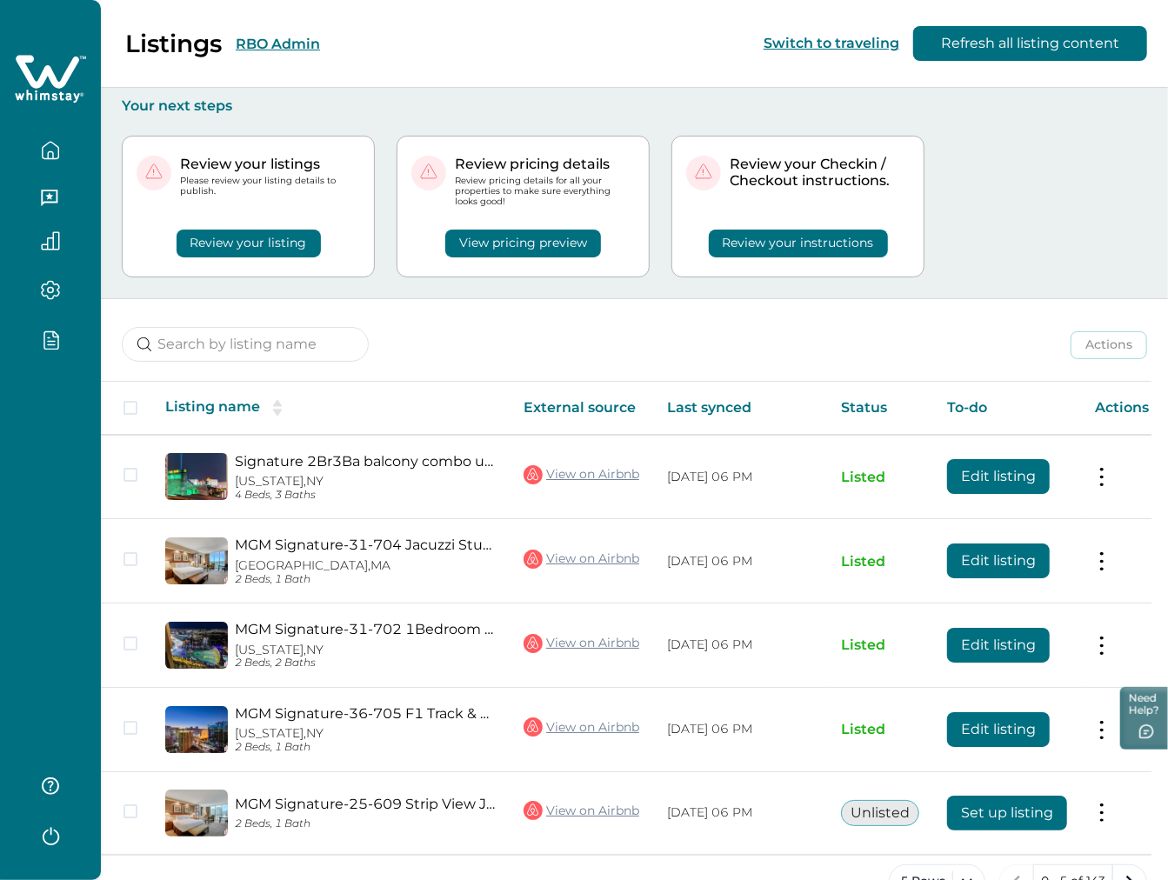
scroll to position [44, 0]
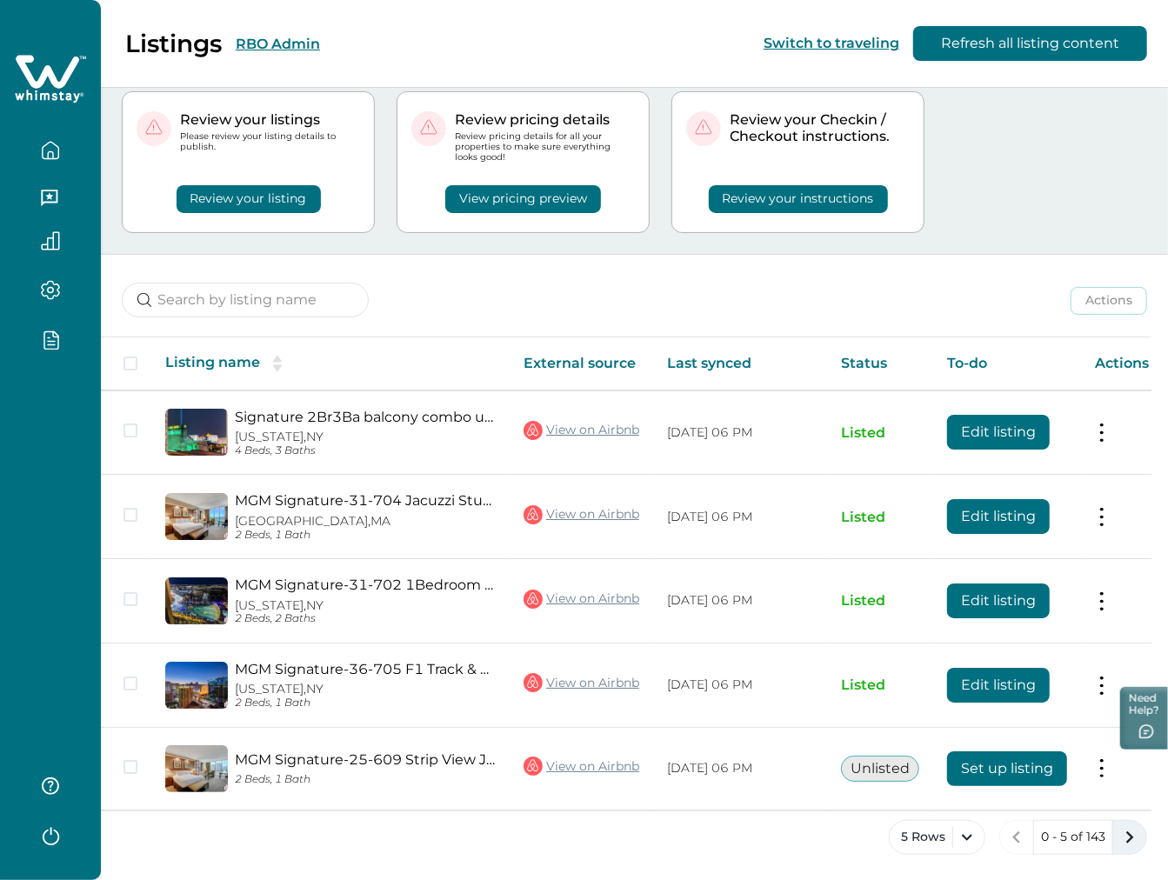
click at [1114, 840] on button "next page" at bounding box center [1130, 837] width 35 height 35
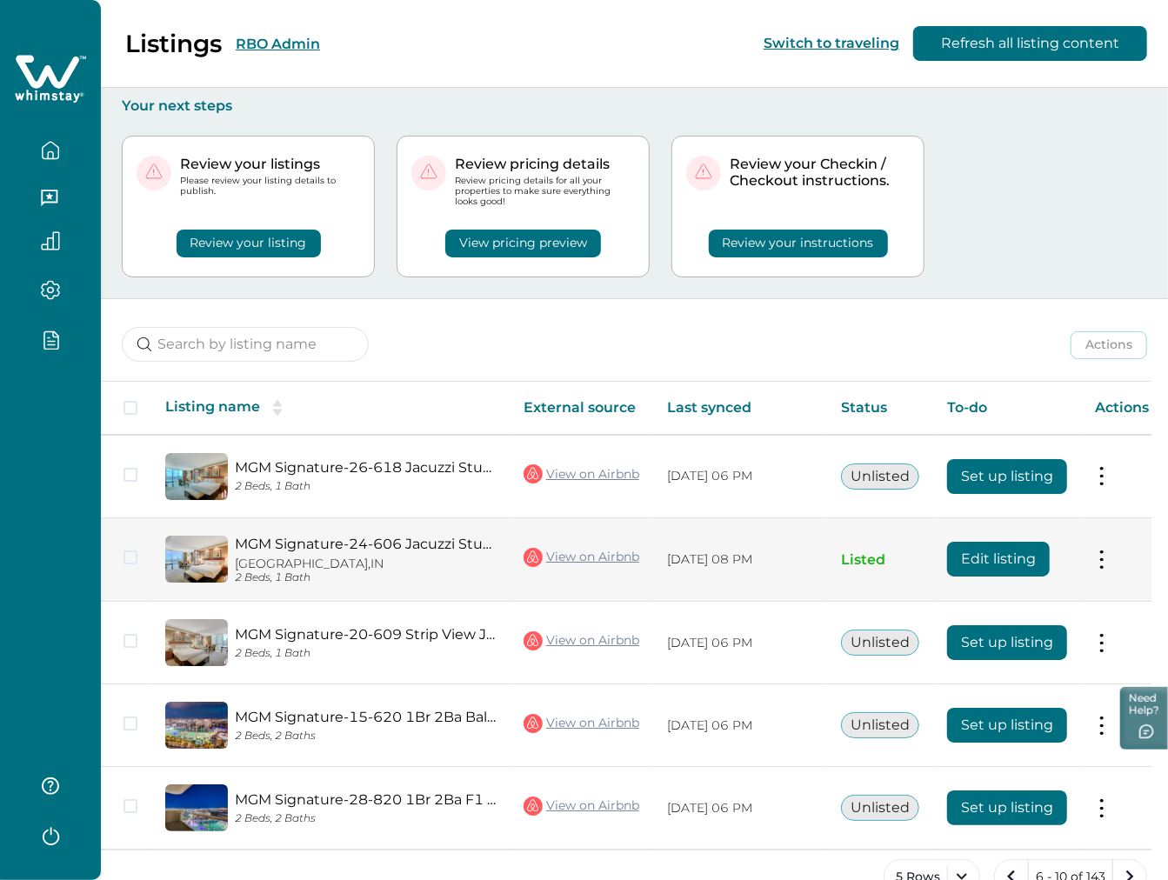
click at [613, 562] on link "View on Airbnb" at bounding box center [582, 557] width 116 height 23
click at [1005, 564] on button "Edit listing" at bounding box center [998, 559] width 103 height 35
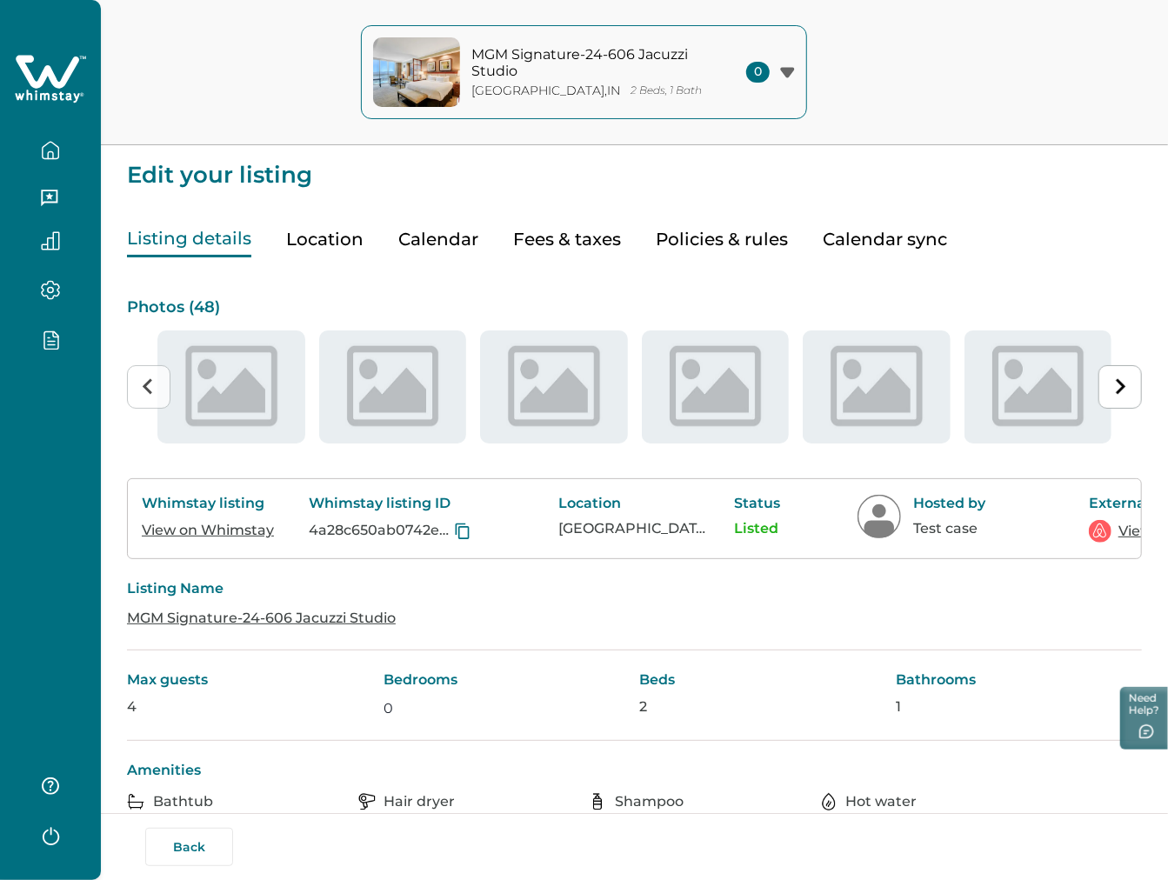
click at [214, 531] on link "View on Whimstay" at bounding box center [208, 530] width 132 height 17
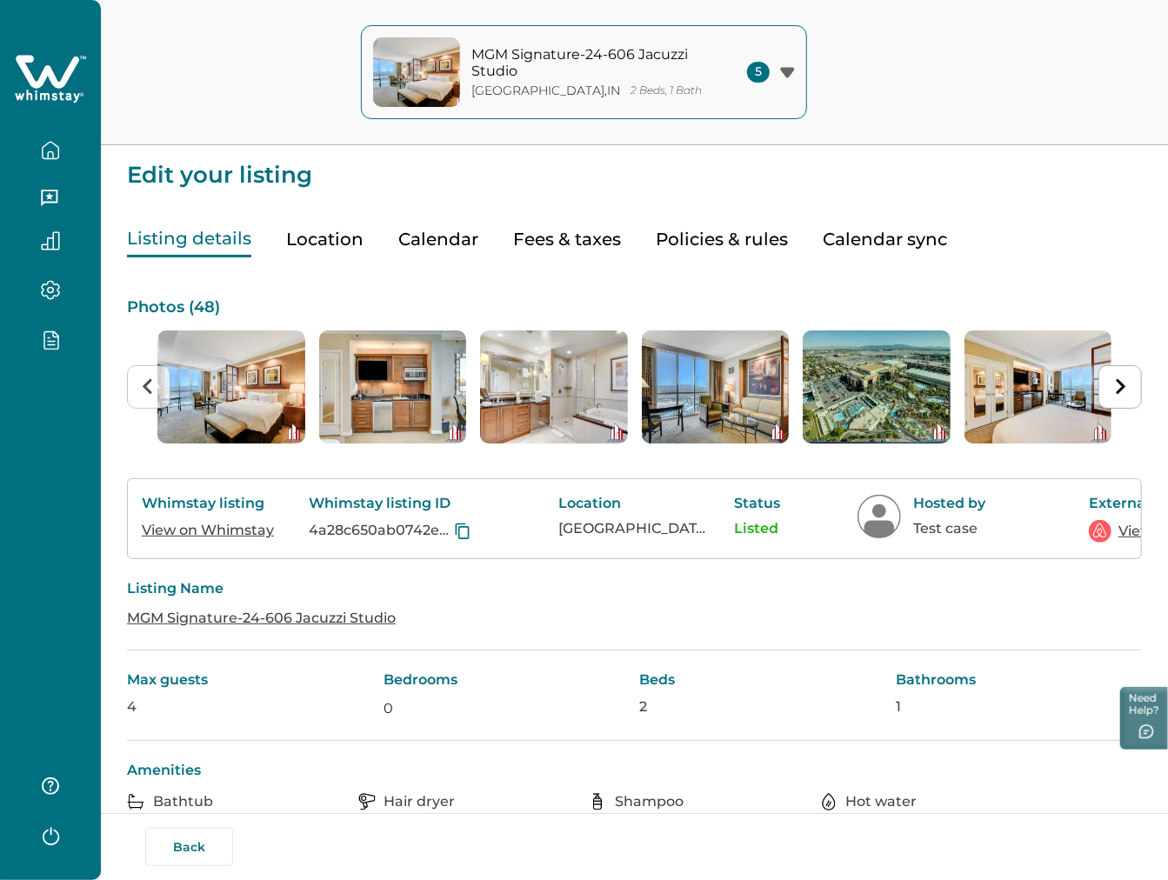
click at [562, 226] on button "Fees & taxes" at bounding box center [567, 240] width 108 height 36
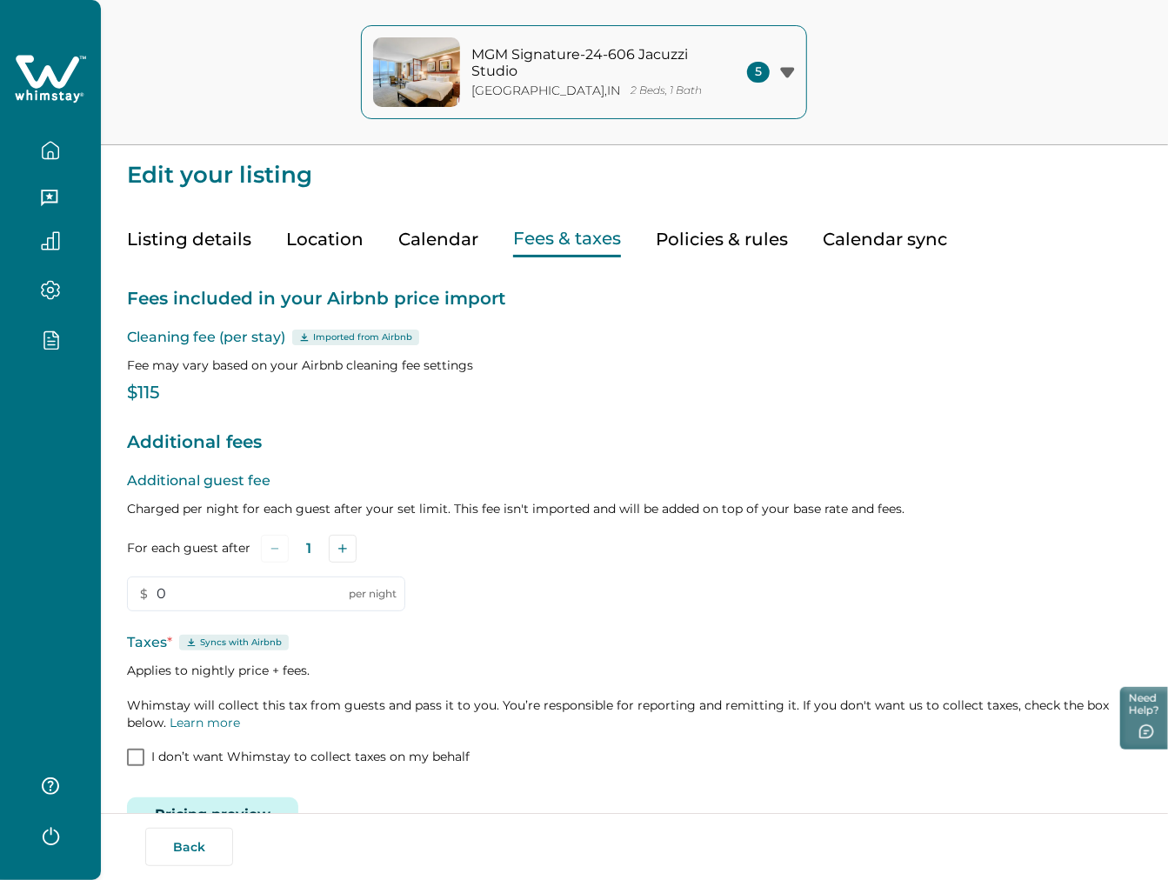
scroll to position [48, 0]
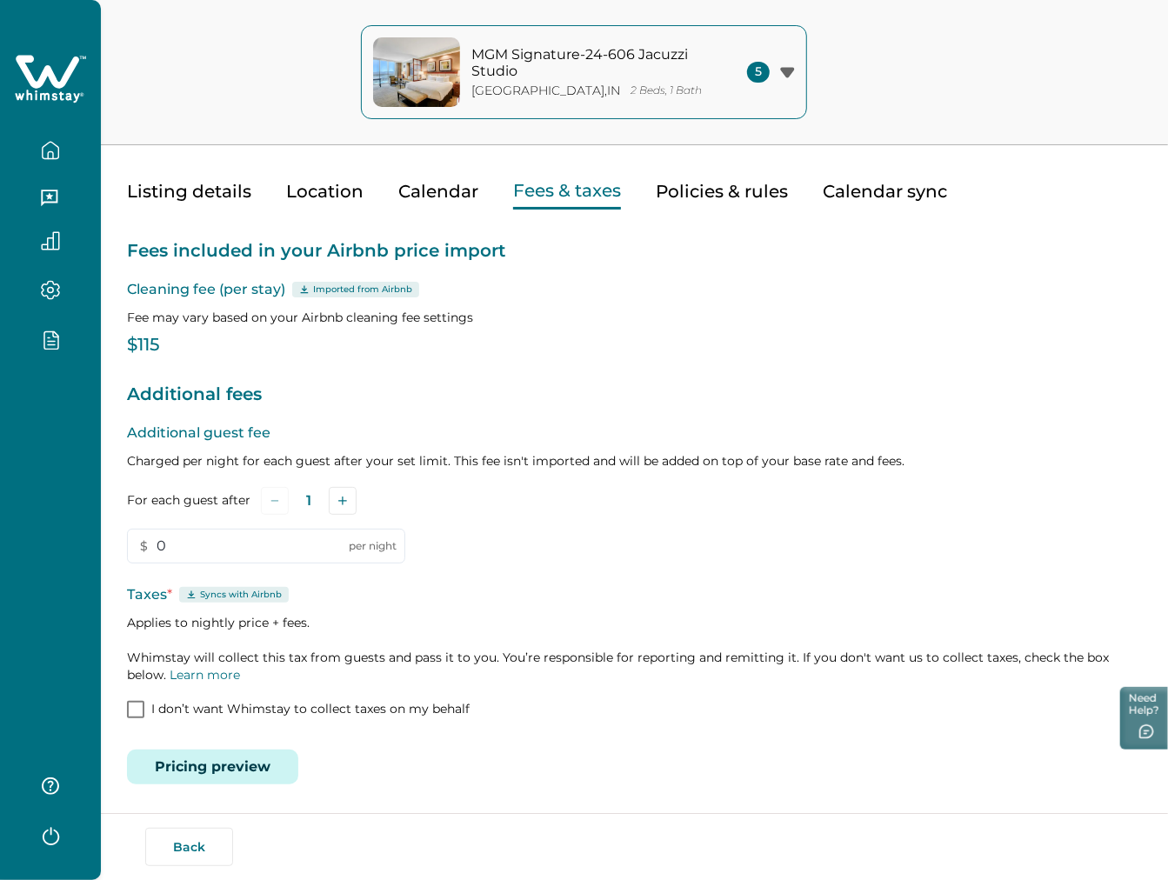
click at [206, 774] on button "Pricing preview" at bounding box center [212, 767] width 171 height 35
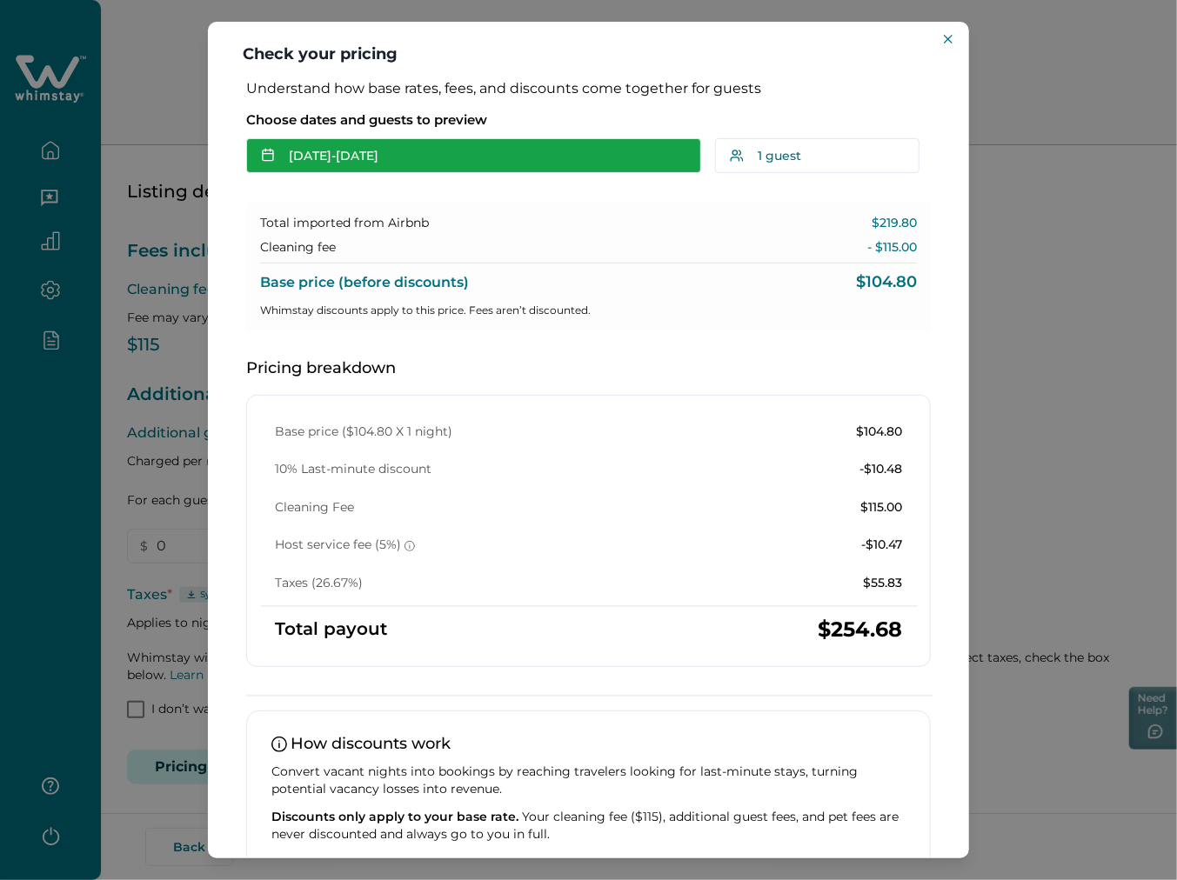
click at [418, 166] on button "Oct 12 - Oct 13" at bounding box center [473, 155] width 455 height 35
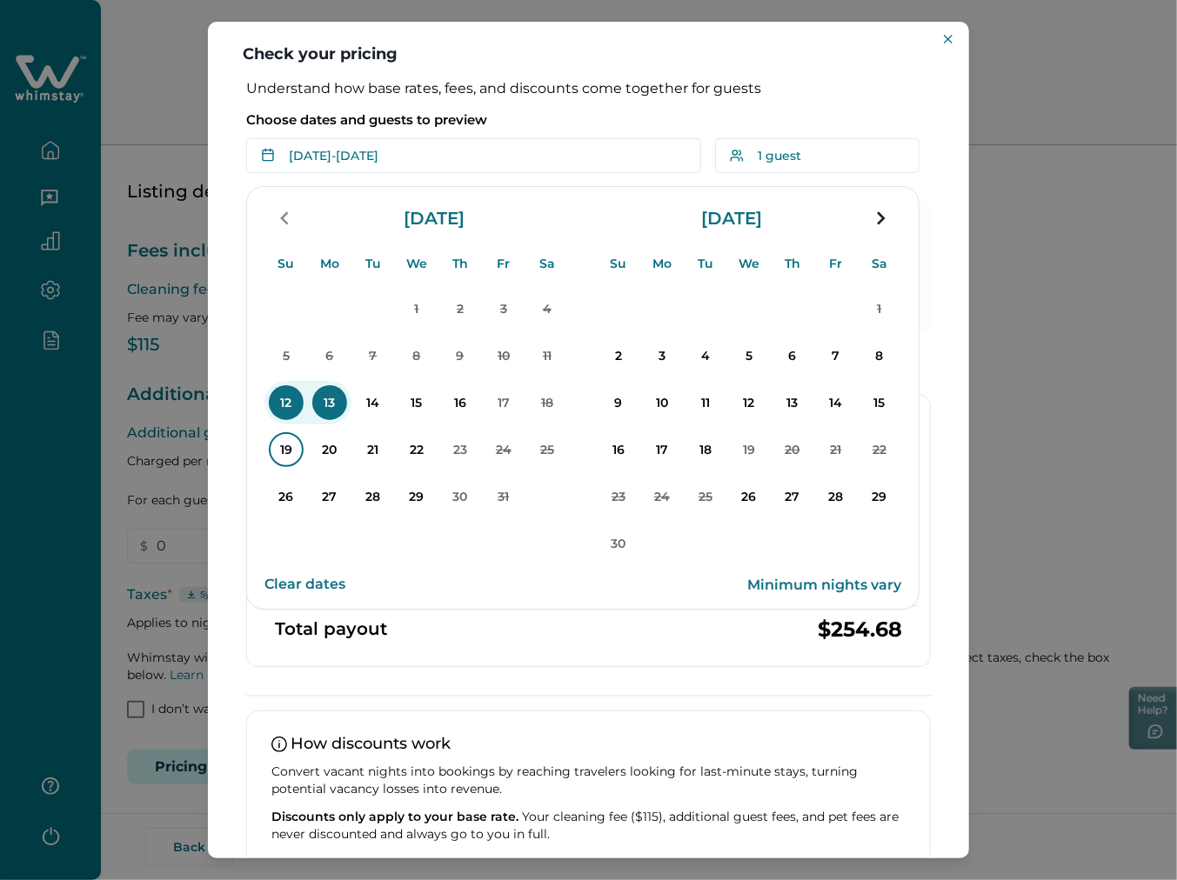
click at [298, 447] on p "19" at bounding box center [286, 449] width 35 height 35
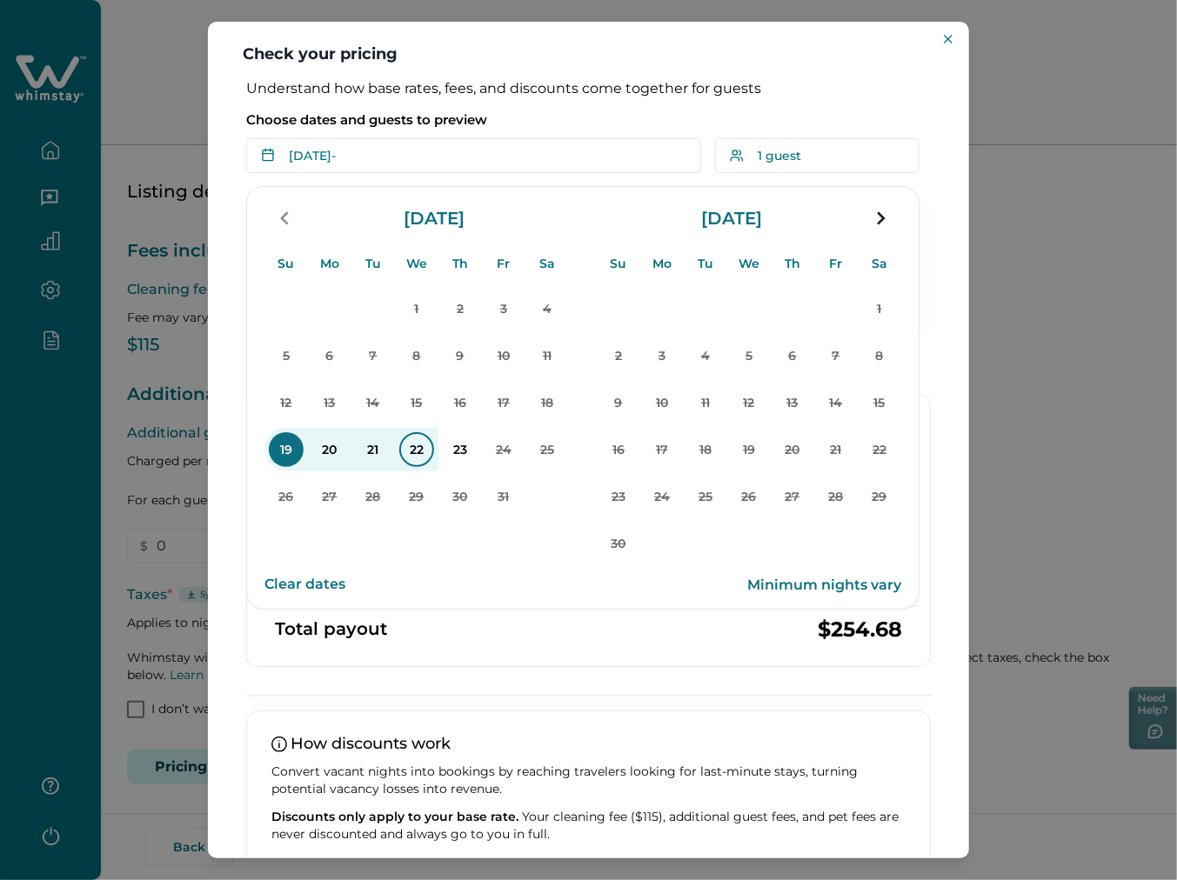
click at [421, 446] on p "22" at bounding box center [416, 449] width 35 height 35
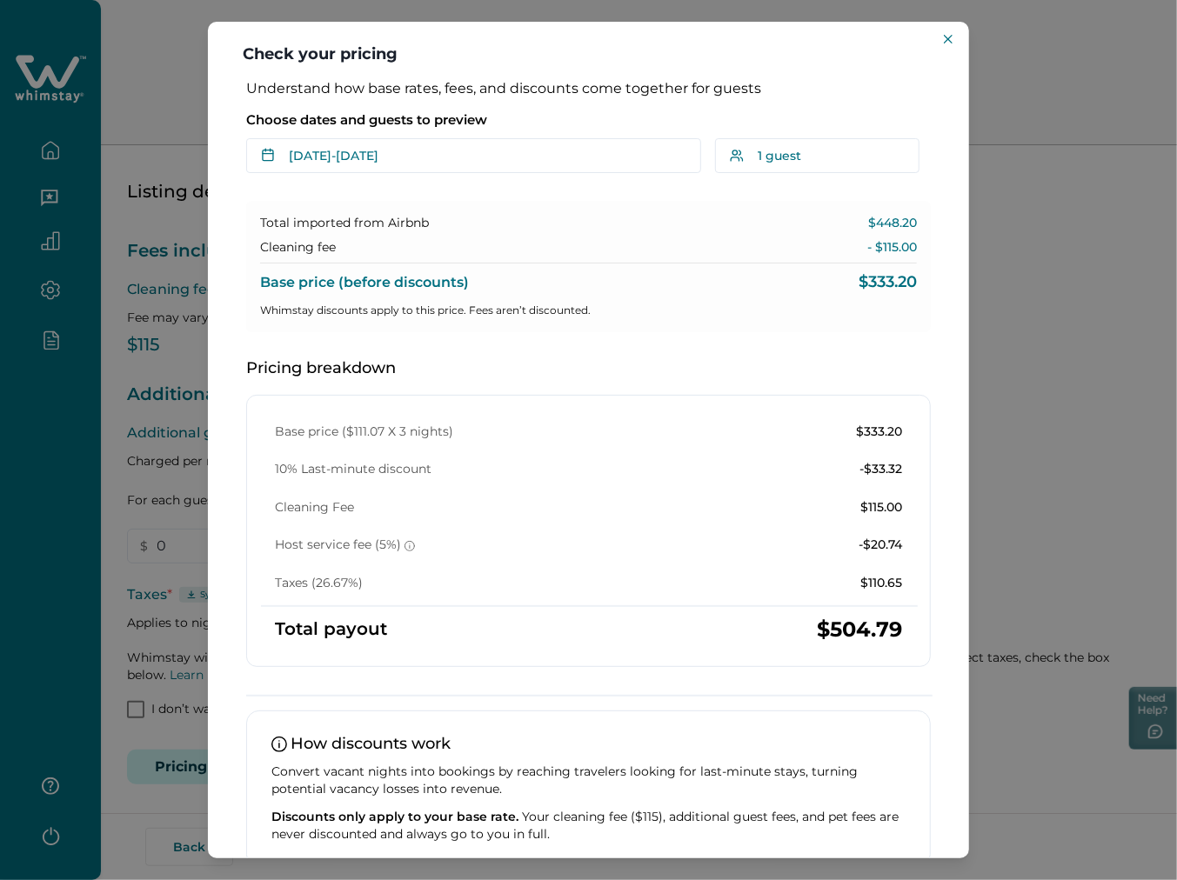
click at [960, 40] on header "Check your pricing" at bounding box center [588, 51] width 761 height 58
click at [944, 41] on icon "Close" at bounding box center [948, 39] width 9 height 9
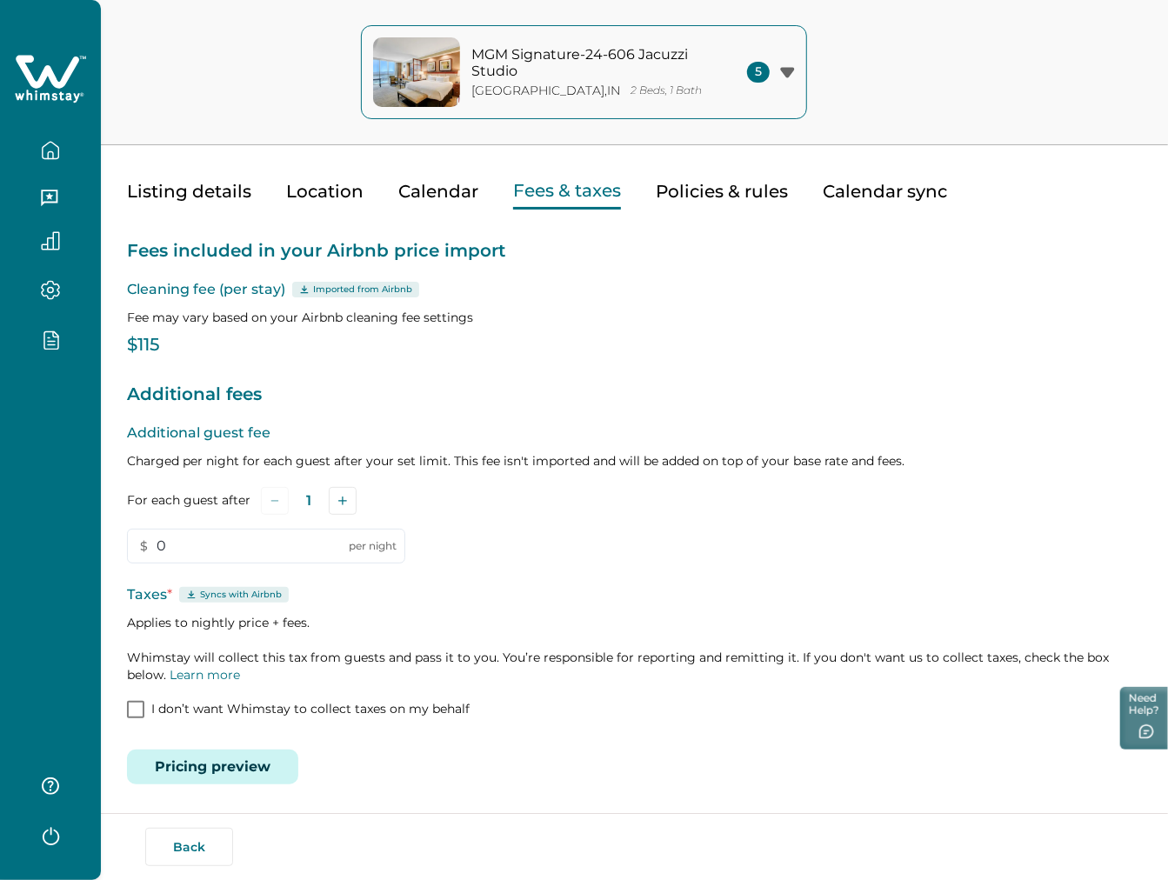
click at [53, 157] on icon "button" at bounding box center [50, 154] width 5 height 7
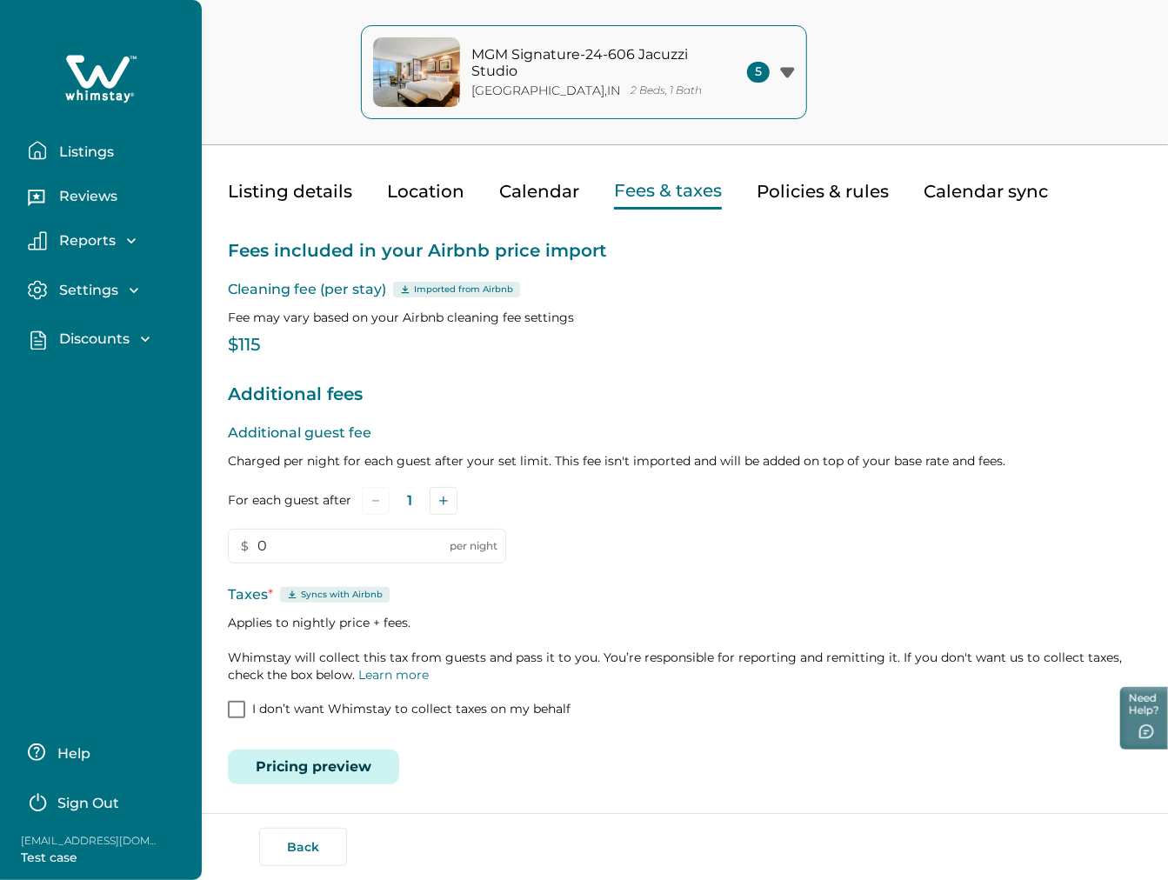
click at [100, 165] on button "Listings" at bounding box center [108, 150] width 160 height 35
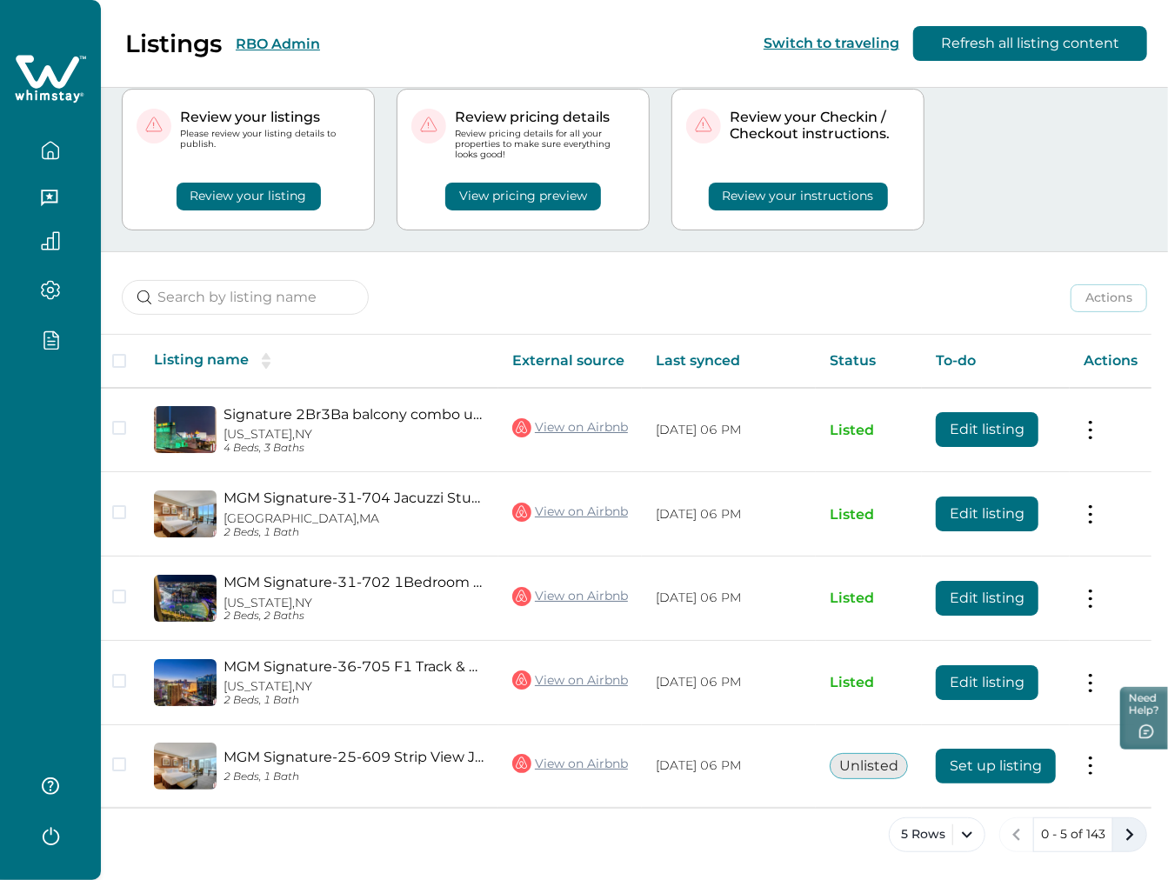
scroll to position [0, 26]
click at [1123, 831] on icon "next page" at bounding box center [1130, 835] width 24 height 24
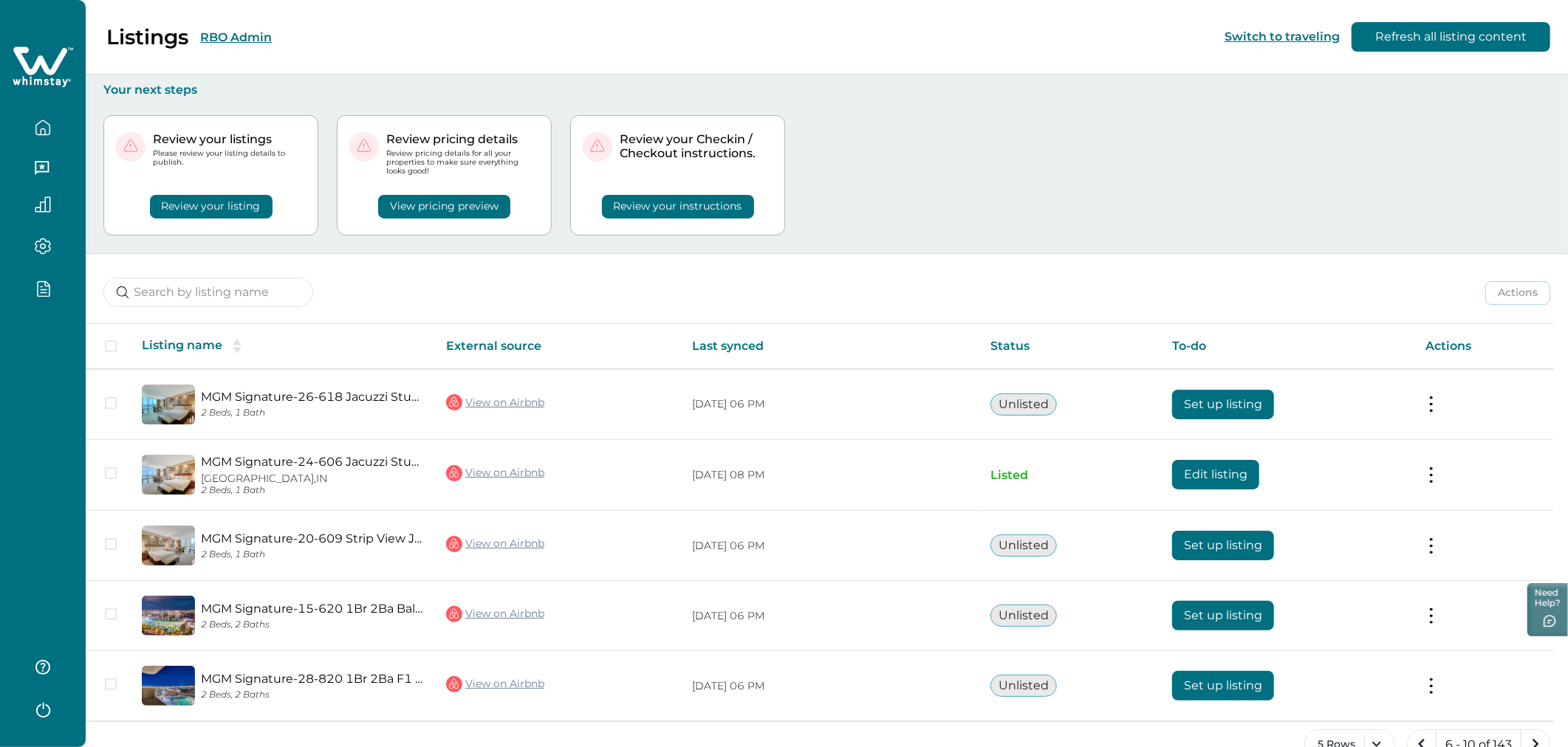
scroll to position [35, 0]
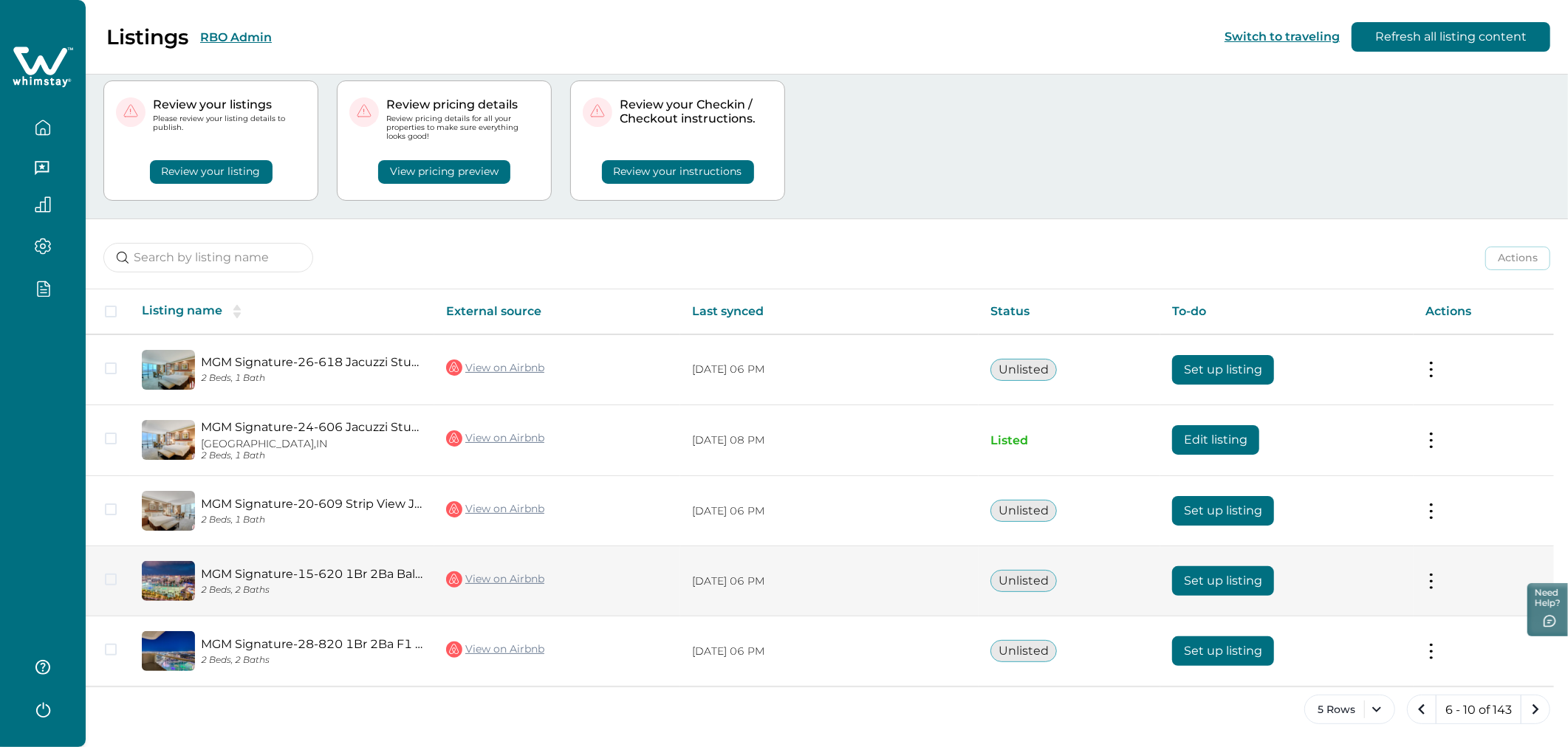
click at [1204, 576] on button "Set up listing" at bounding box center [1223, 581] width 102 height 30
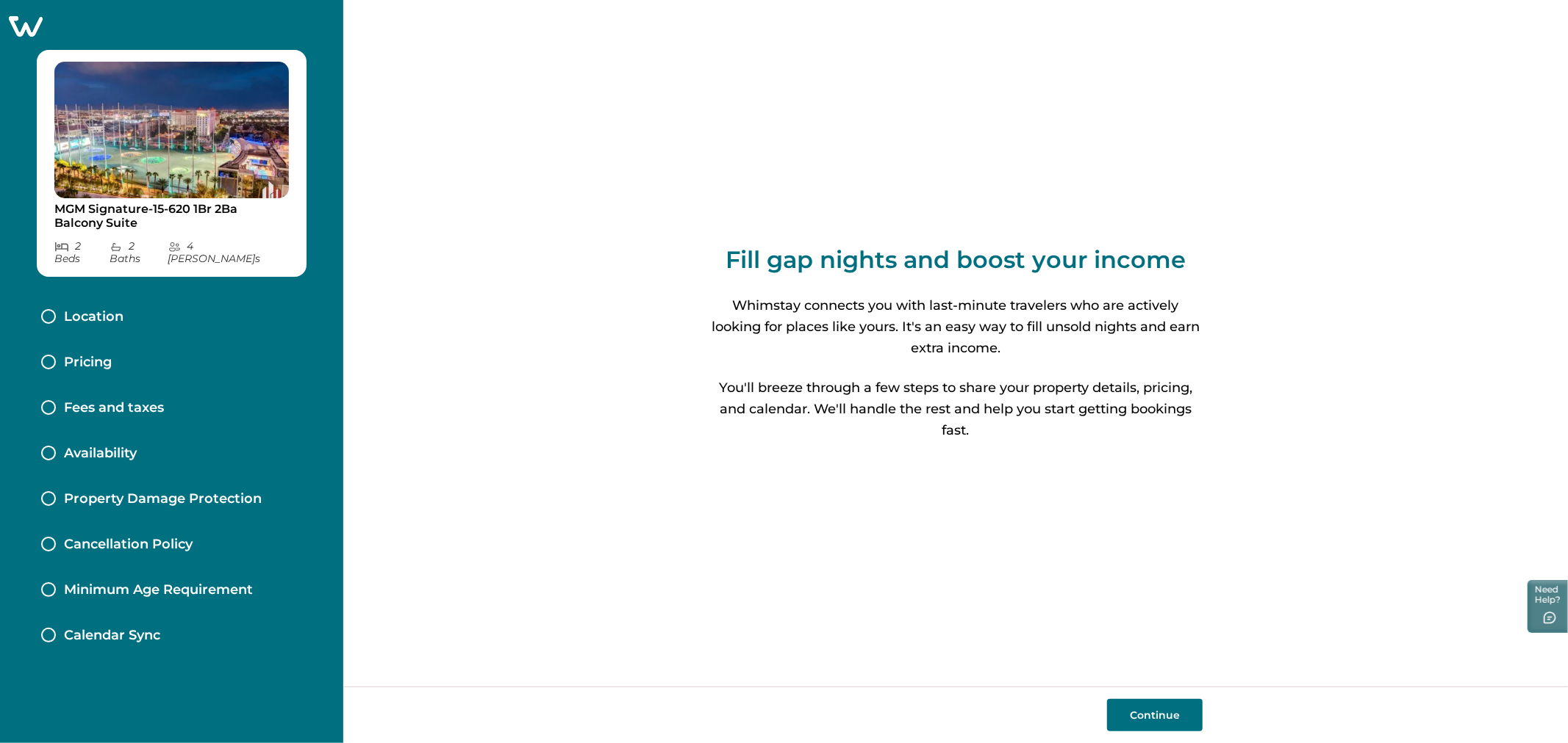
click at [218, 306] on div "Location" at bounding box center [172, 317] width 285 height 46
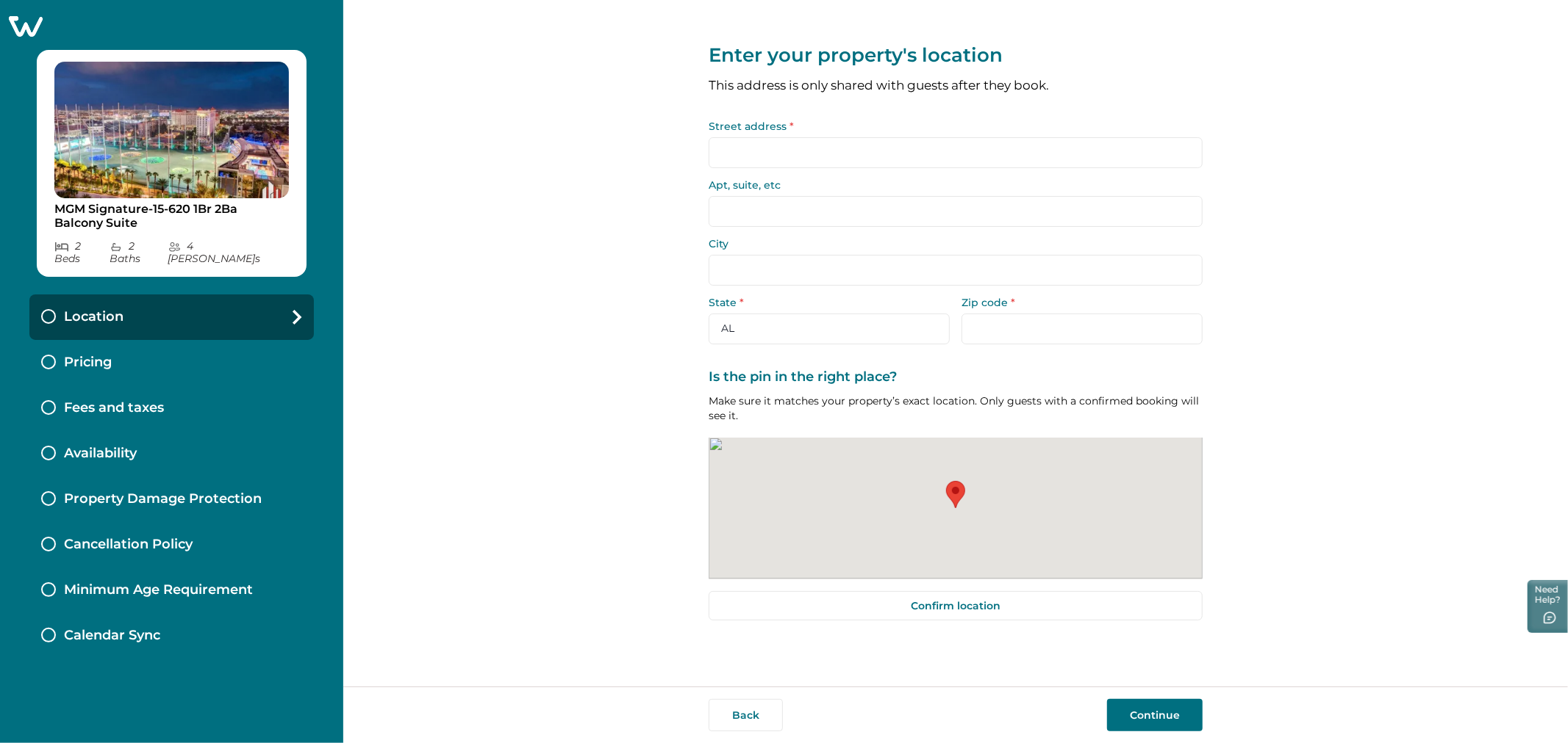
click at [801, 150] on input "Street address *" at bounding box center [956, 153] width 494 height 31
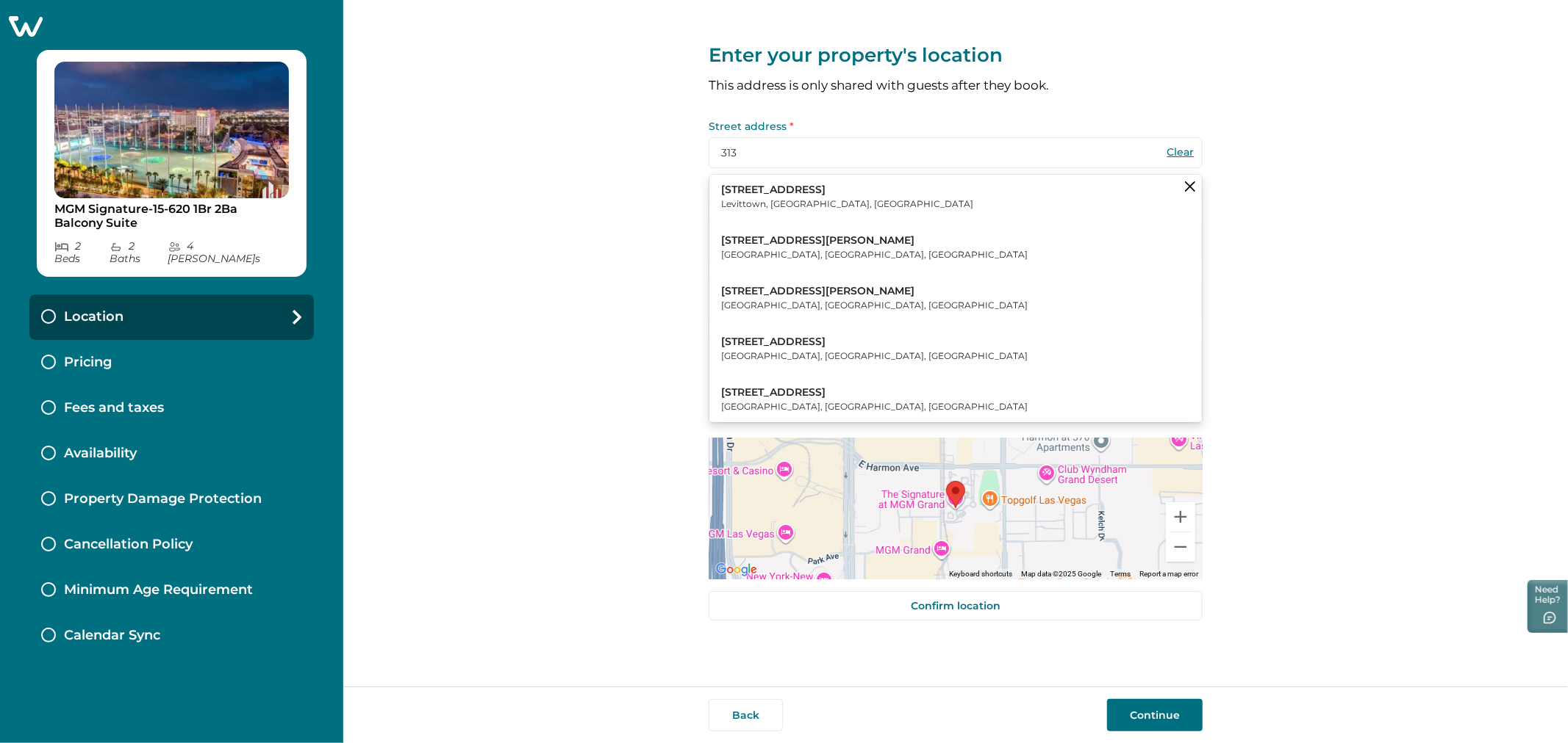
type input "313"
click at [847, 348] on p "[STREET_ADDRESS]" at bounding box center [874, 342] width 307 height 14
type input "[STREET_ADDRESS]"
type input "[GEOGRAPHIC_DATA]"
select select "IL"
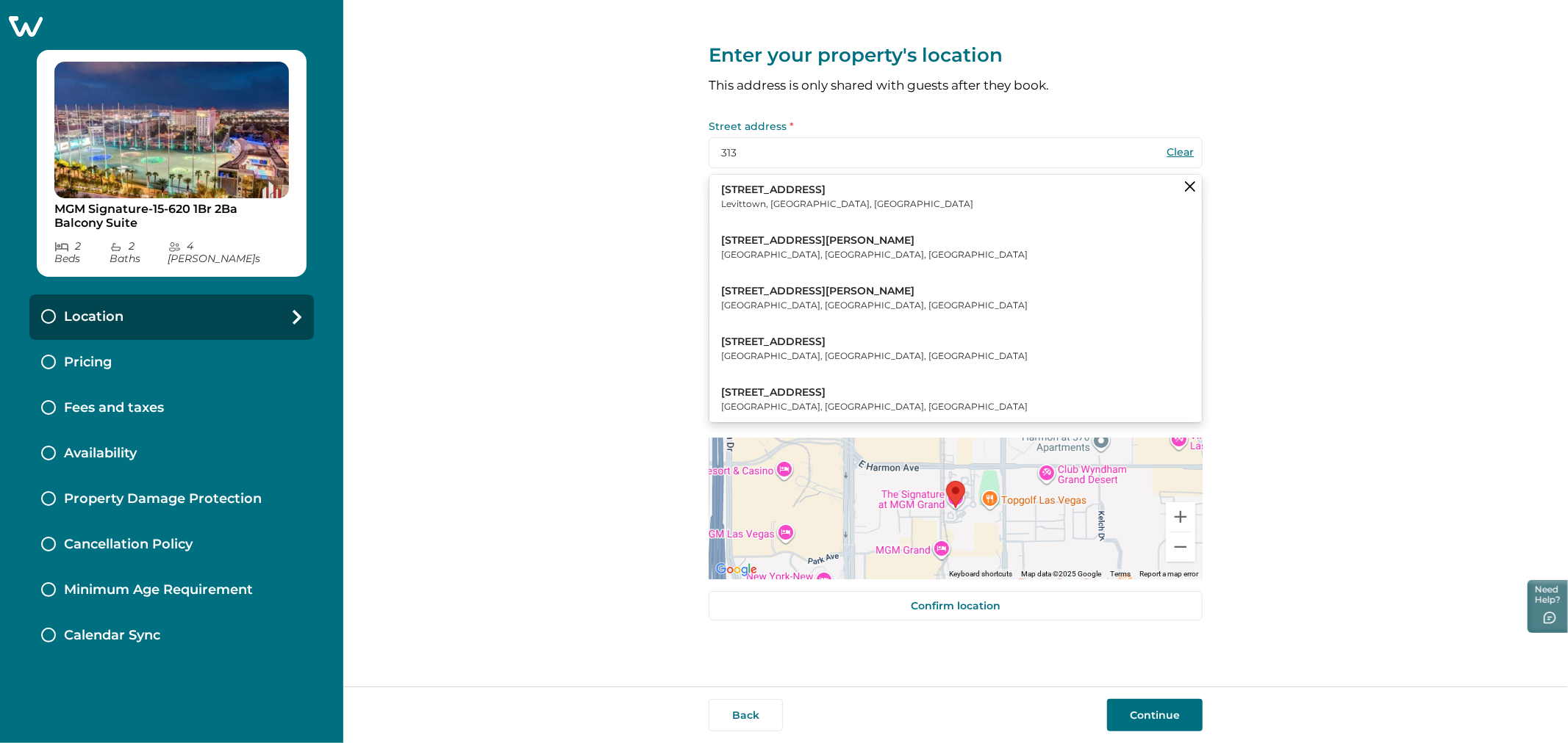
type input "60654"
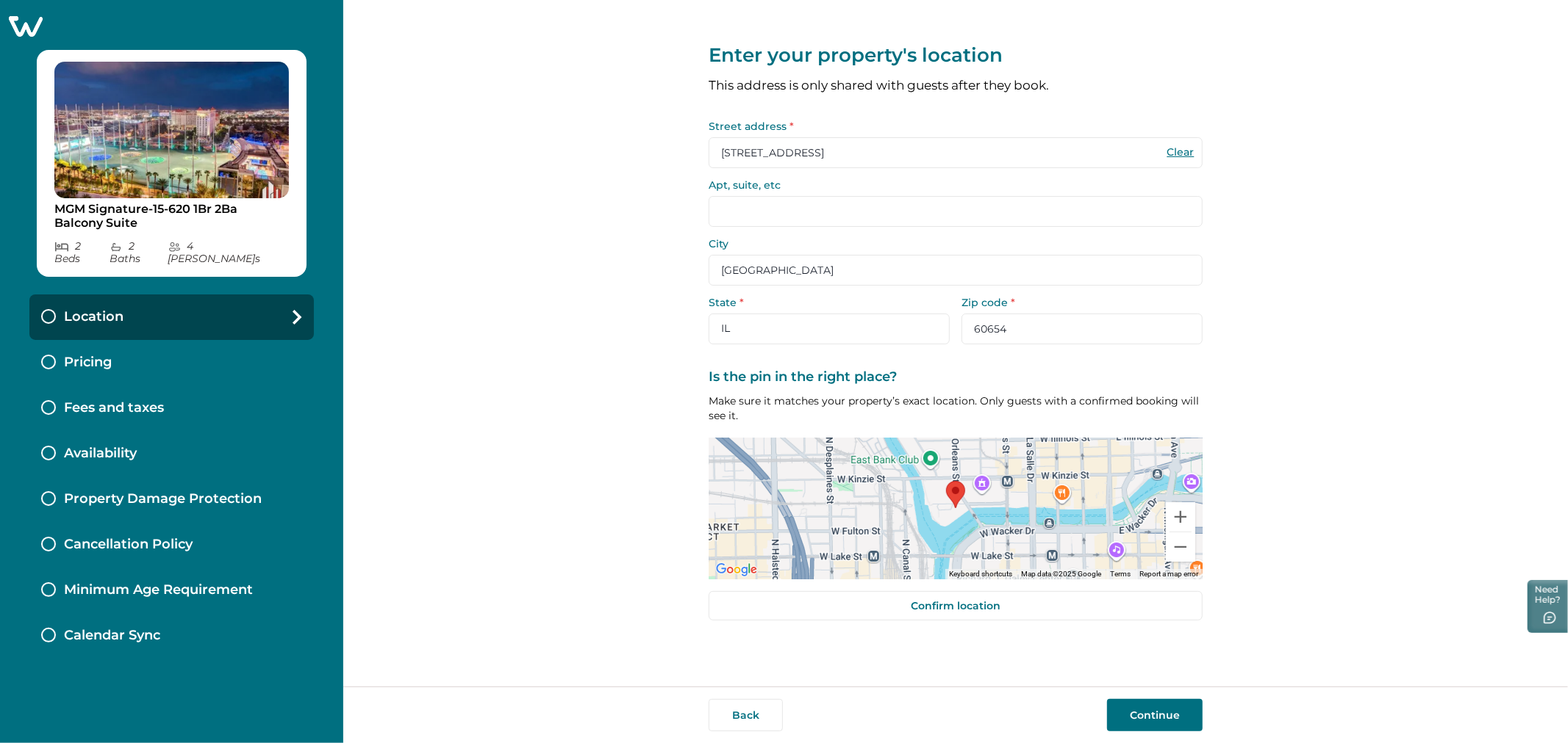
click at [1162, 701] on button "Continue" at bounding box center [1154, 715] width 95 height 32
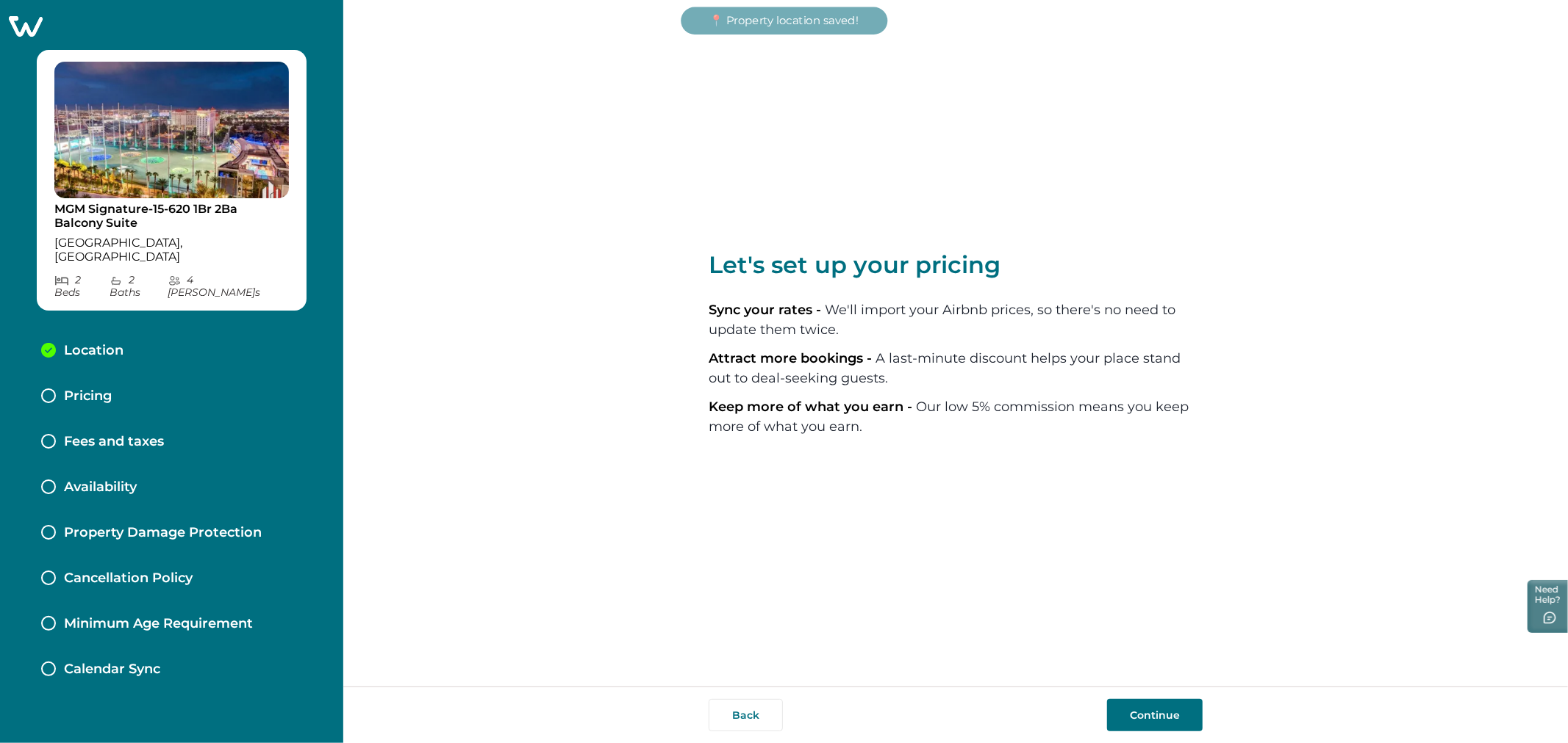
click at [1134, 708] on button "Continue" at bounding box center [1154, 715] width 95 height 32
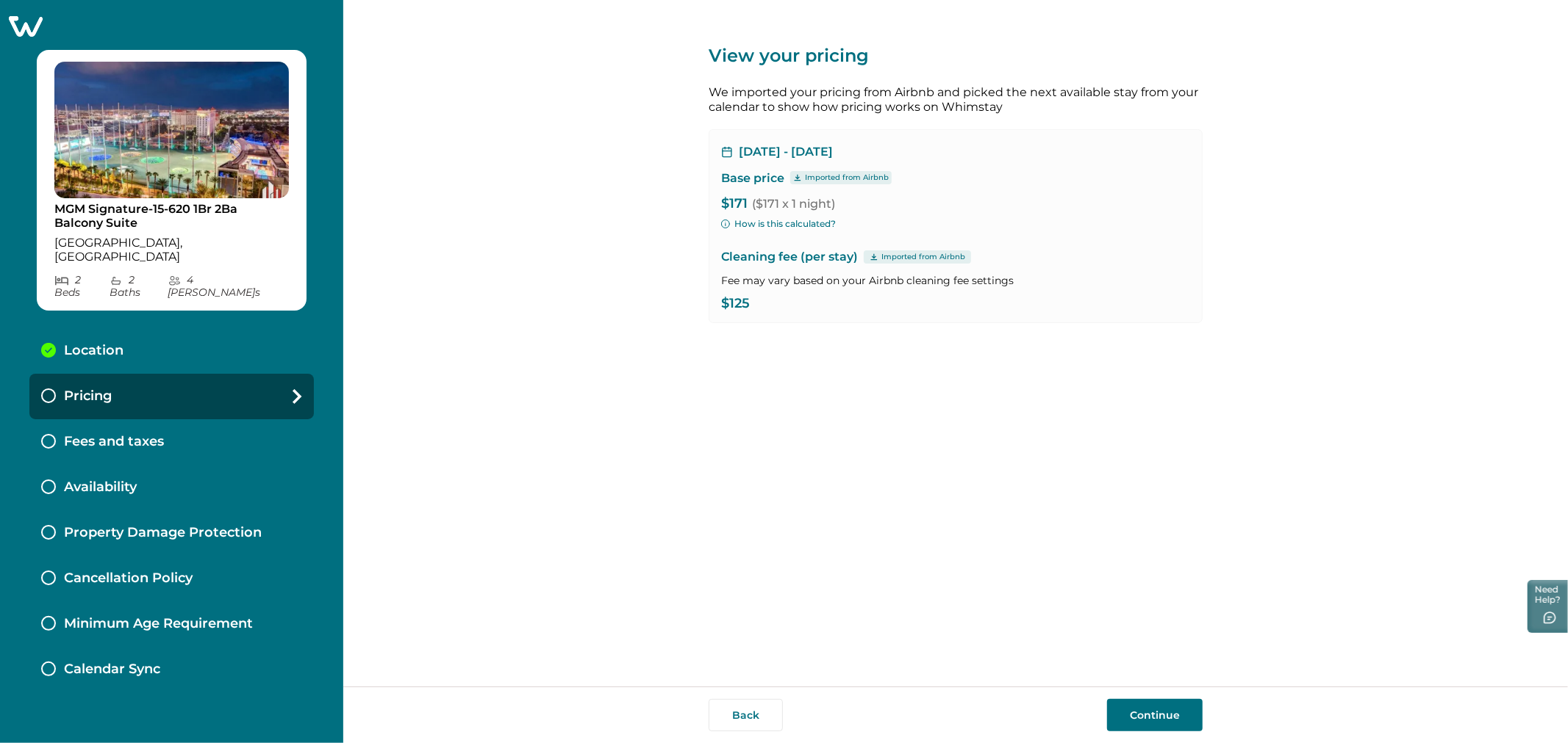
click at [1151, 708] on button "Continue" at bounding box center [1154, 715] width 95 height 32
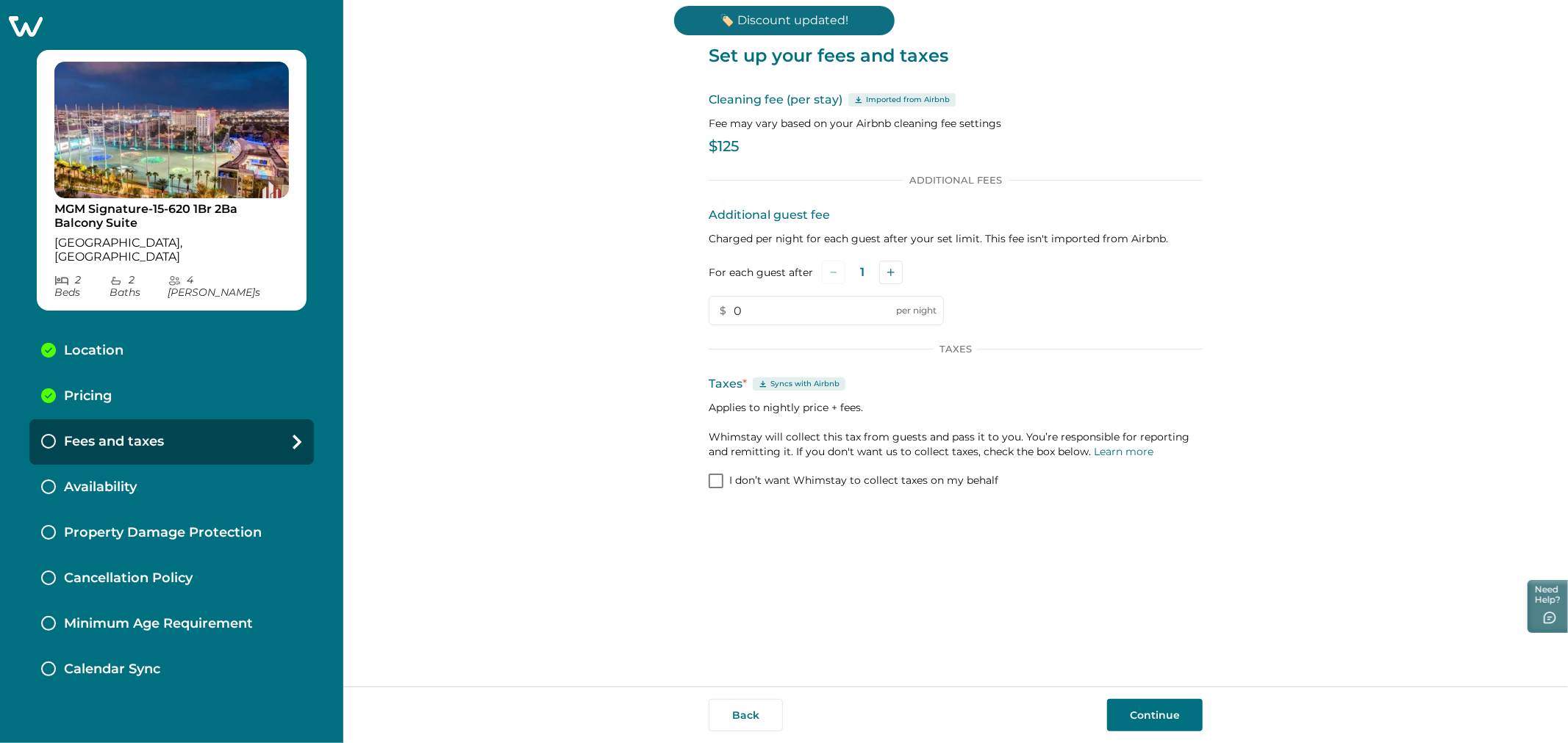
click at [1152, 722] on button "Continue" at bounding box center [1154, 715] width 95 height 32
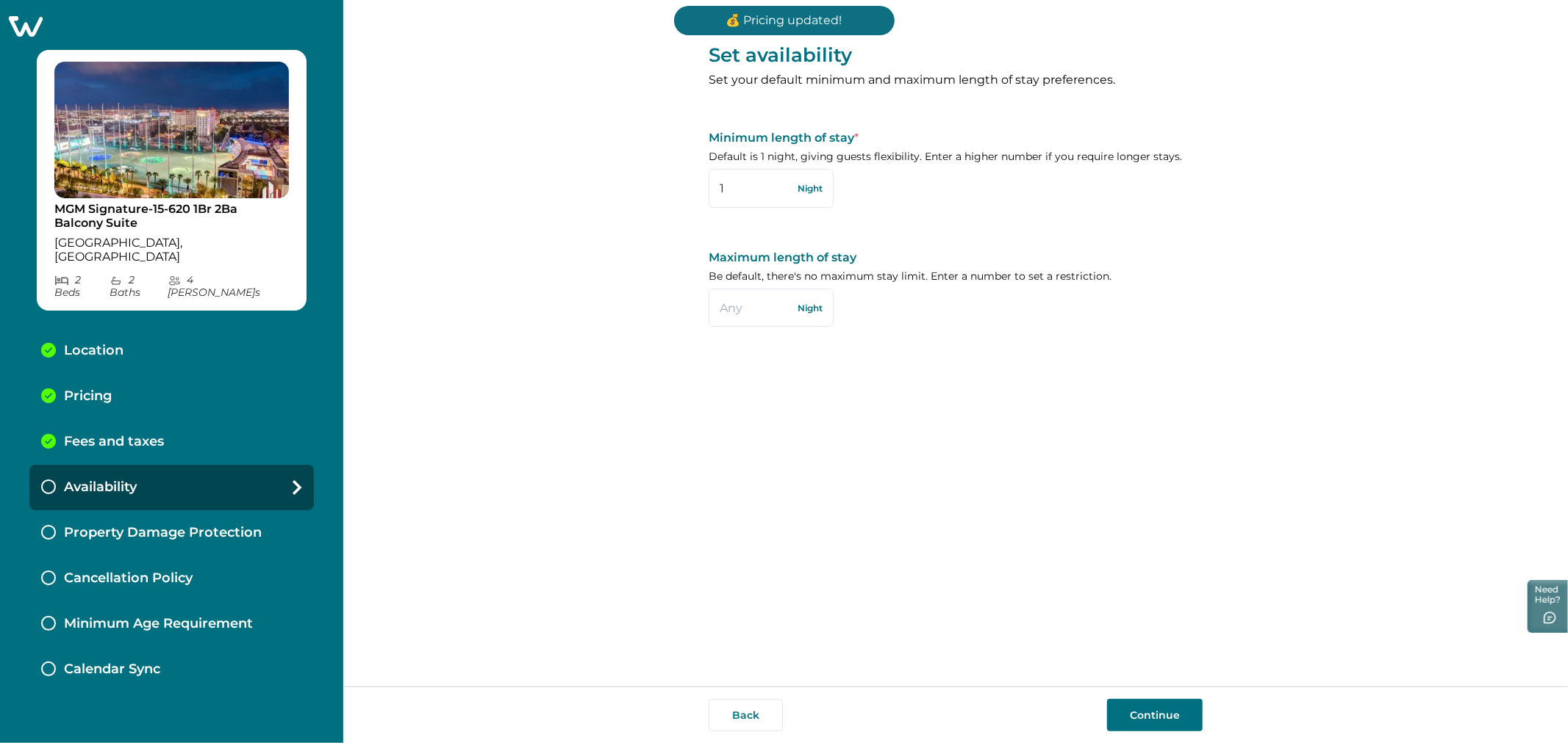
click at [1138, 703] on button "Continue" at bounding box center [1154, 715] width 95 height 32
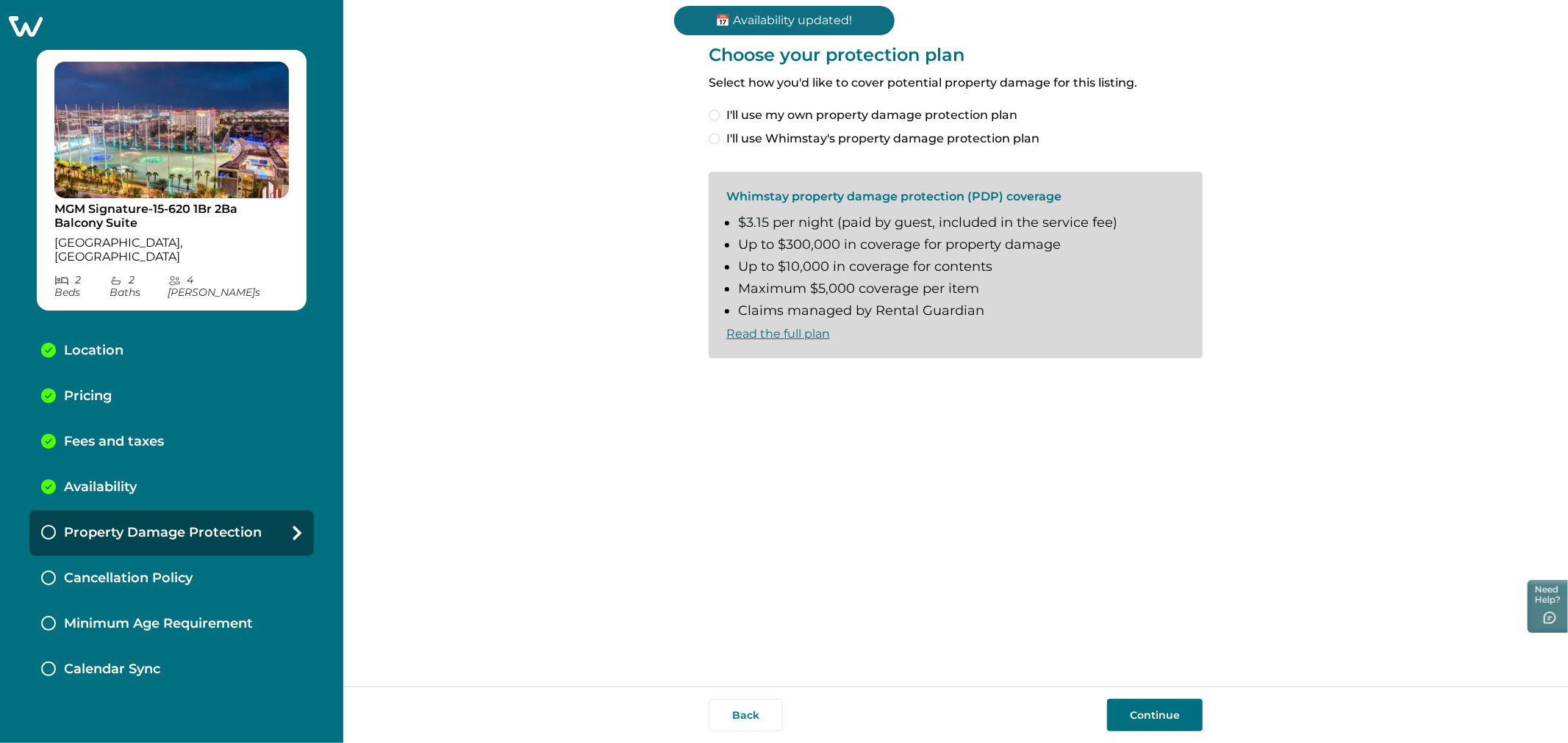
click at [871, 117] on span "I'll use my own property damage protection plan" at bounding box center [872, 115] width 291 height 18
click at [1179, 729] on button "Continue" at bounding box center [1154, 715] width 95 height 32
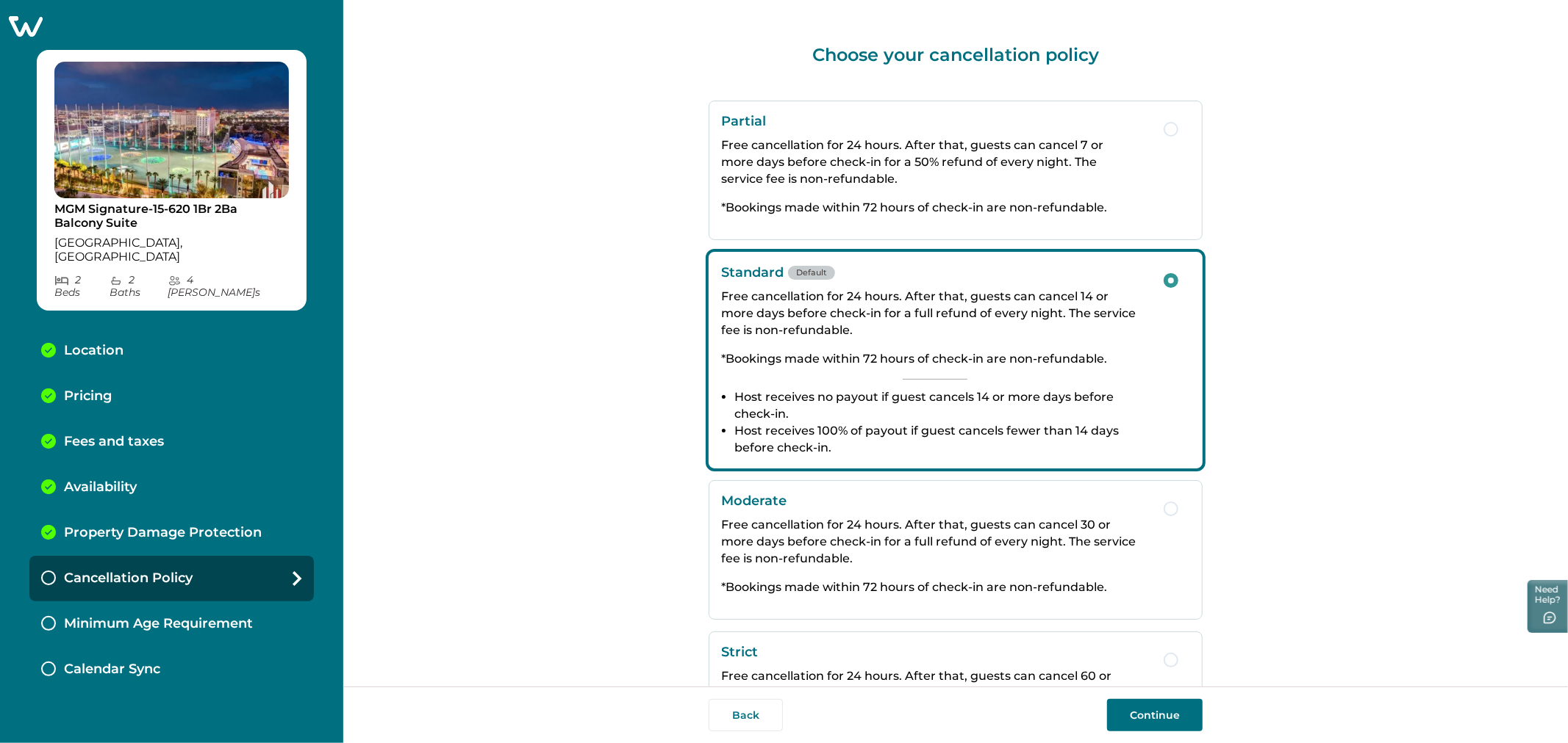
click at [1162, 709] on button "Continue" at bounding box center [1154, 715] width 95 height 32
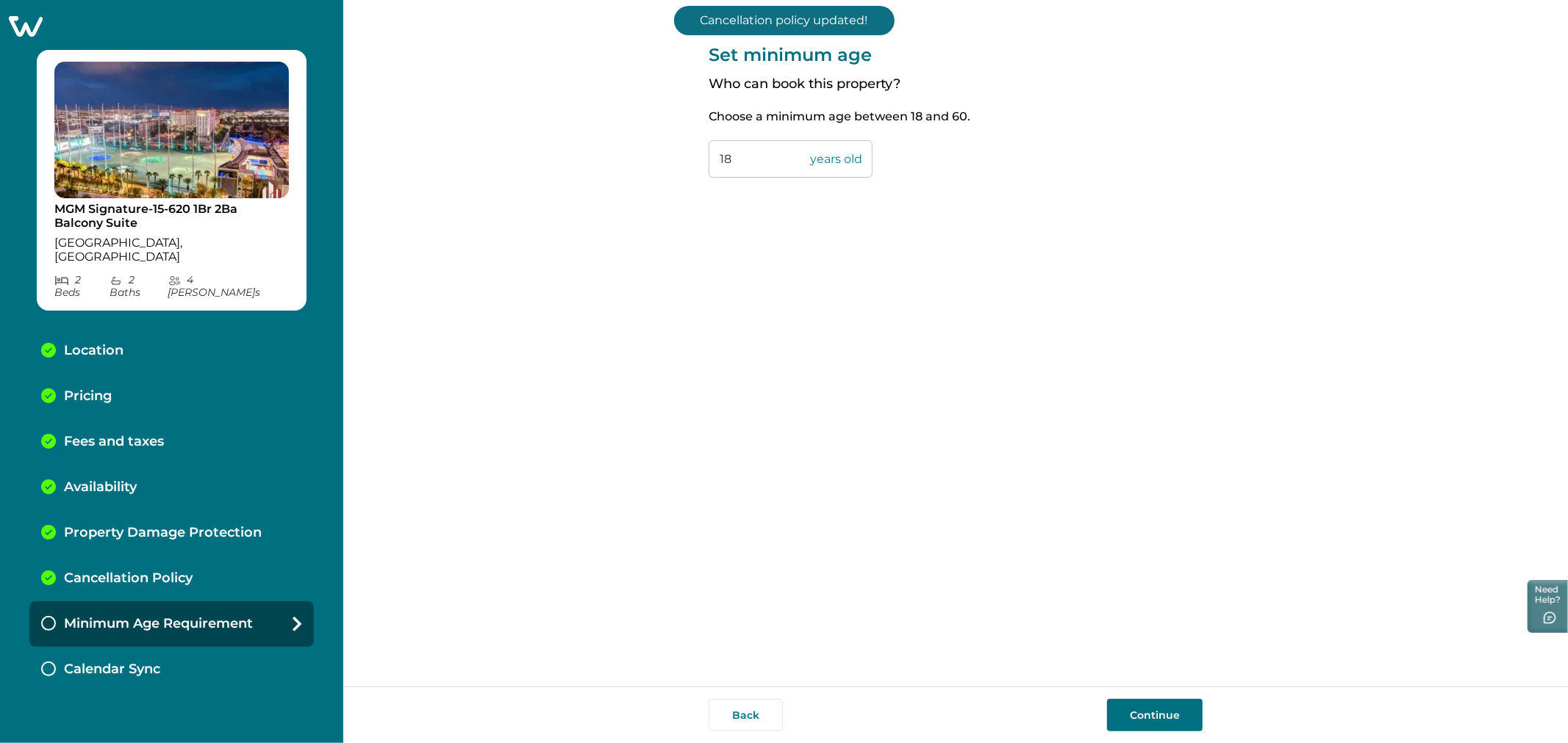
click at [1145, 707] on button "Continue" at bounding box center [1154, 715] width 95 height 32
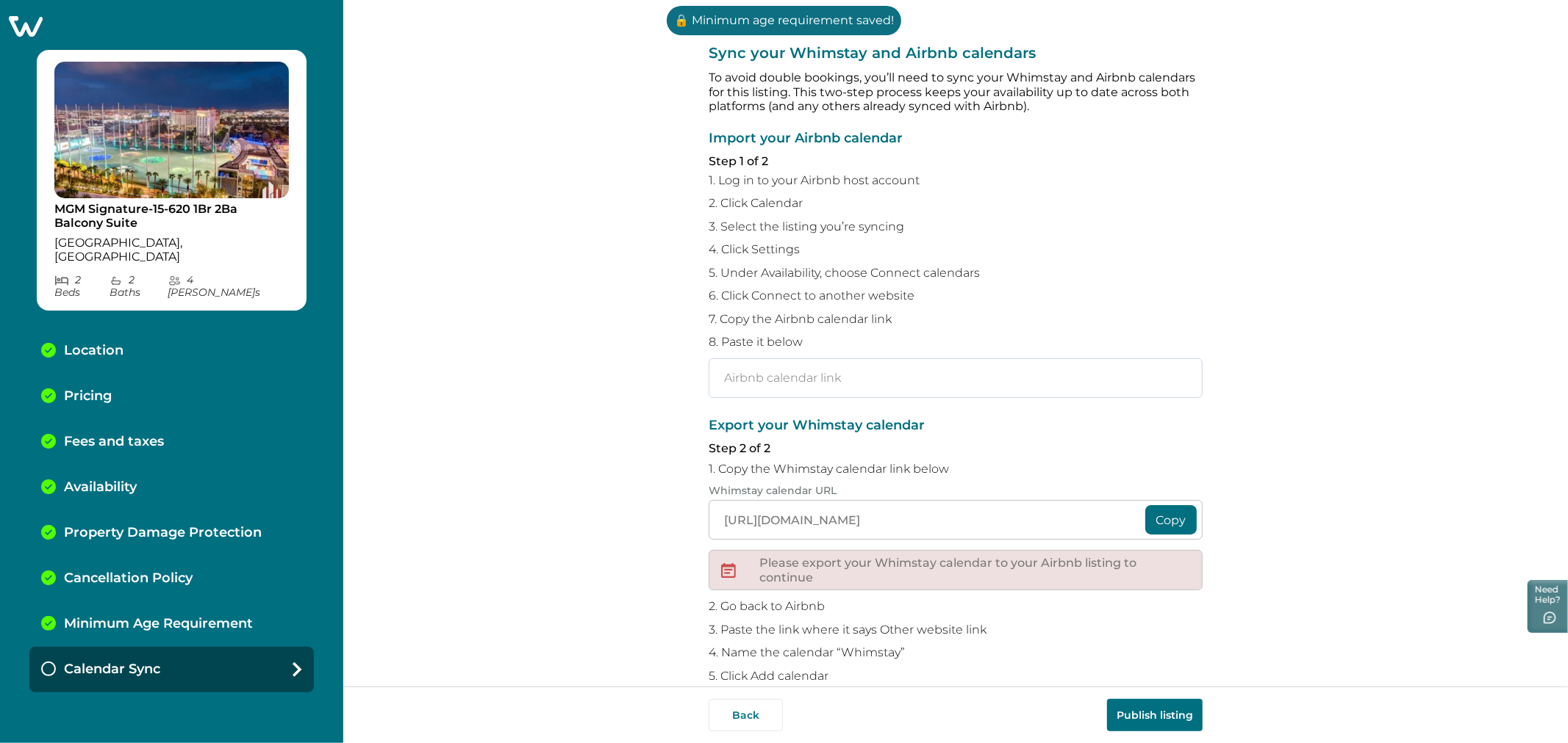
click at [964, 395] on input "text" at bounding box center [956, 378] width 494 height 40
paste input "[URL][DOMAIN_NAME]"
type input "[URL][DOMAIN_NAME]"
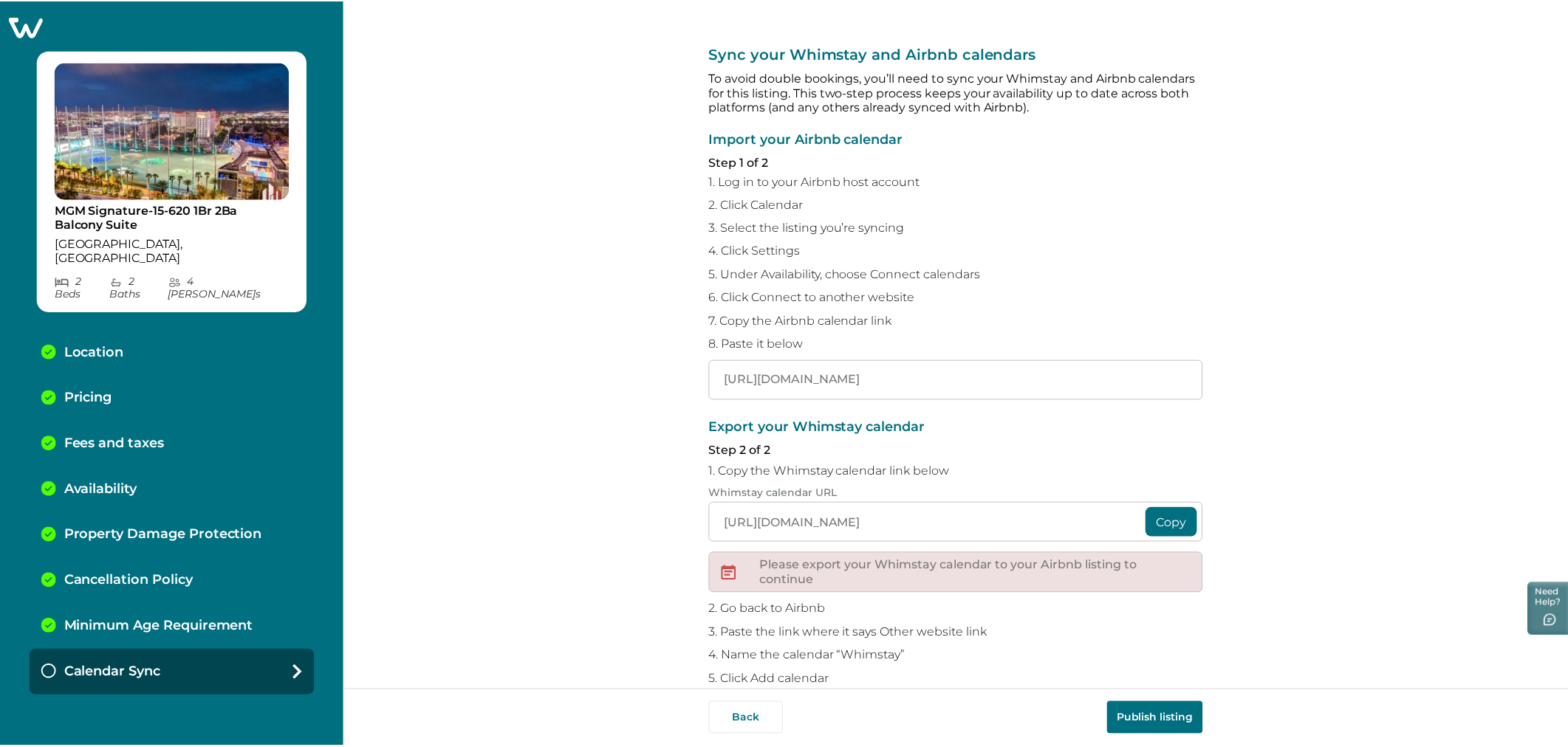
scroll to position [0, 0]
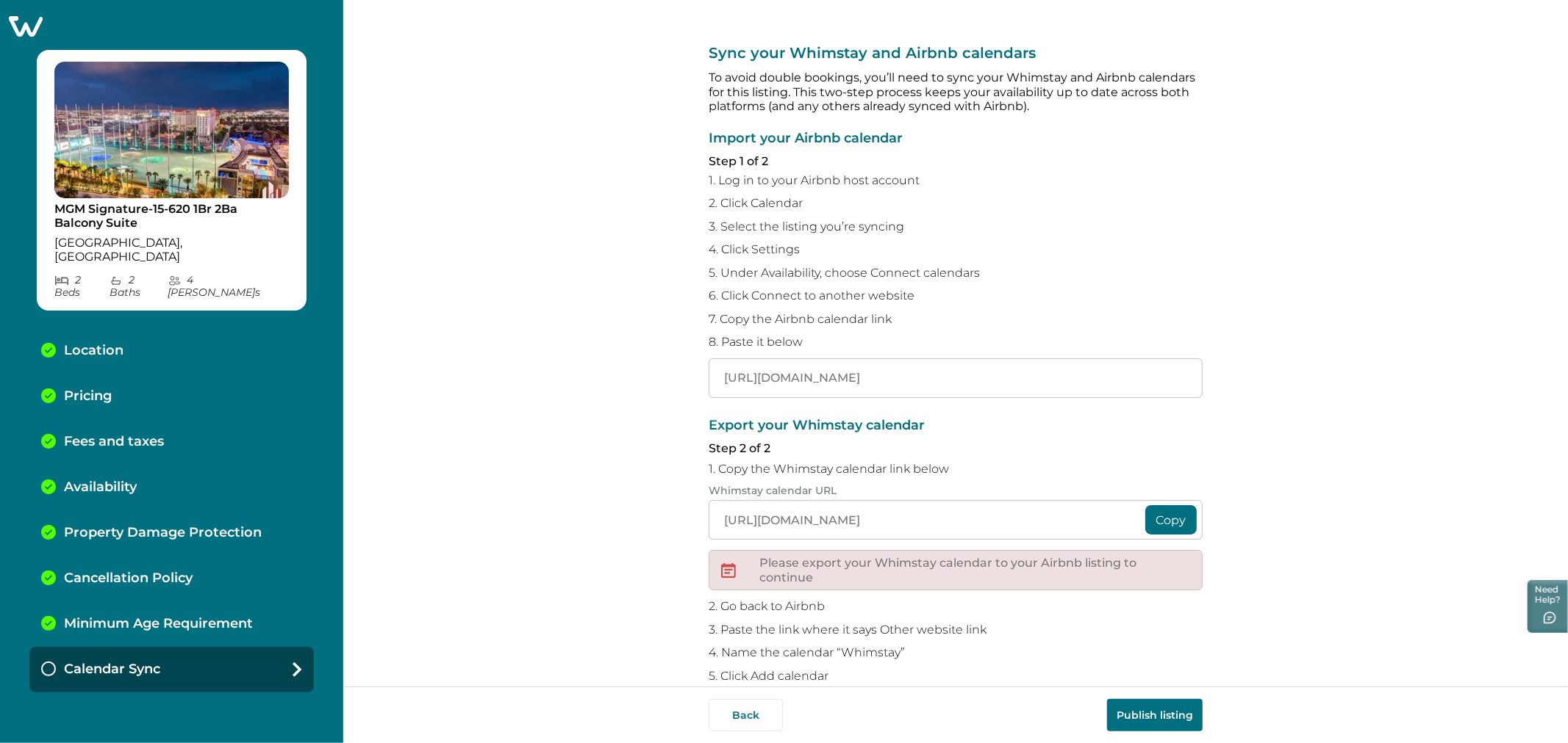
click at [1124, 702] on button "Publish listing" at bounding box center [1154, 715] width 95 height 32
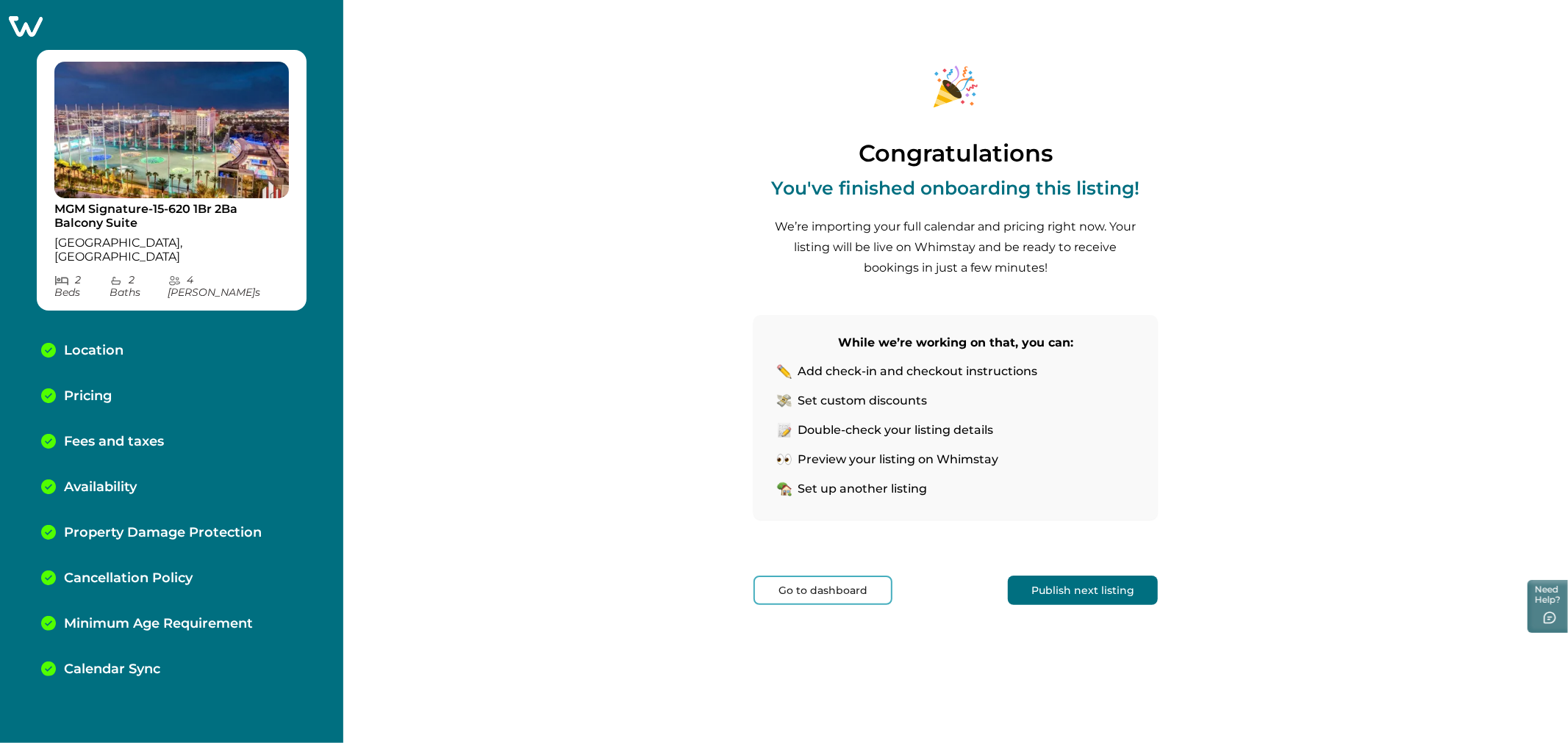
click at [810, 576] on button "Go to dashboard" at bounding box center [823, 590] width 139 height 30
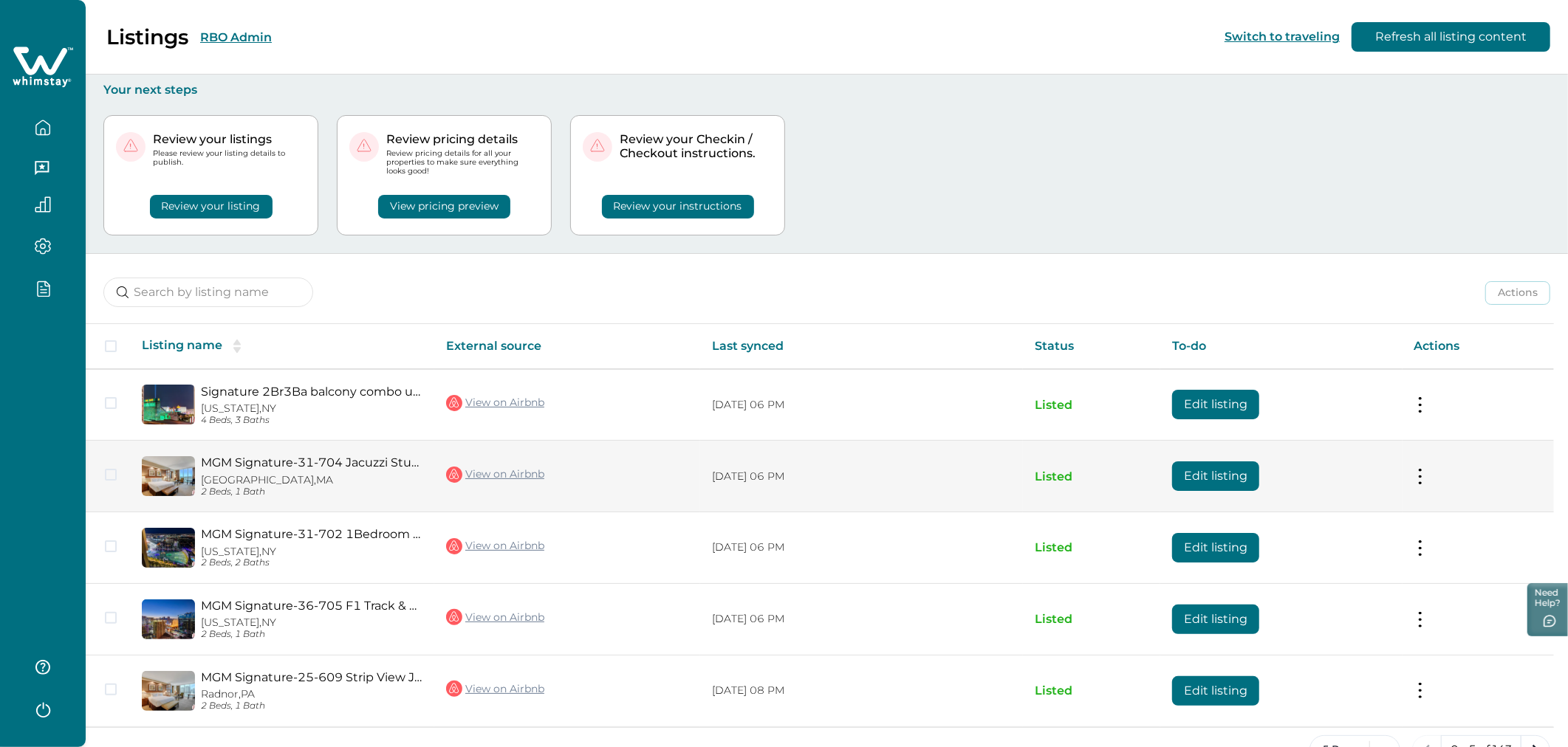
scroll to position [39, 0]
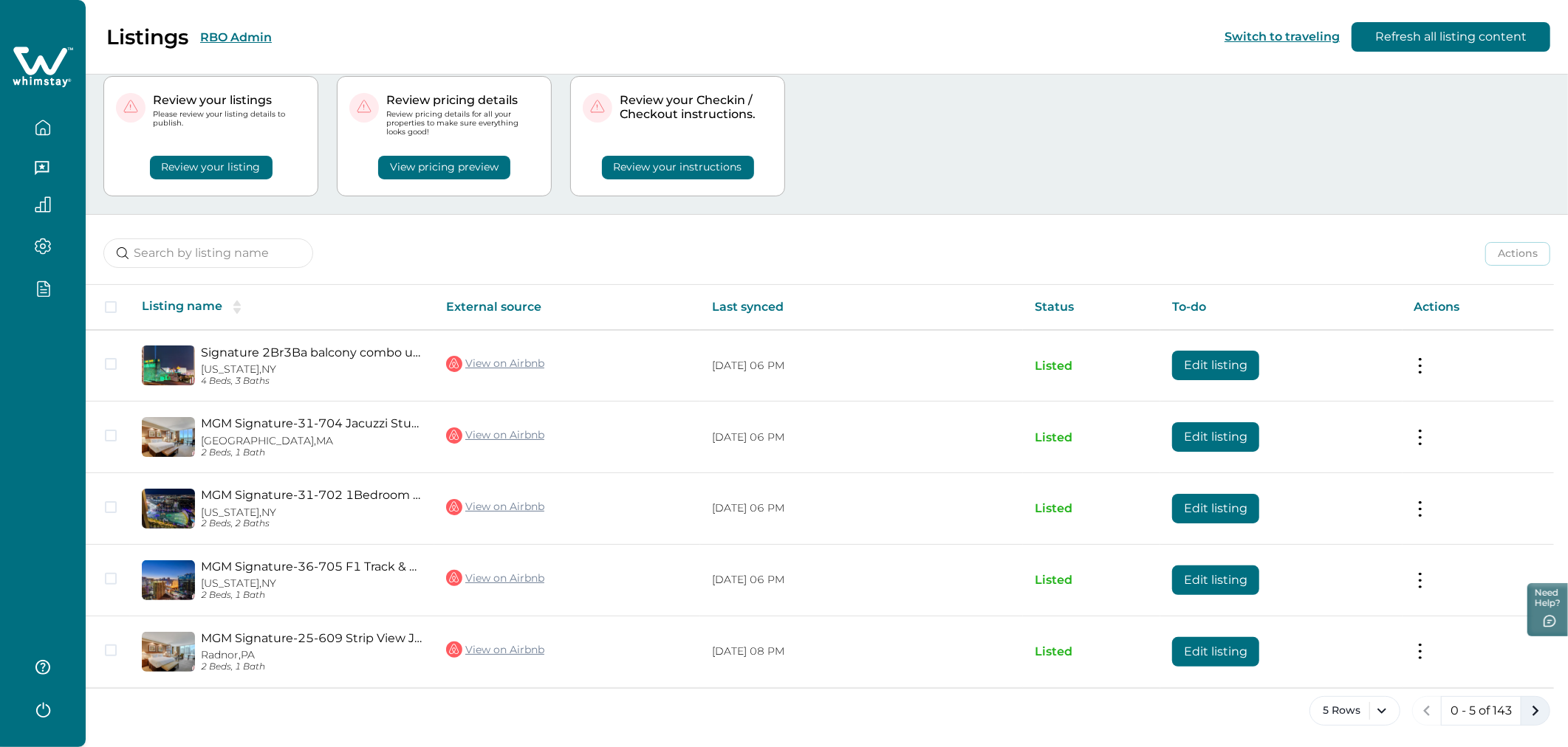
click at [1533, 715] on icon "next page" at bounding box center [1536, 711] width 20 height 20
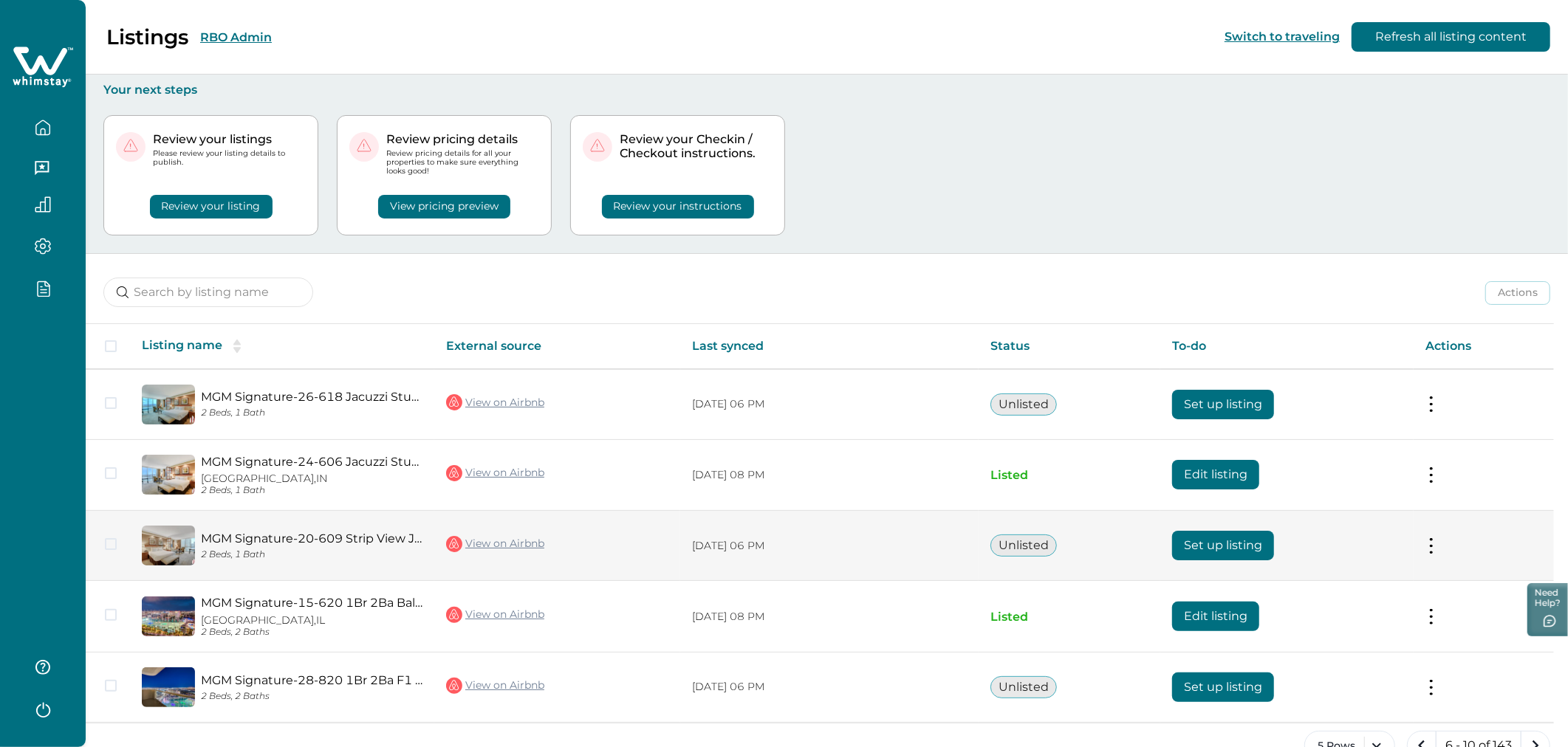
scroll to position [36, 0]
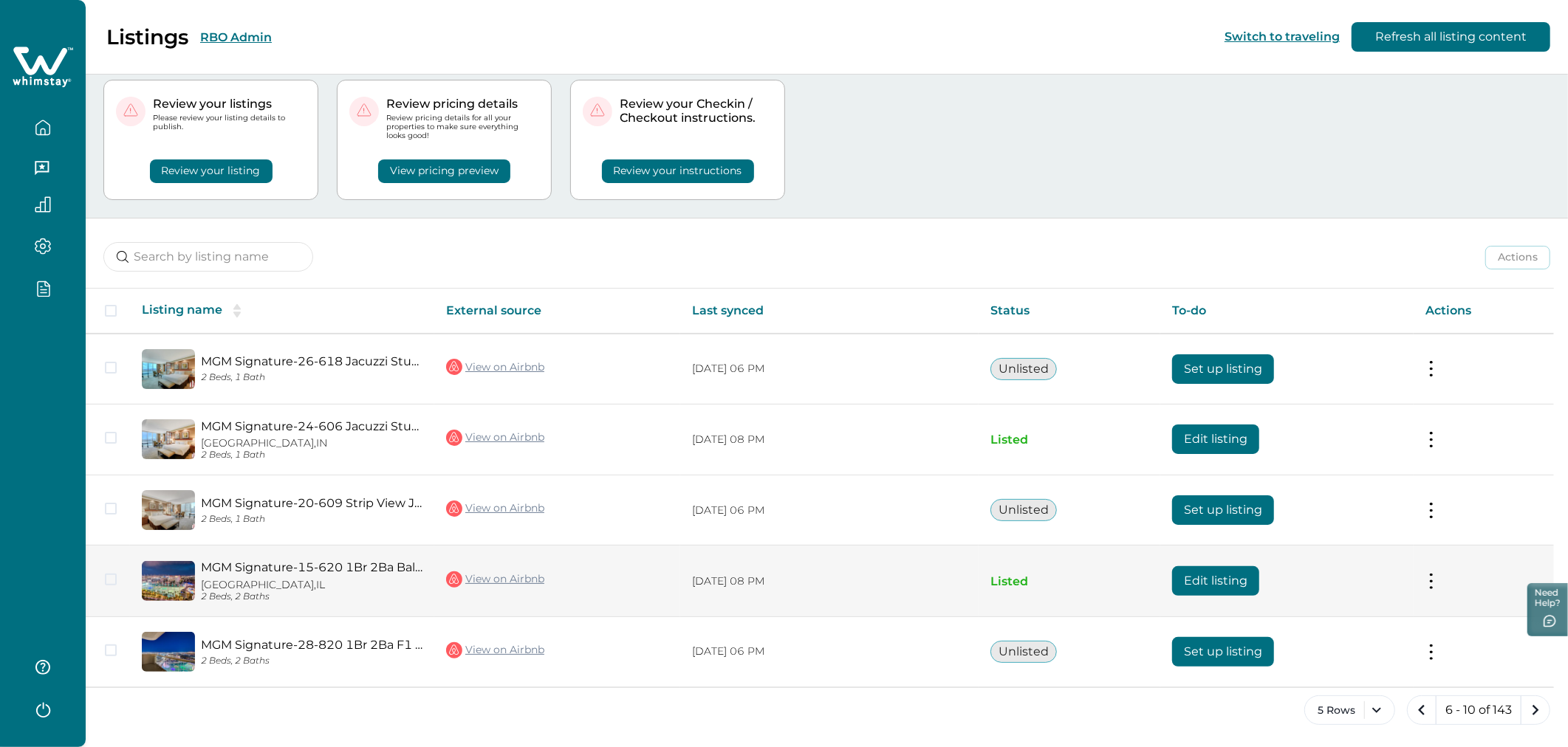
click at [520, 585] on link "View on Airbnb" at bounding box center [495, 580] width 98 height 20
click at [1189, 584] on button "Edit listing" at bounding box center [1216, 581] width 87 height 30
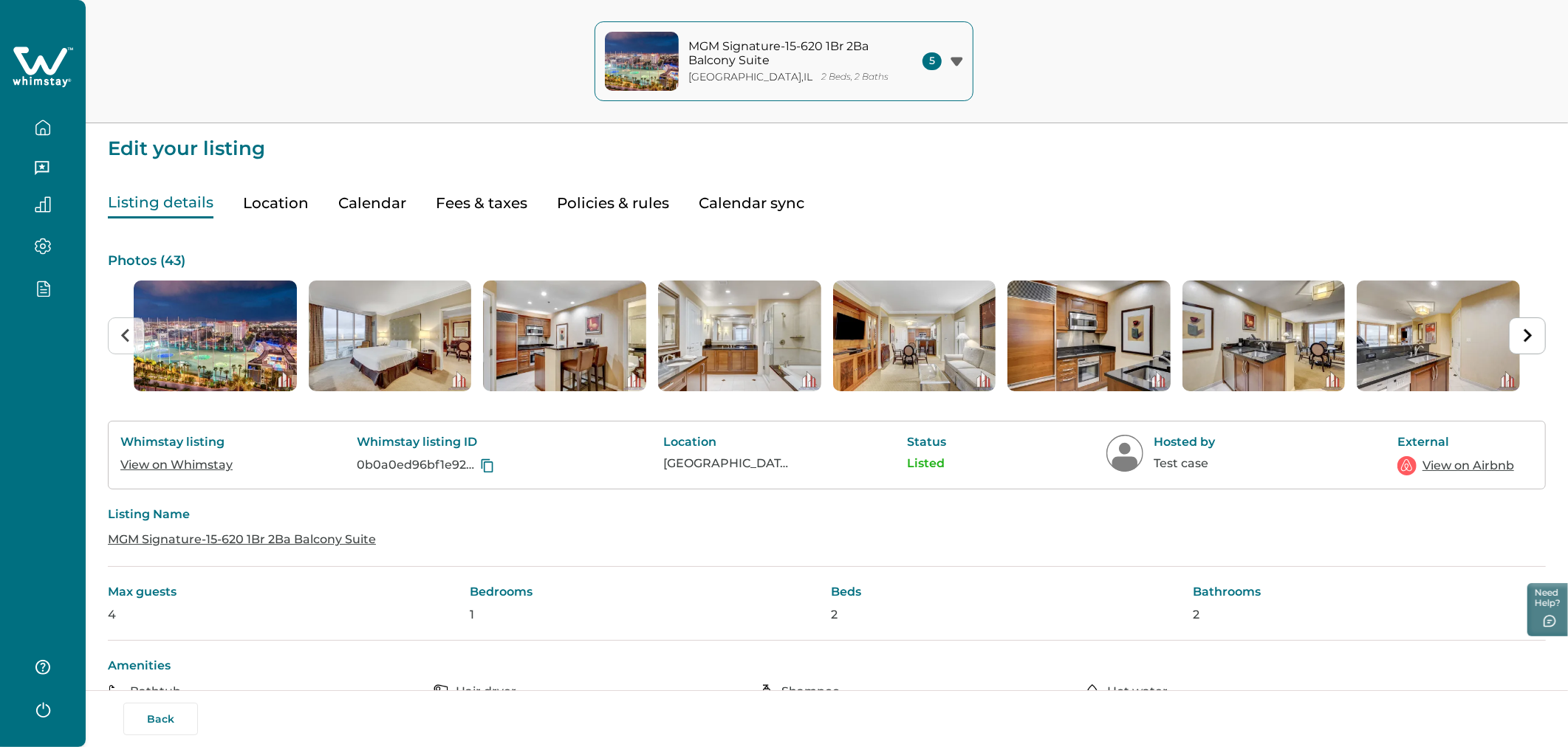
click at [190, 463] on link "View on Whimstay" at bounding box center [177, 464] width 112 height 14
click at [504, 203] on button "Fees & taxes" at bounding box center [481, 204] width 92 height 31
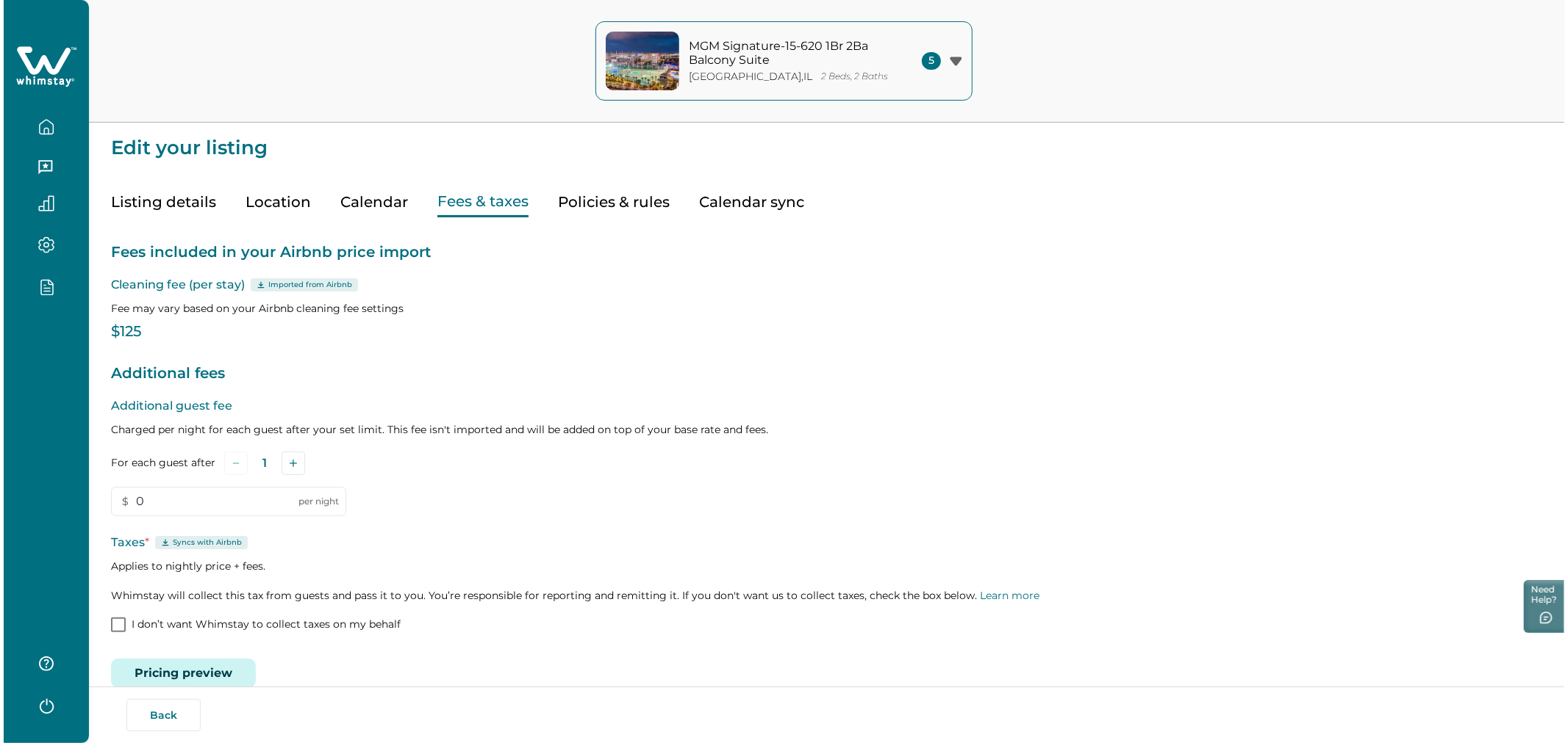
scroll to position [25, 0]
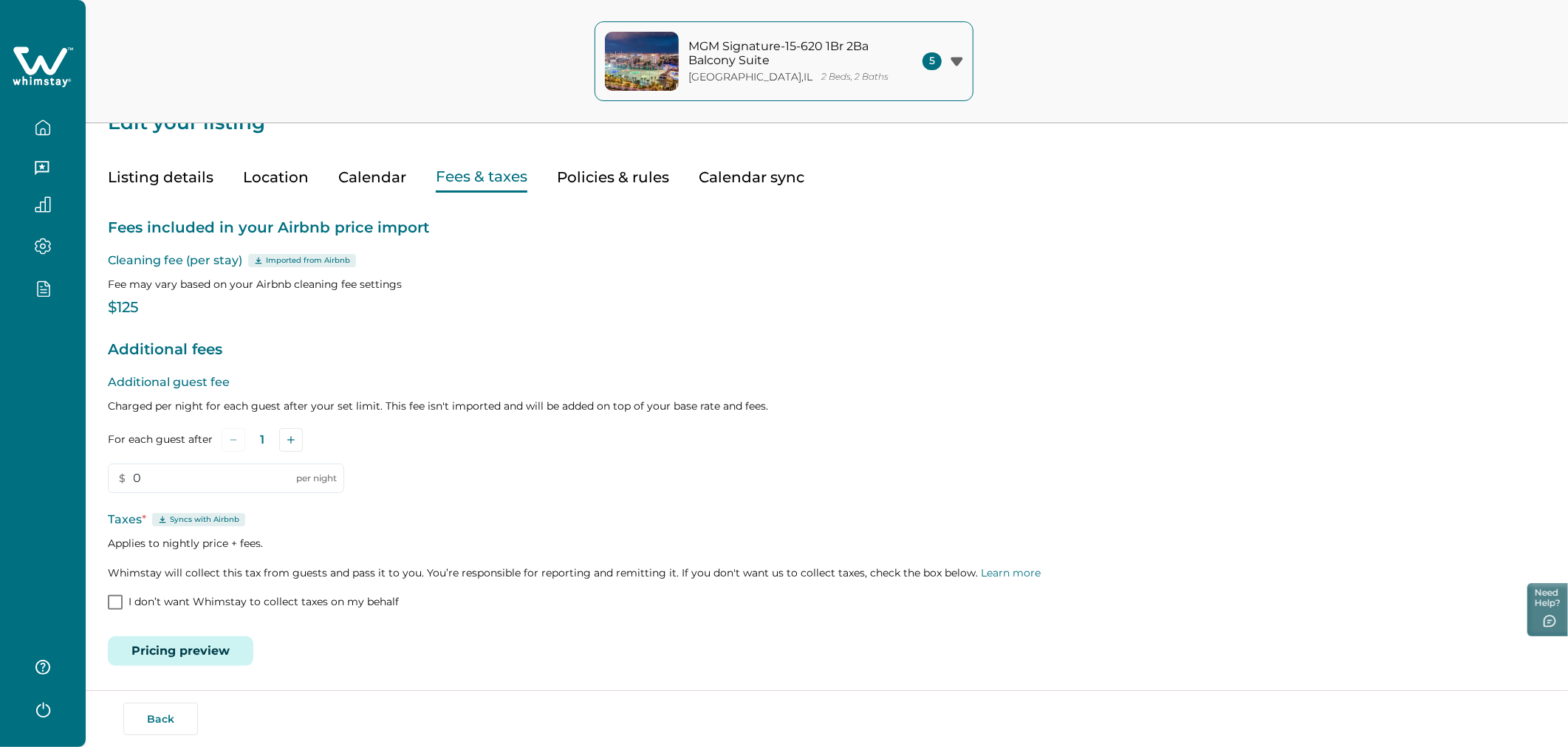
click at [214, 643] on button "Pricing preview" at bounding box center [180, 651] width 145 height 30
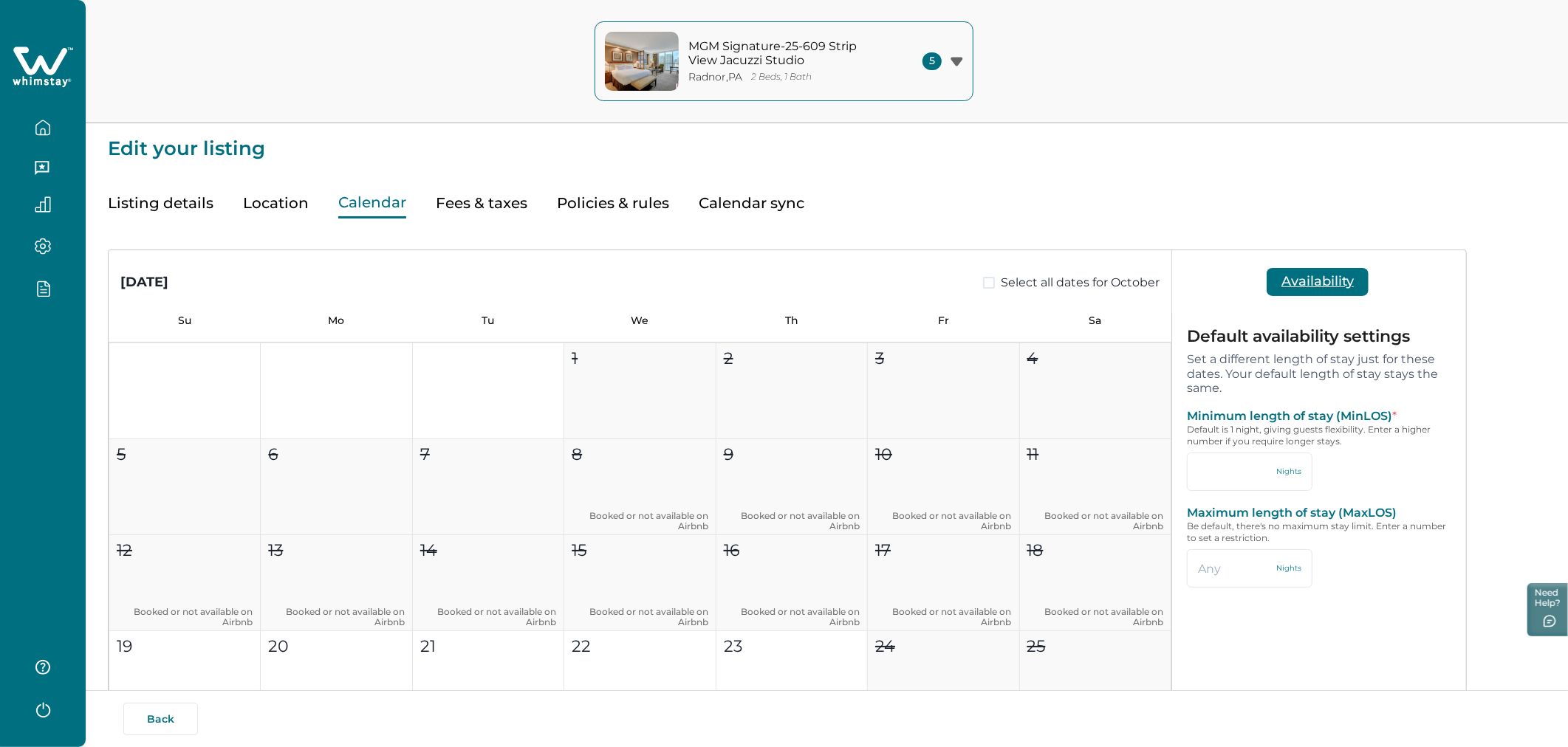
click at [481, 202] on button "Fees & taxes" at bounding box center [481, 204] width 92 height 31
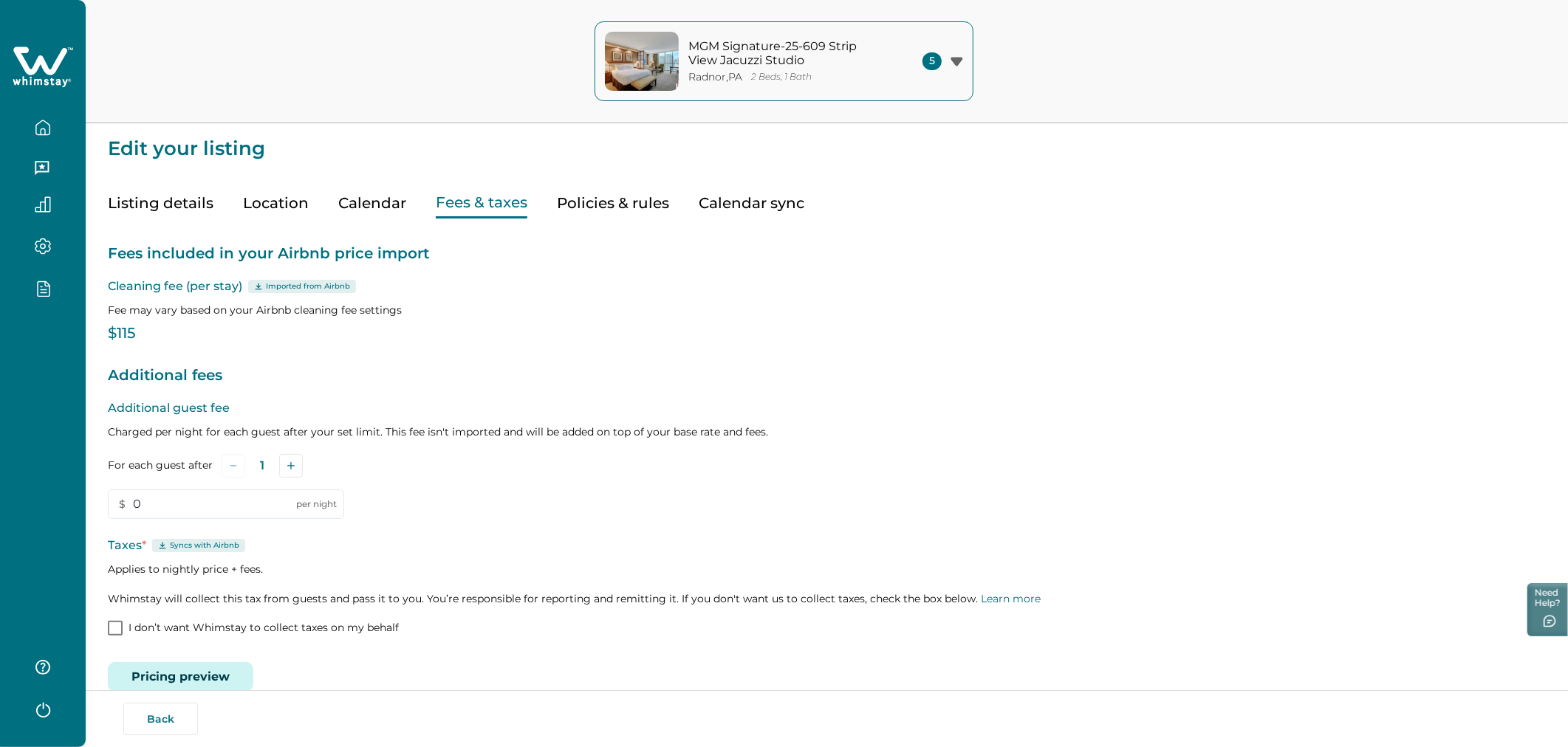
scroll to position [25, 0]
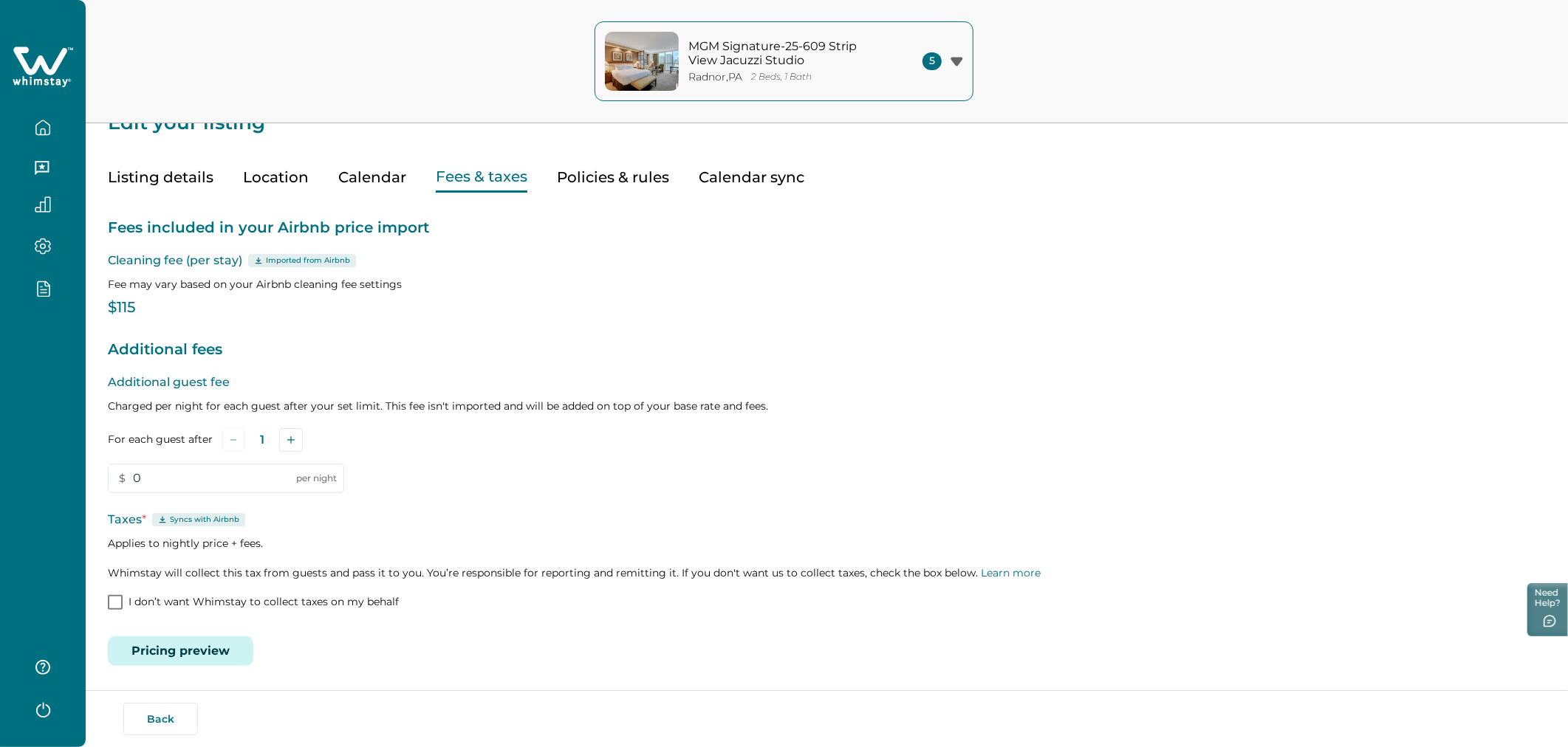
click at [207, 643] on button "Pricing preview" at bounding box center [180, 651] width 145 height 30
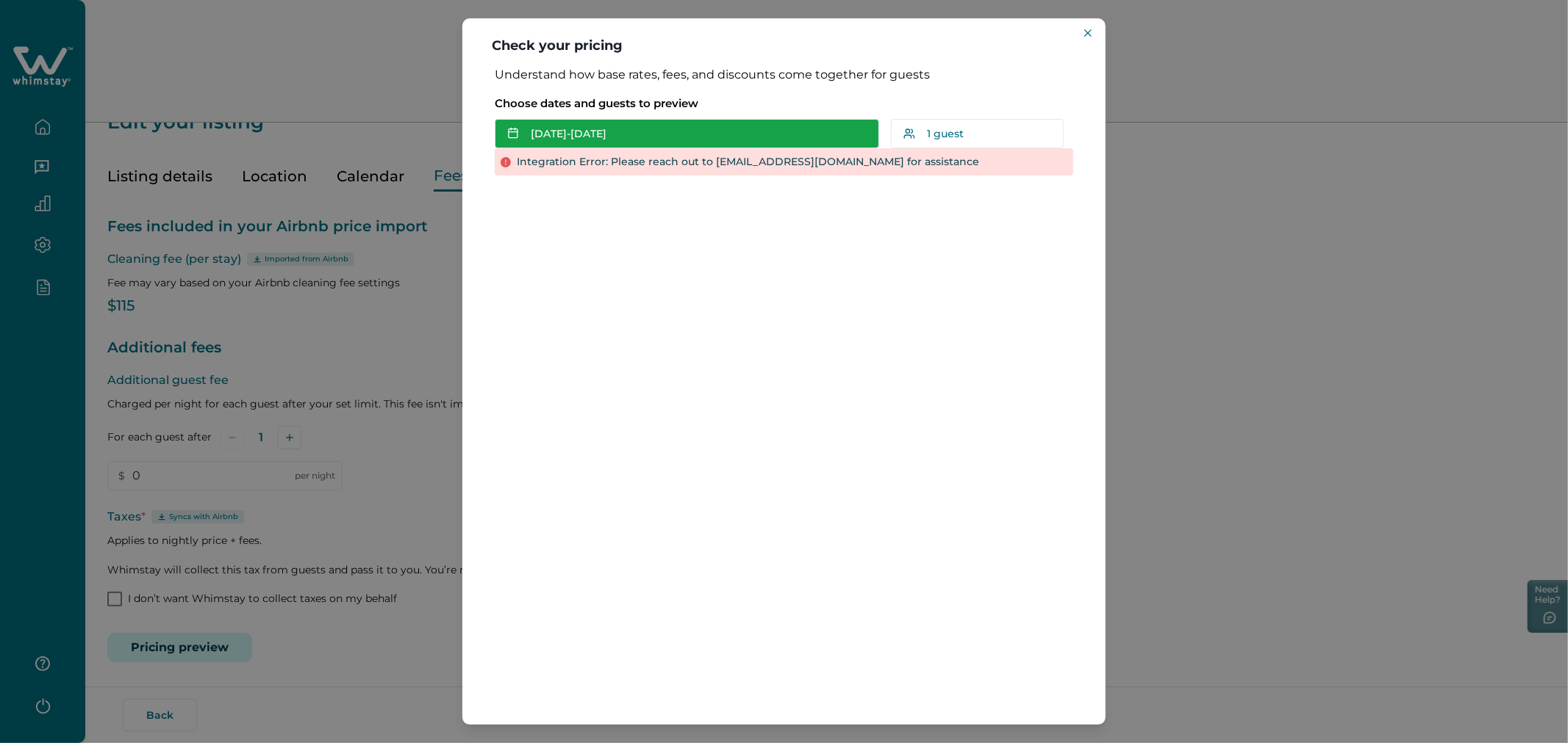
click at [679, 139] on button "Oct 18 - Oct 19" at bounding box center [687, 133] width 384 height 30
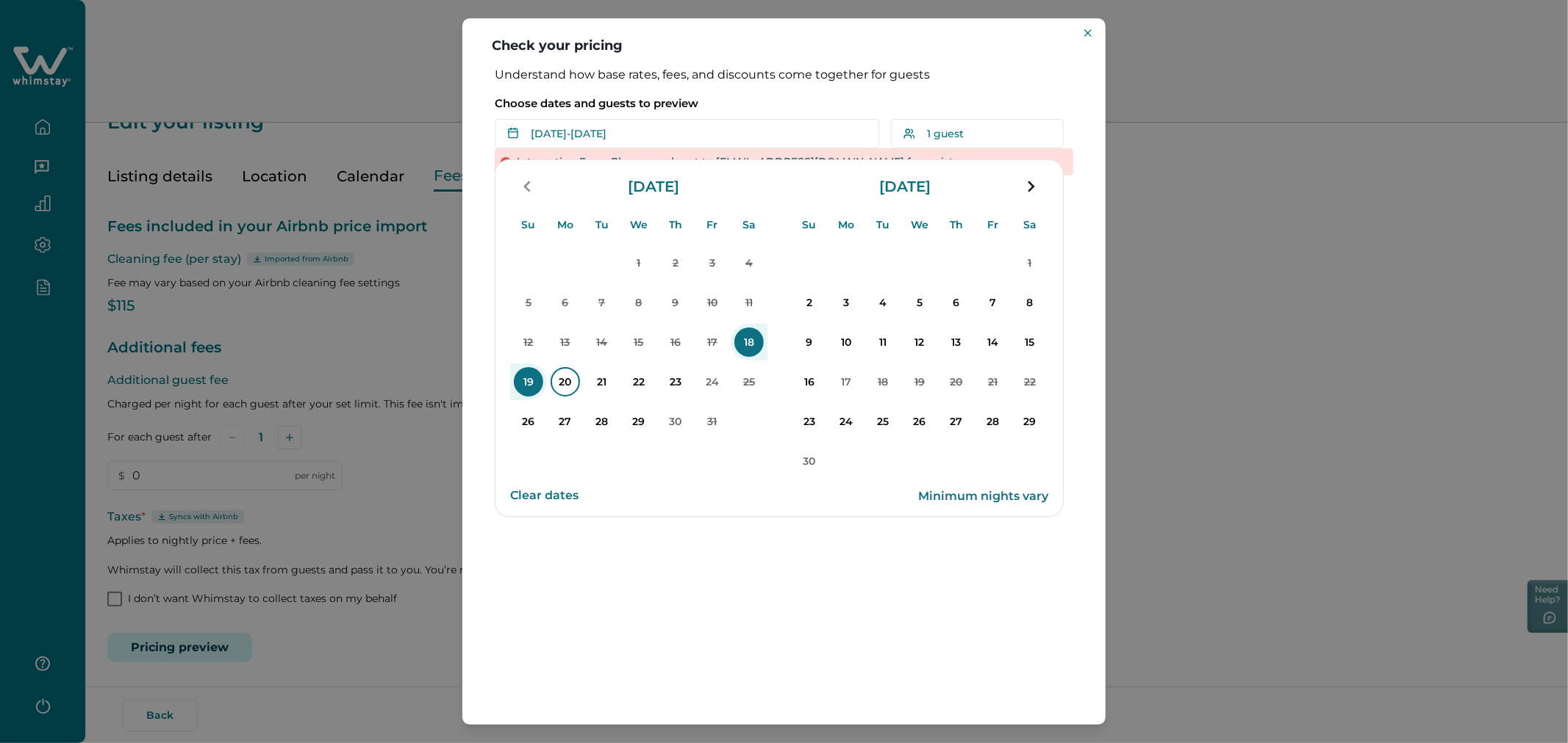
click at [568, 381] on p "20" at bounding box center [565, 382] width 30 height 30
click at [630, 377] on p "22" at bounding box center [639, 382] width 30 height 30
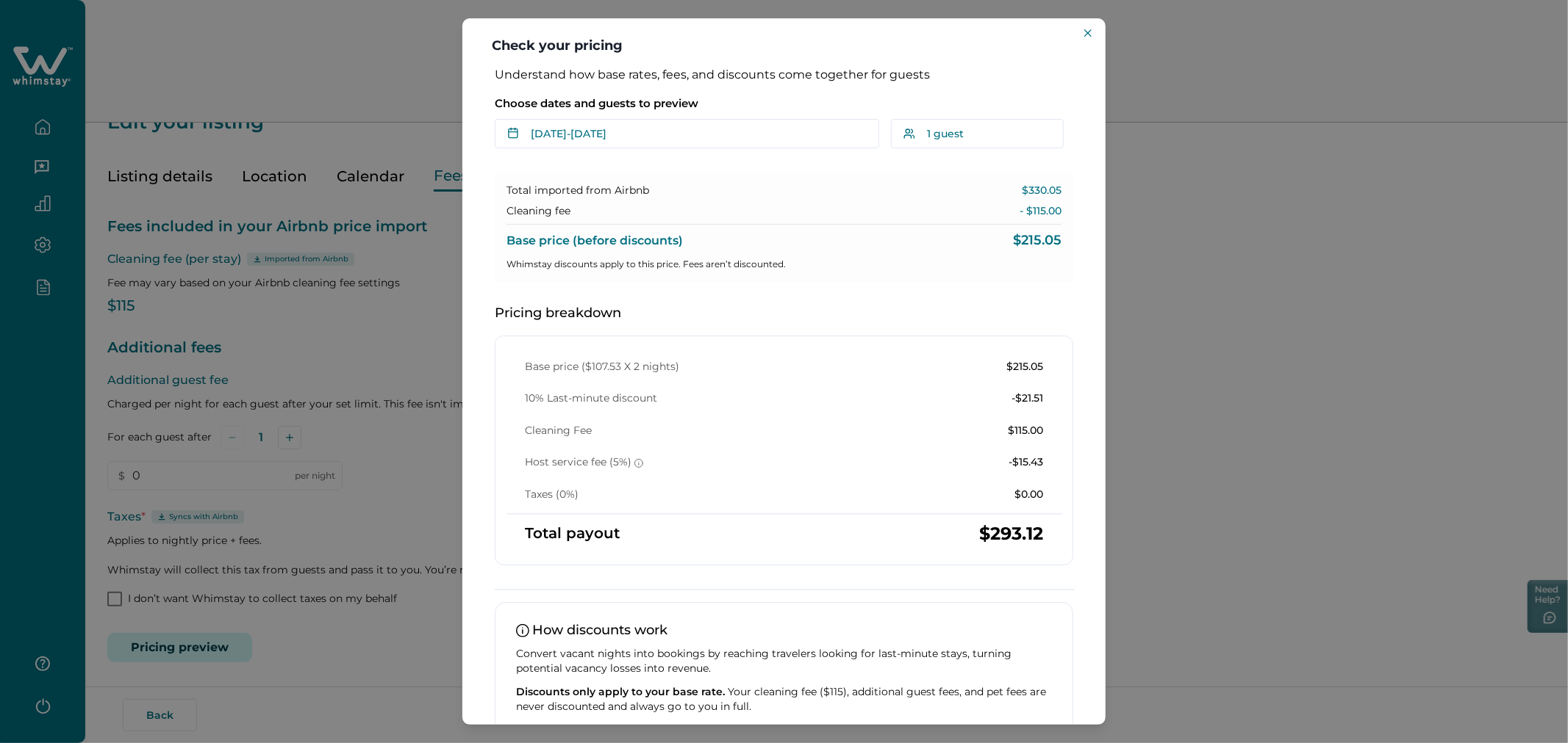
click at [1250, 328] on div "Check your pricing Understand how base rates, fees, and discounts come together…" at bounding box center [784, 372] width 1568 height 743
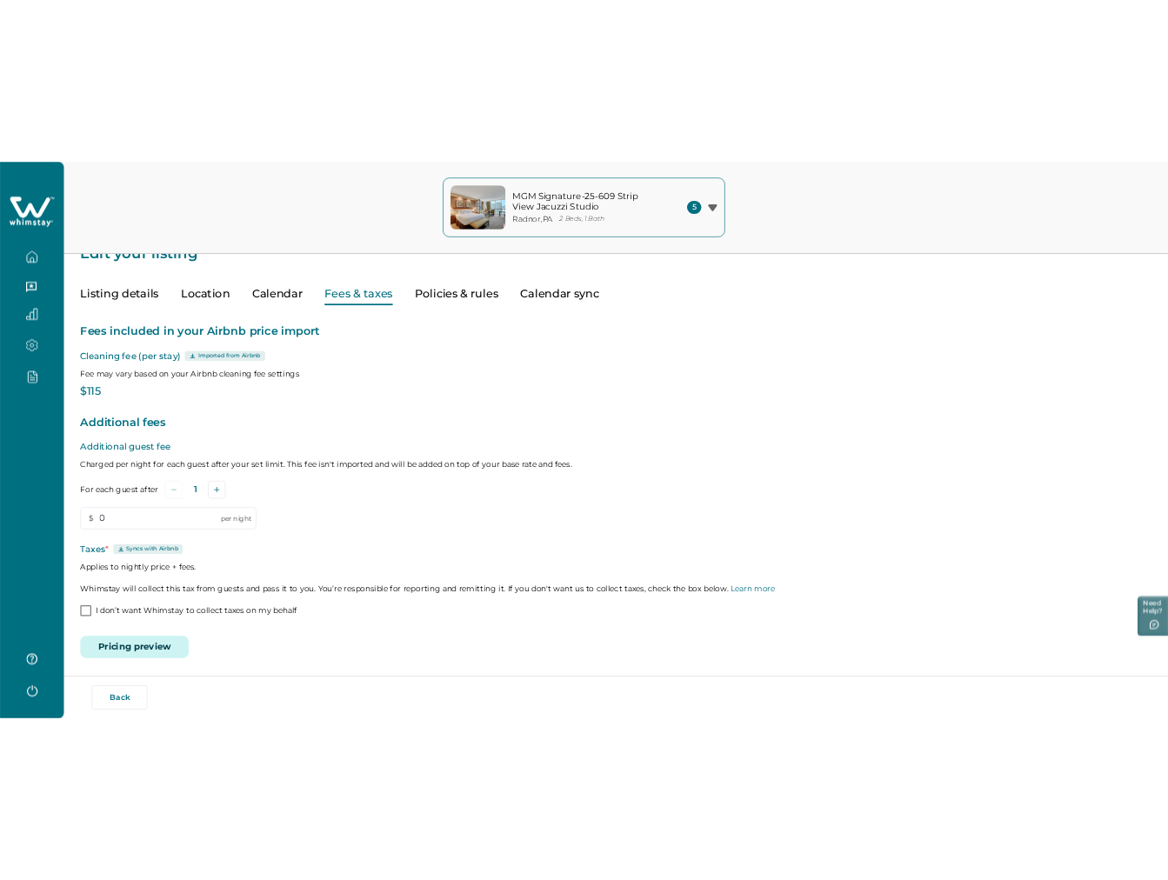
scroll to position [0, 0]
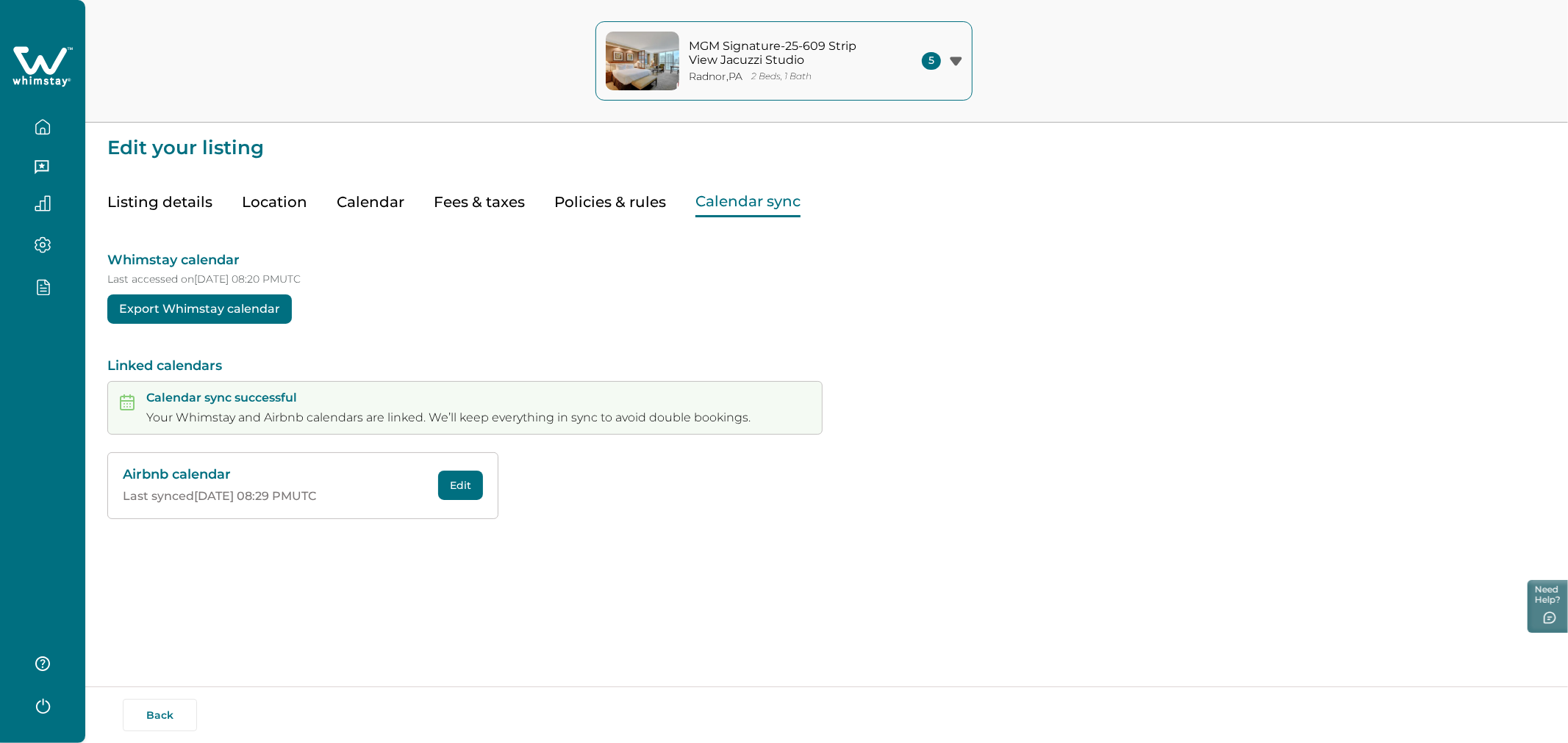
click at [743, 212] on button "Calendar sync" at bounding box center [748, 203] width 105 height 30
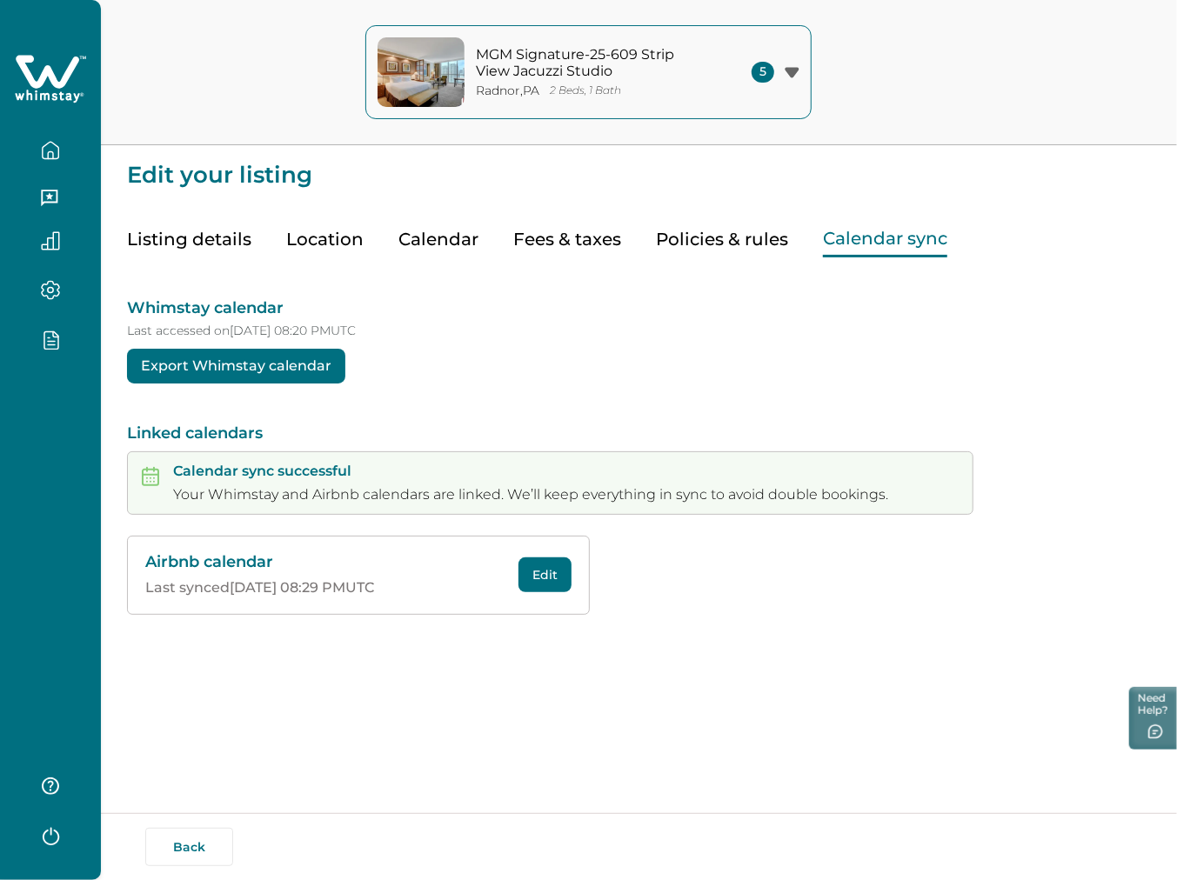
click at [545, 562] on button "Edit" at bounding box center [545, 575] width 53 height 35
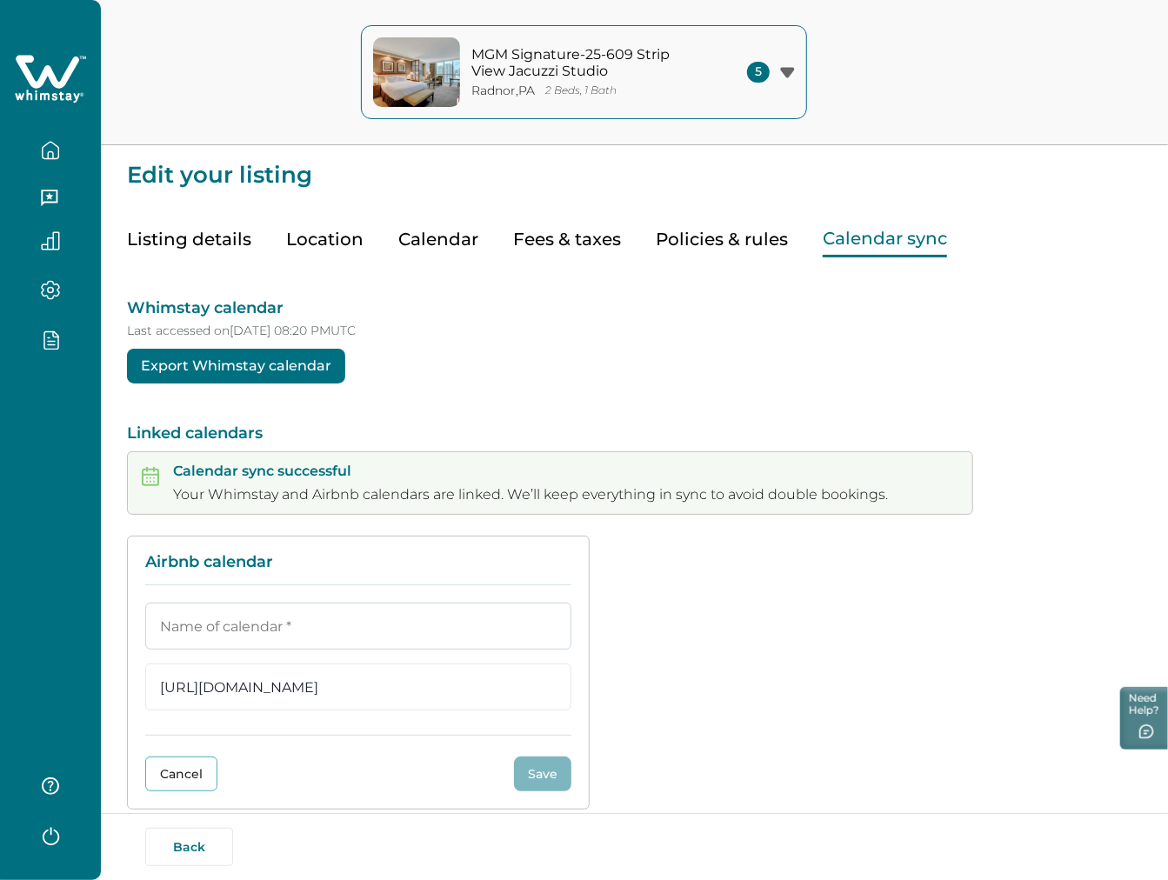
click at [448, 639] on input at bounding box center [358, 626] width 426 height 47
type input "airbnbCalender"
click at [528, 767] on button "Save" at bounding box center [542, 774] width 57 height 35
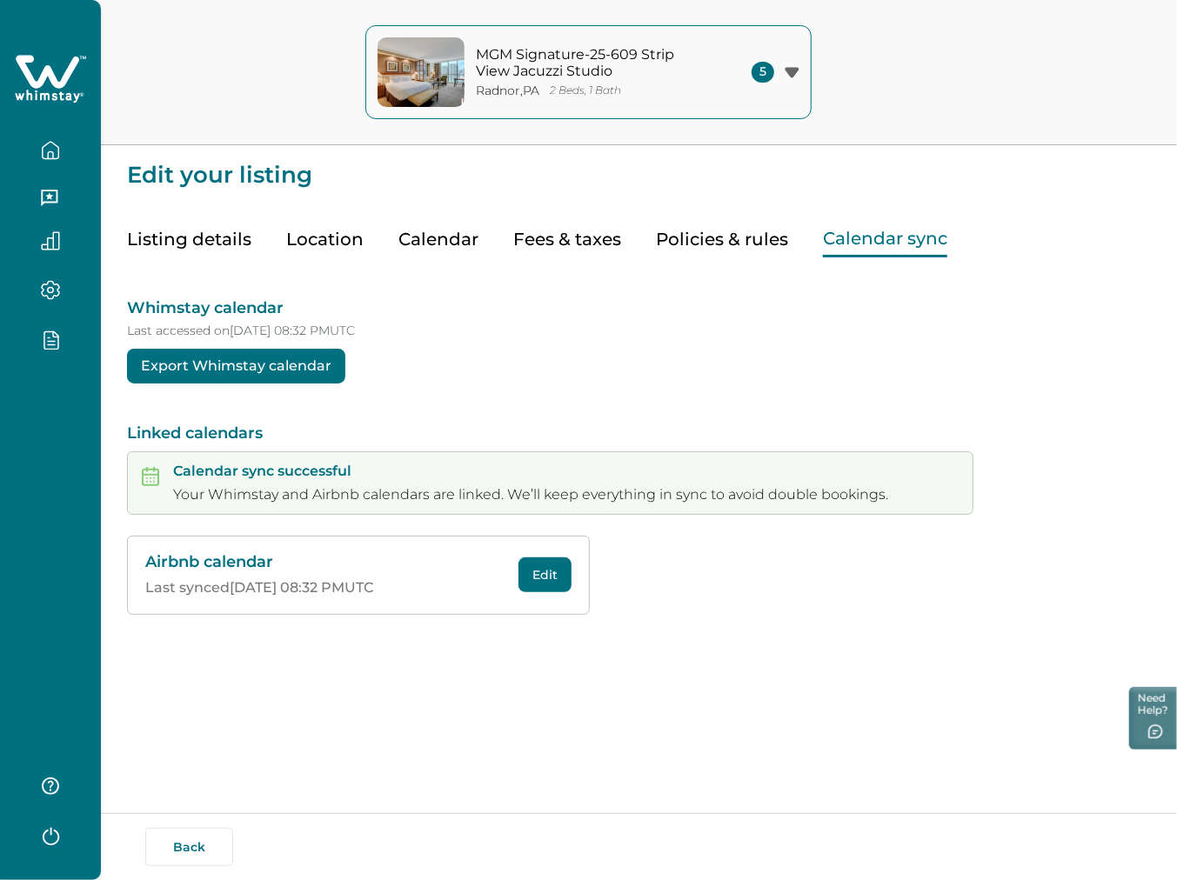
click at [418, 236] on button "Calendar" at bounding box center [438, 240] width 80 height 36
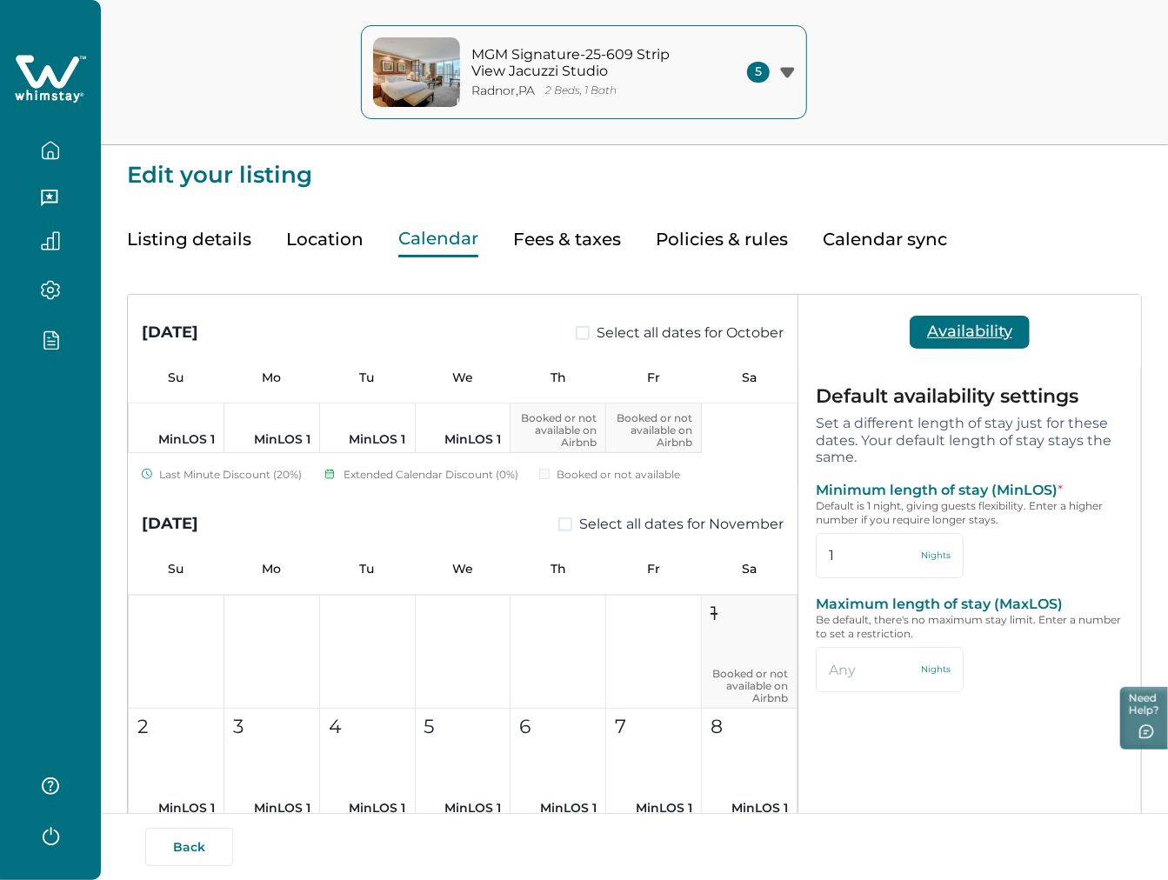
scroll to position [526, 0]
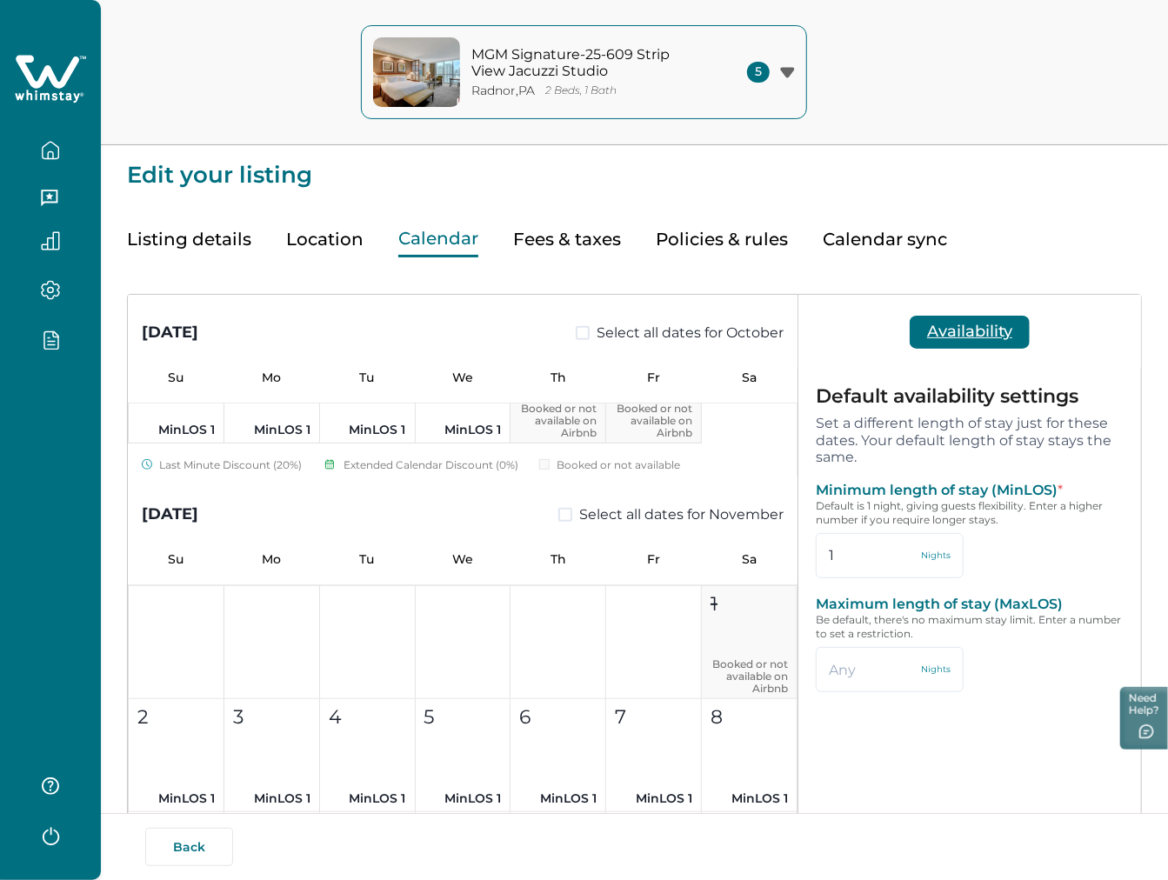
click at [535, 218] on div "Listing details Location Calendar Fees & taxes Policies & rules Calendar sync" at bounding box center [634, 222] width 1015 height 70
click at [545, 236] on button "Fees & taxes" at bounding box center [567, 240] width 108 height 36
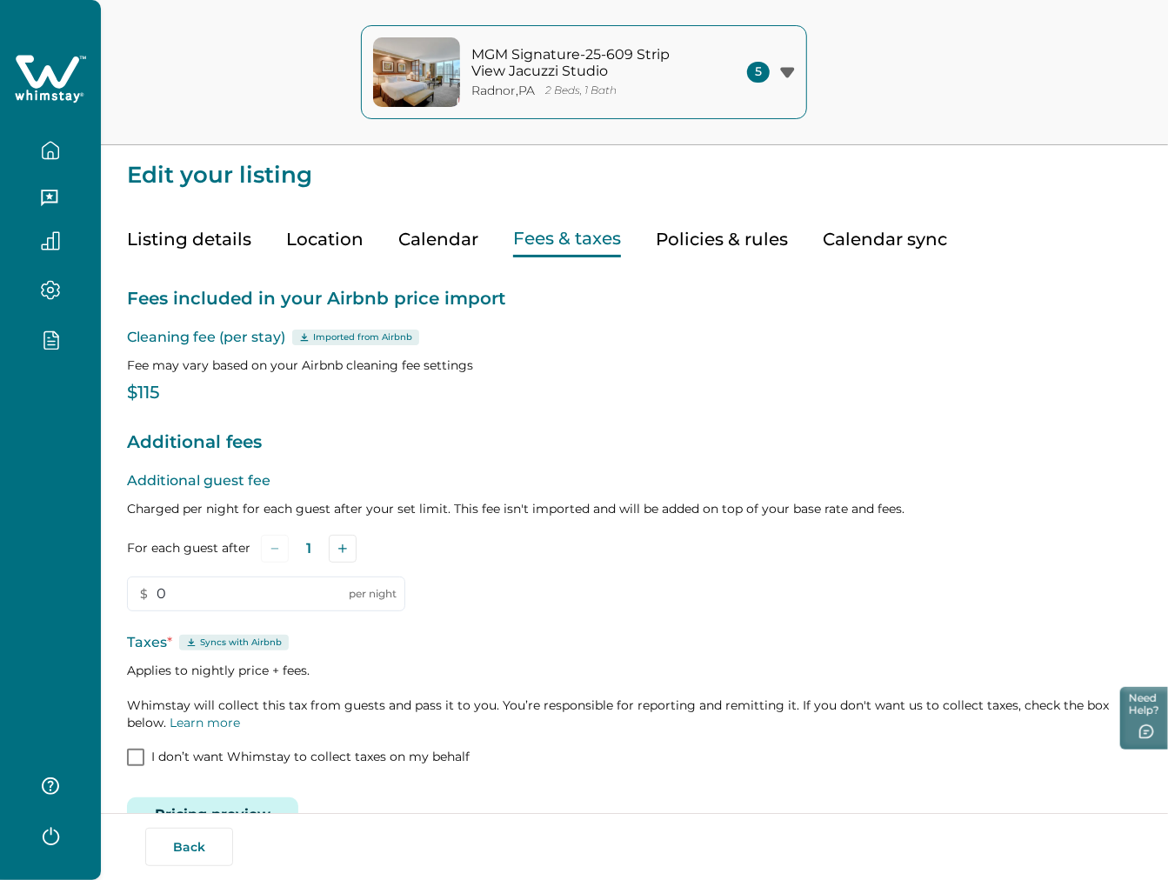
scroll to position [48, 0]
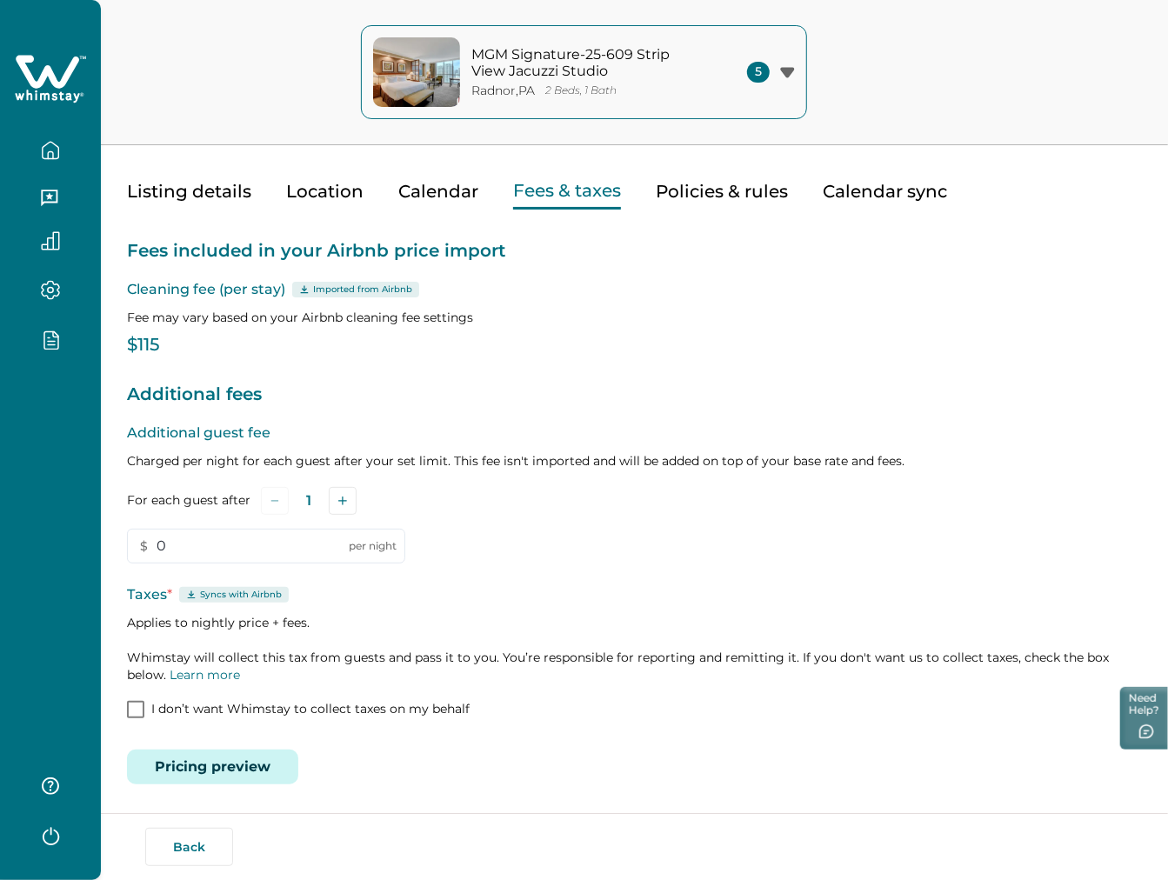
click at [280, 752] on button "Pricing preview" at bounding box center [212, 767] width 171 height 35
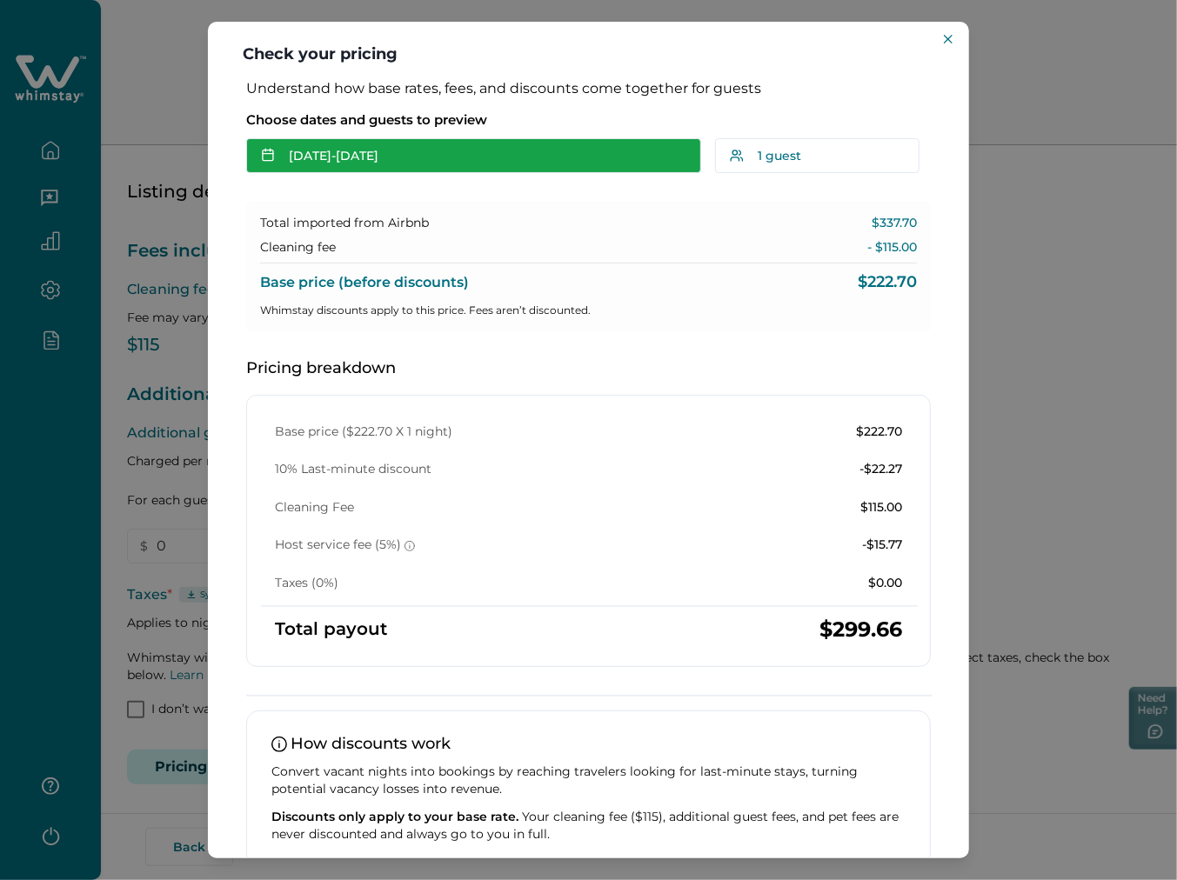
click at [571, 172] on button "Oct 18 - Oct 19" at bounding box center [473, 155] width 455 height 35
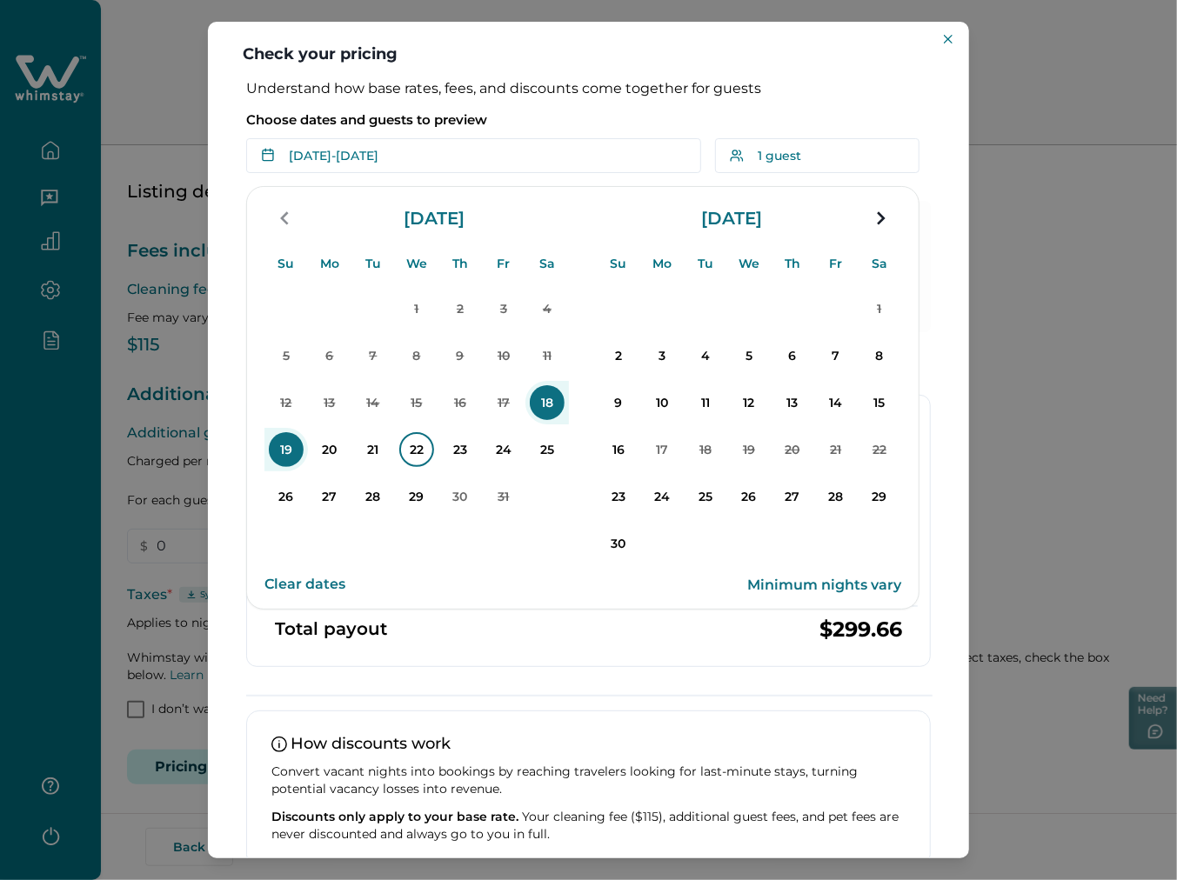
click at [405, 452] on p "22" at bounding box center [416, 449] width 35 height 35
click at [497, 449] on p "24" at bounding box center [503, 449] width 35 height 35
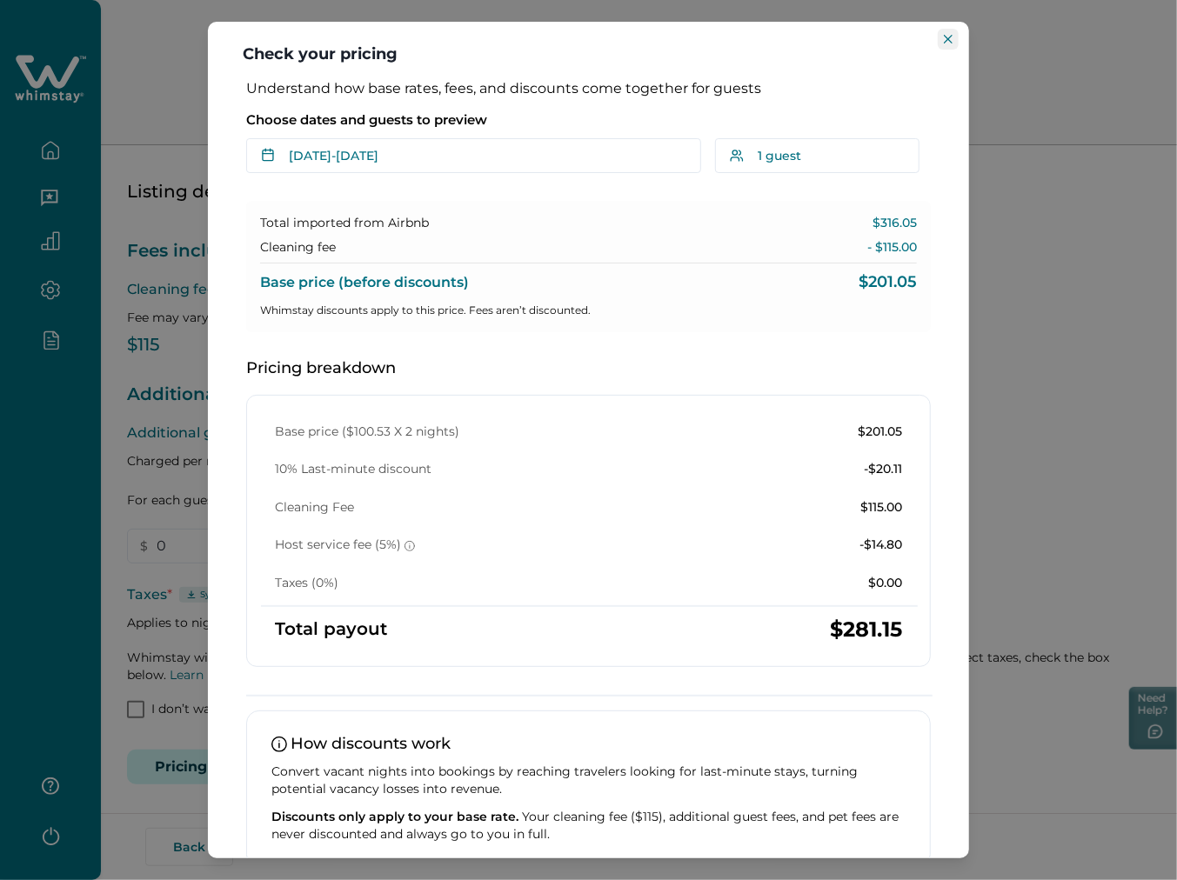
click at [940, 47] on button "Close" at bounding box center [948, 39] width 21 height 21
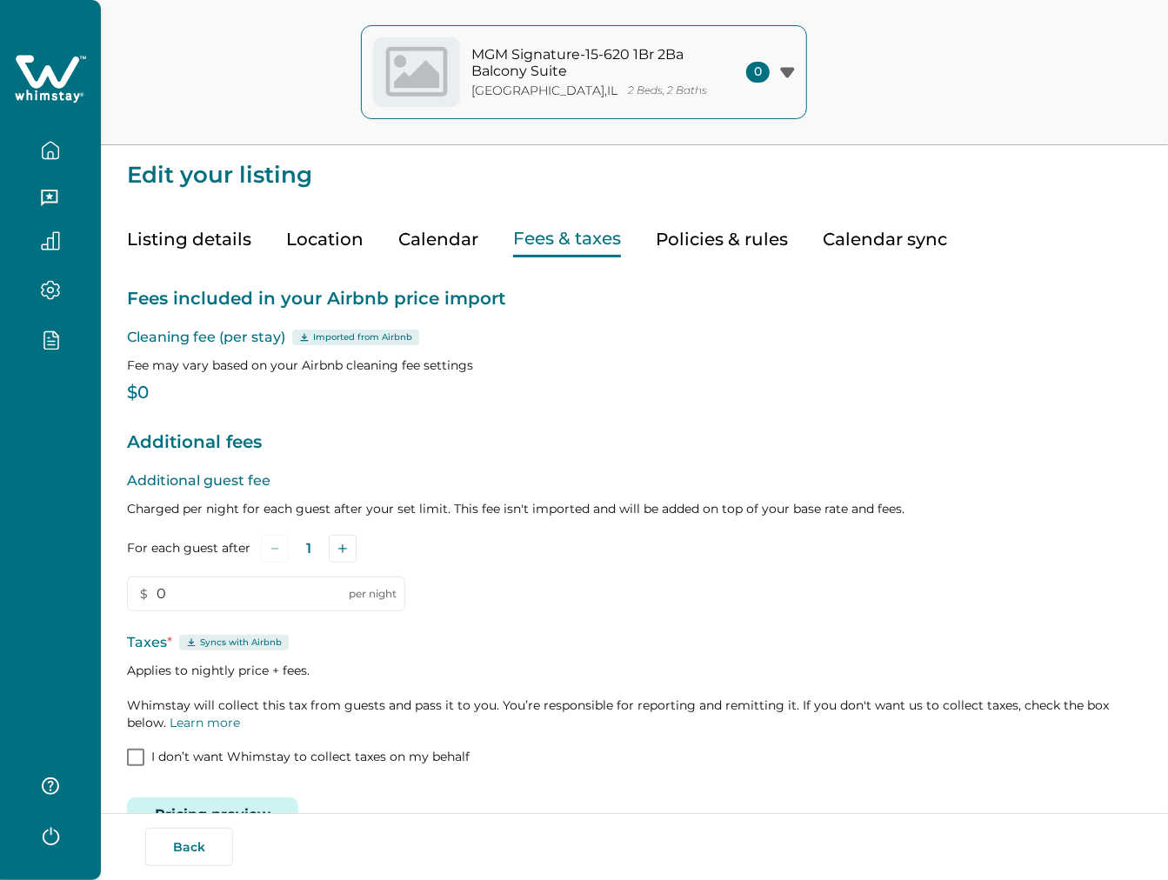
scroll to position [48, 0]
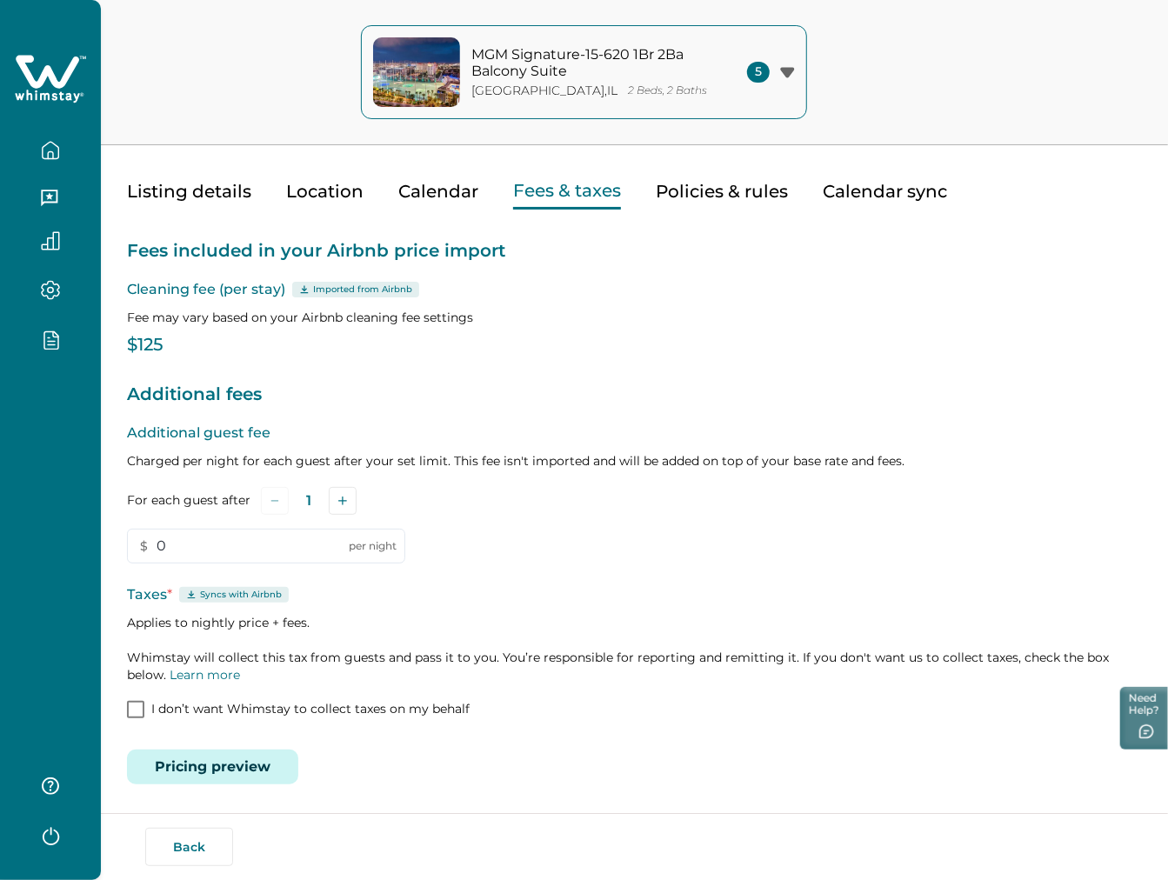
click at [317, 705] on p "I don’t want Whimstay to collect taxes on my behalf" at bounding box center [310, 709] width 318 height 17
click at [246, 749] on button "Save" at bounding box center [242, 760] width 58 height 34
click at [237, 772] on button "Pricing preview" at bounding box center [212, 767] width 171 height 35
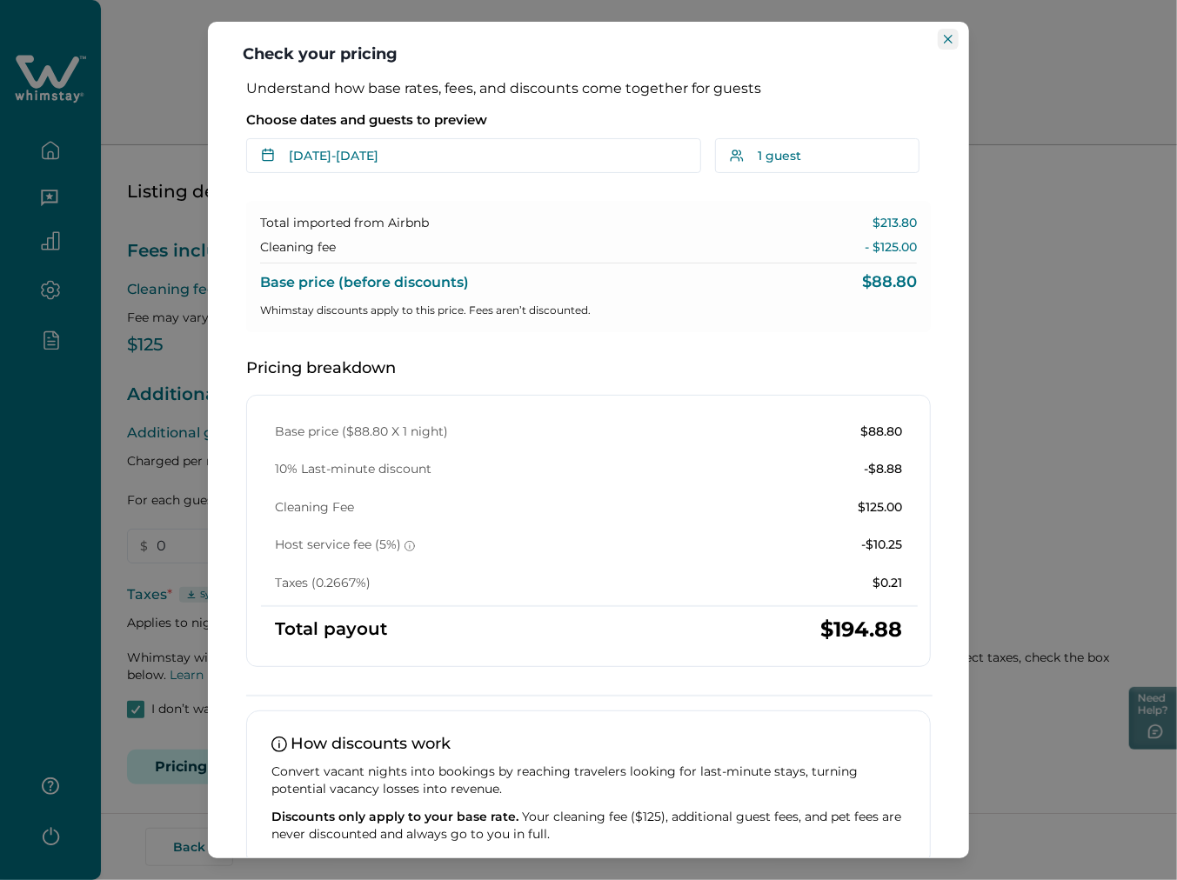
click at [940, 40] on button "Close" at bounding box center [948, 39] width 21 height 21
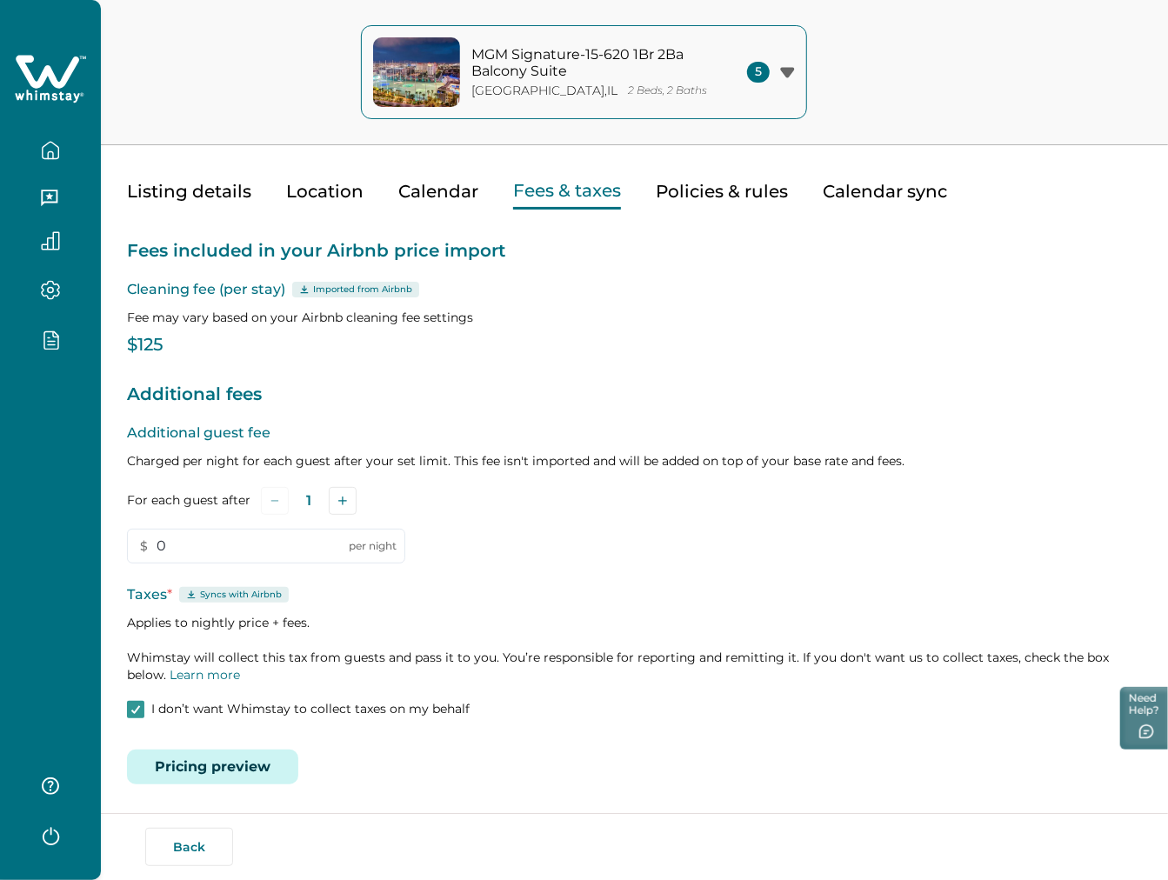
click at [248, 766] on button "Pricing preview" at bounding box center [212, 767] width 171 height 35
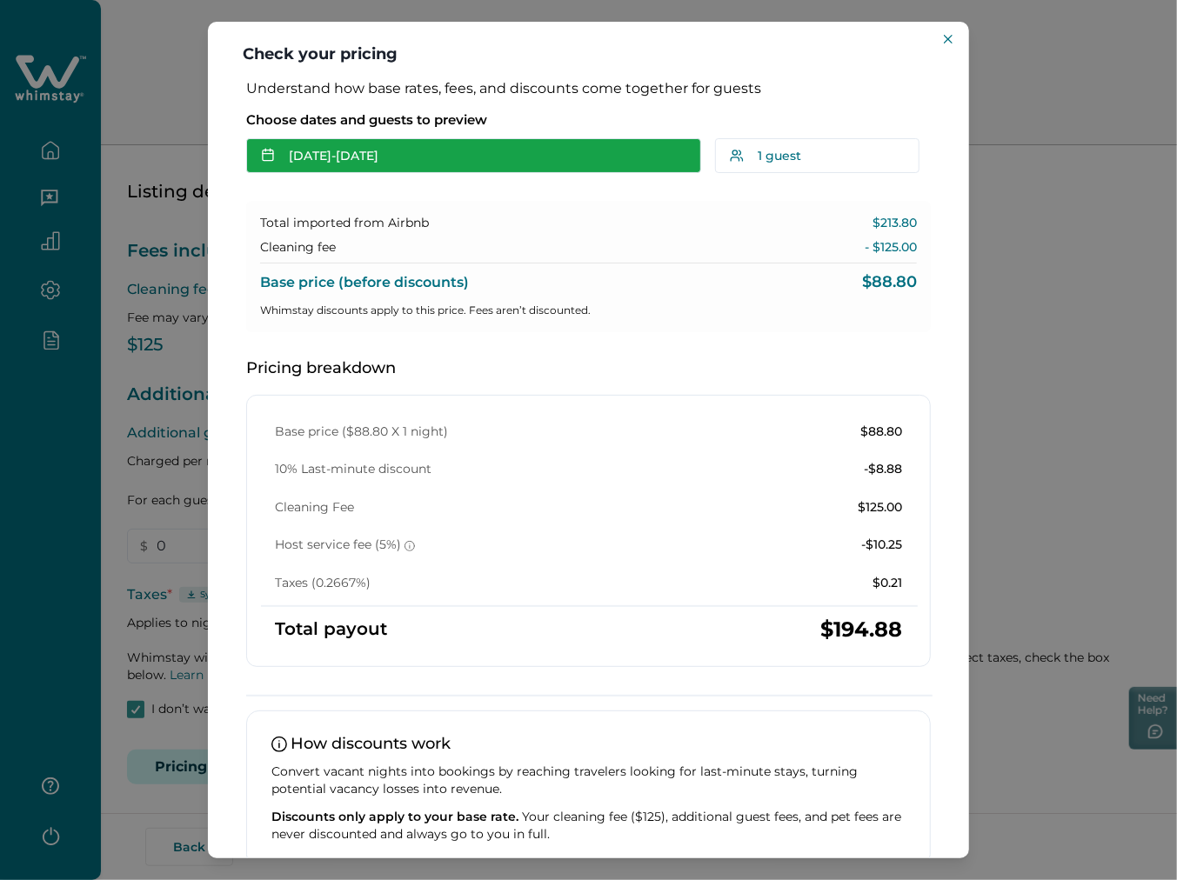
click at [619, 158] on button "[DATE] - [DATE]" at bounding box center [473, 155] width 455 height 35
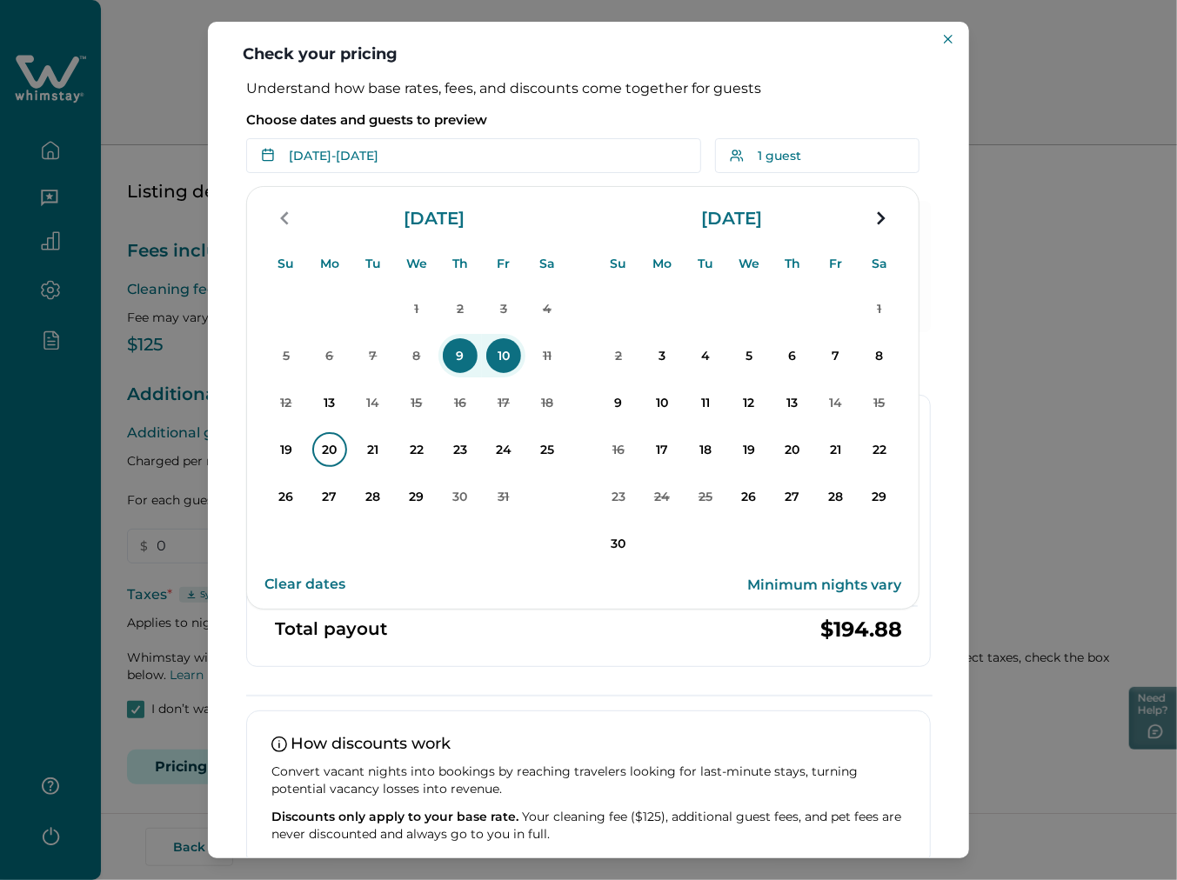
click at [323, 449] on p "20" at bounding box center [329, 449] width 35 height 35
click at [422, 451] on p "22" at bounding box center [416, 449] width 35 height 35
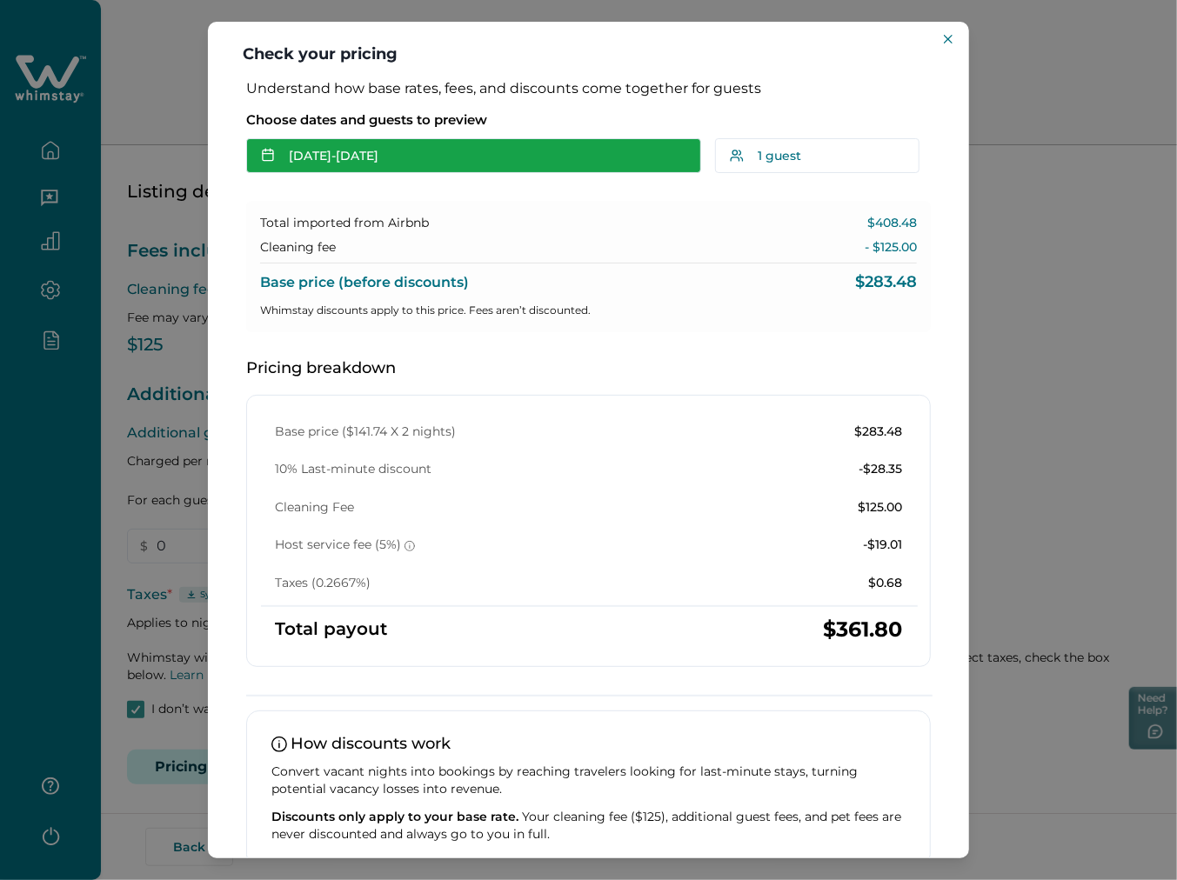
click at [358, 171] on button "[DATE] - [DATE]" at bounding box center [473, 155] width 455 height 35
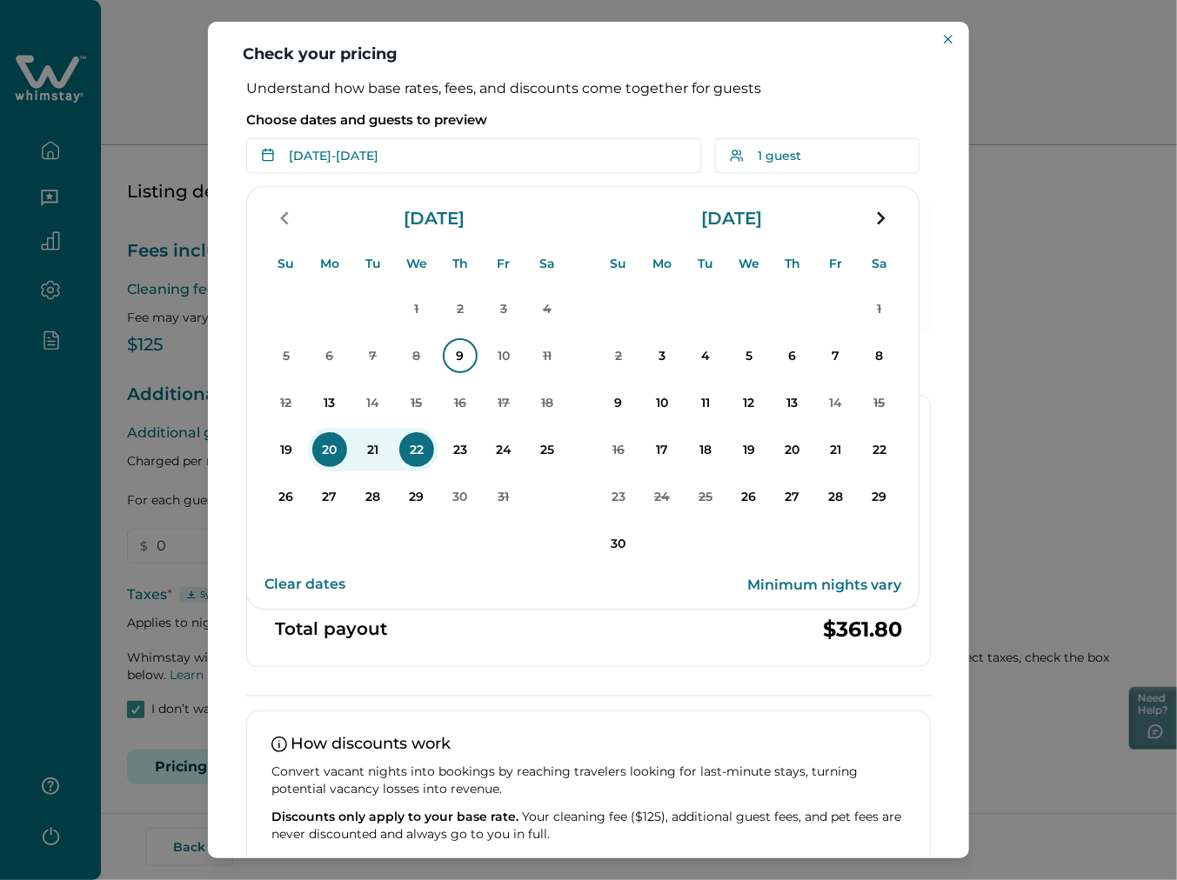
click at [458, 370] on p "9" at bounding box center [460, 355] width 35 height 35
click at [494, 365] on p "10" at bounding box center [503, 355] width 35 height 35
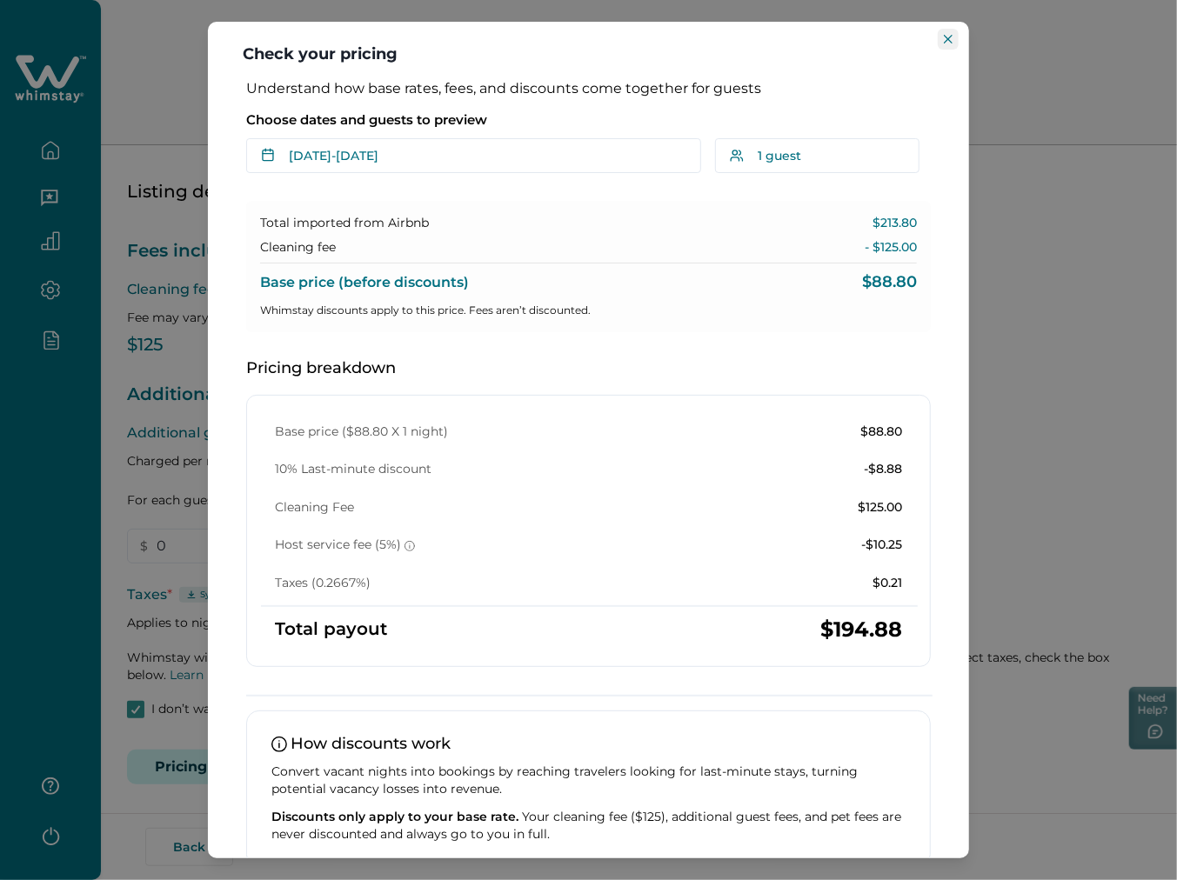
click at [944, 33] on button "Close" at bounding box center [948, 39] width 21 height 21
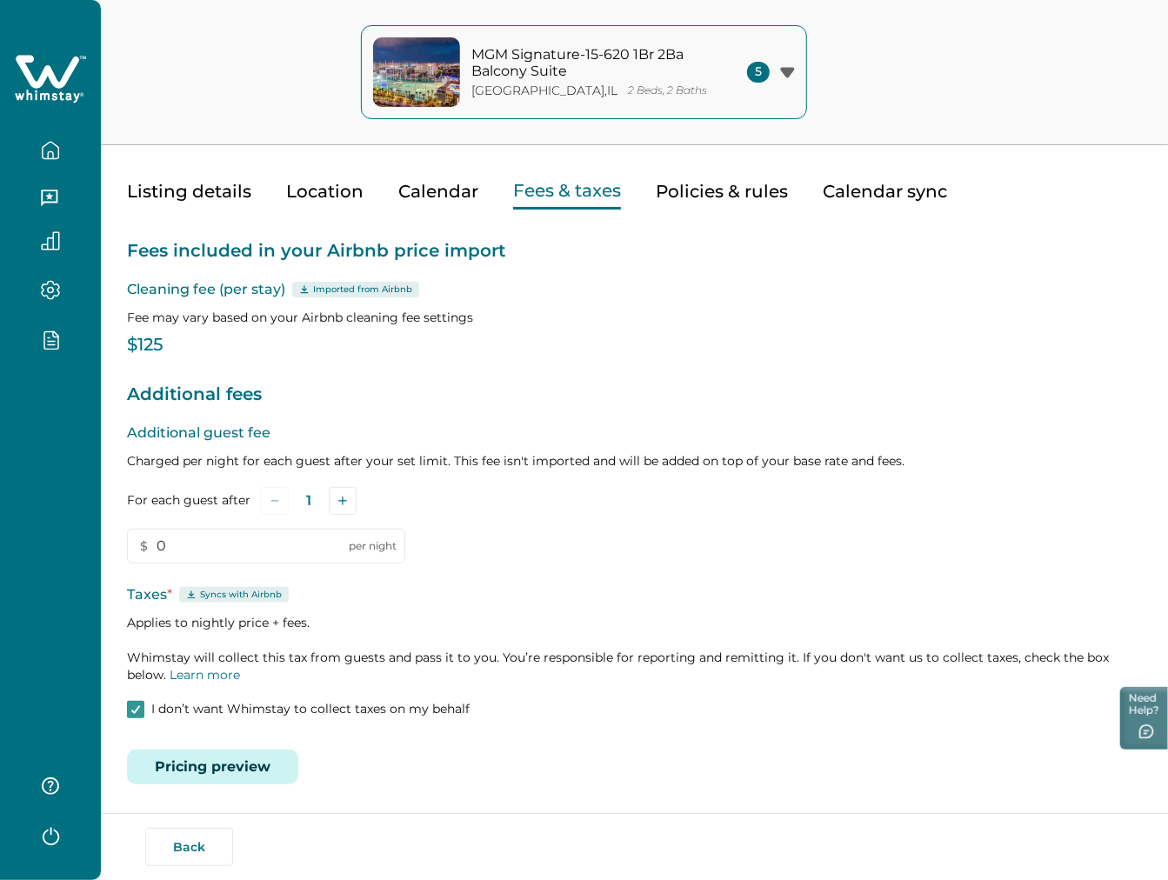
click at [177, 710] on p "I don’t want Whimstay to collect taxes on my behalf" at bounding box center [310, 709] width 318 height 17
click at [241, 754] on button "Save" at bounding box center [242, 760] width 58 height 34
click at [198, 759] on button "Pricing preview" at bounding box center [212, 767] width 171 height 35
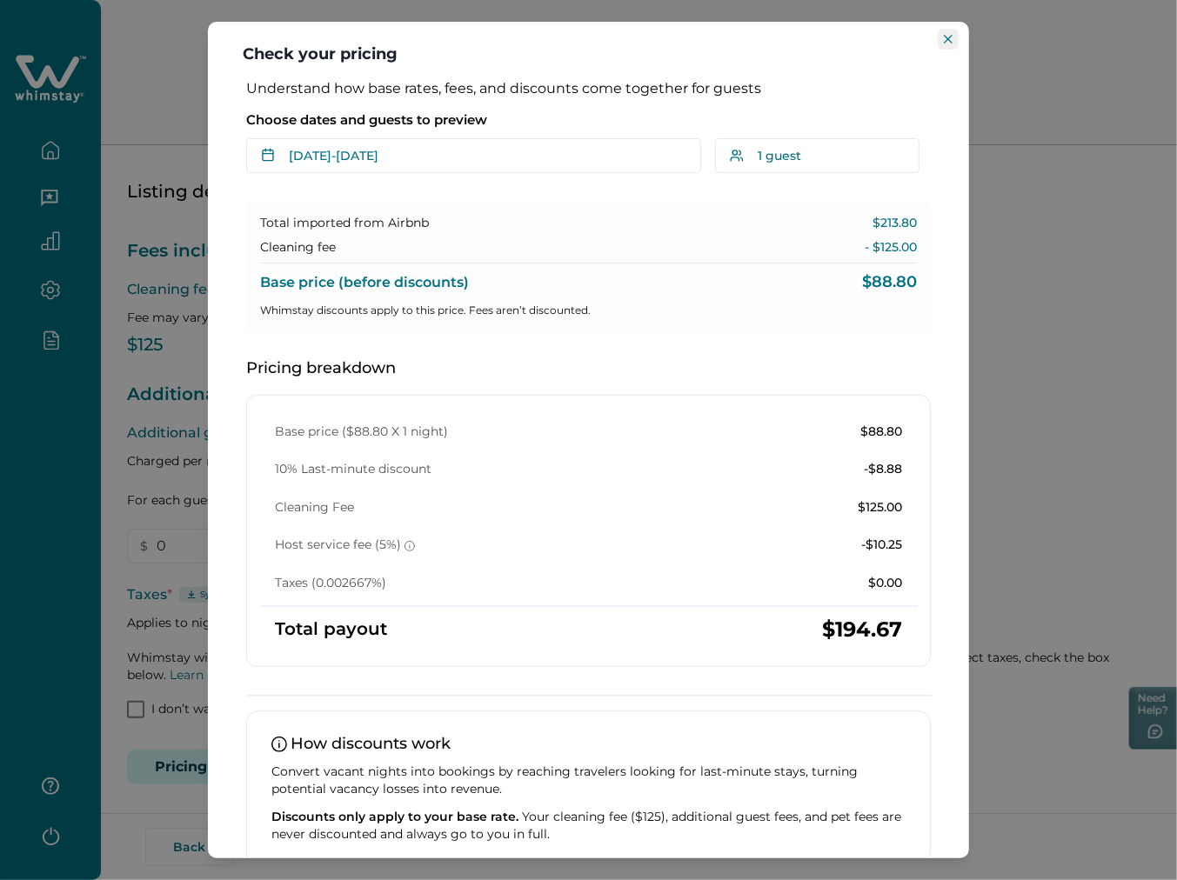
click at [948, 41] on icon "Close" at bounding box center [948, 39] width 9 height 9
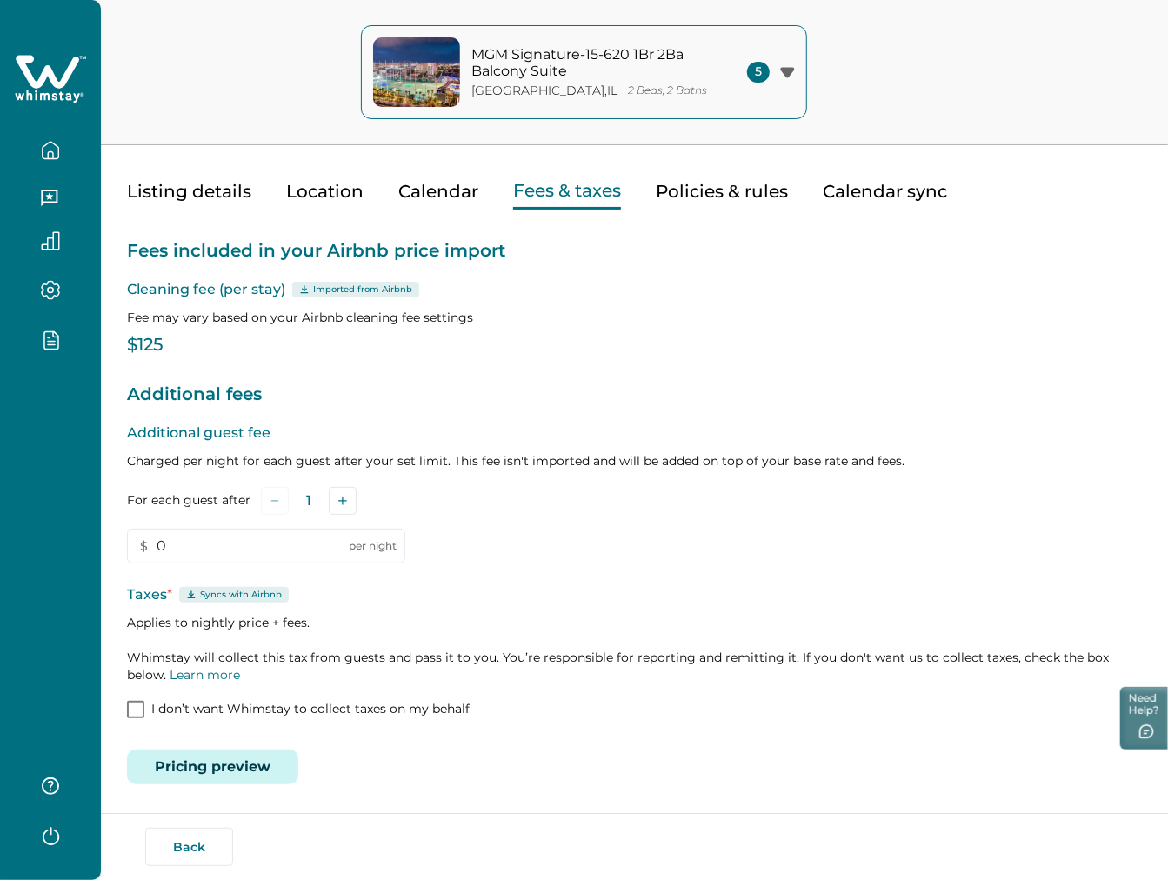
click at [72, 142] on button "button" at bounding box center [50, 150] width 73 height 35
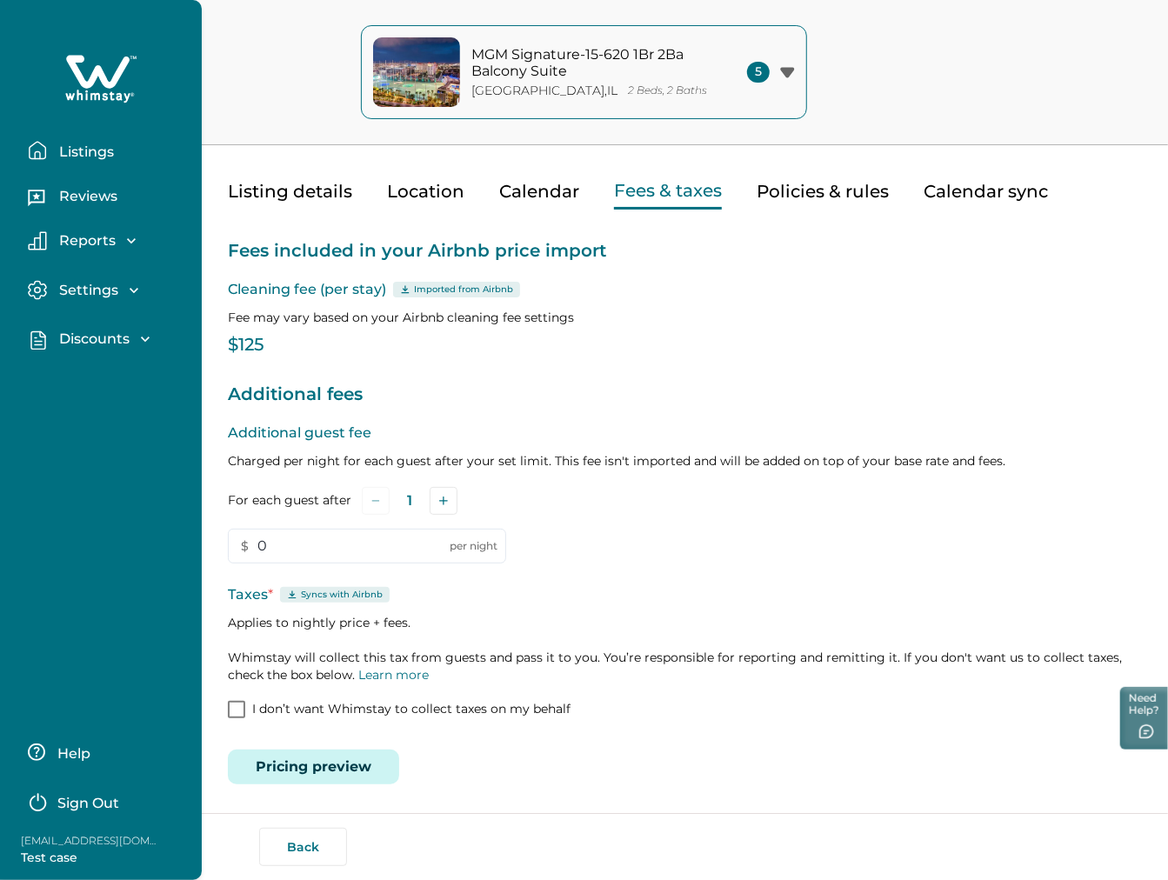
click at [72, 144] on p "Listings" at bounding box center [84, 152] width 60 height 17
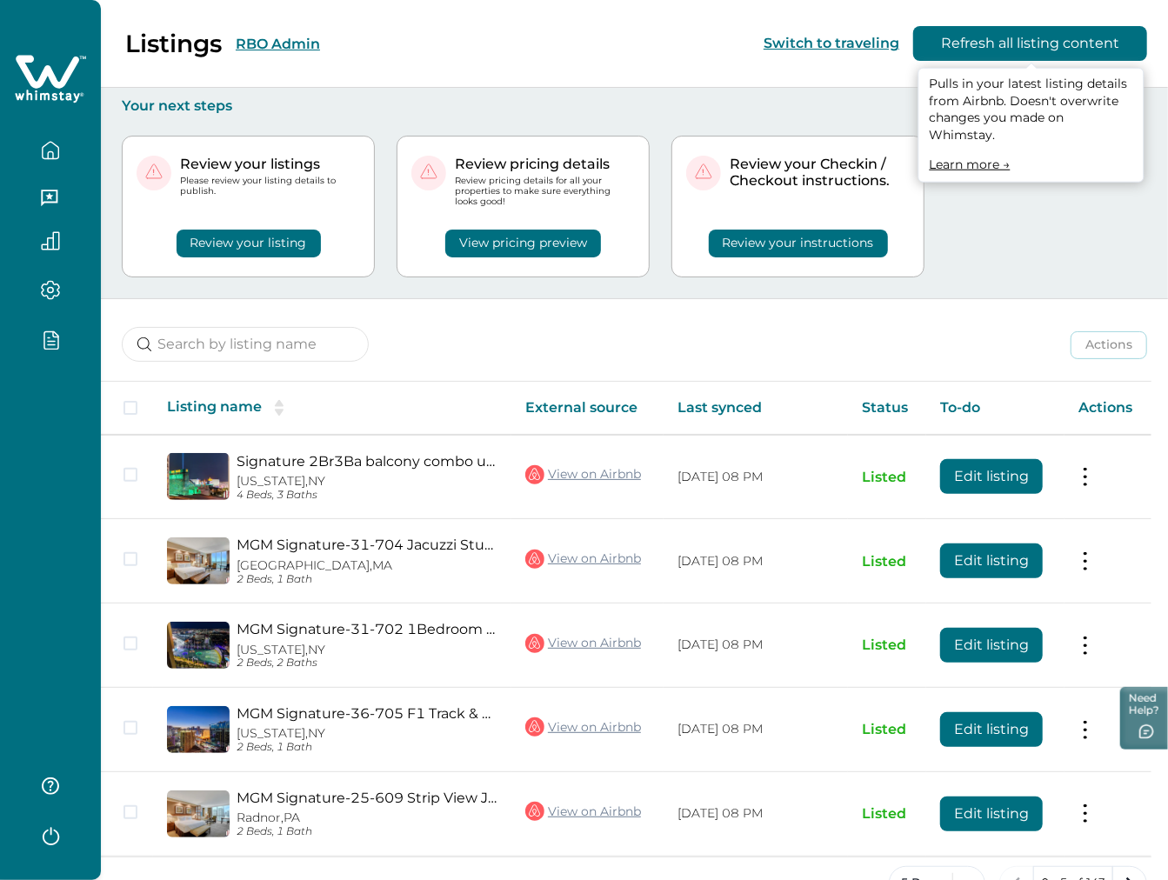
click at [984, 50] on button "Refresh all listing content" at bounding box center [1030, 43] width 234 height 35
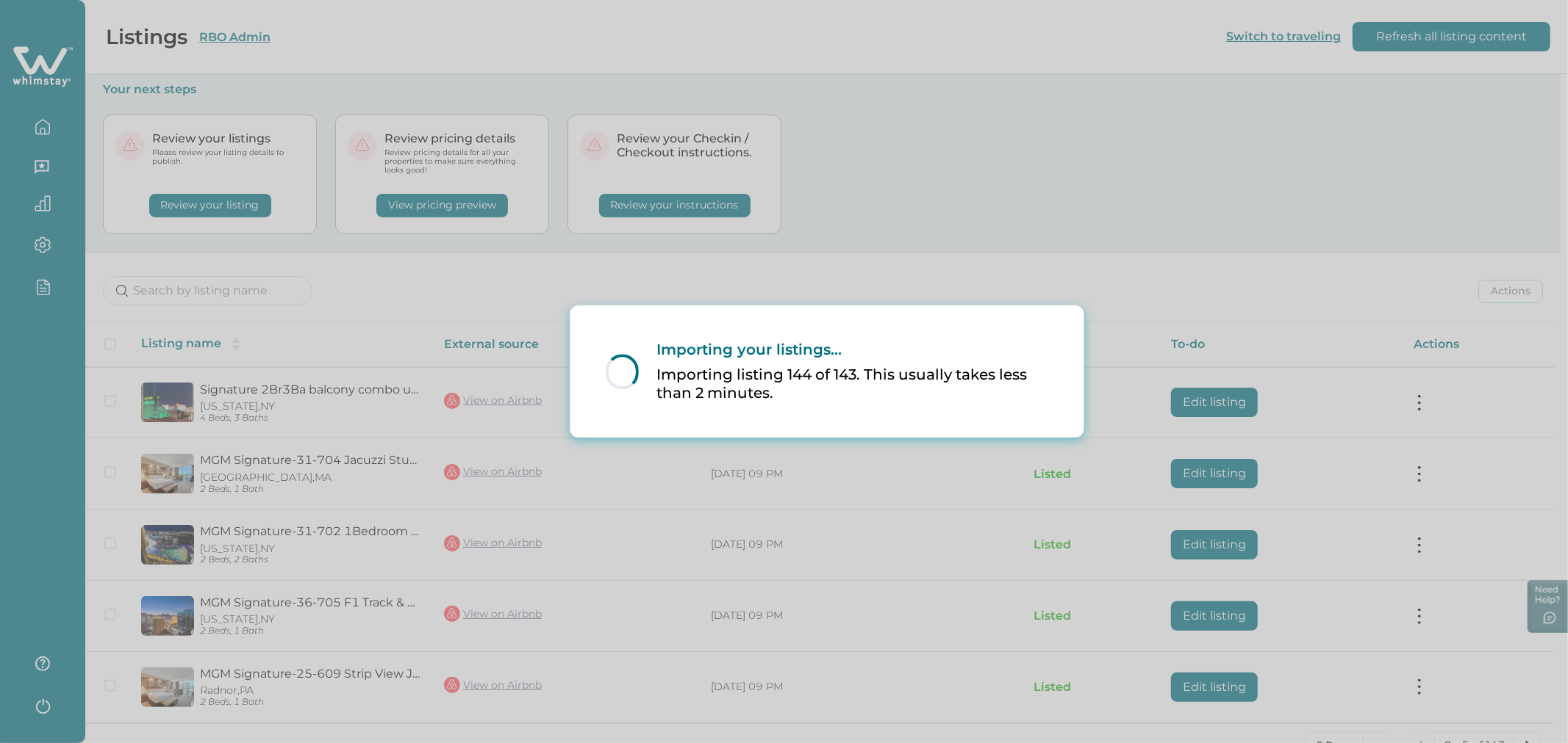
click at [855, 386] on p "Importing listing 144 of 143. This usually takes less than 2 minutes." at bounding box center [852, 384] width 391 height 36
click at [888, 296] on div "Loading... Importing your listings... Importing listing 144 of 143. This usuall…" at bounding box center [784, 372] width 1568 height 743
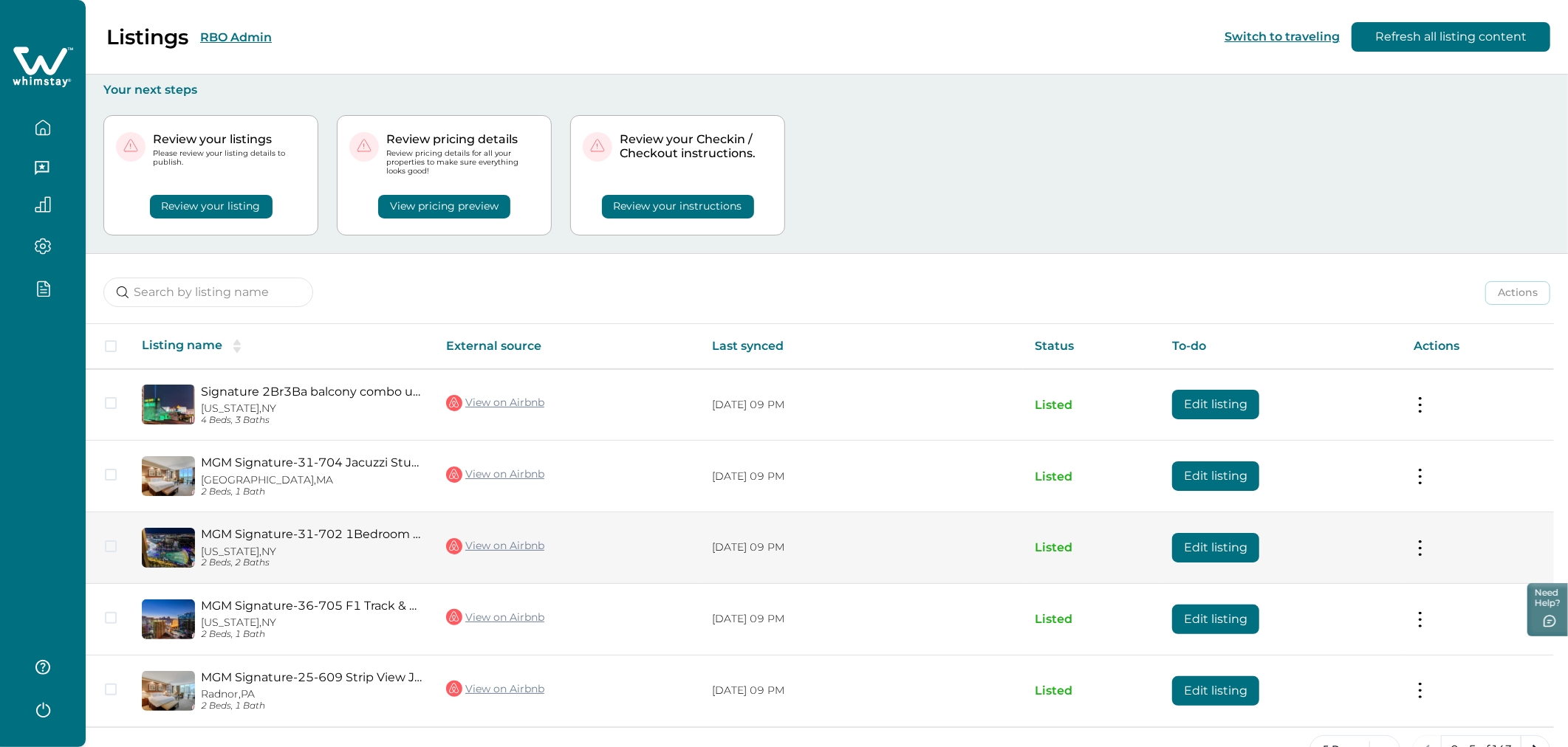
click at [998, 537] on button "Edit listing" at bounding box center [1216, 548] width 87 height 30
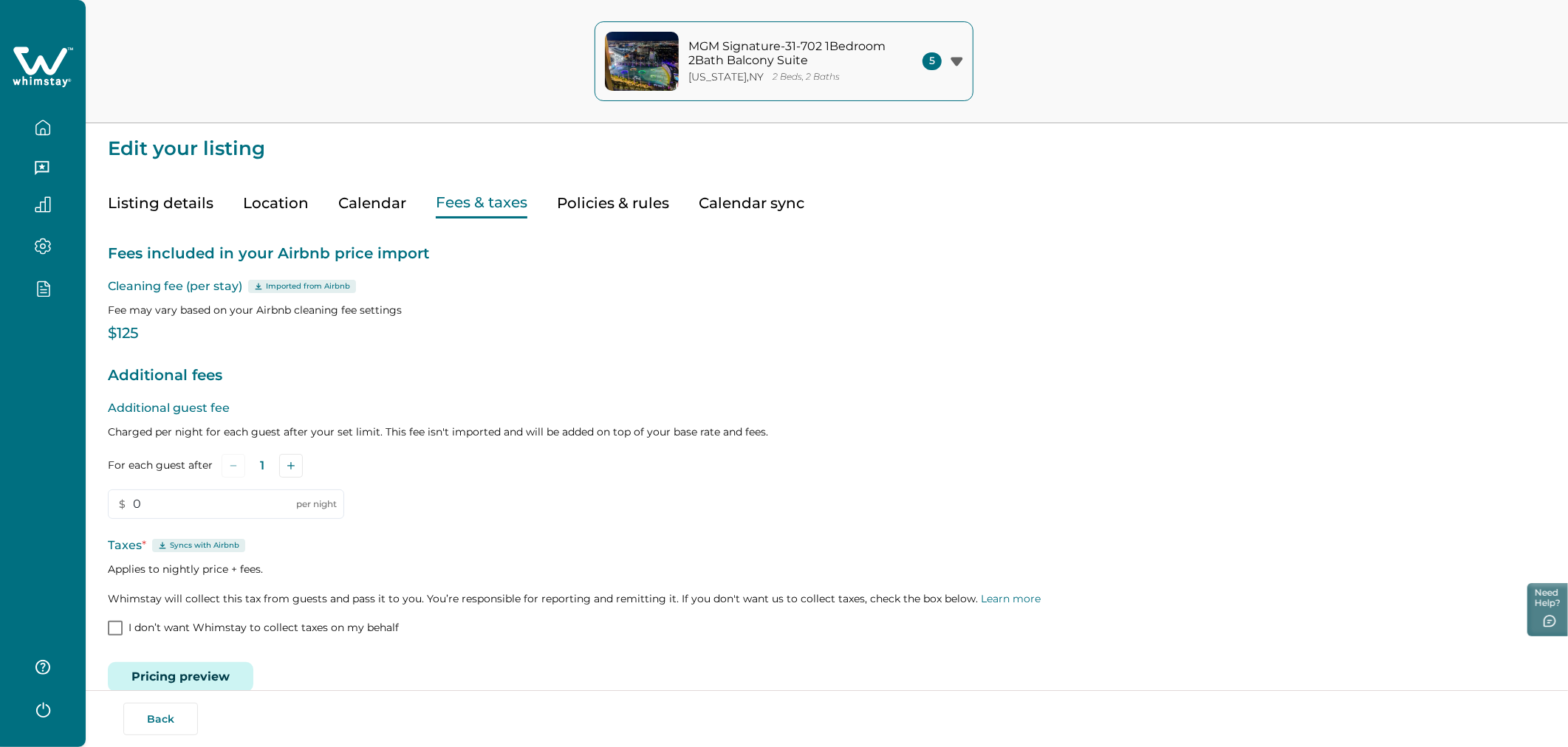
click at [514, 210] on button "Fees & taxes" at bounding box center [481, 204] width 92 height 31
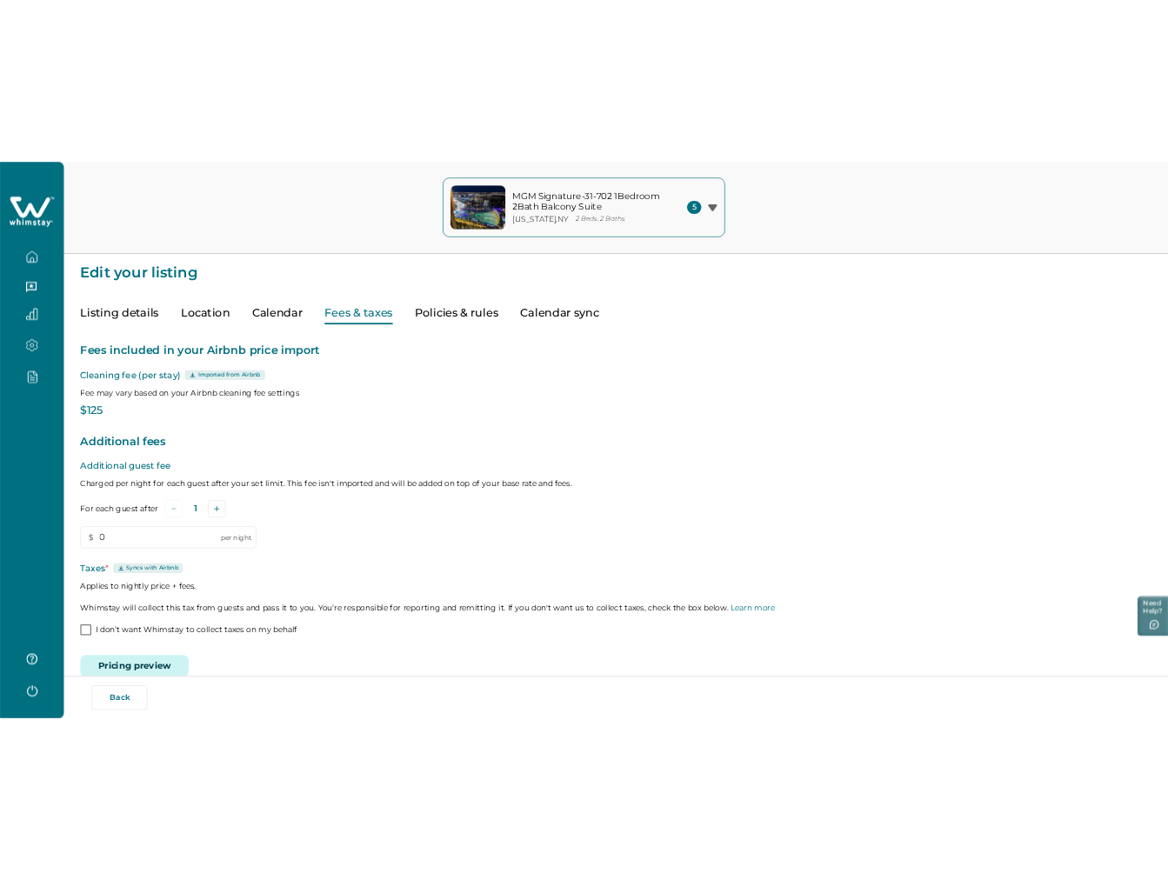
scroll to position [30, 0]
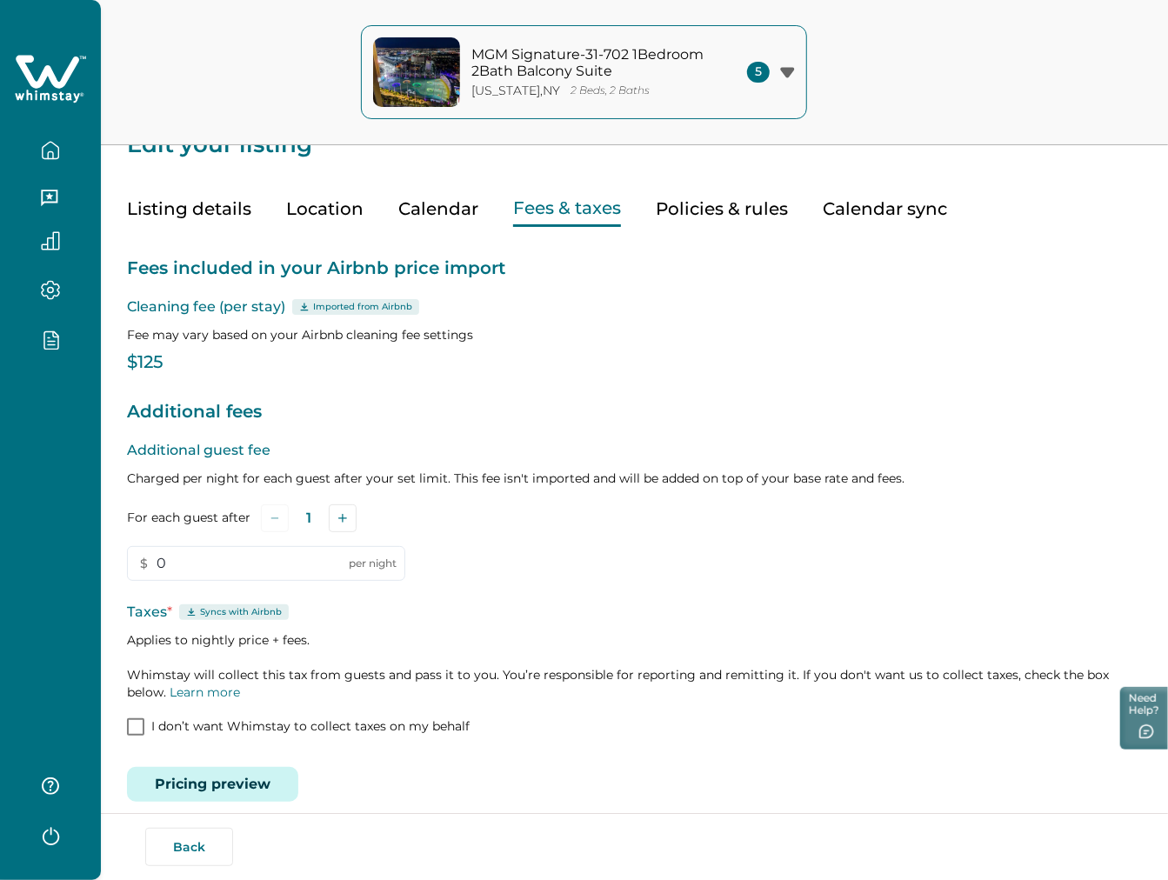
click at [246, 772] on button "Pricing preview" at bounding box center [212, 784] width 171 height 35
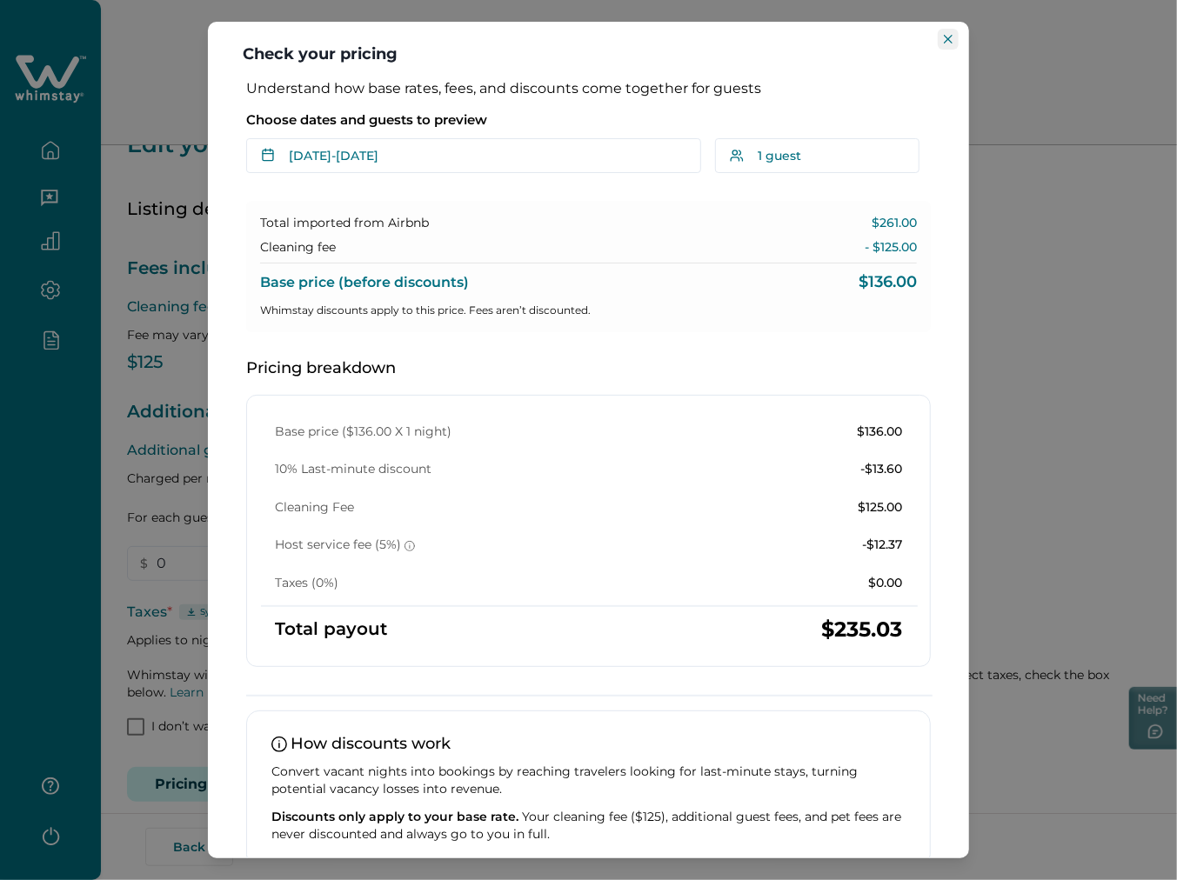
click at [949, 39] on icon "Close" at bounding box center [948, 39] width 9 height 9
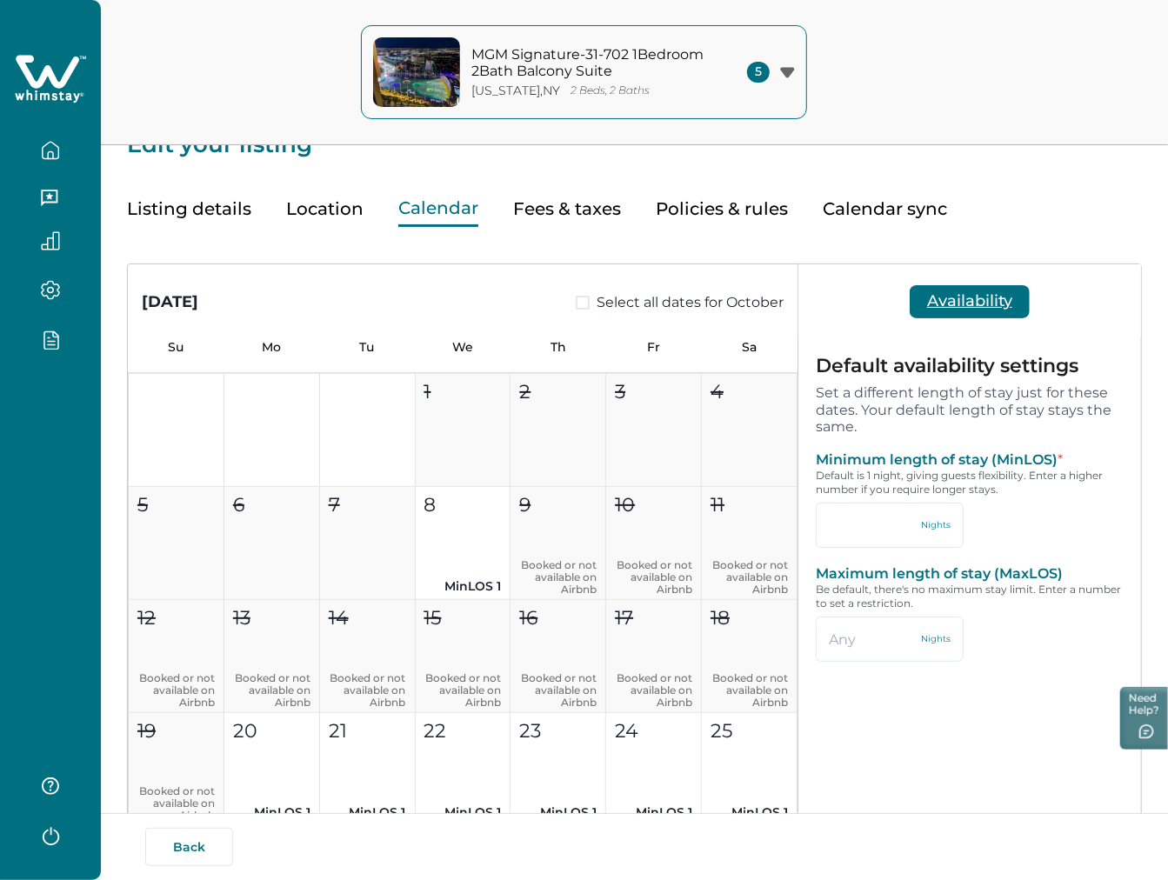
click at [419, 197] on button "Calendar" at bounding box center [438, 209] width 80 height 36
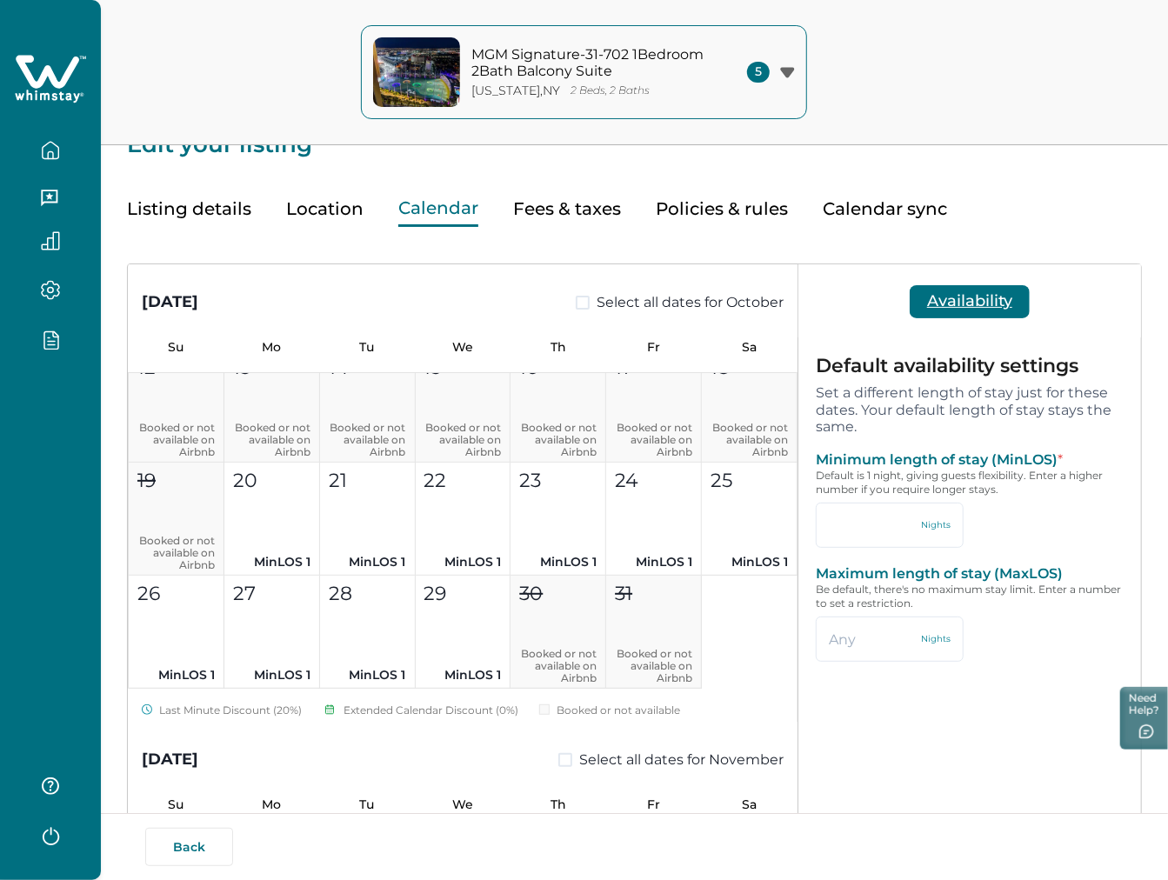
scroll to position [252, 0]
click at [548, 206] on button "Fees & taxes" at bounding box center [567, 209] width 108 height 36
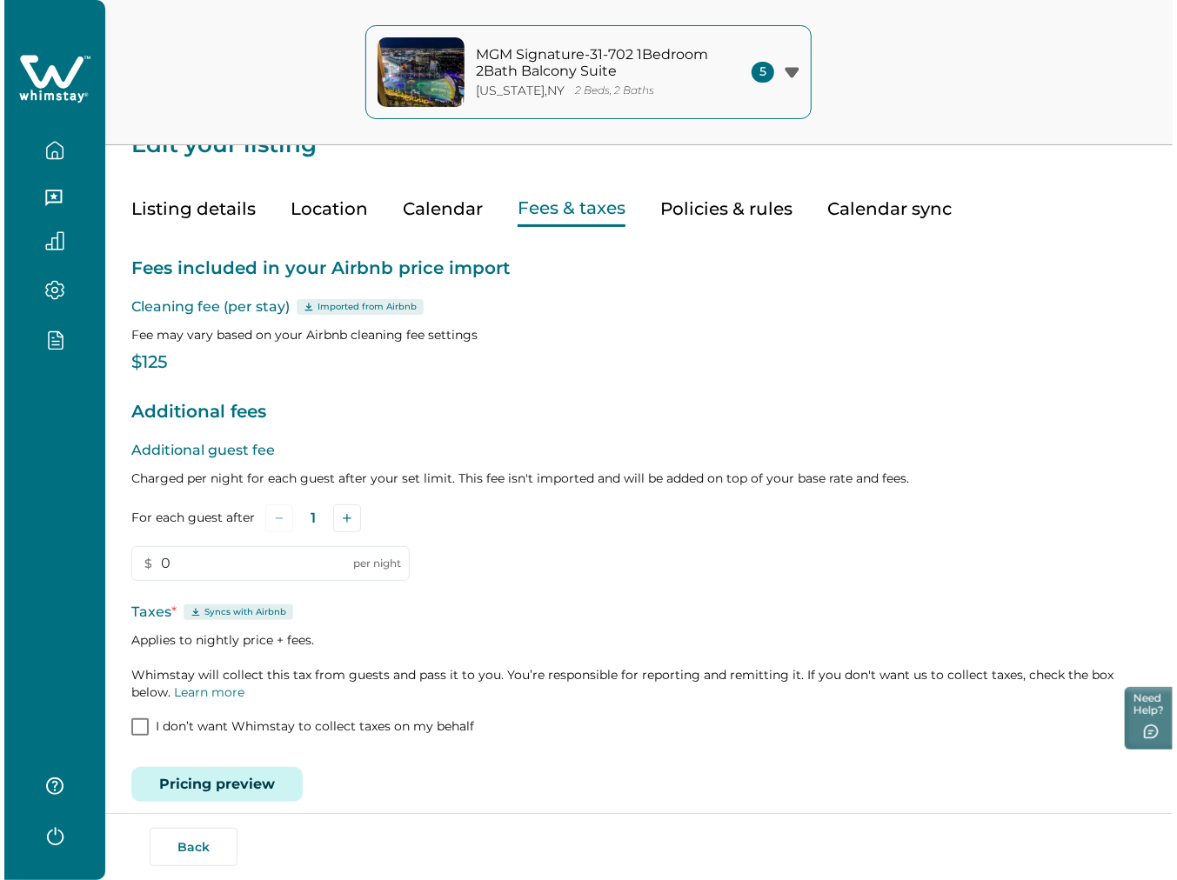
scroll to position [48, 0]
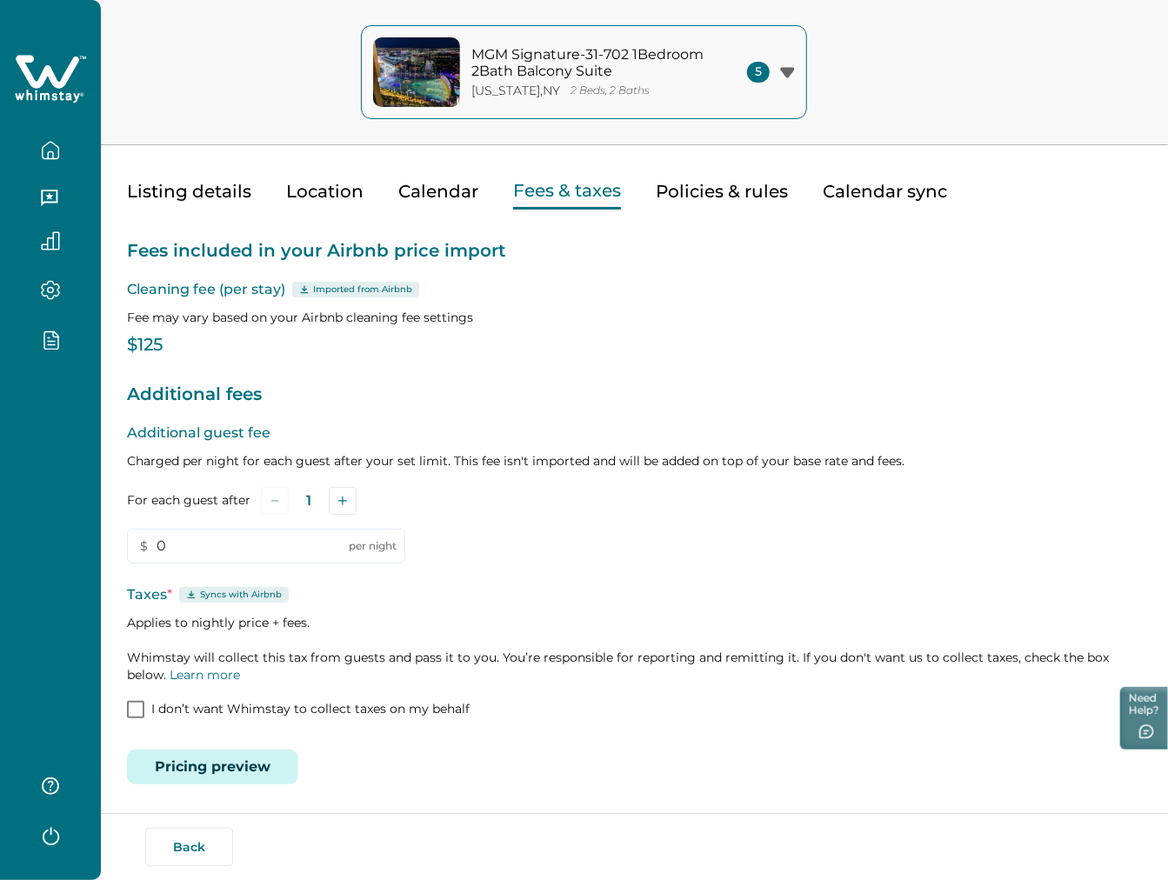
click at [252, 772] on button "Pricing preview" at bounding box center [212, 767] width 171 height 35
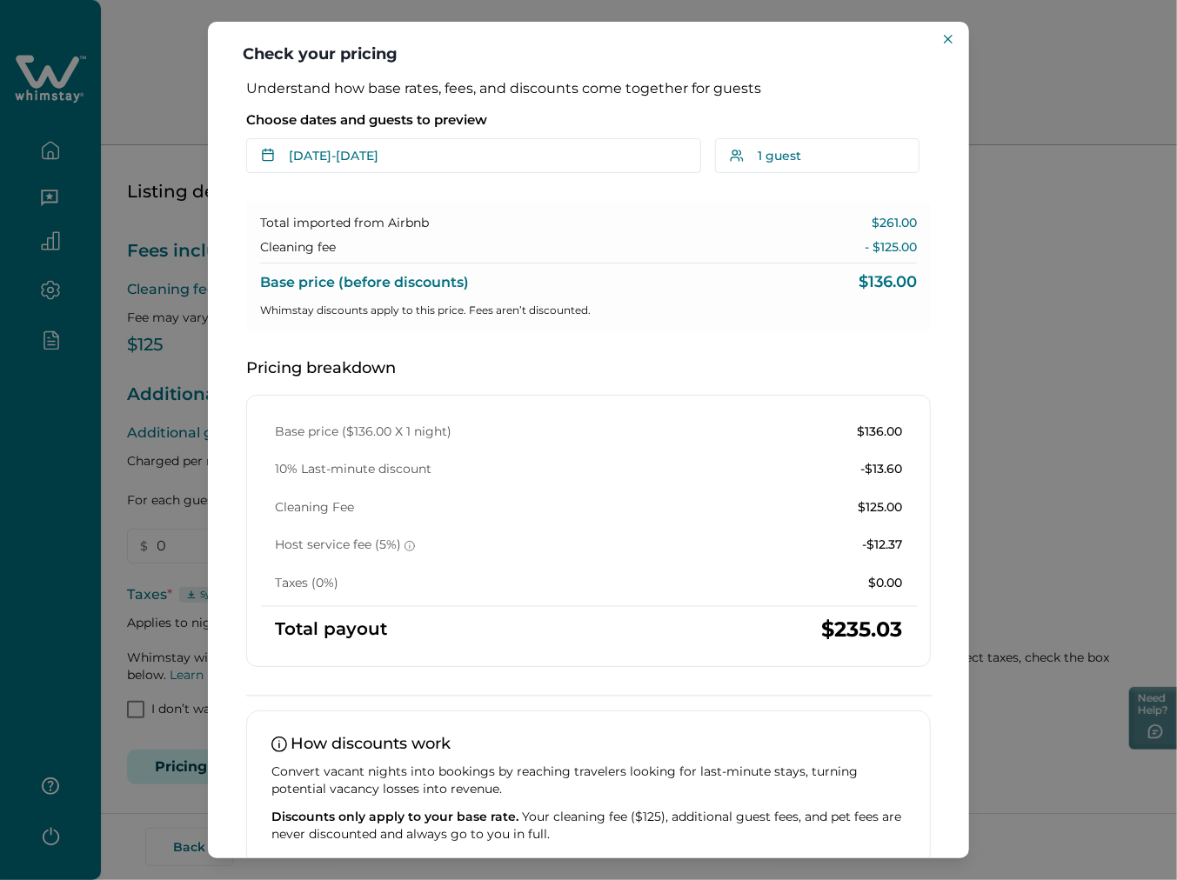
click at [840, 642] on div "Base price ($136.00 X 1 night) $136.00 10% Last-minute discount -$13.60 Cleanin…" at bounding box center [588, 531] width 685 height 272
